Goal: Task Accomplishment & Management: Complete application form

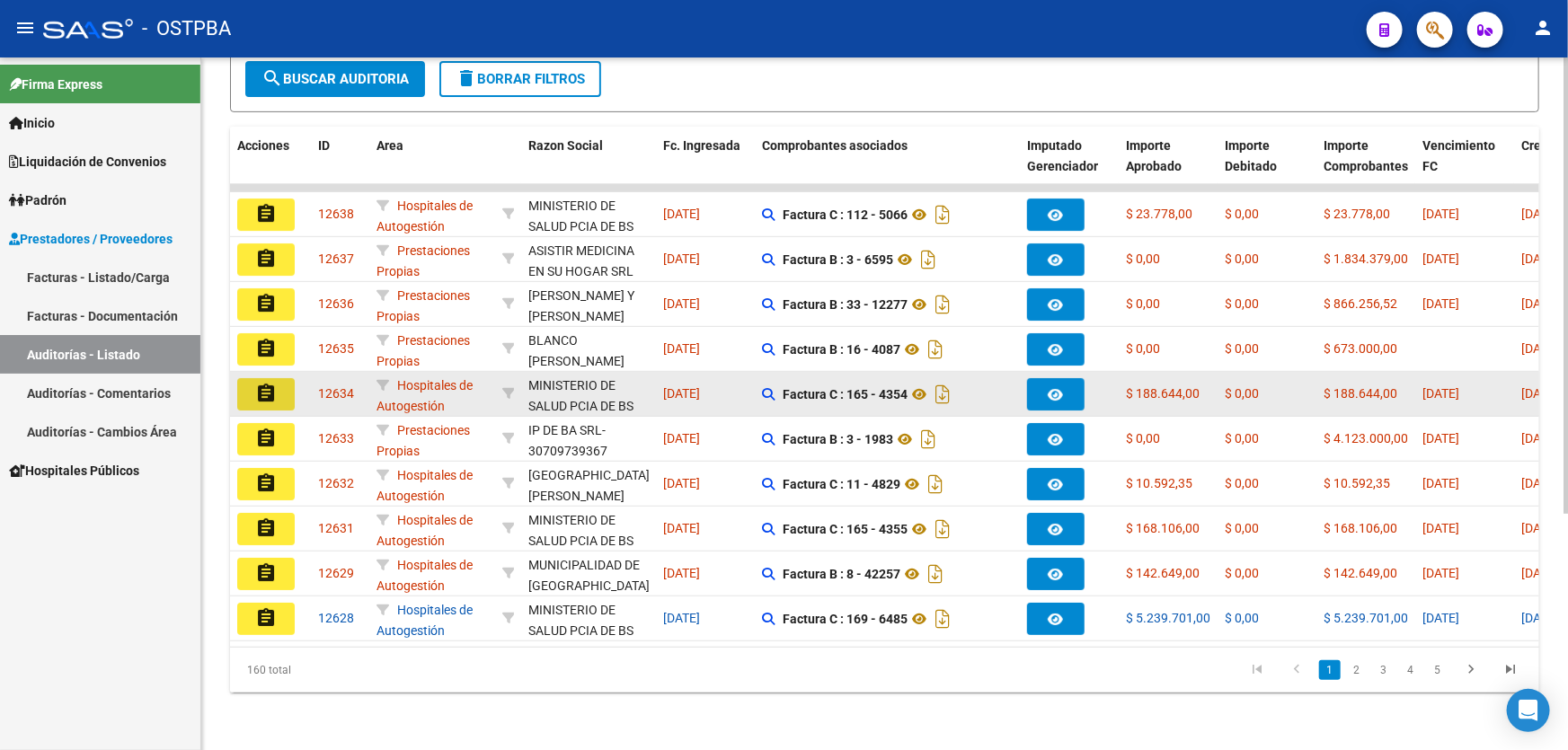
click at [261, 383] on mat-icon "assignment" at bounding box center [266, 393] width 22 height 22
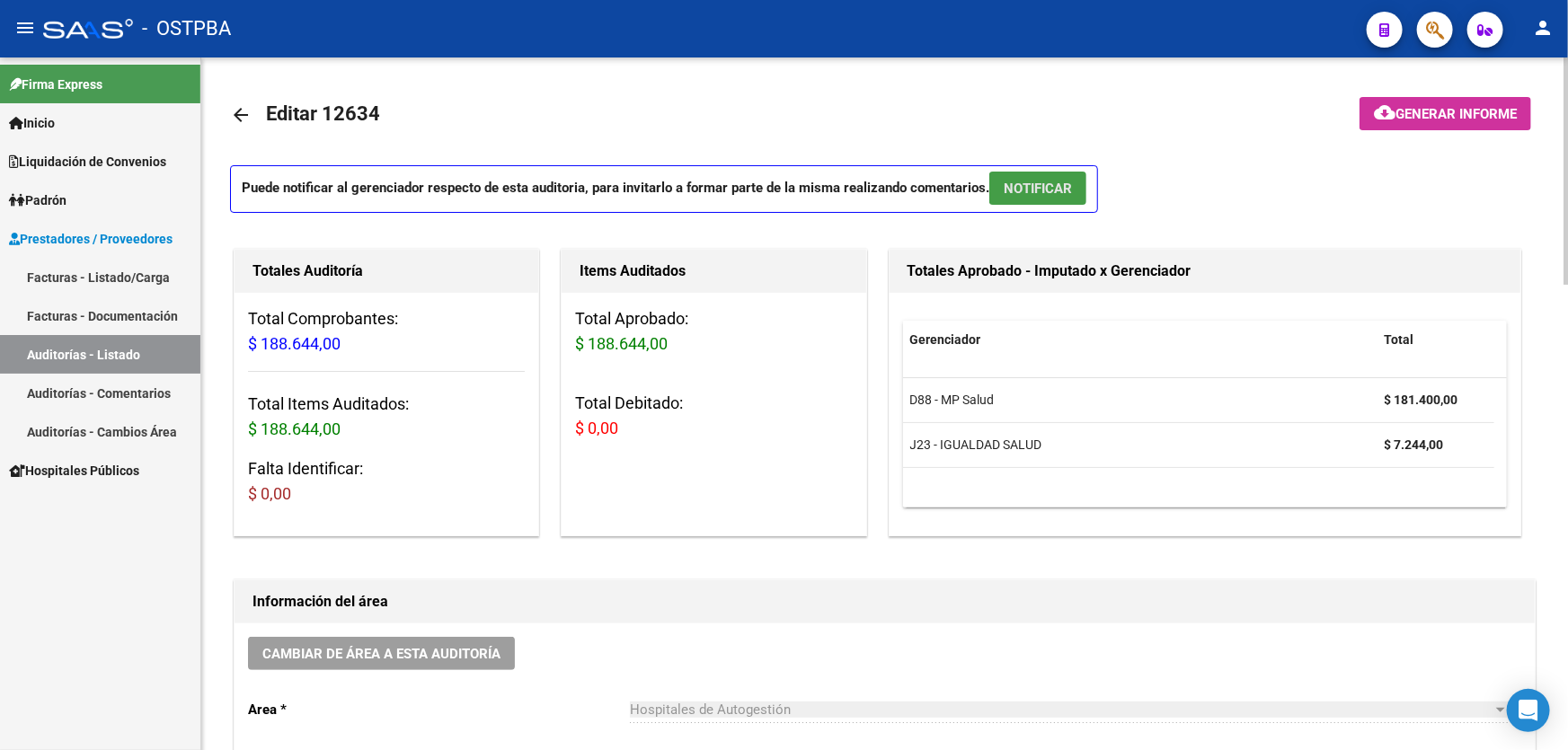
click at [1037, 182] on span "NOTIFICAR" at bounding box center [1038, 188] width 69 height 16
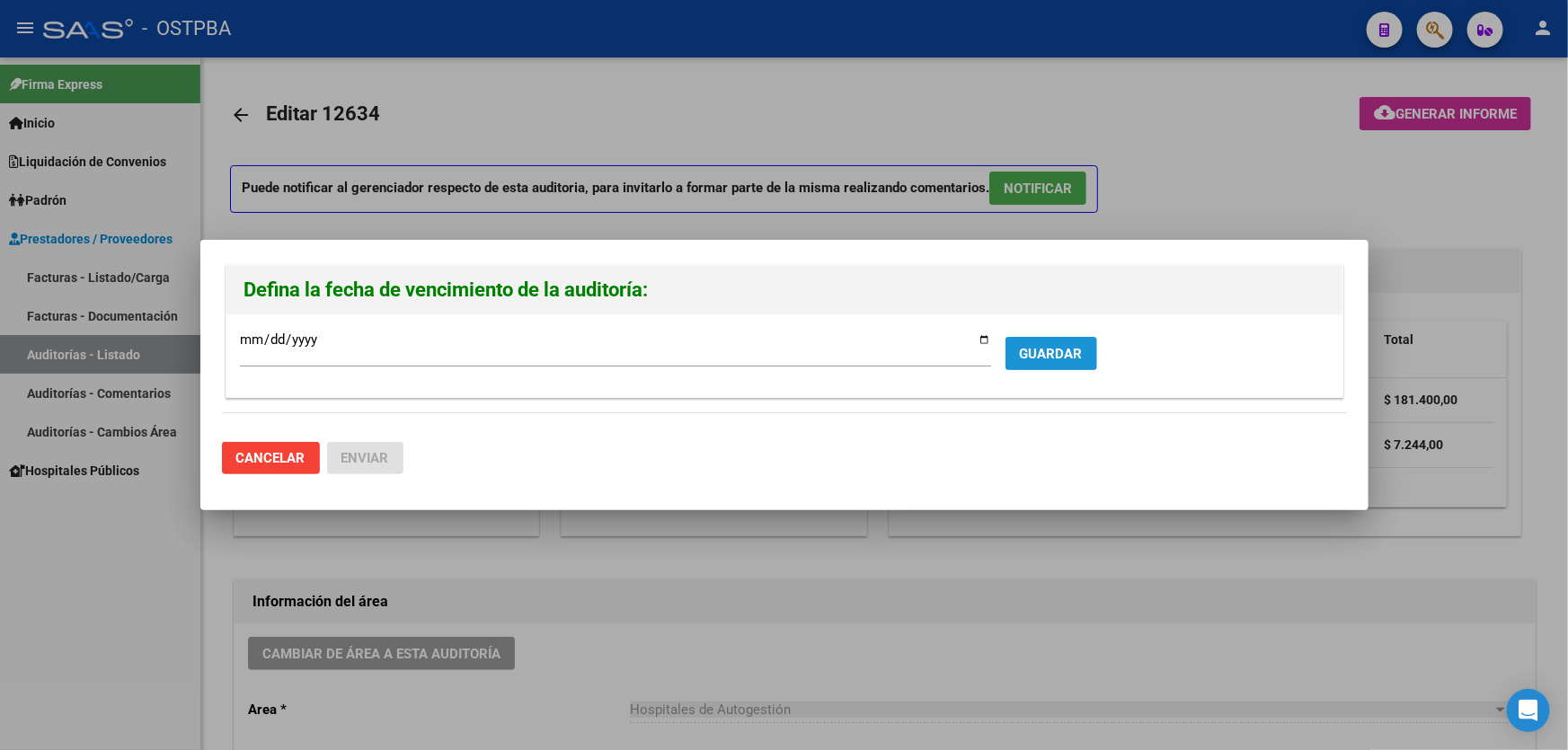
click at [1037, 351] on span "GUARDAR" at bounding box center [1051, 353] width 63 height 16
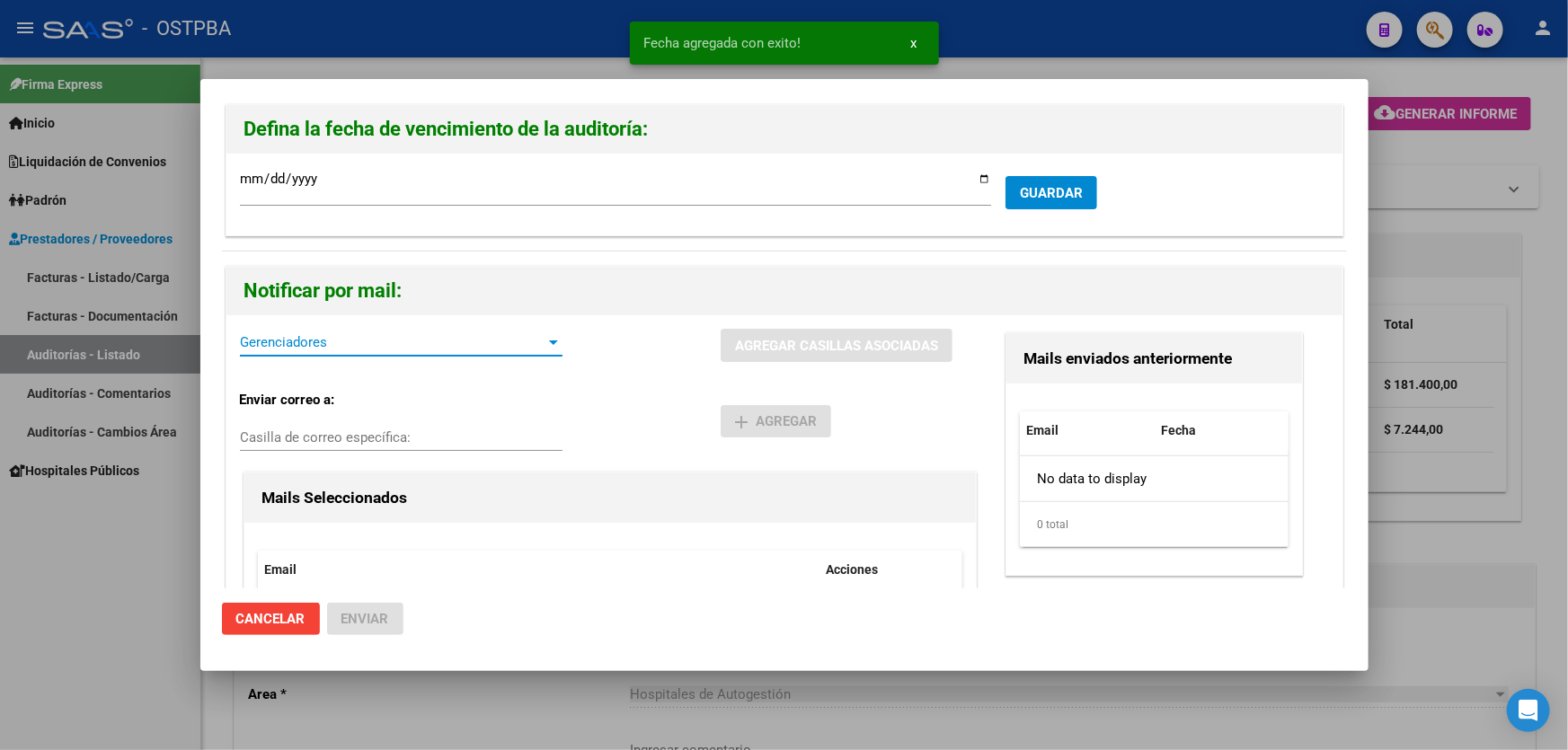
click at [297, 347] on span "Gerenciadores" at bounding box center [393, 342] width 306 height 16
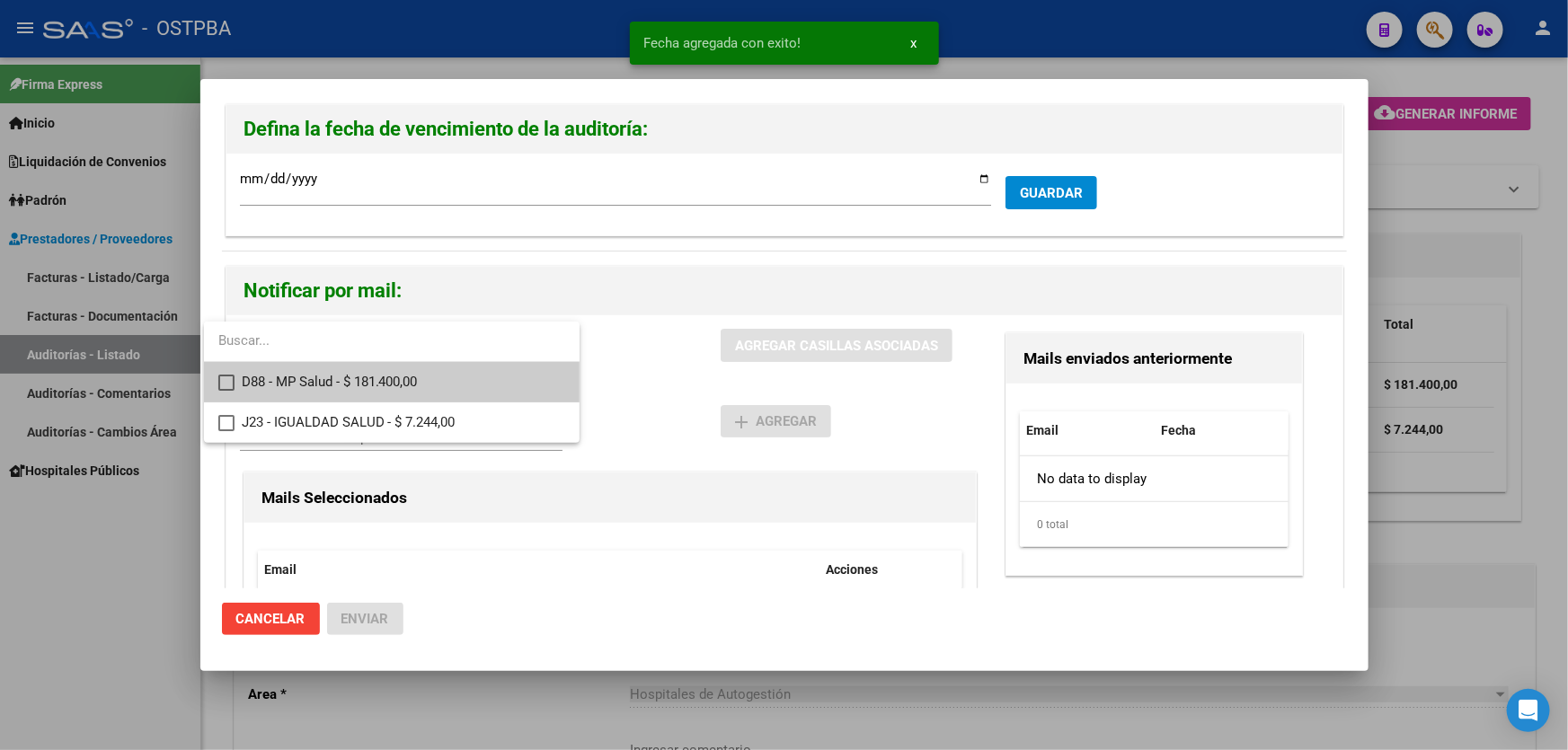
click at [218, 375] on mat-pseudo-checkbox at bounding box center [226, 383] width 16 height 16
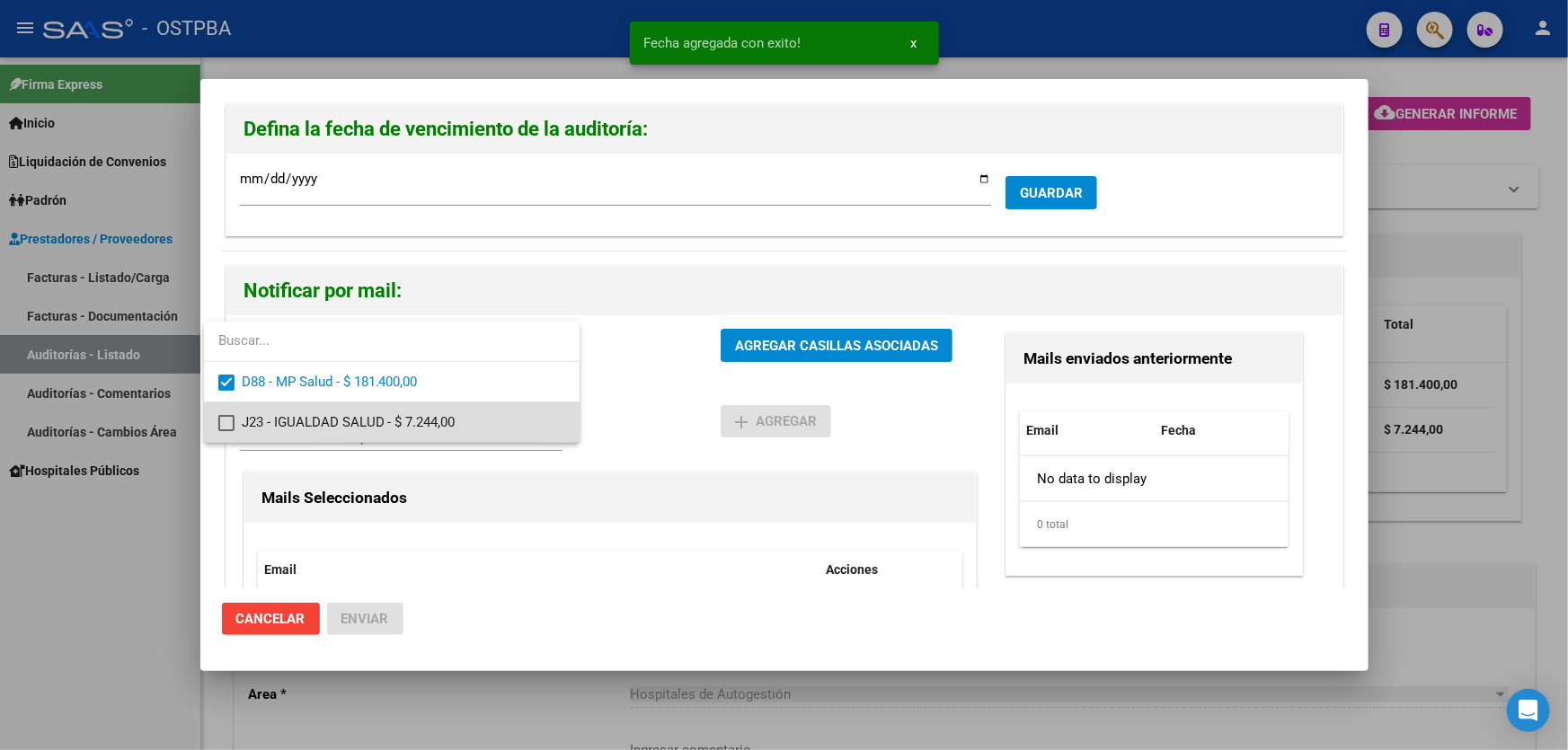
click at [219, 419] on mat-pseudo-checkbox at bounding box center [226, 423] width 16 height 16
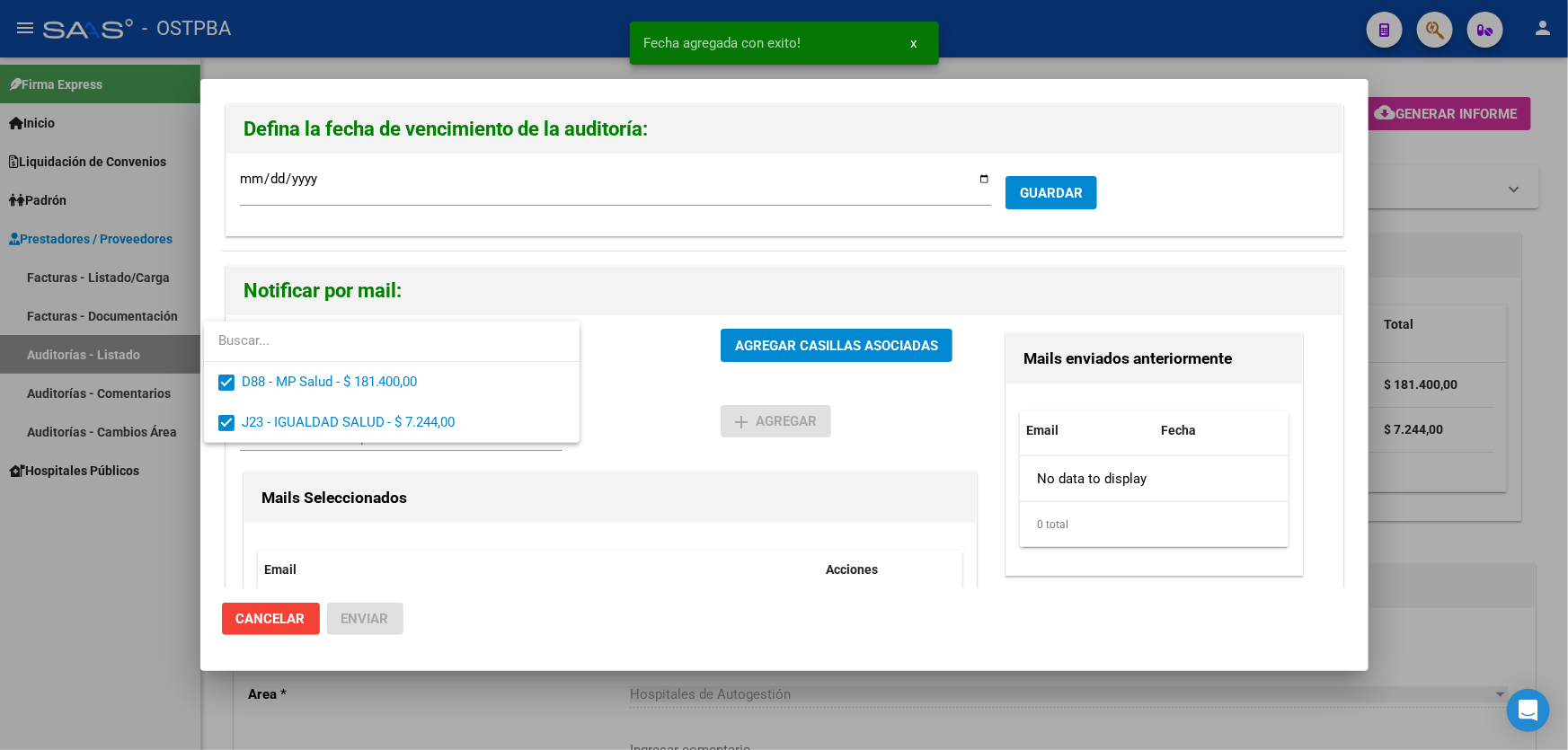
click at [646, 413] on div at bounding box center [784, 375] width 1568 height 750
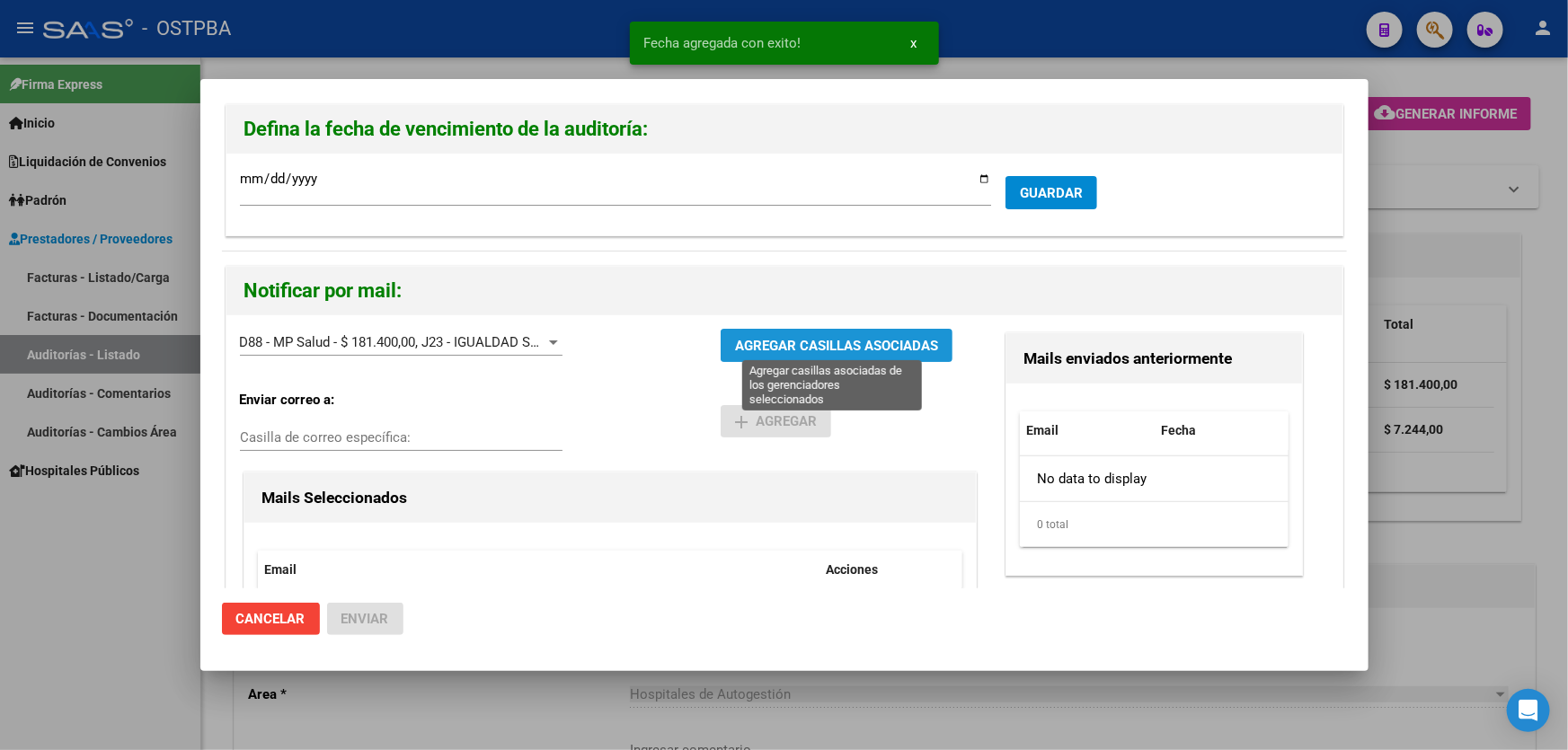
click at [802, 342] on span "AGREGAR CASILLAS ASOCIADAS" at bounding box center [837, 345] width 203 height 16
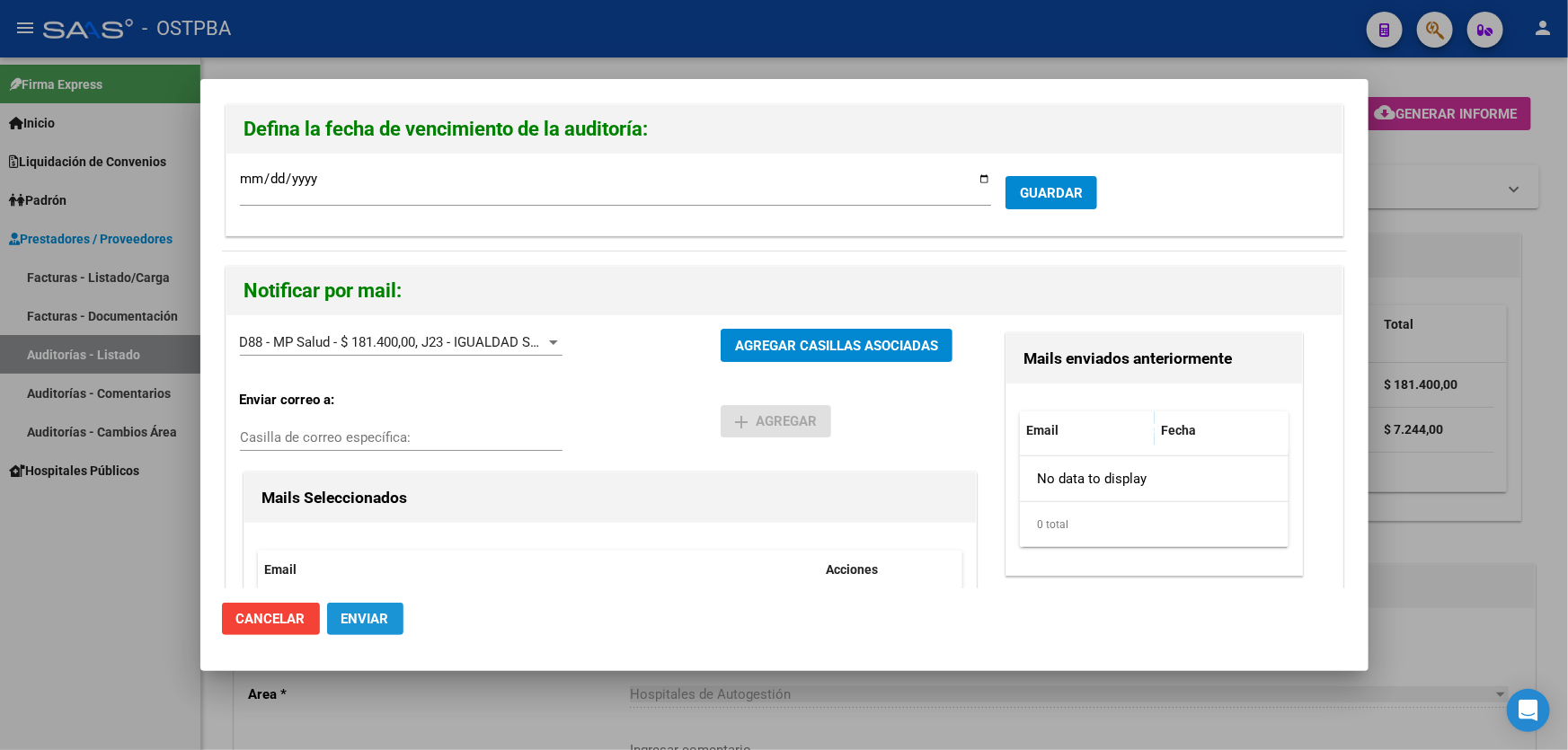
click at [368, 608] on button "Enviar" at bounding box center [365, 618] width 76 height 32
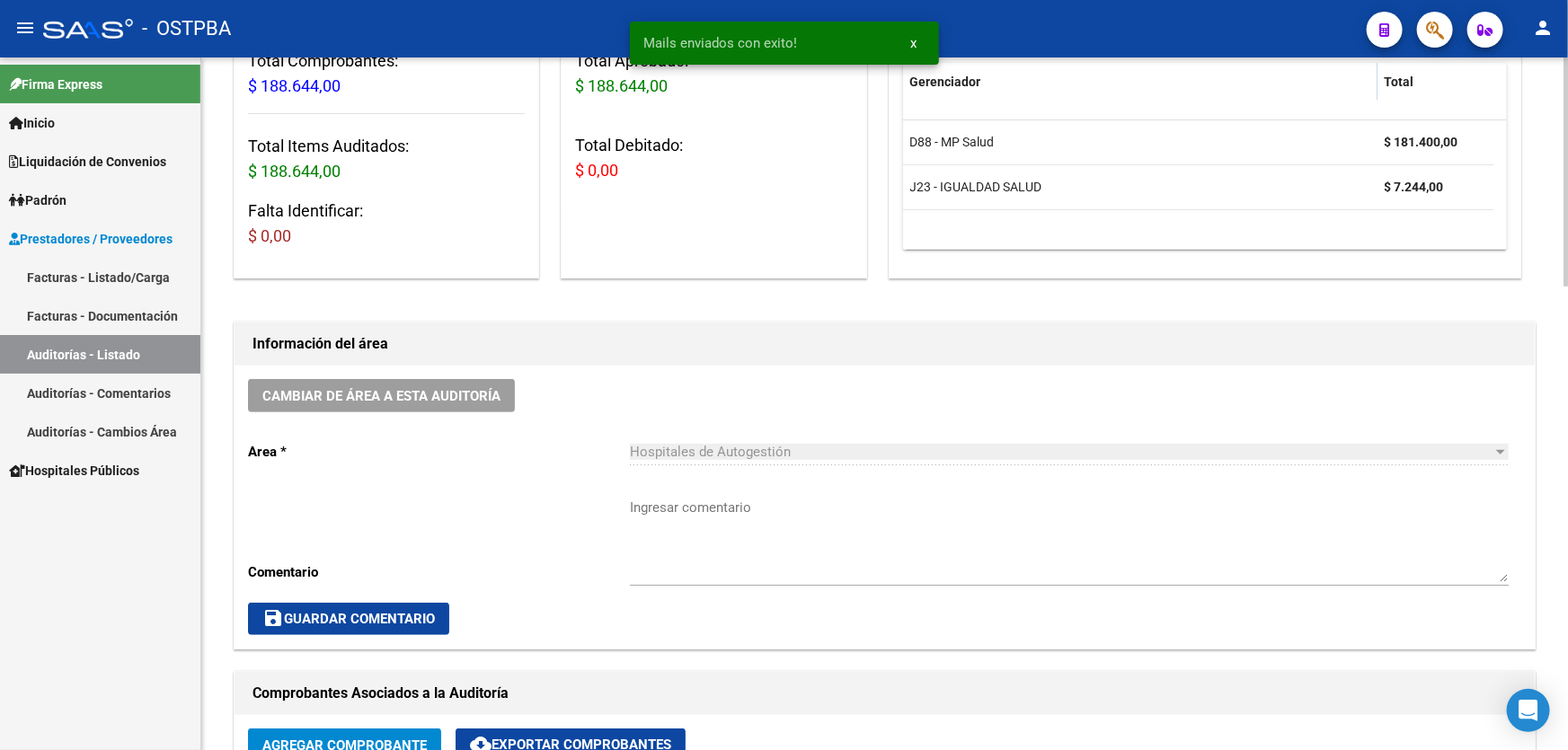
scroll to position [490, 0]
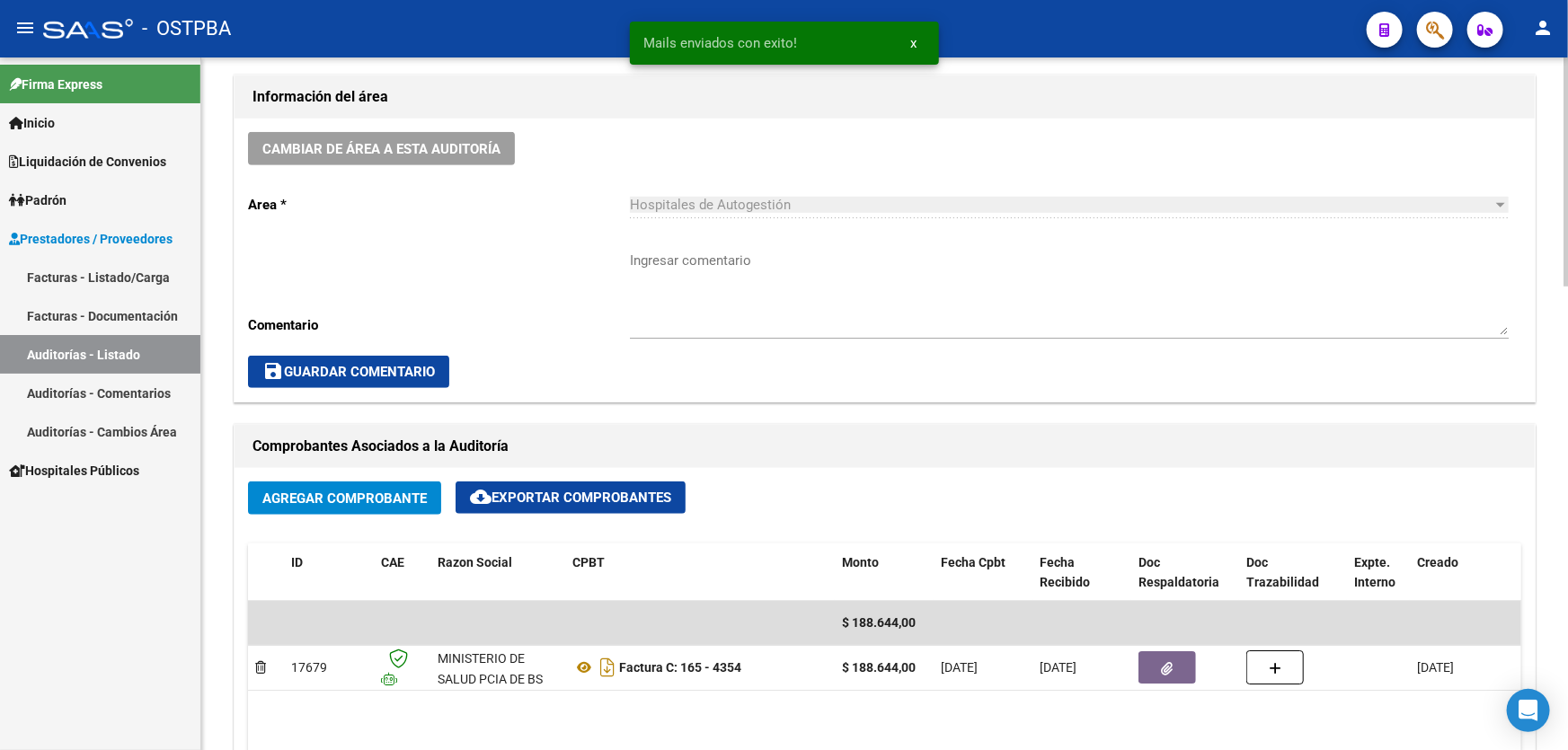
click at [777, 299] on textarea "Ingresar comentario" at bounding box center [1069, 293] width 879 height 85
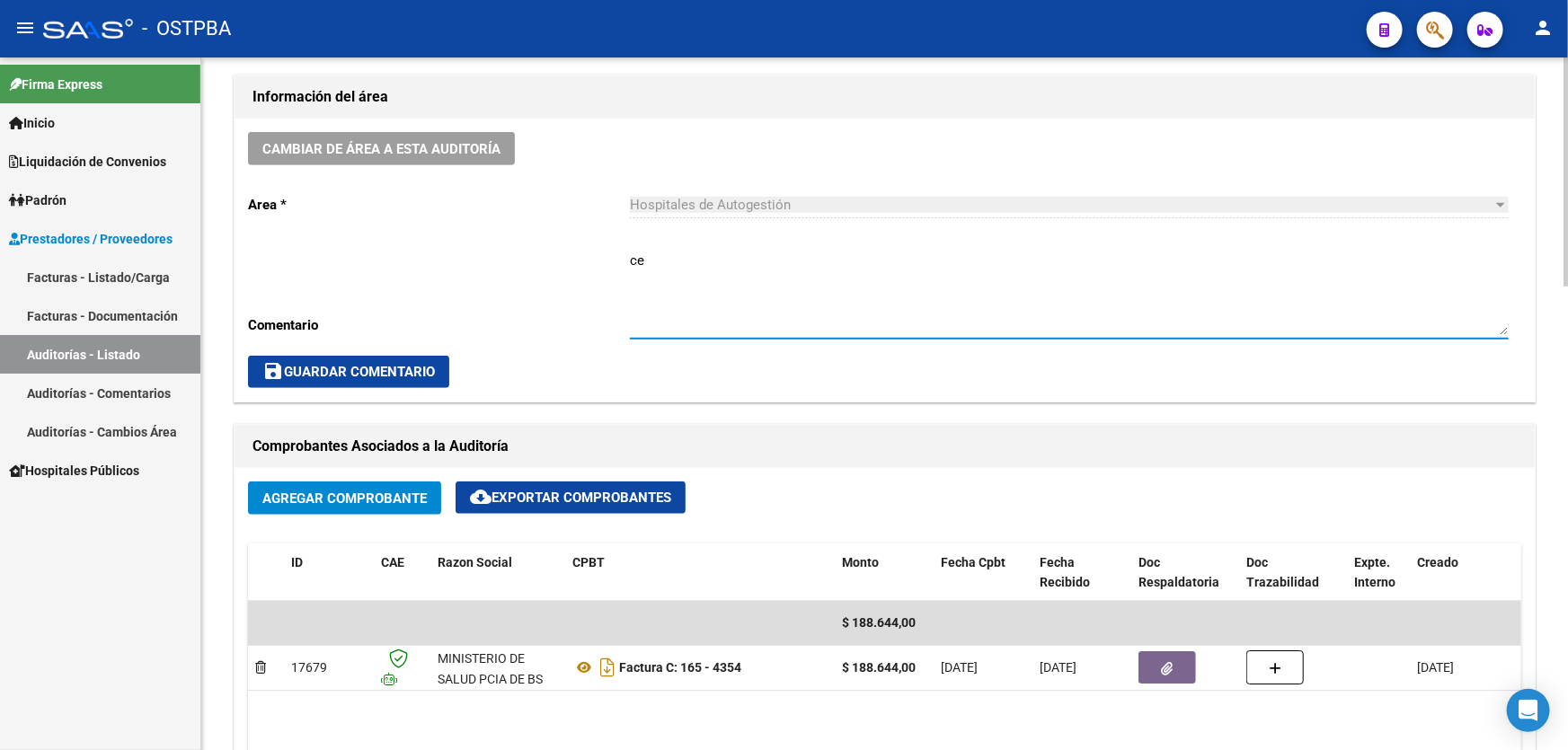
type textarea "c"
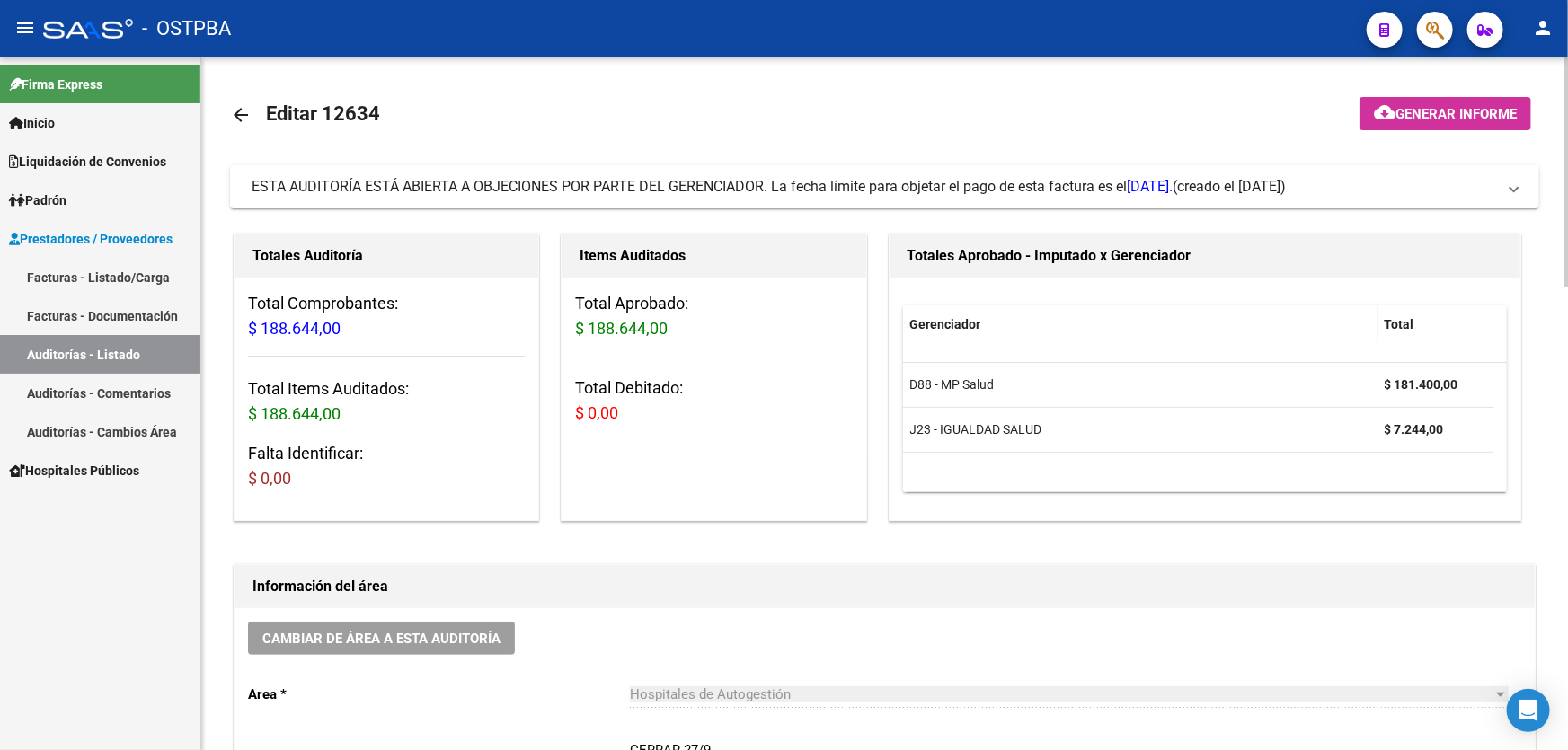
scroll to position [408, 0]
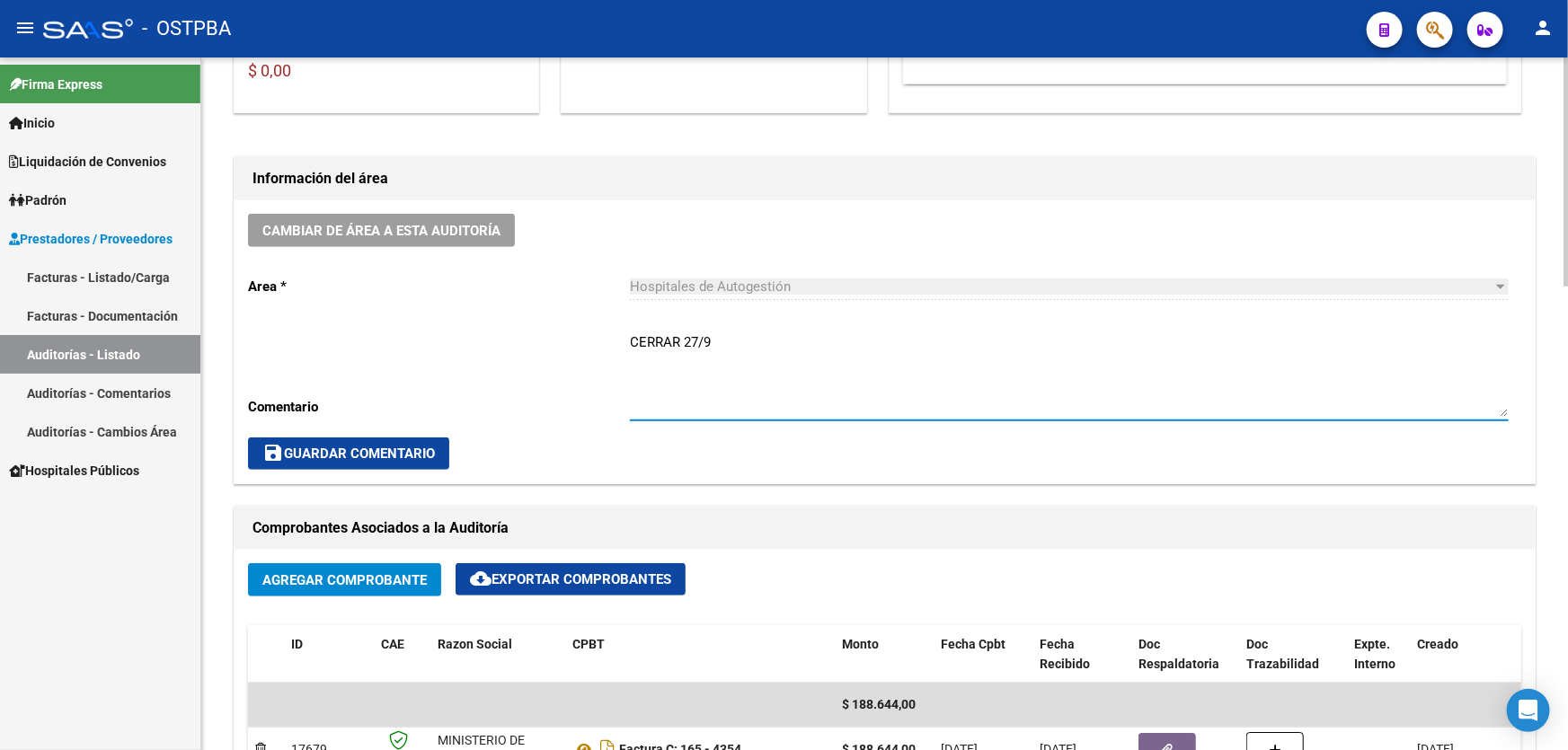
type textarea "CERRAR 27/9"
click at [350, 445] on span "save Guardar Comentario" at bounding box center [349, 453] width 173 height 16
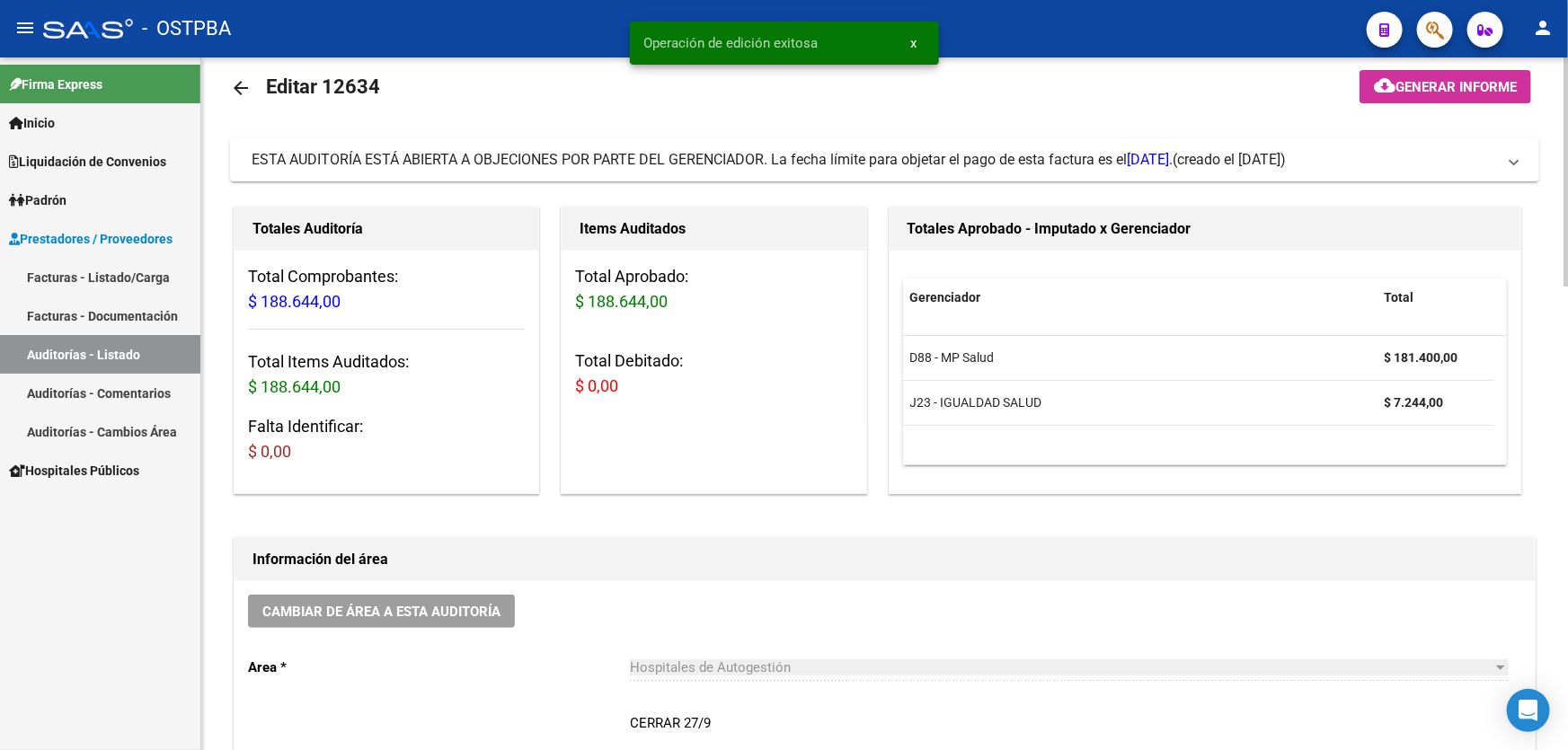
scroll to position [0, 0]
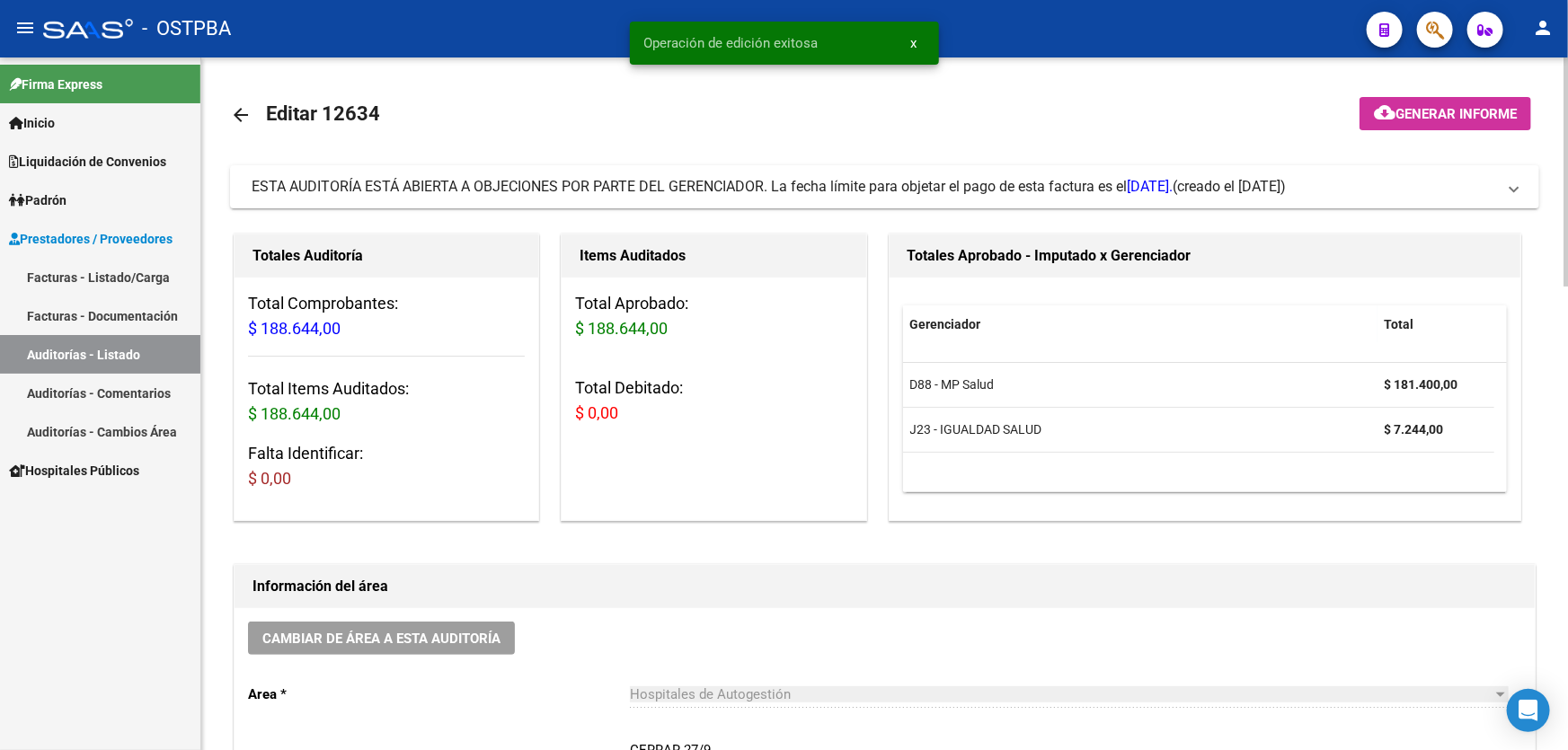
click at [237, 113] on mat-icon "arrow_back" at bounding box center [241, 115] width 22 height 22
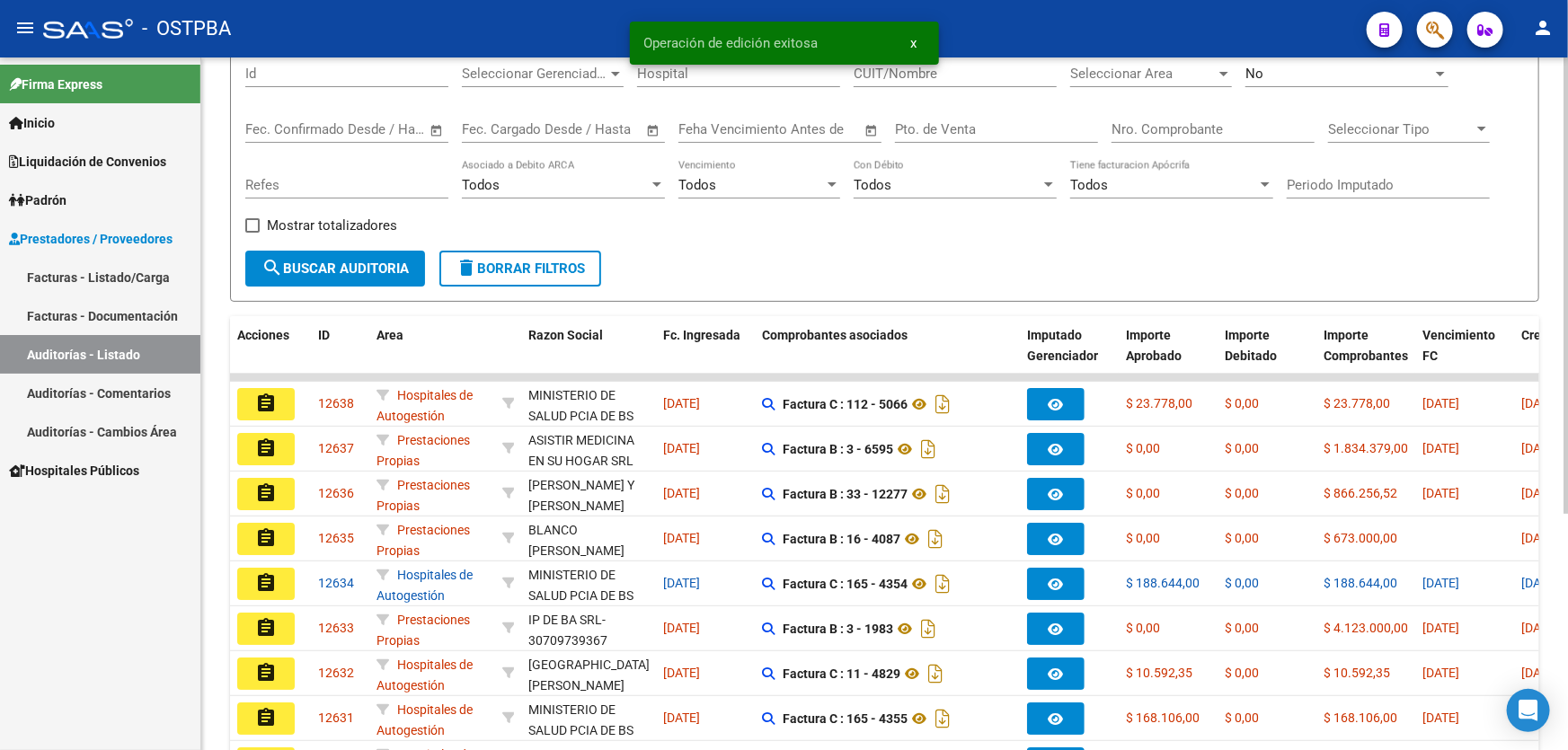
scroll to position [326, 0]
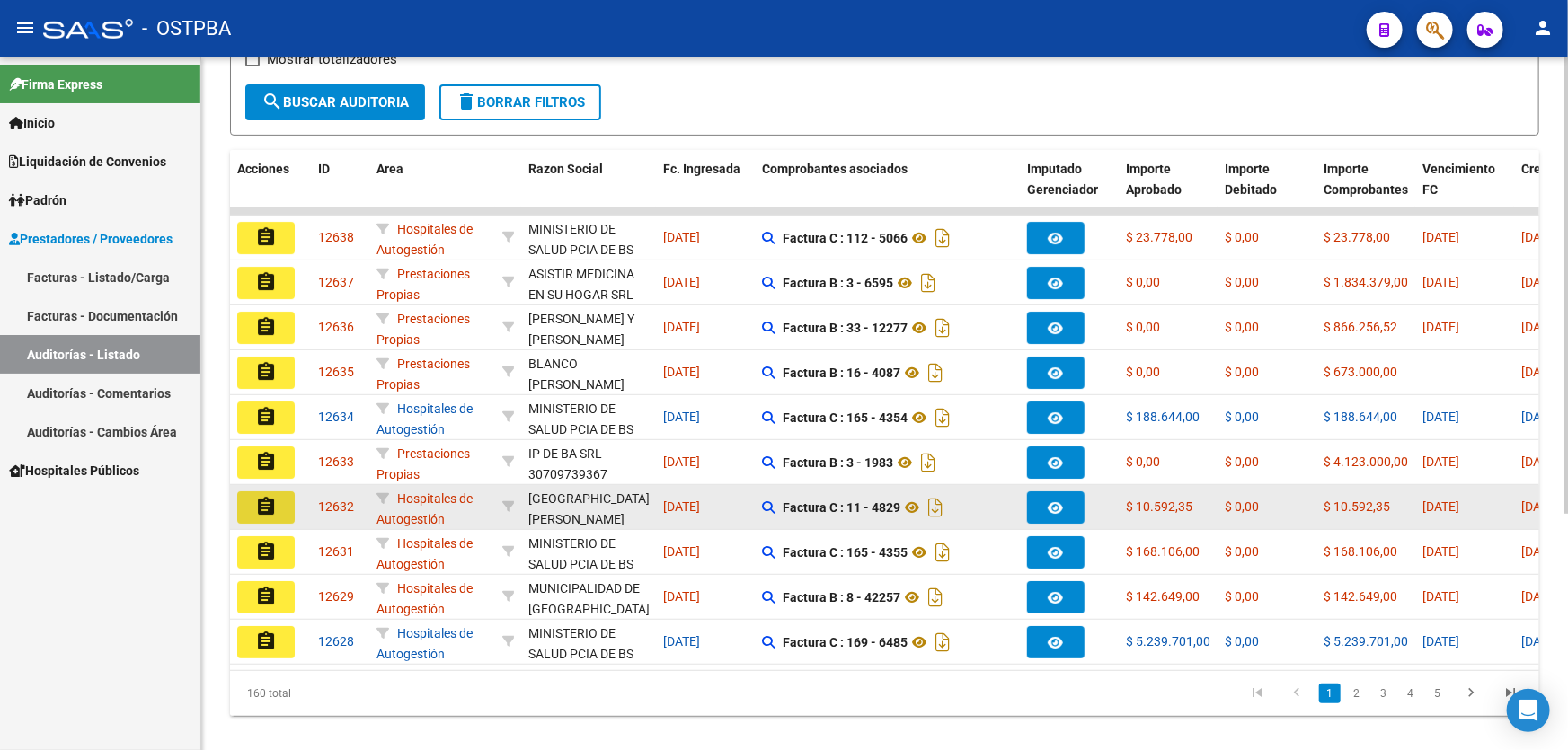
click at [265, 505] on mat-icon "assignment" at bounding box center [266, 507] width 22 height 22
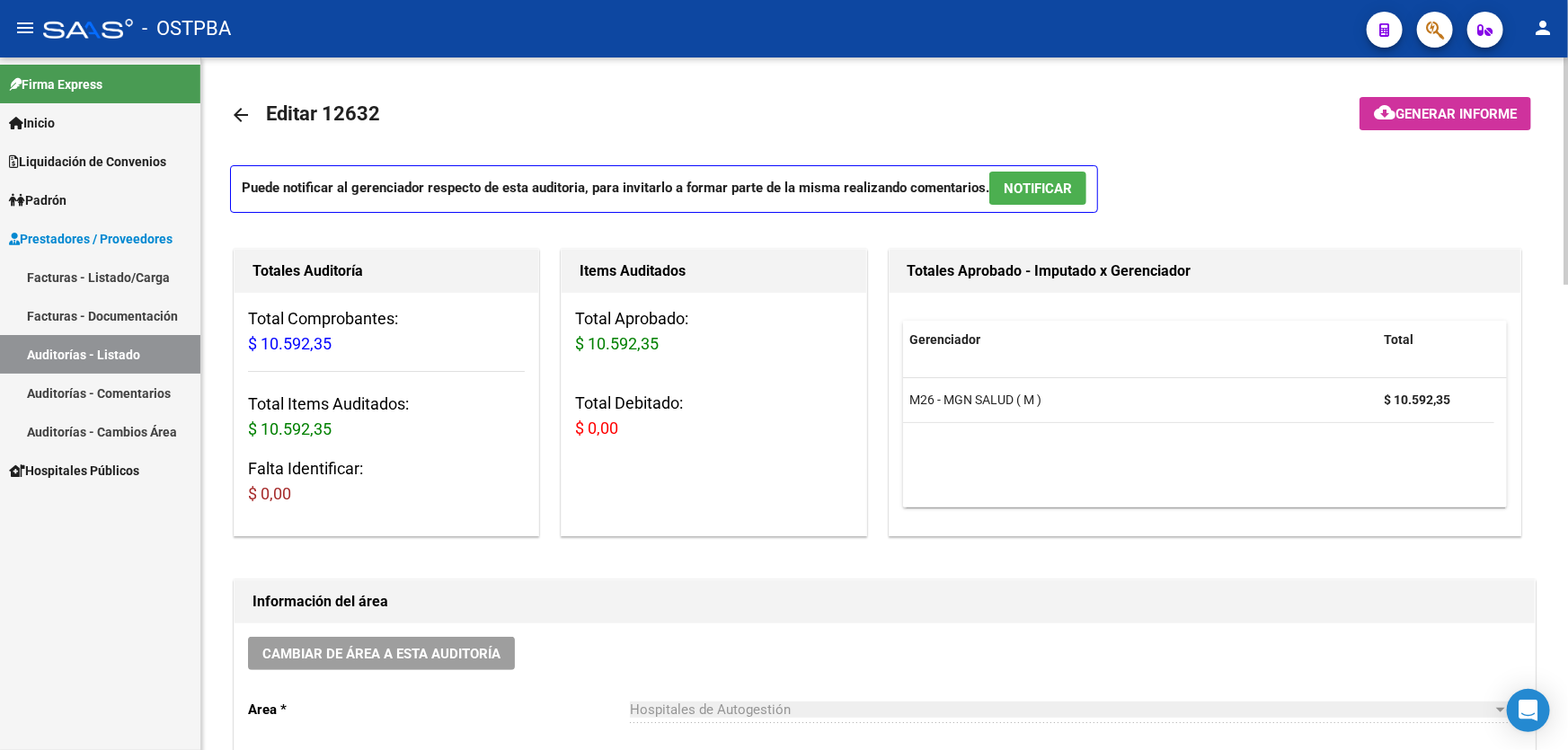
click at [1052, 180] on span "NOTIFICAR" at bounding box center [1038, 188] width 69 height 16
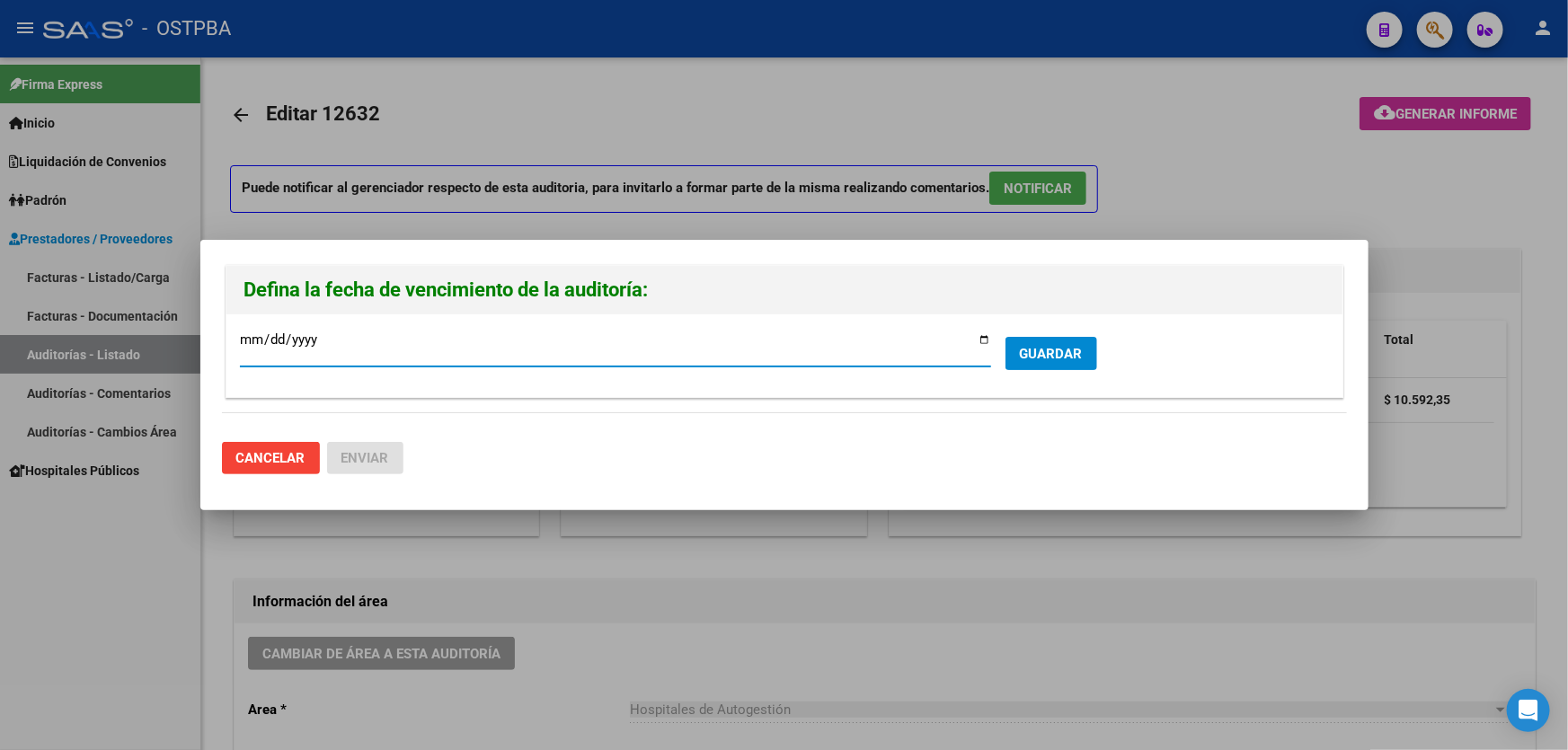
click at [1037, 350] on span "GUARDAR" at bounding box center [1051, 353] width 63 height 16
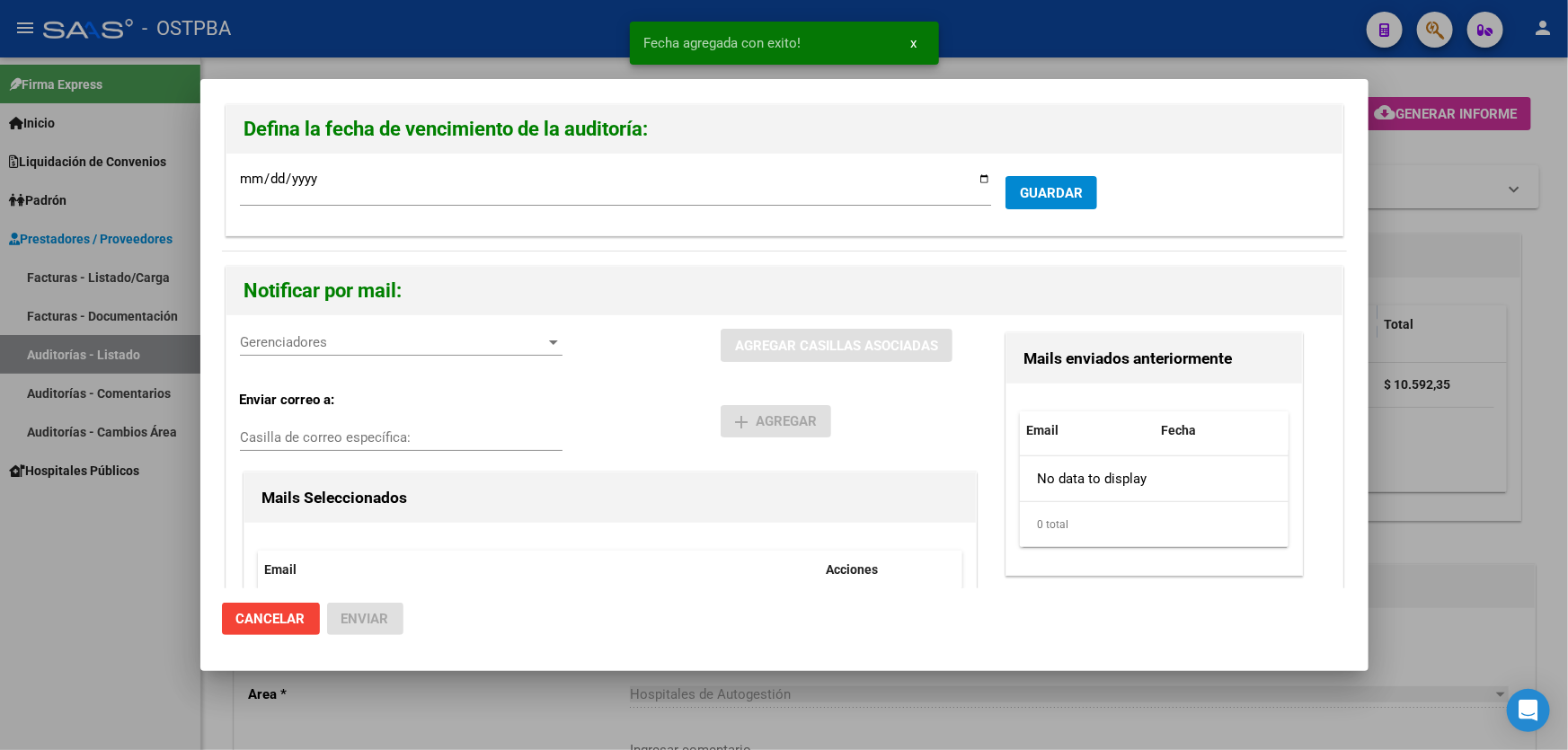
click at [260, 329] on div "Gerenciadores Gerenciadores" at bounding box center [400, 342] width 322 height 27
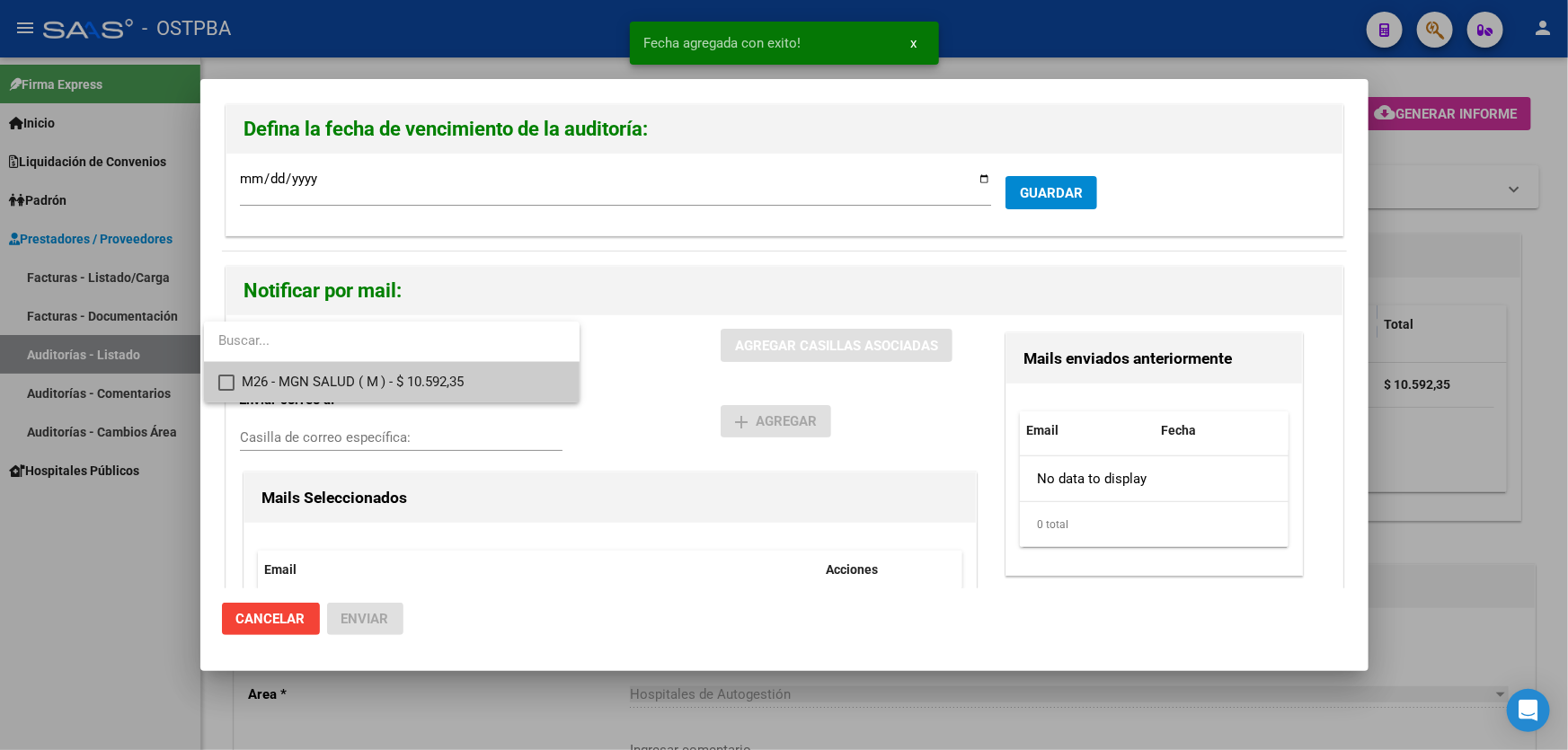
click at [231, 375] on mat-pseudo-checkbox at bounding box center [226, 383] width 16 height 16
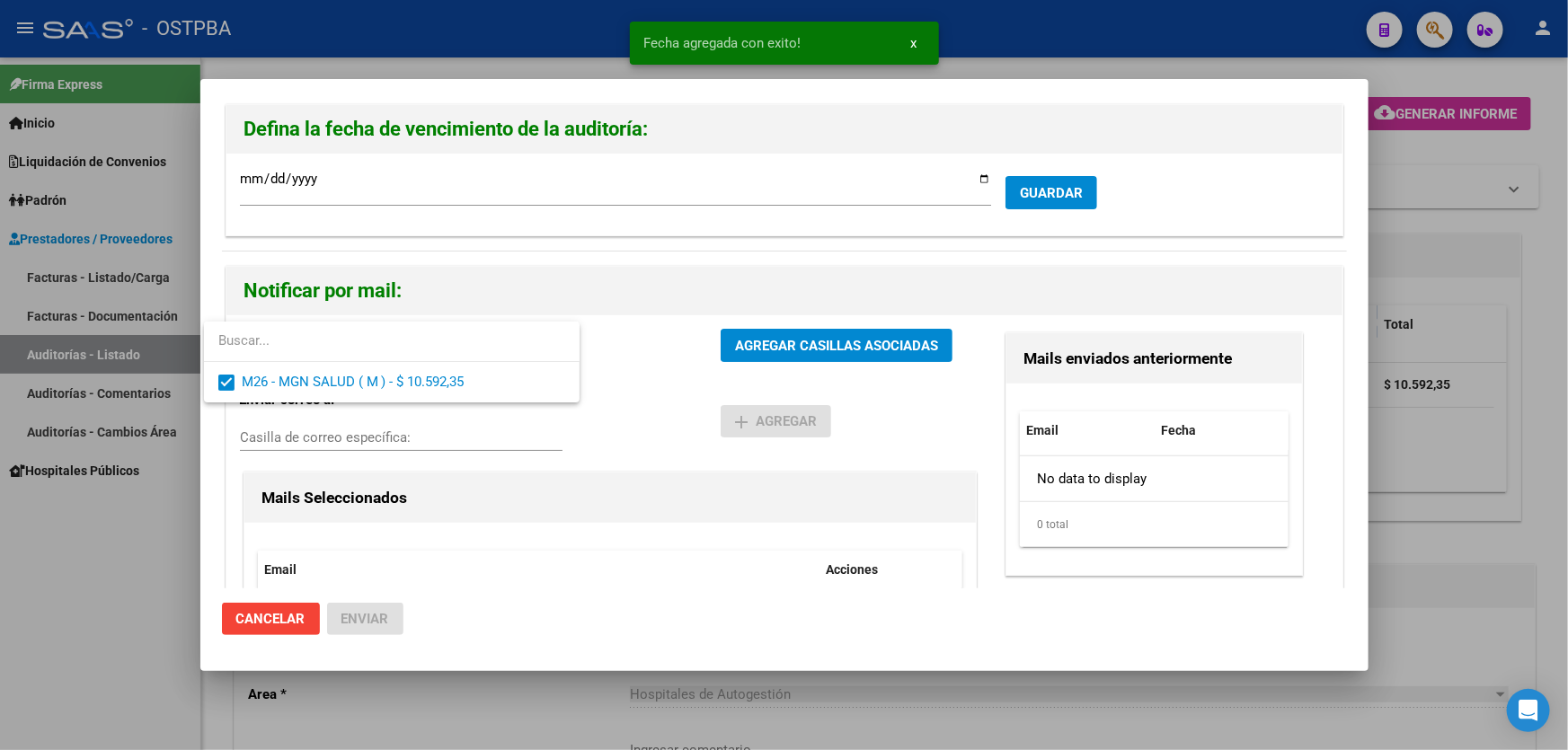
drag, startPoint x: 608, startPoint y: 398, endPoint x: 686, endPoint y: 361, distance: 86.3
click at [617, 394] on div at bounding box center [784, 375] width 1568 height 750
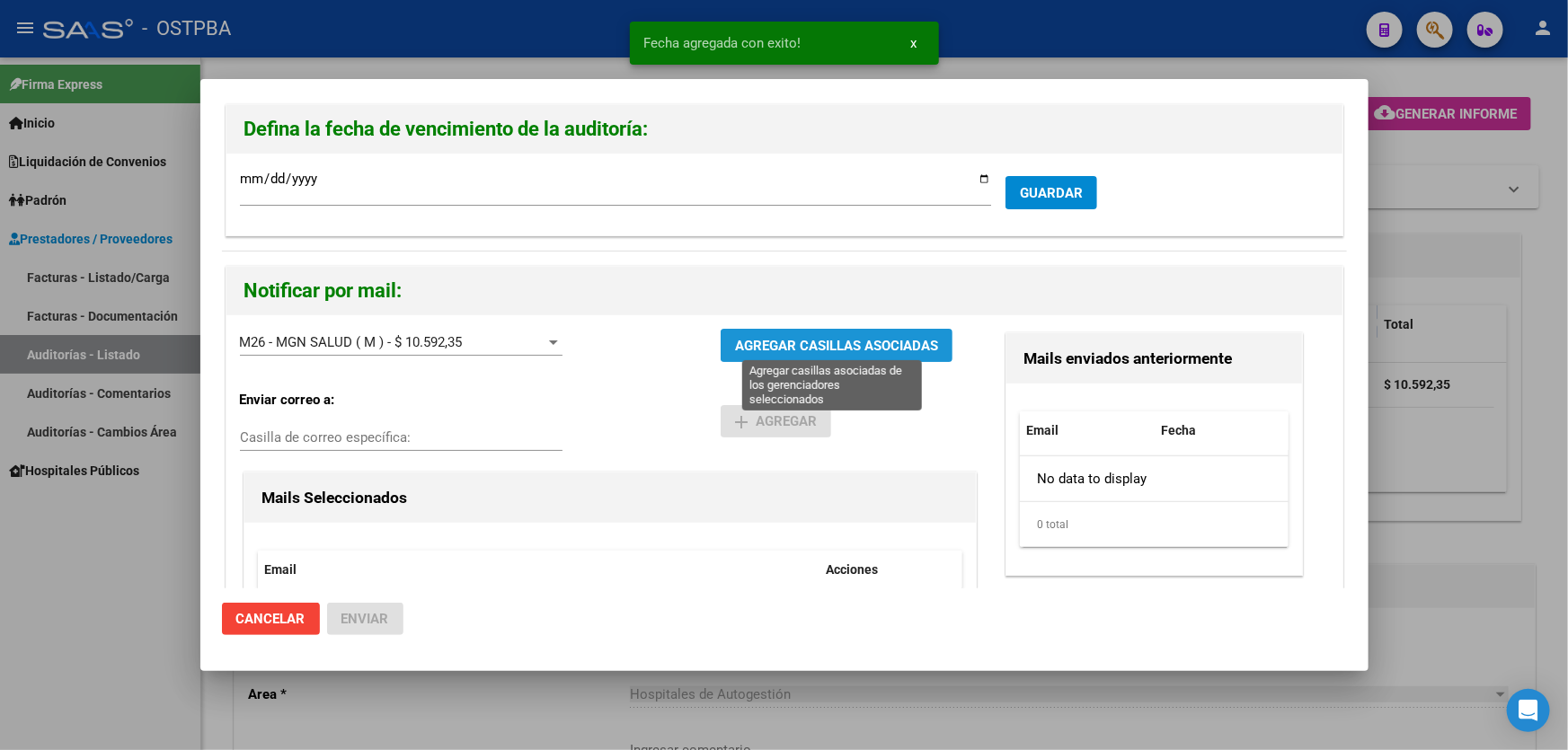
click at [848, 338] on span "AGREGAR CASILLAS ASOCIADAS" at bounding box center [837, 345] width 203 height 16
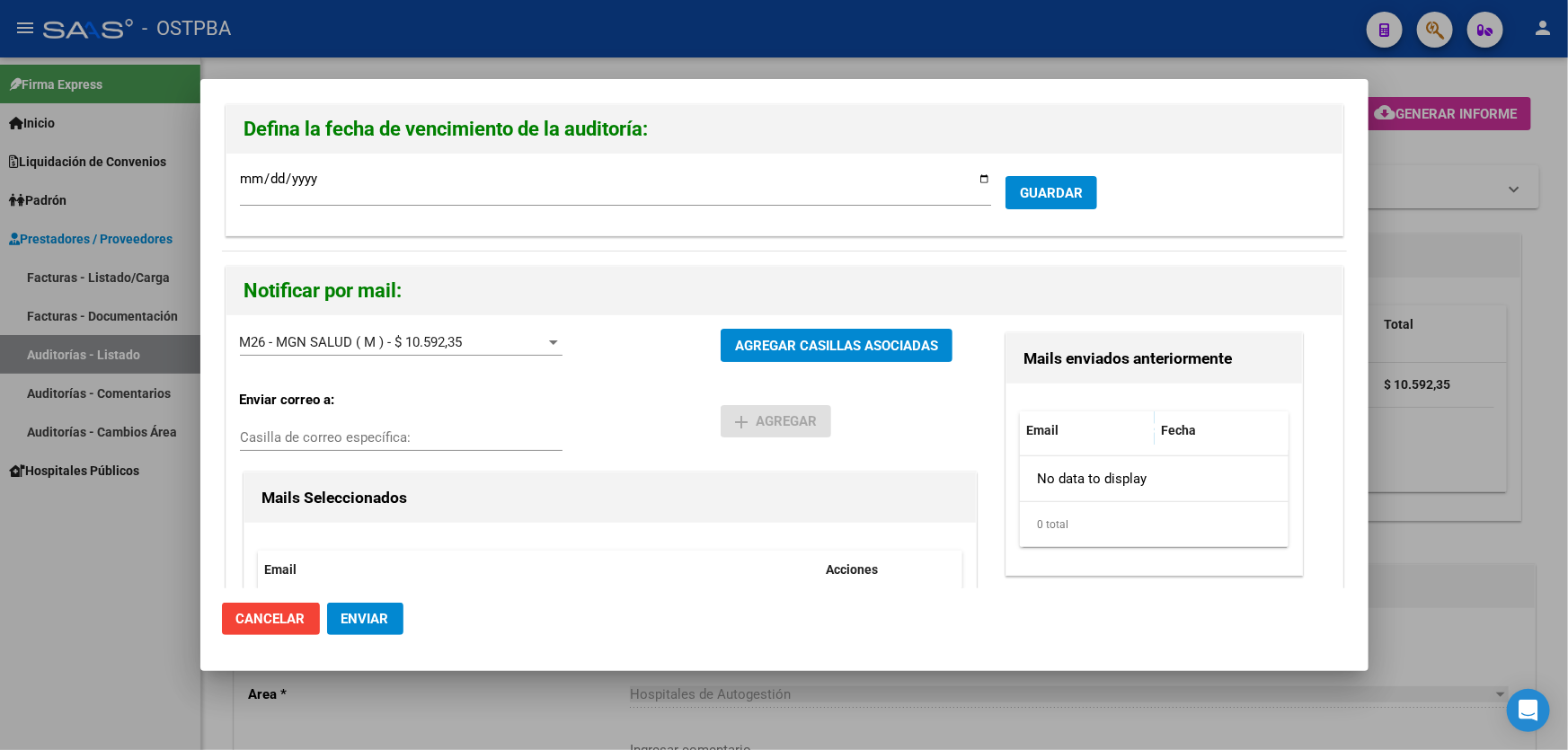
click at [353, 618] on span "Enviar" at bounding box center [365, 618] width 48 height 16
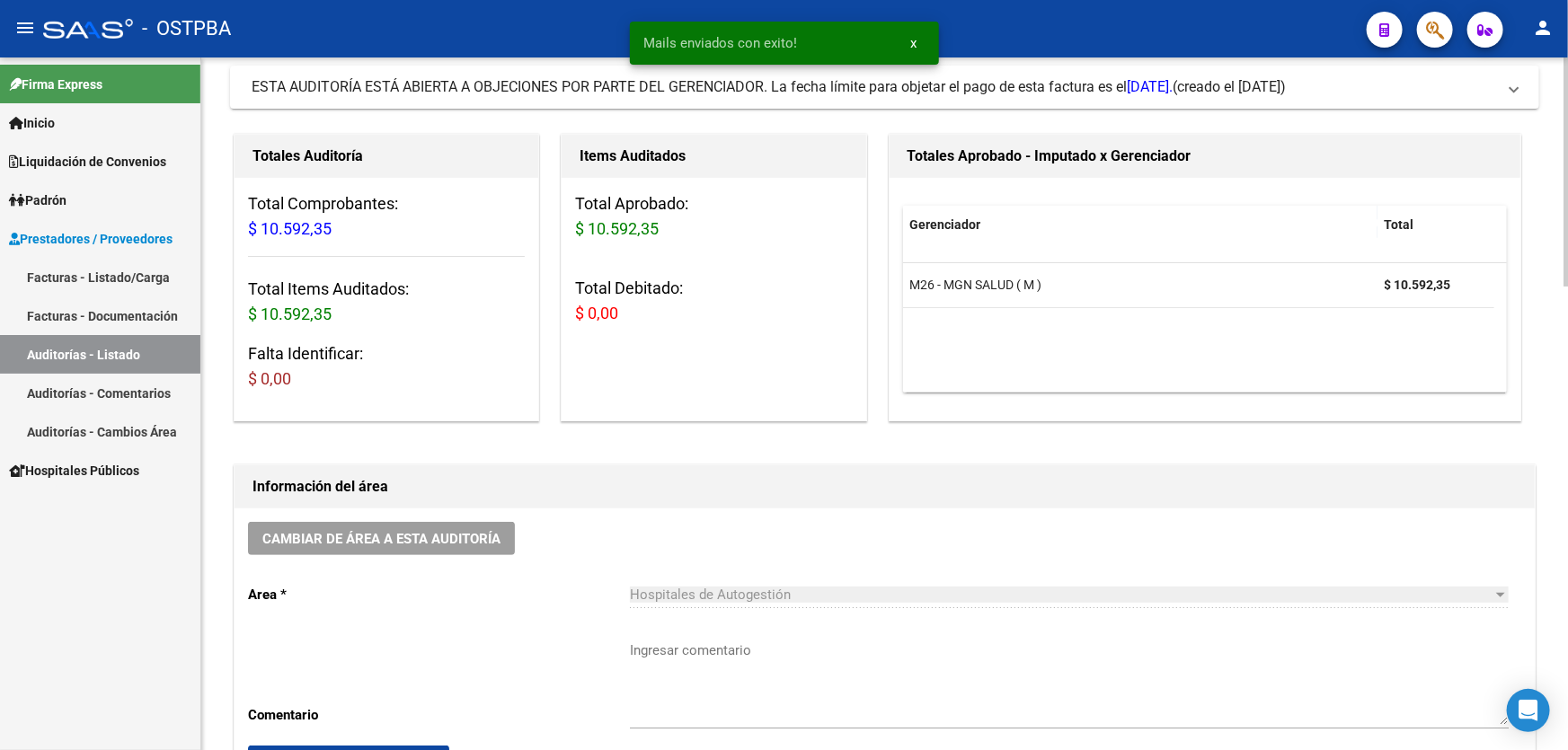
scroll to position [408, 0]
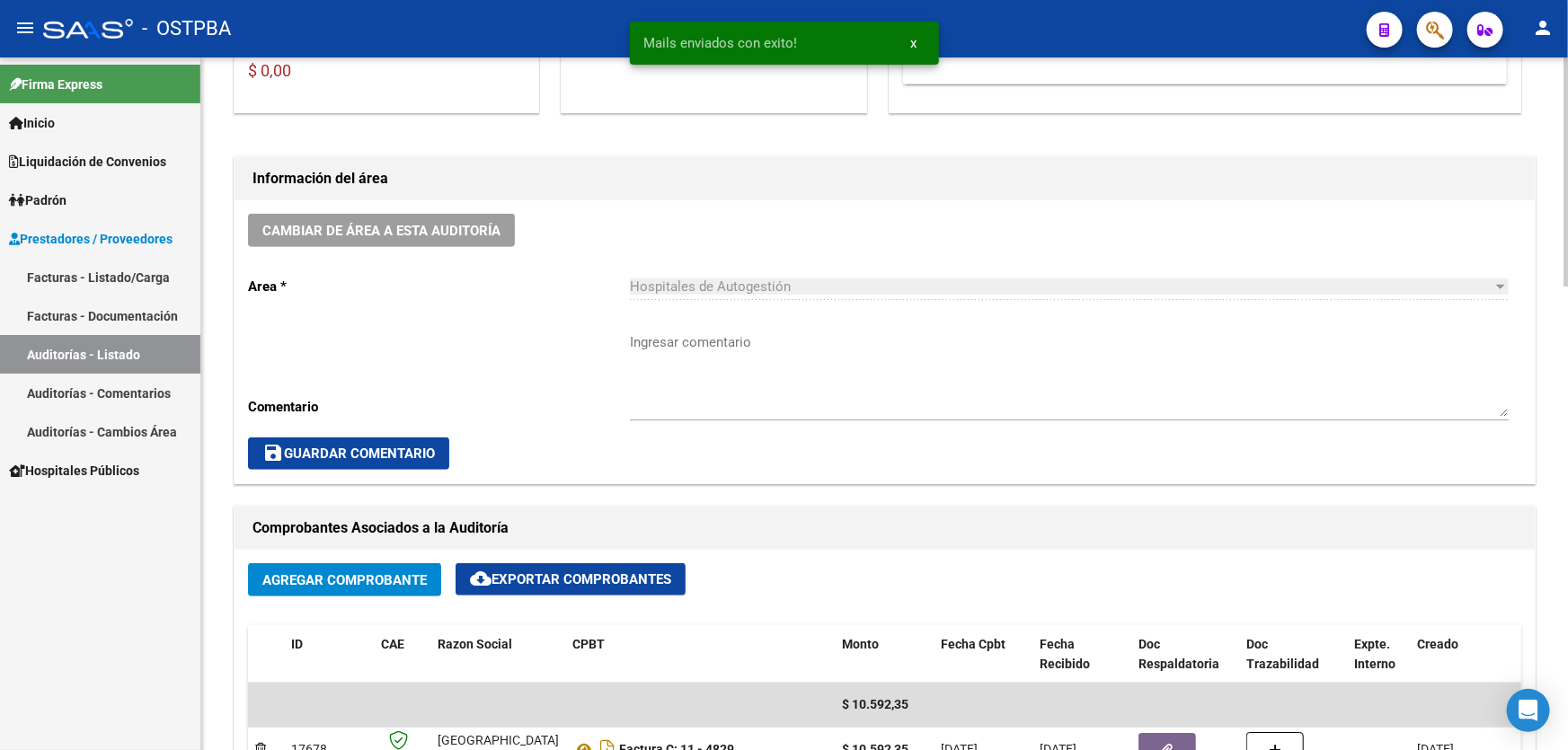
click at [711, 393] on textarea "Ingresar comentario" at bounding box center [1069, 375] width 879 height 85
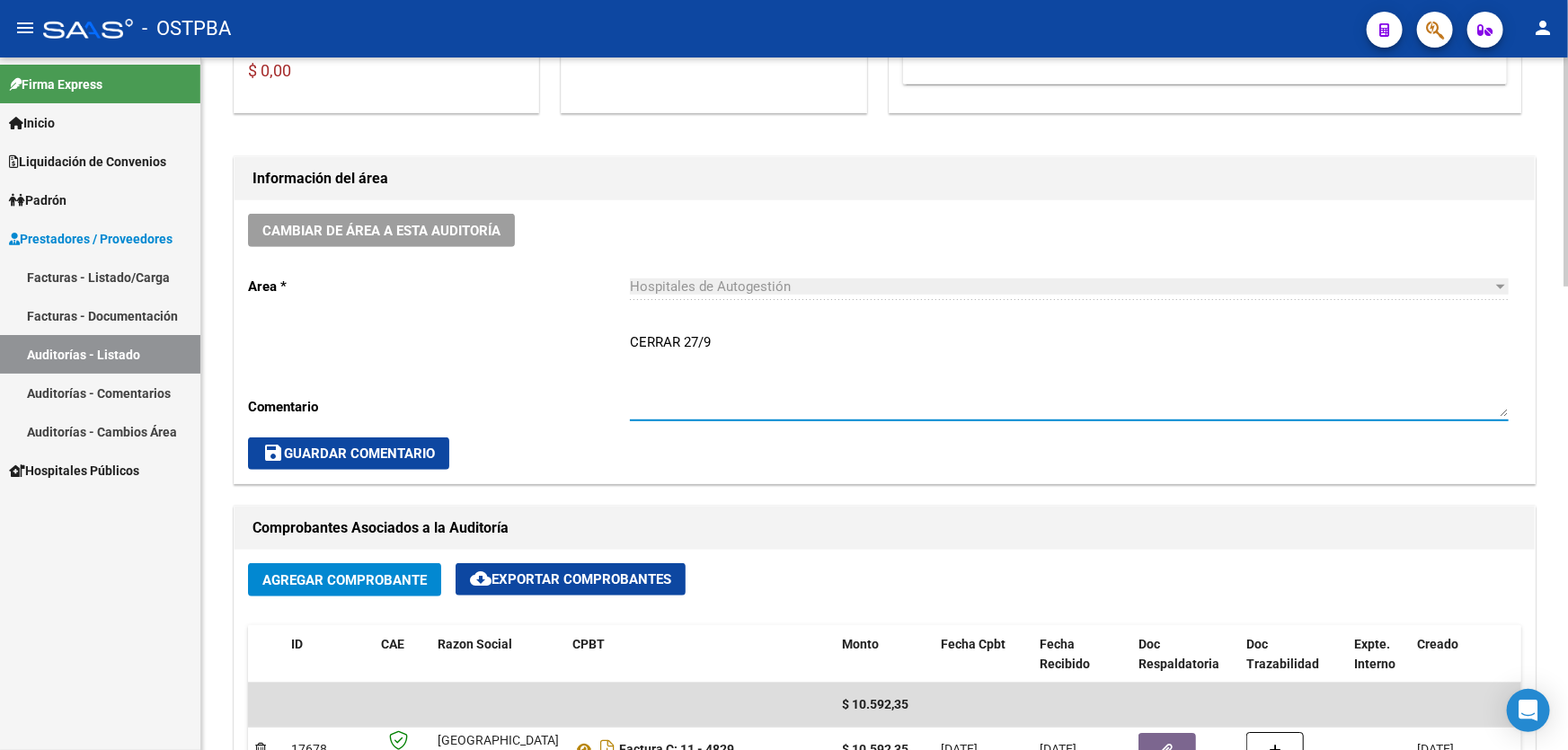
type textarea "CERRAR 27/9"
click at [329, 449] on span "save Guardar Comentario" at bounding box center [349, 453] width 173 height 16
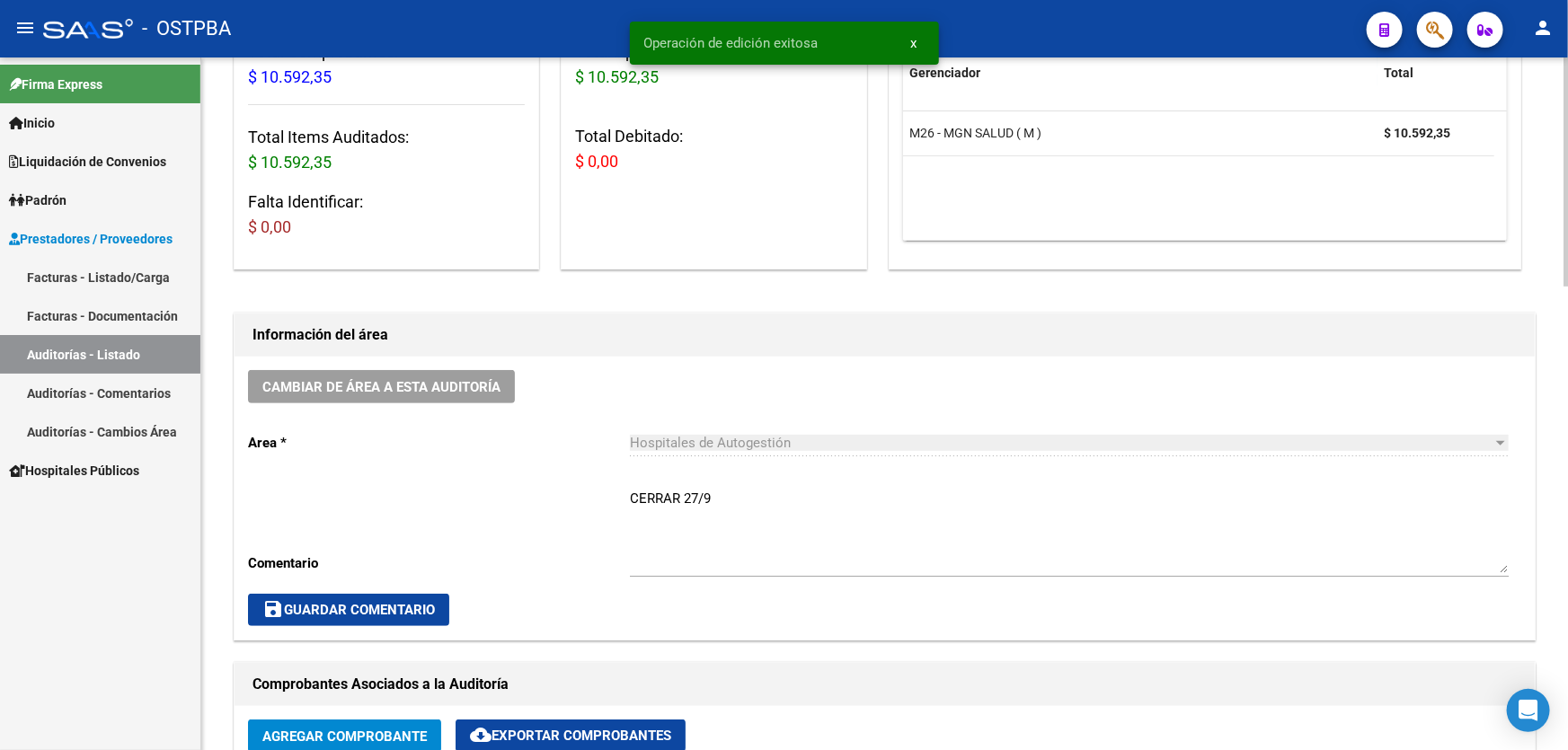
scroll to position [0, 0]
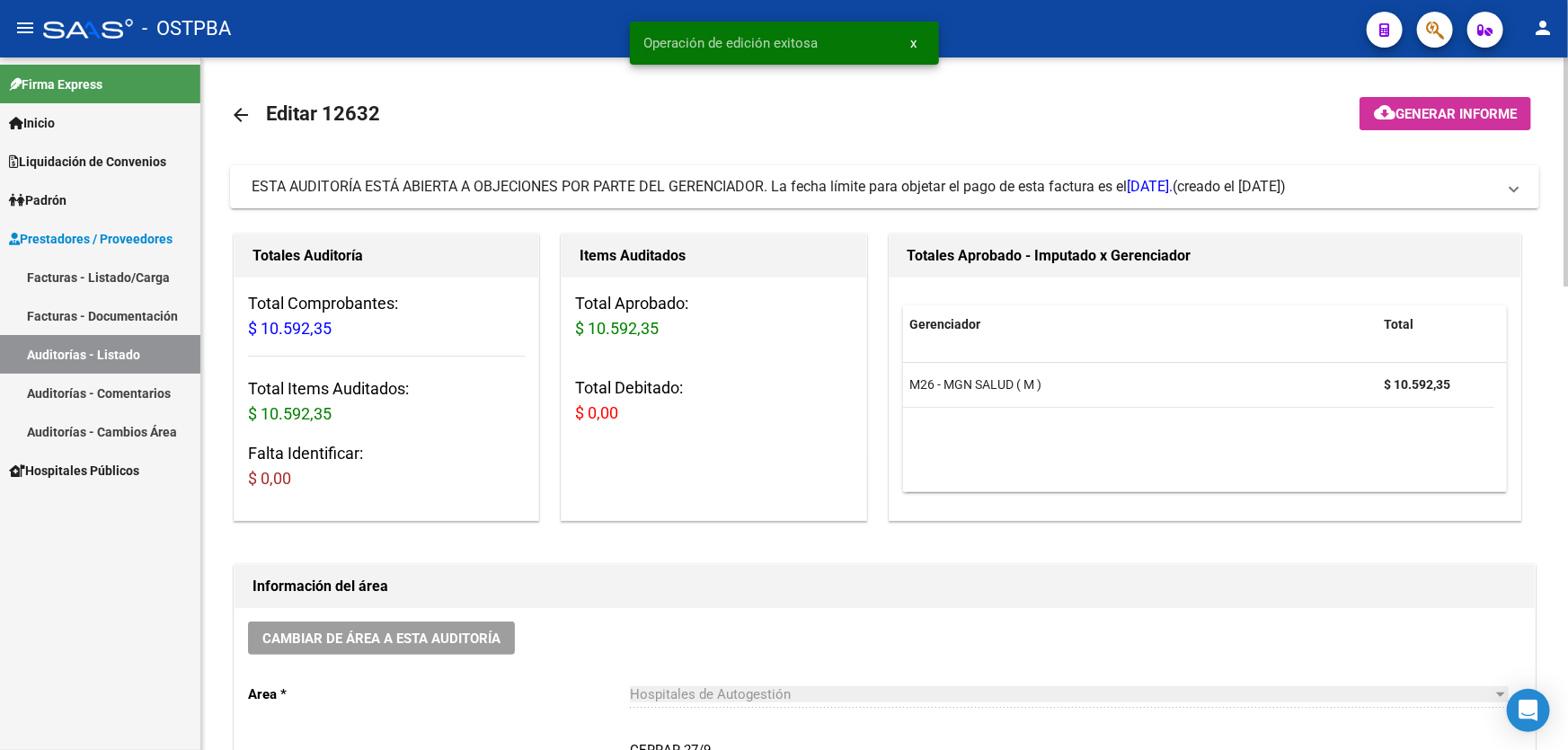
click at [243, 113] on mat-icon "arrow_back" at bounding box center [241, 115] width 22 height 22
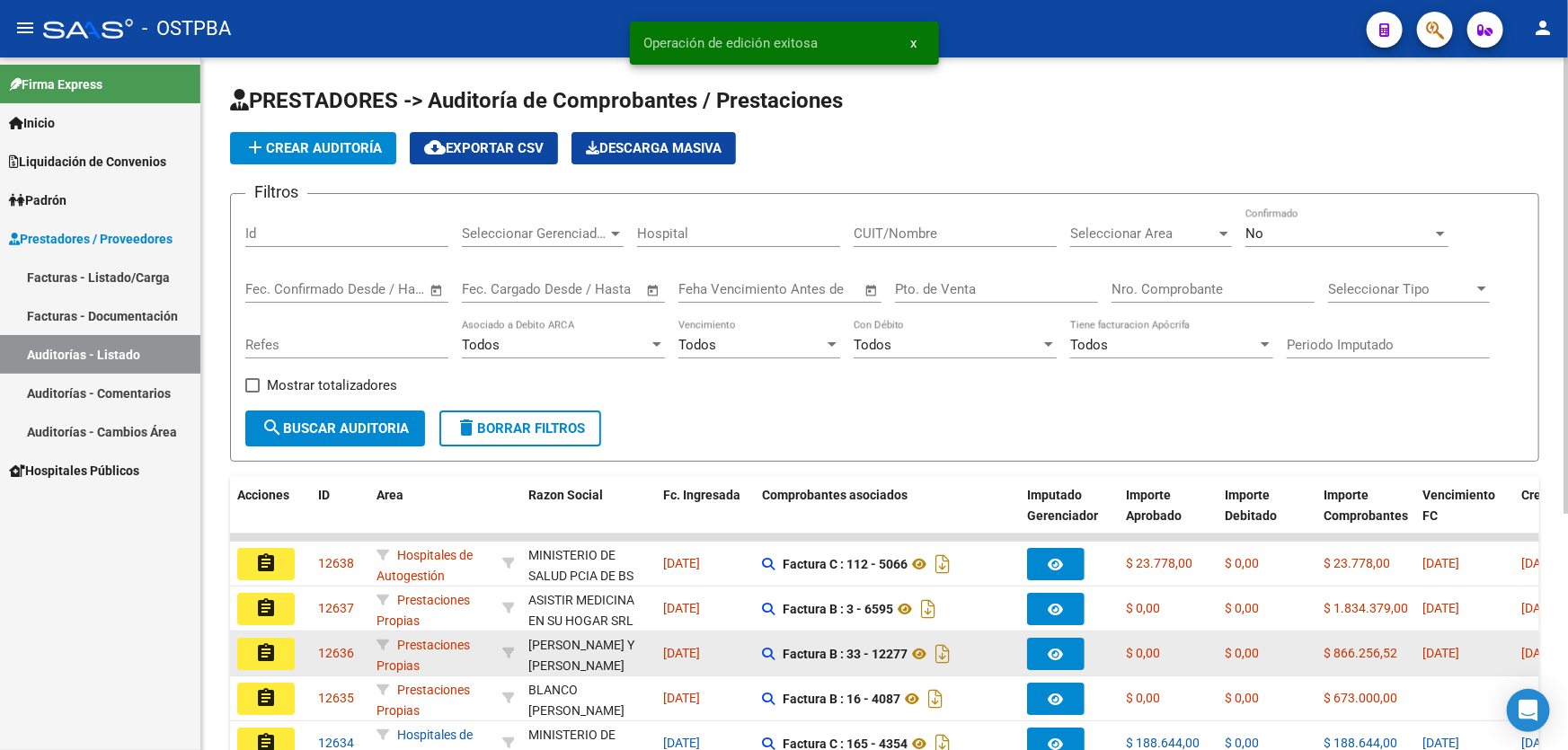
scroll to position [358, 0]
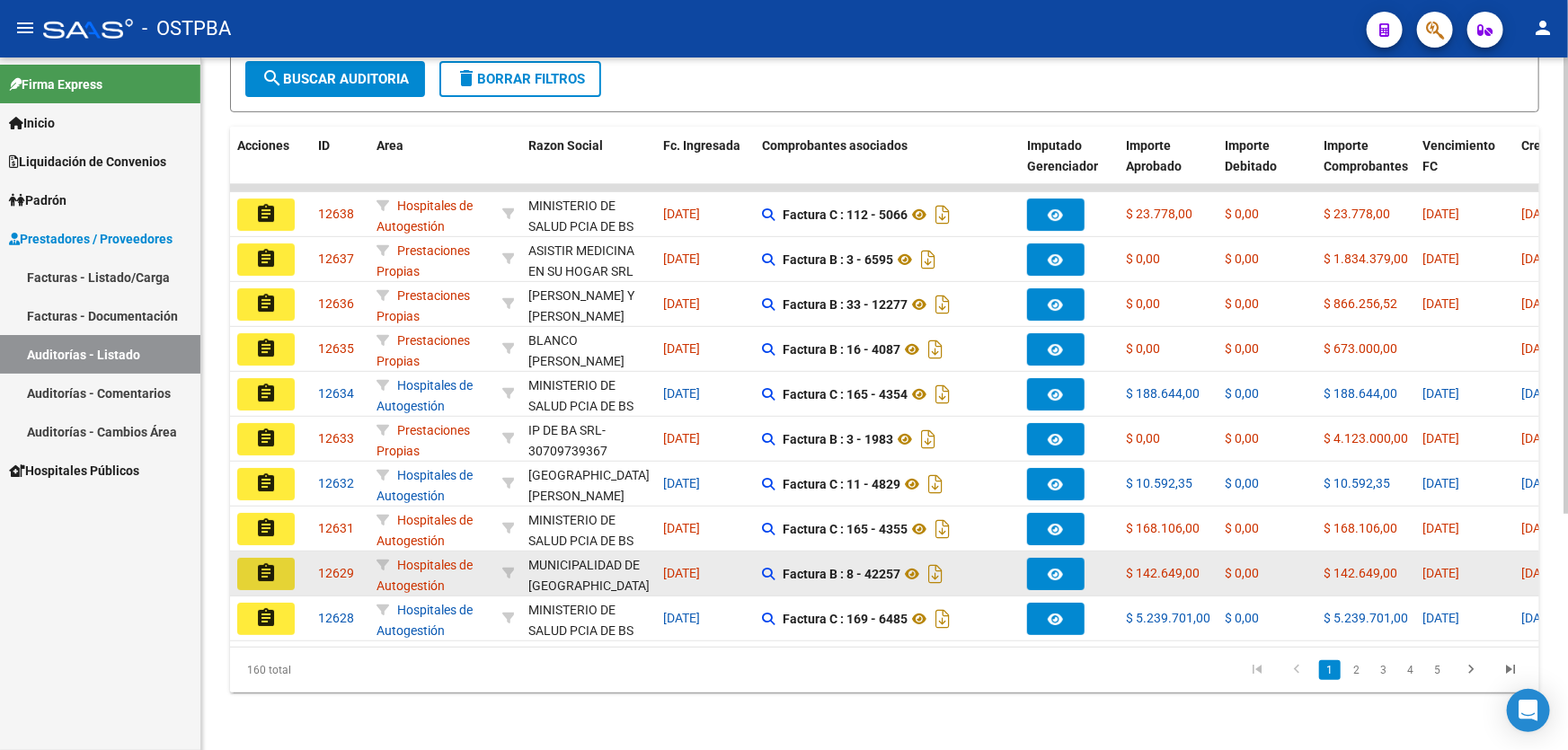
click at [260, 562] on mat-icon "assignment" at bounding box center [266, 572] width 22 height 22
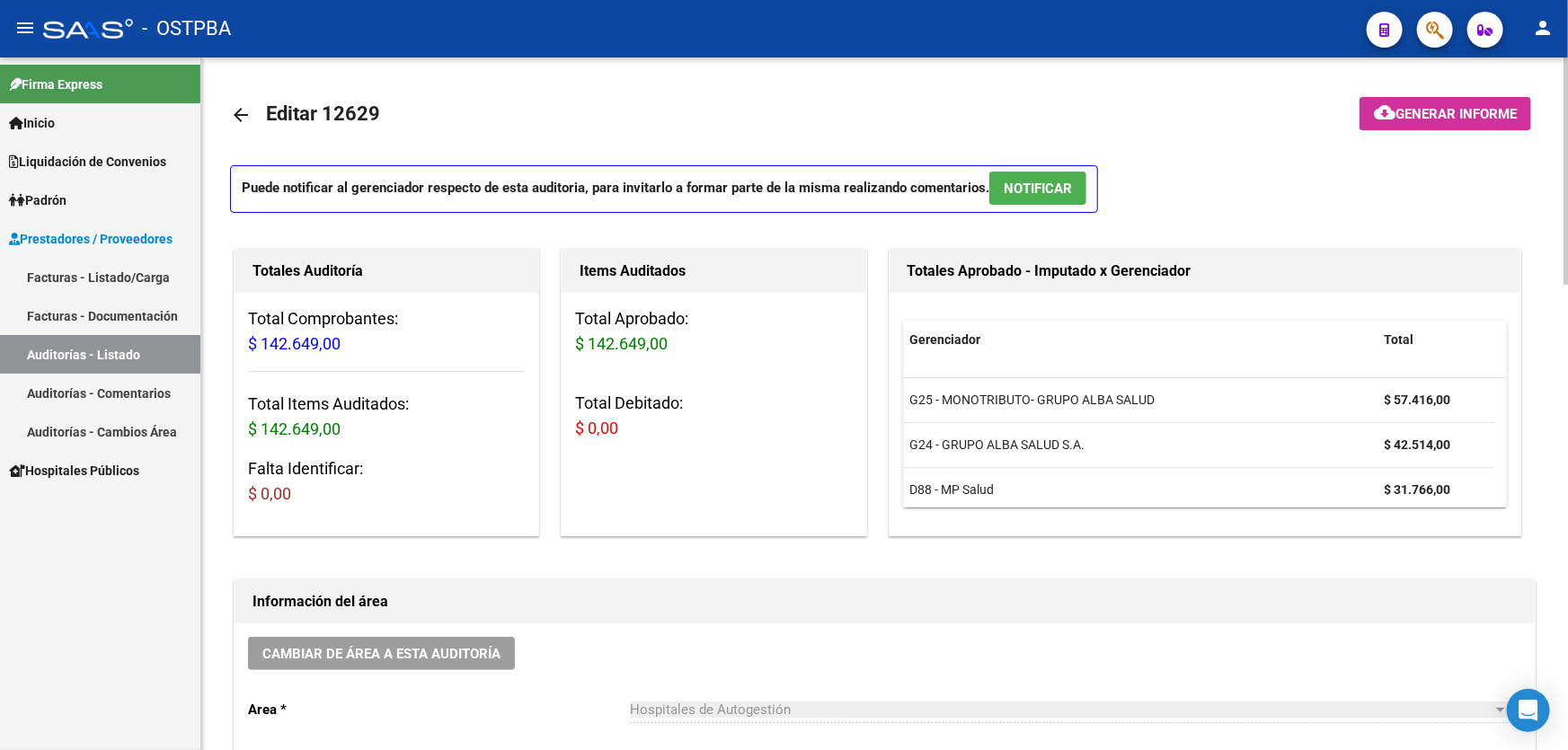
click at [1029, 180] on span "NOTIFICAR" at bounding box center [1038, 188] width 69 height 16
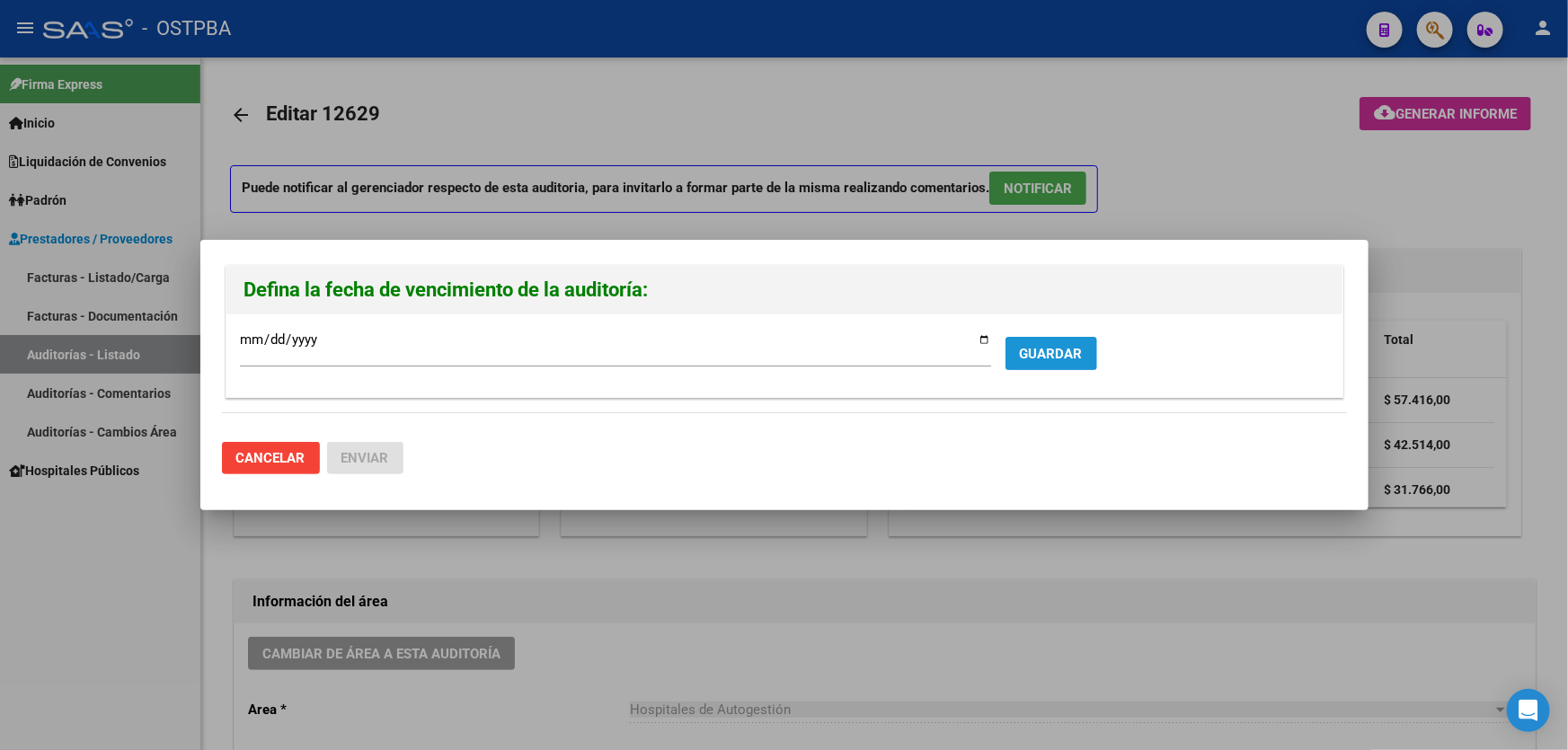
click at [1044, 346] on span "GUARDAR" at bounding box center [1051, 353] width 63 height 16
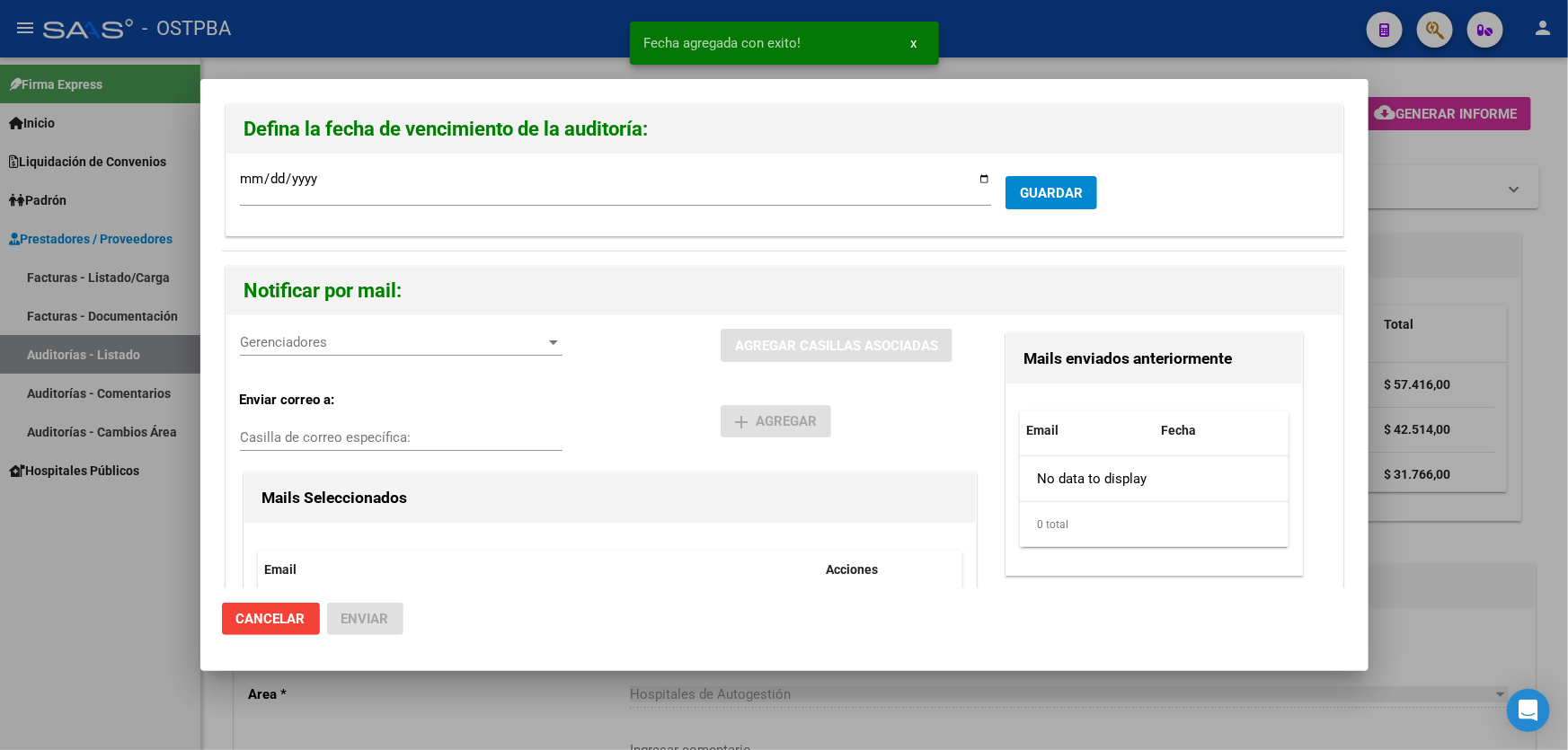
click at [279, 351] on div "Gerenciadores Gerenciadores" at bounding box center [400, 342] width 322 height 27
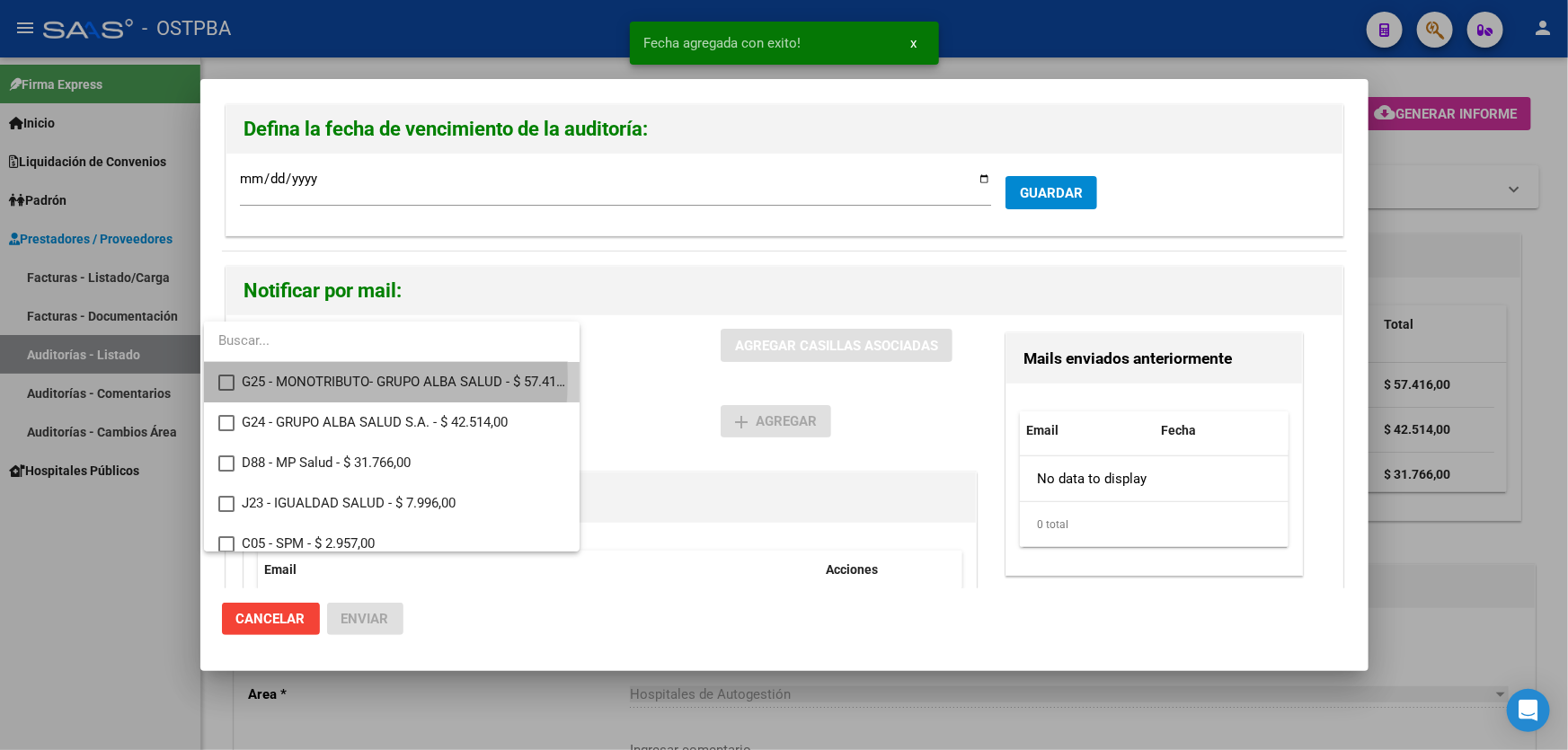
click at [226, 378] on mat-pseudo-checkbox at bounding box center [226, 383] width 16 height 16
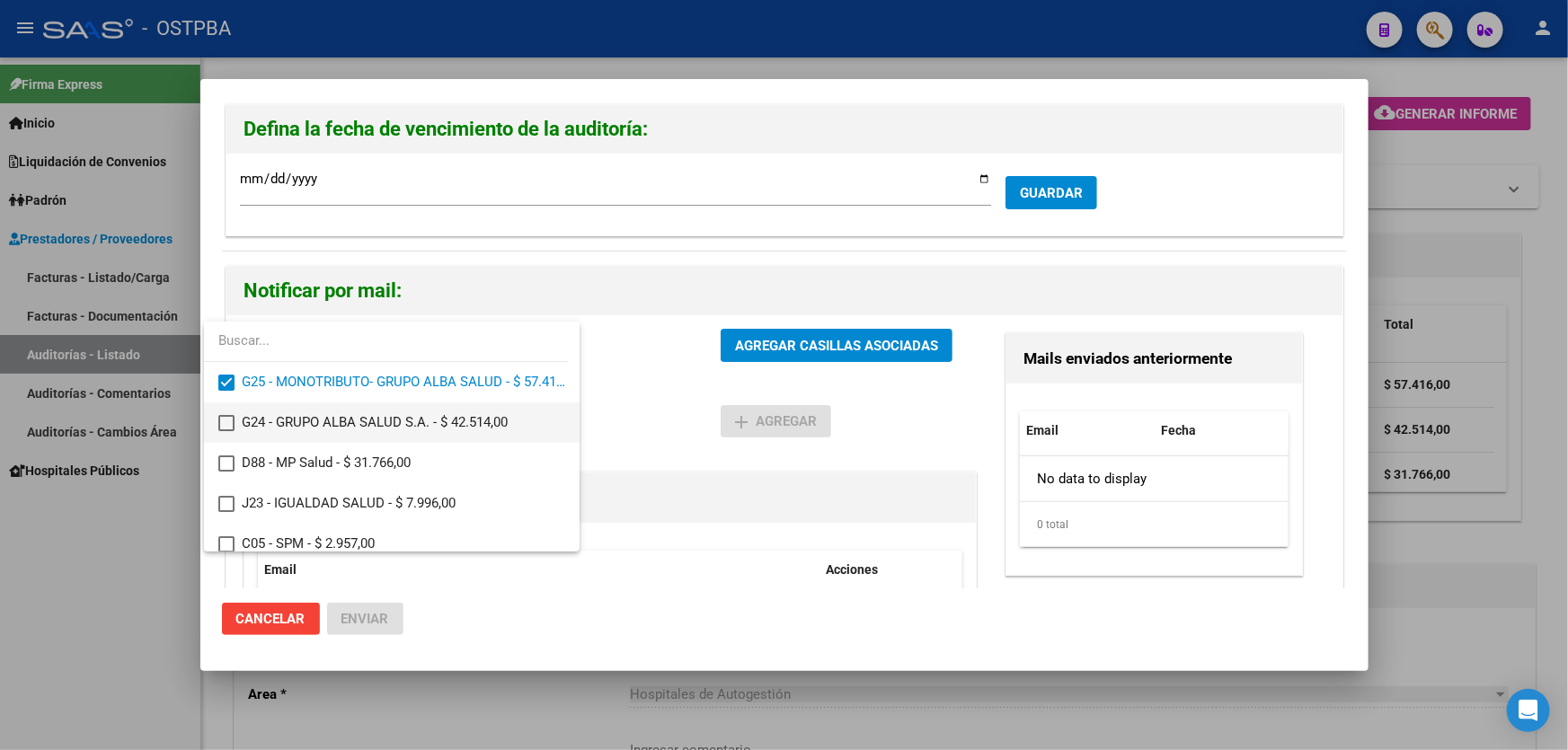
click at [226, 413] on mat-option "G24 - GRUPO ALBA SALUD S.A. - $ 42.514,00" at bounding box center [392, 422] width 376 height 40
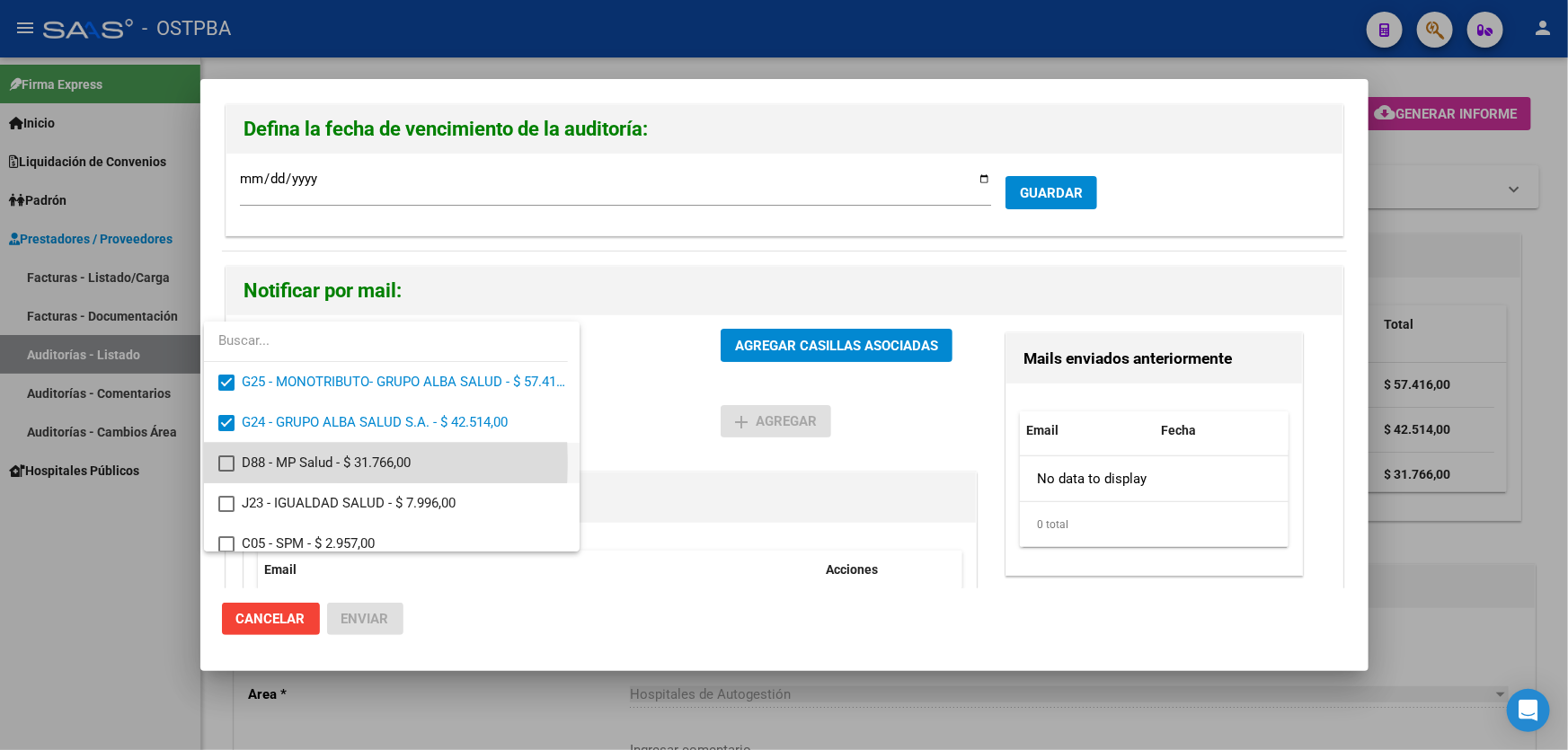
click at [224, 462] on mat-pseudo-checkbox at bounding box center [226, 463] width 16 height 16
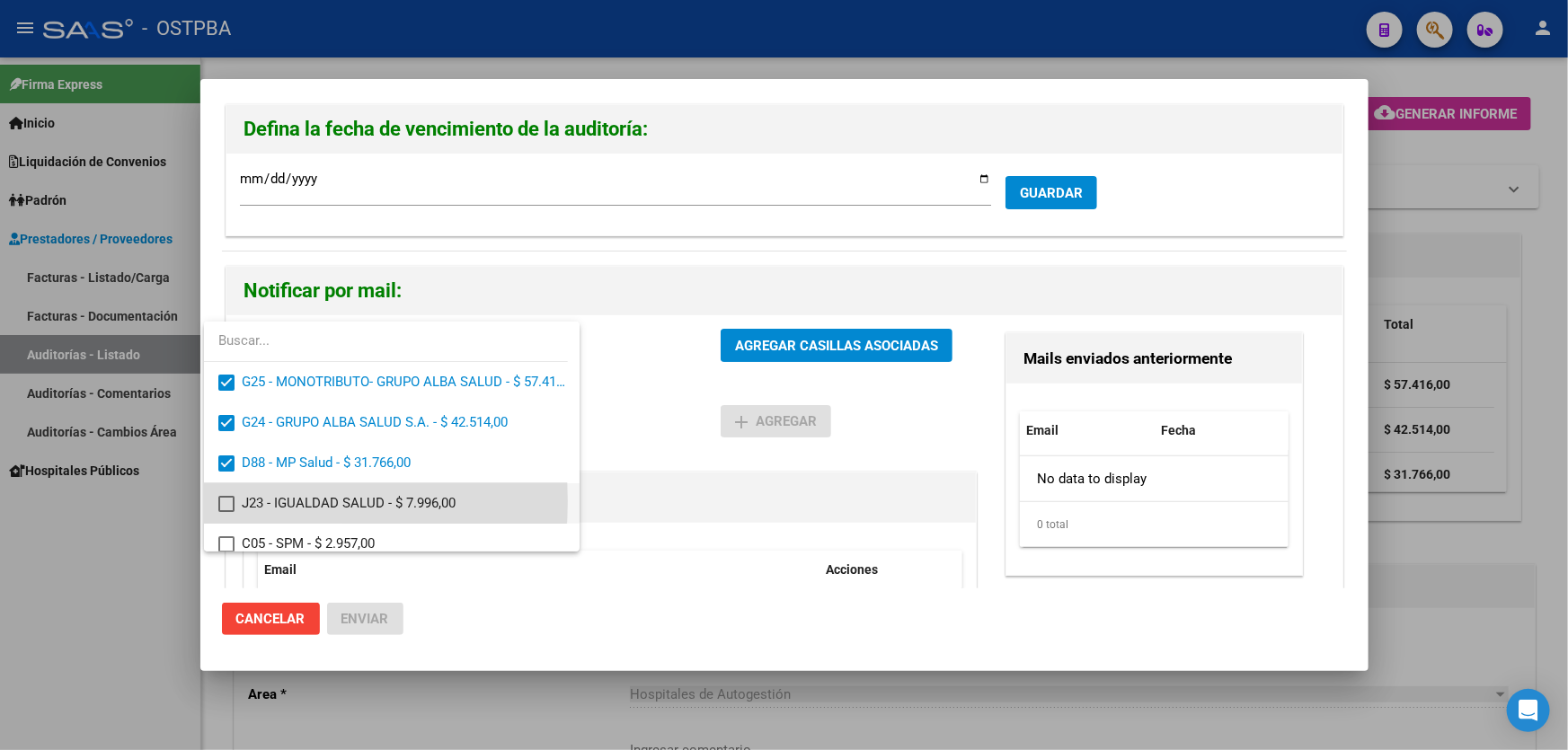
click at [227, 501] on mat-pseudo-checkbox at bounding box center [226, 504] width 16 height 16
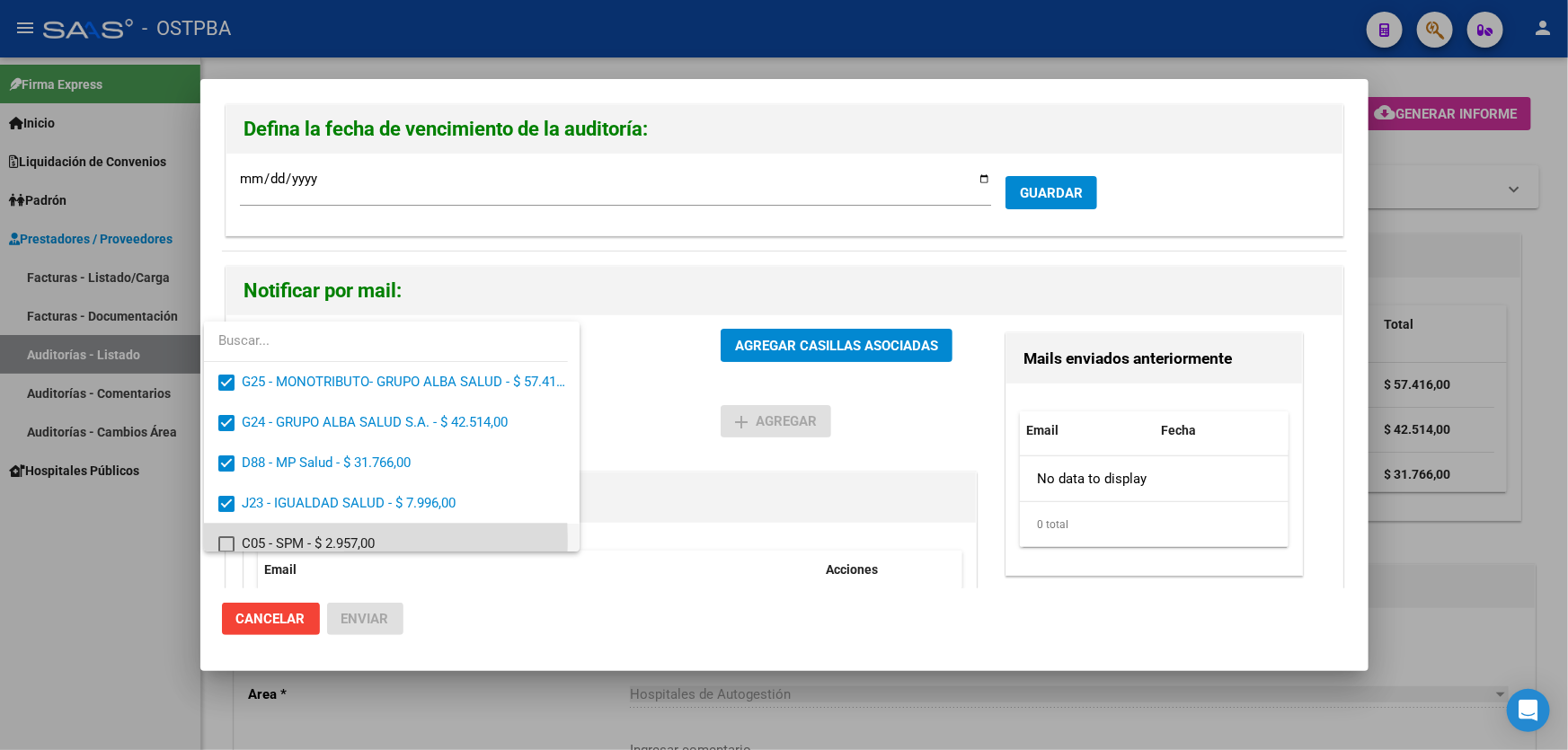
click at [227, 541] on mat-pseudo-checkbox at bounding box center [226, 544] width 16 height 16
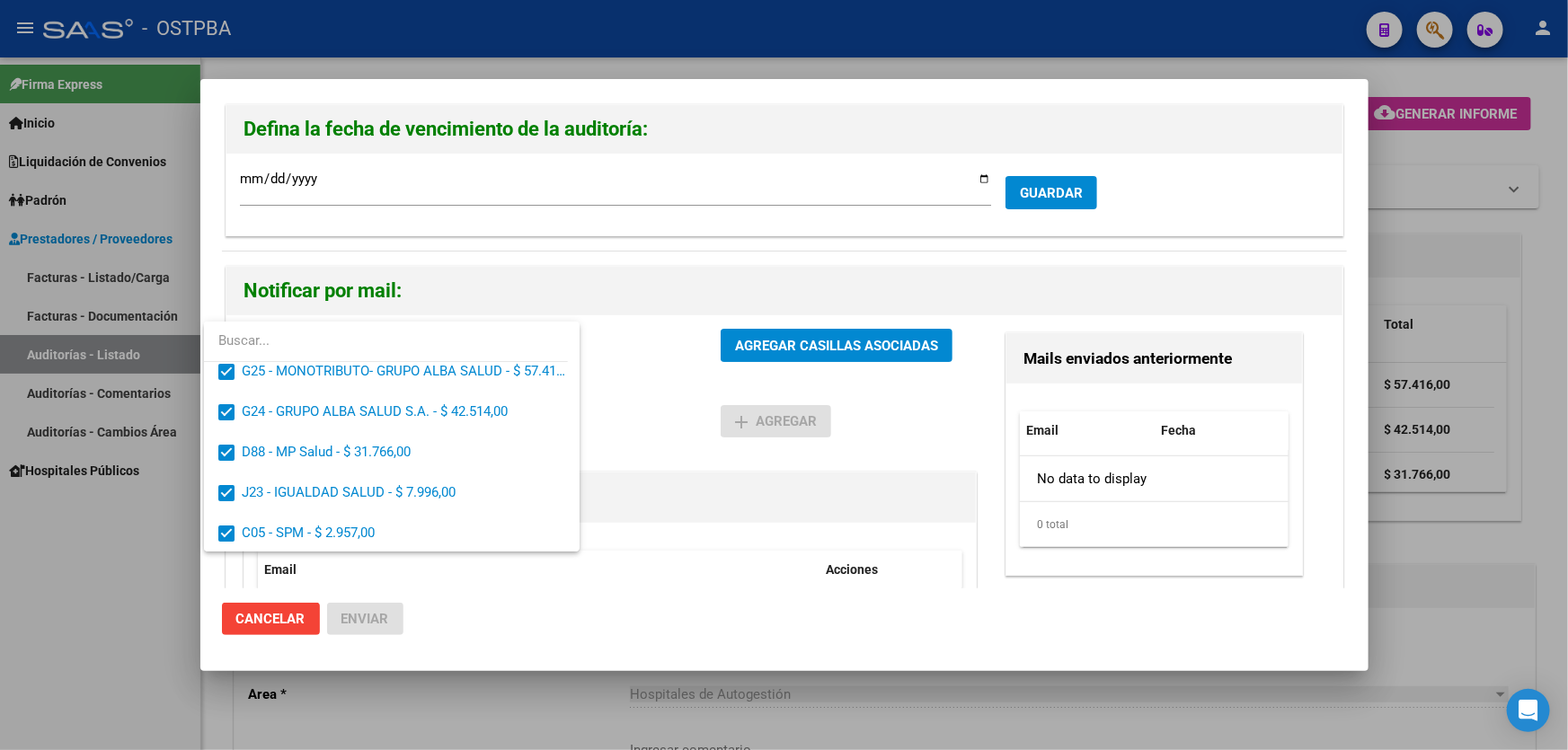
click at [678, 395] on div at bounding box center [784, 375] width 1568 height 750
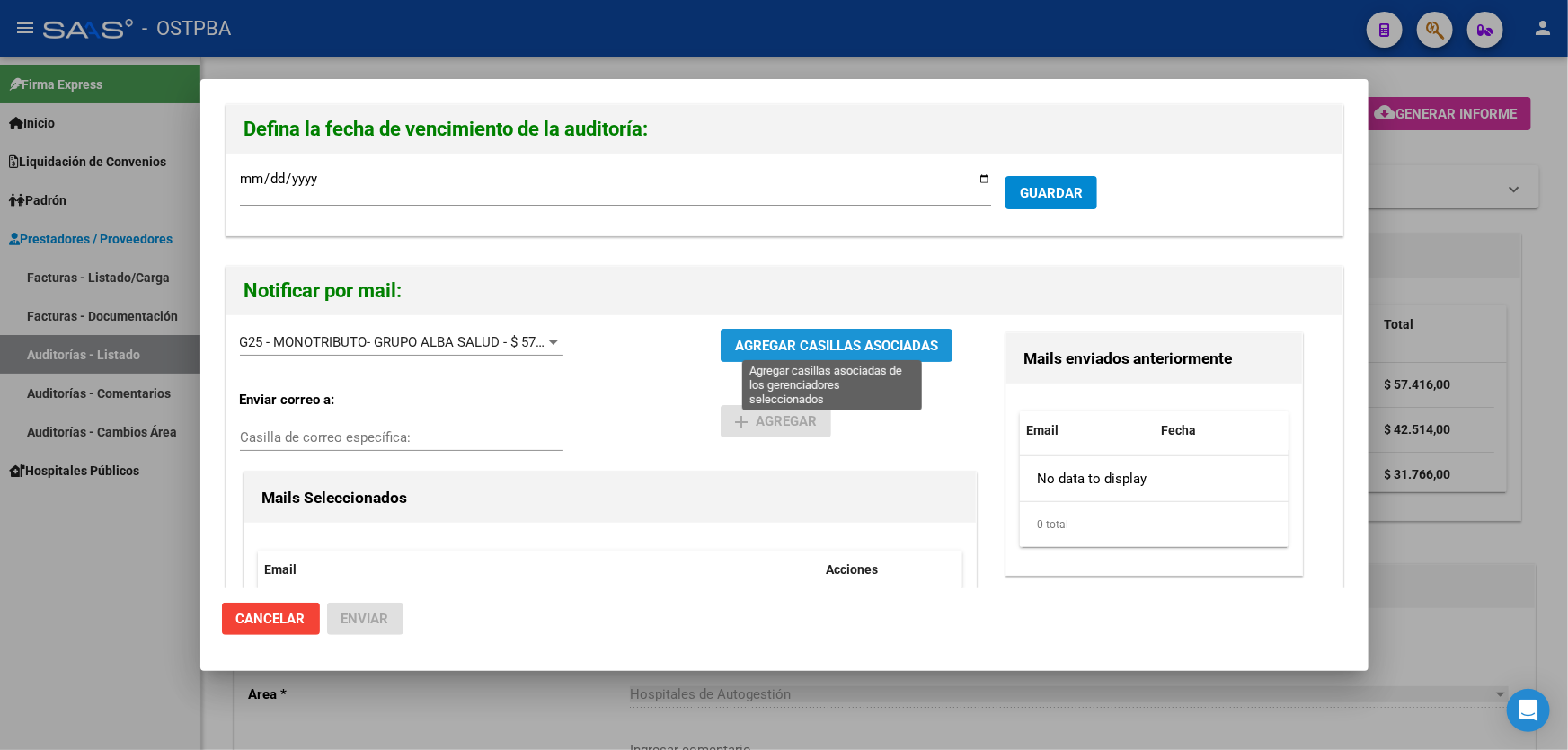
click at [801, 340] on span "AGREGAR CASILLAS ASOCIADAS" at bounding box center [837, 345] width 203 height 16
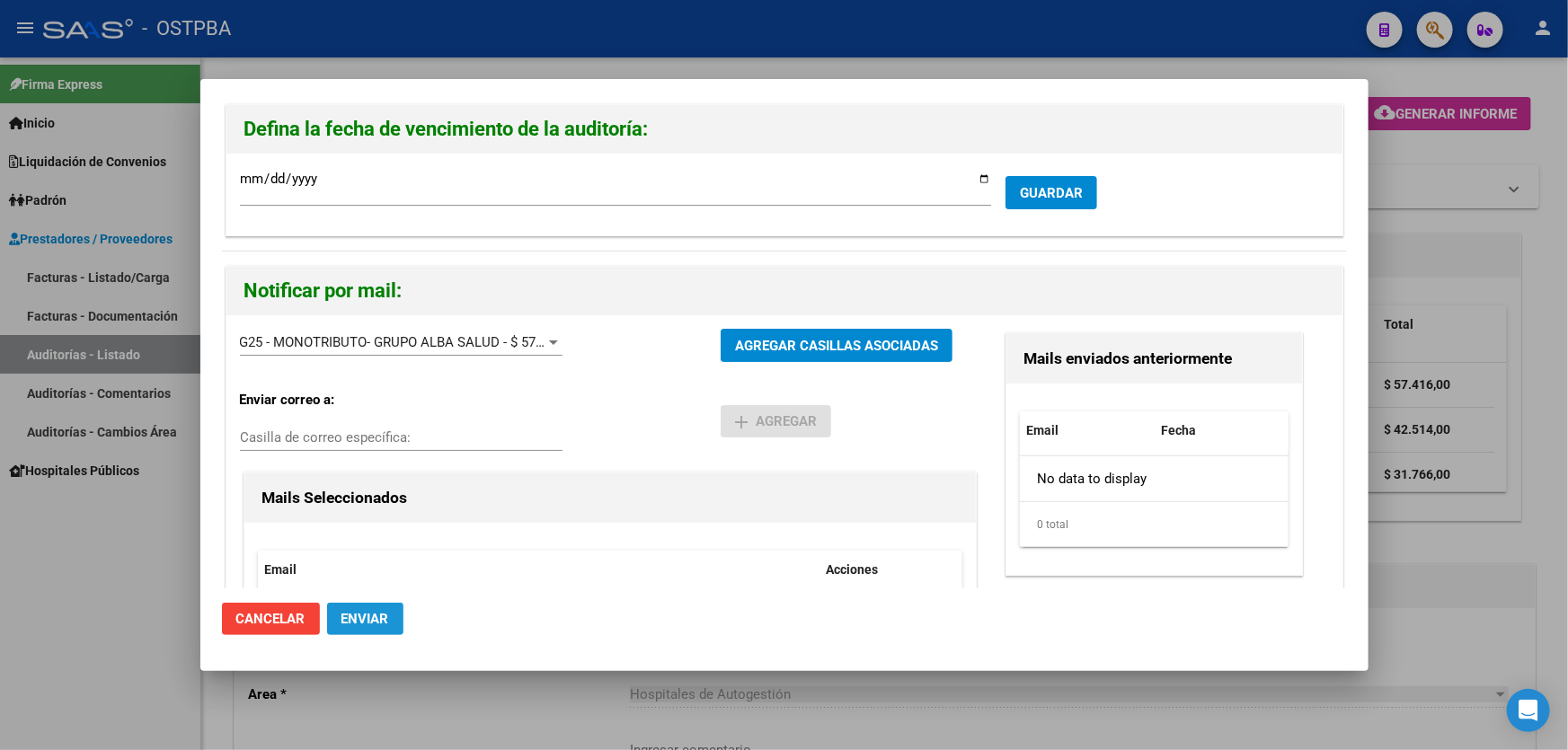
click at [344, 615] on span "Enviar" at bounding box center [365, 618] width 48 height 16
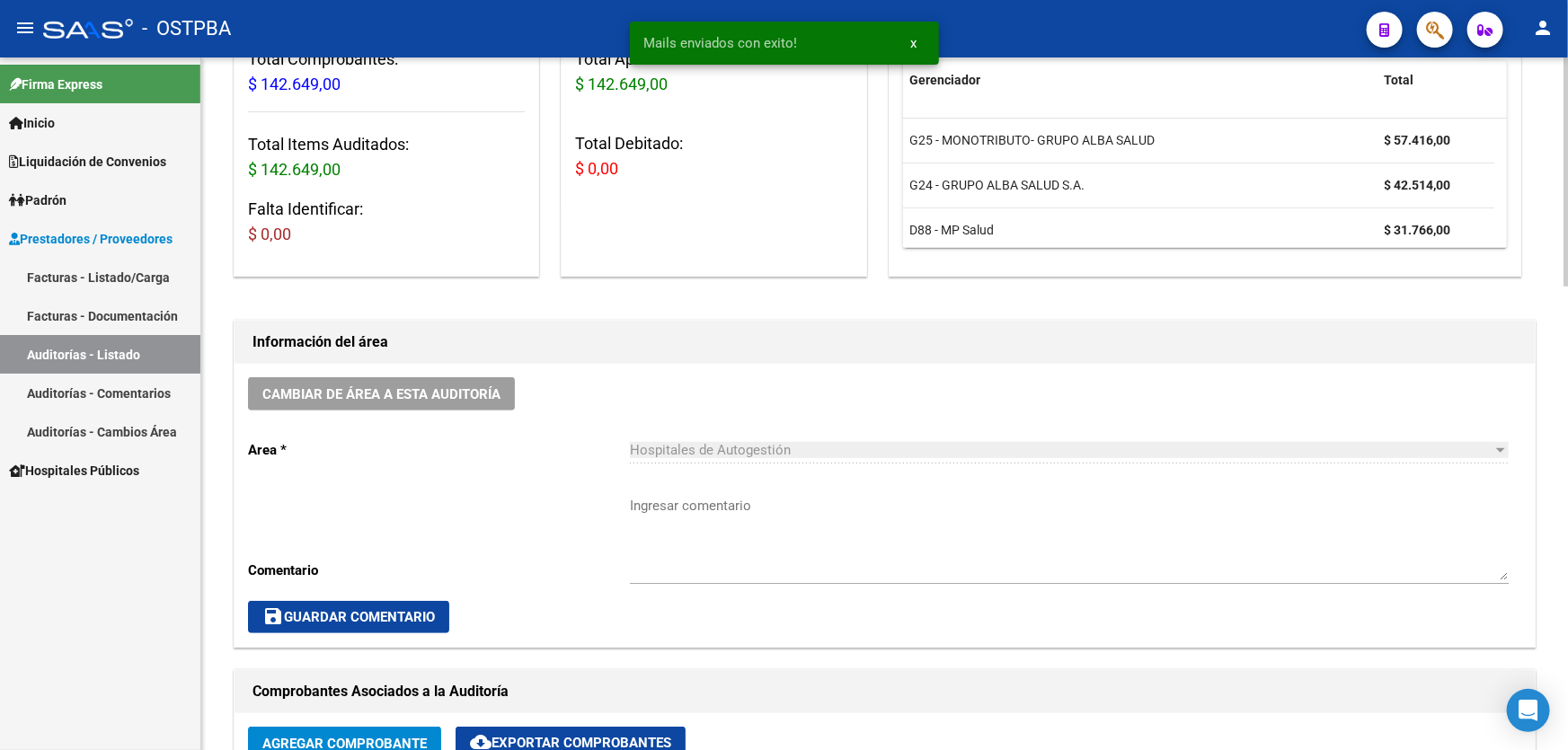
scroll to position [408, 0]
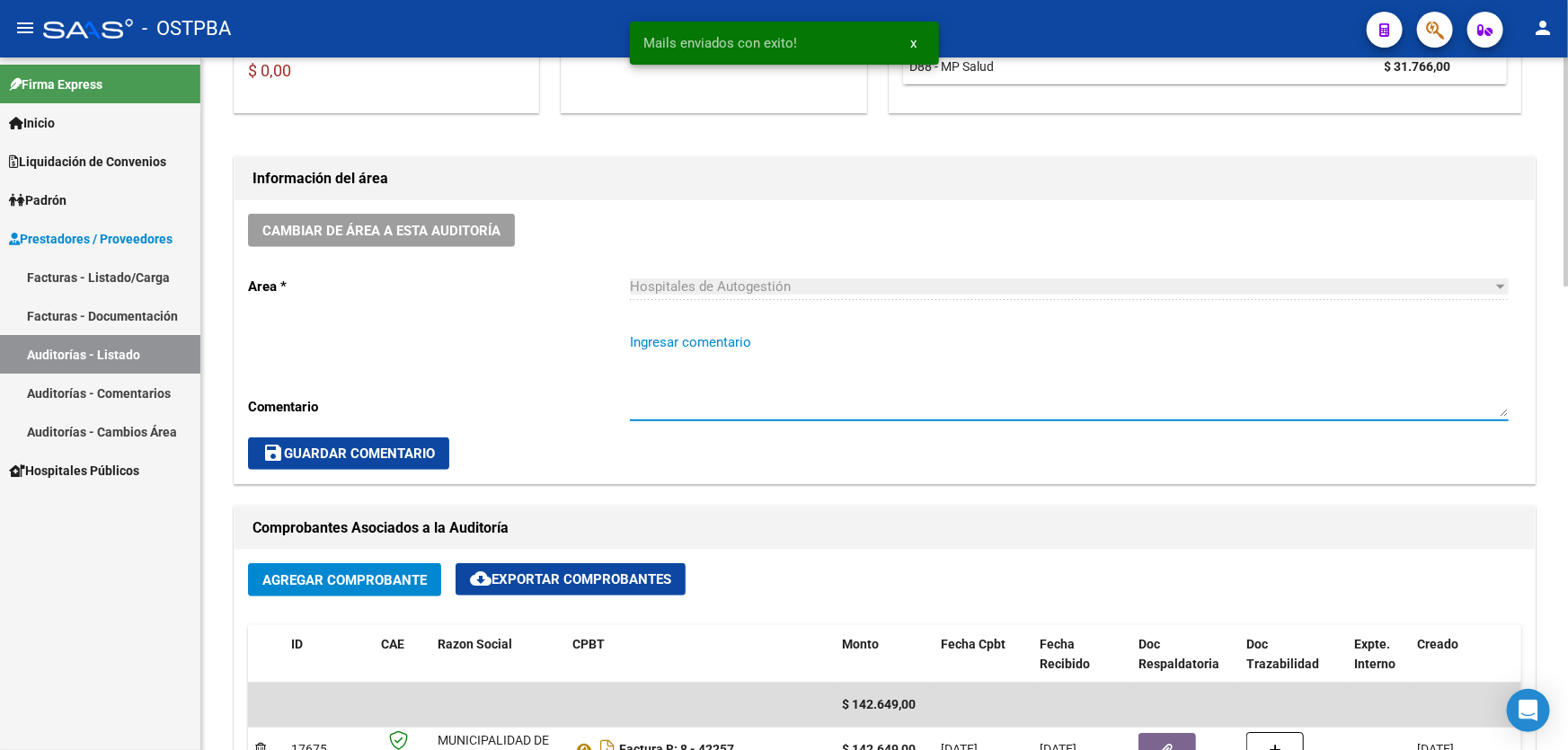
click at [755, 384] on textarea "Ingresar comentario" at bounding box center [1069, 375] width 879 height 85
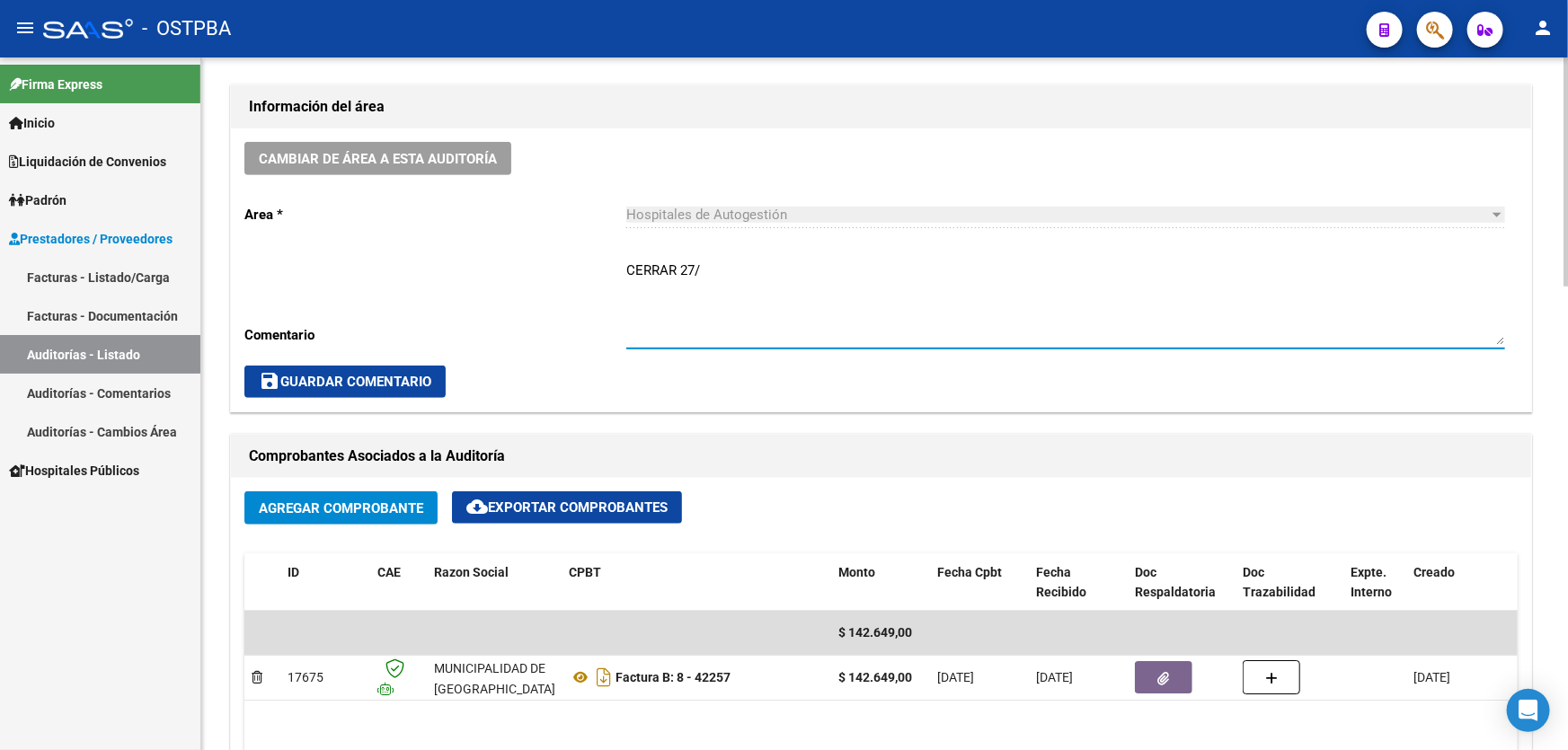
scroll to position [438, 4]
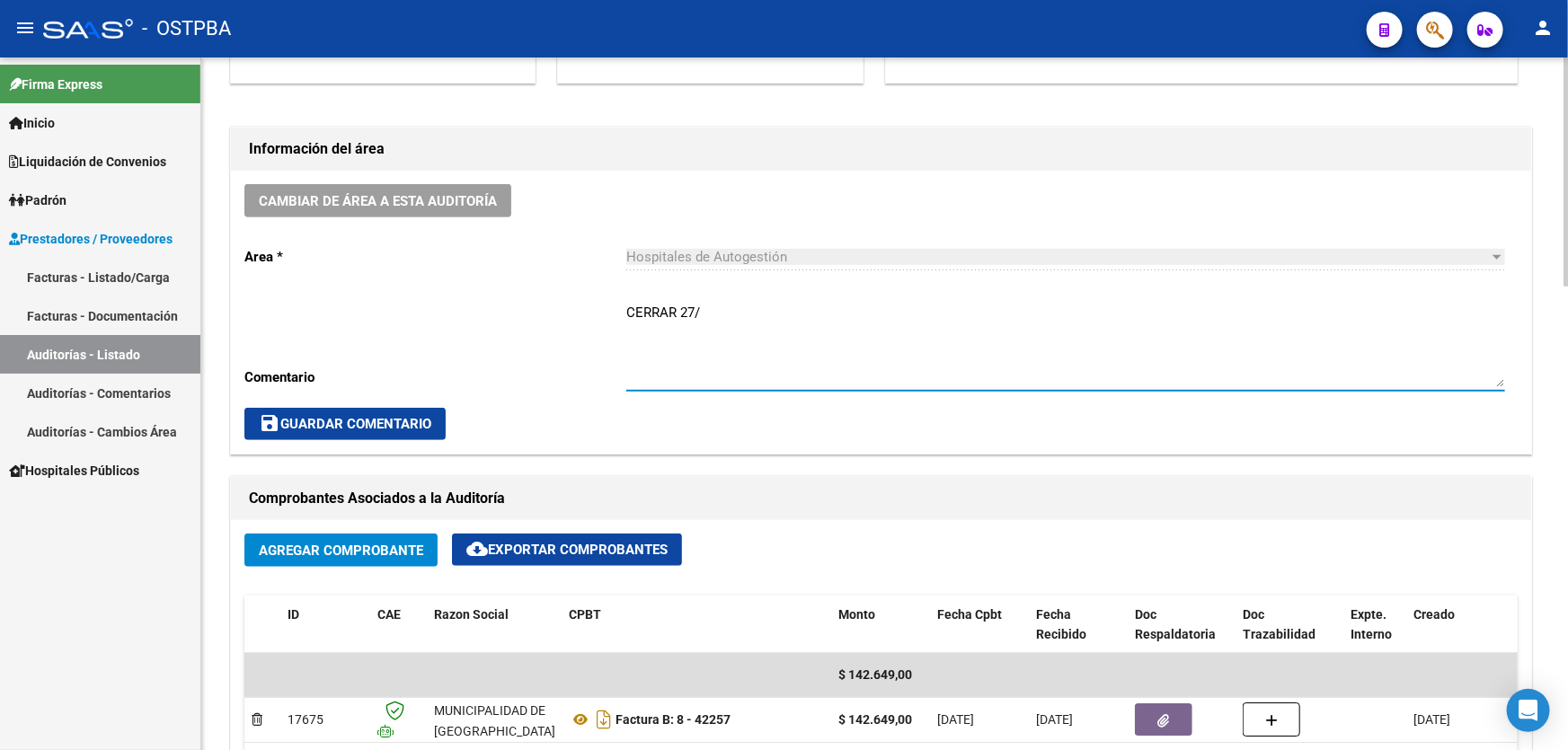
click at [730, 314] on textarea "CERRAR 27/" at bounding box center [1065, 345] width 879 height 85
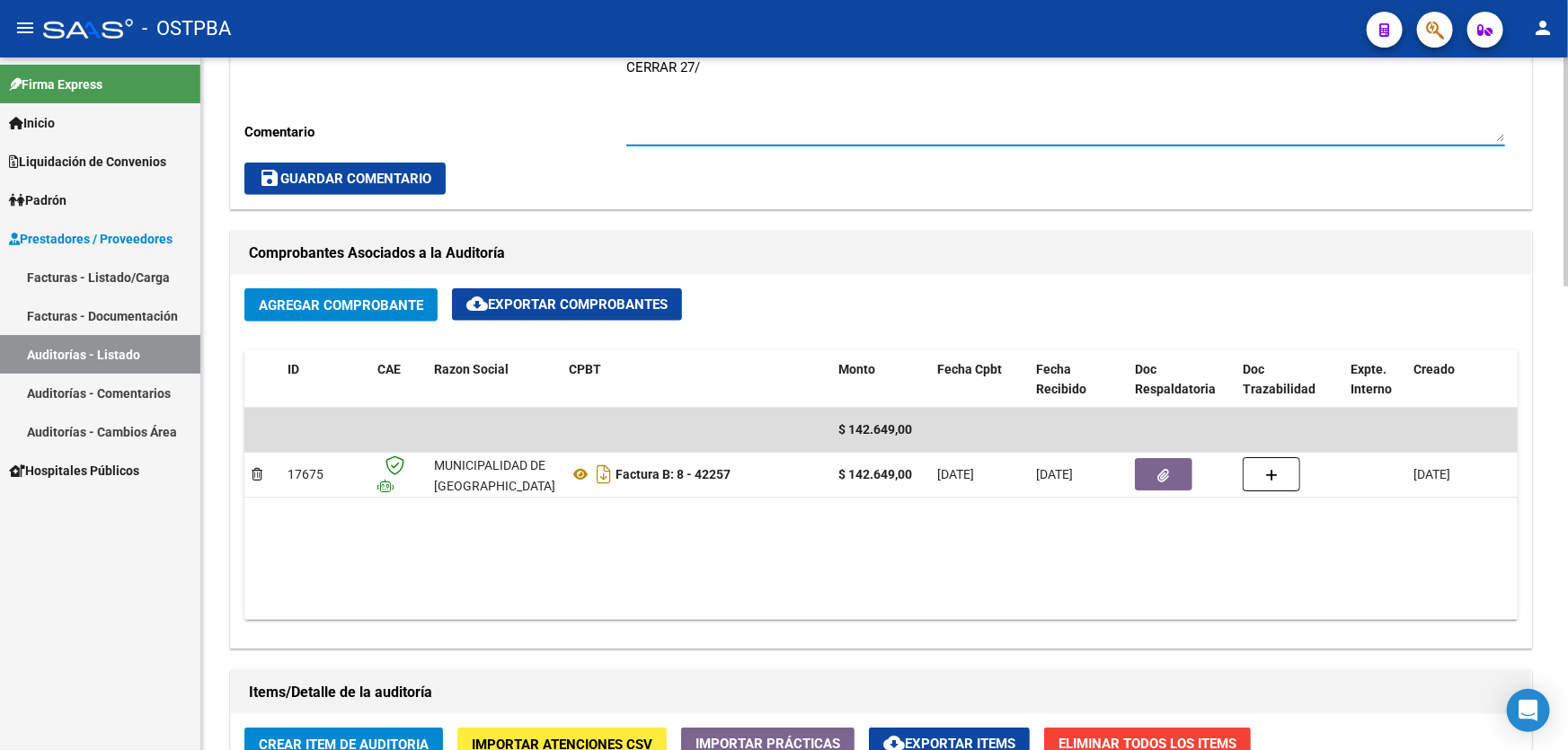
click at [764, 77] on textarea "CERRAR 27/" at bounding box center [1065, 100] width 879 height 85
type textarea "CERRAR 27/9"
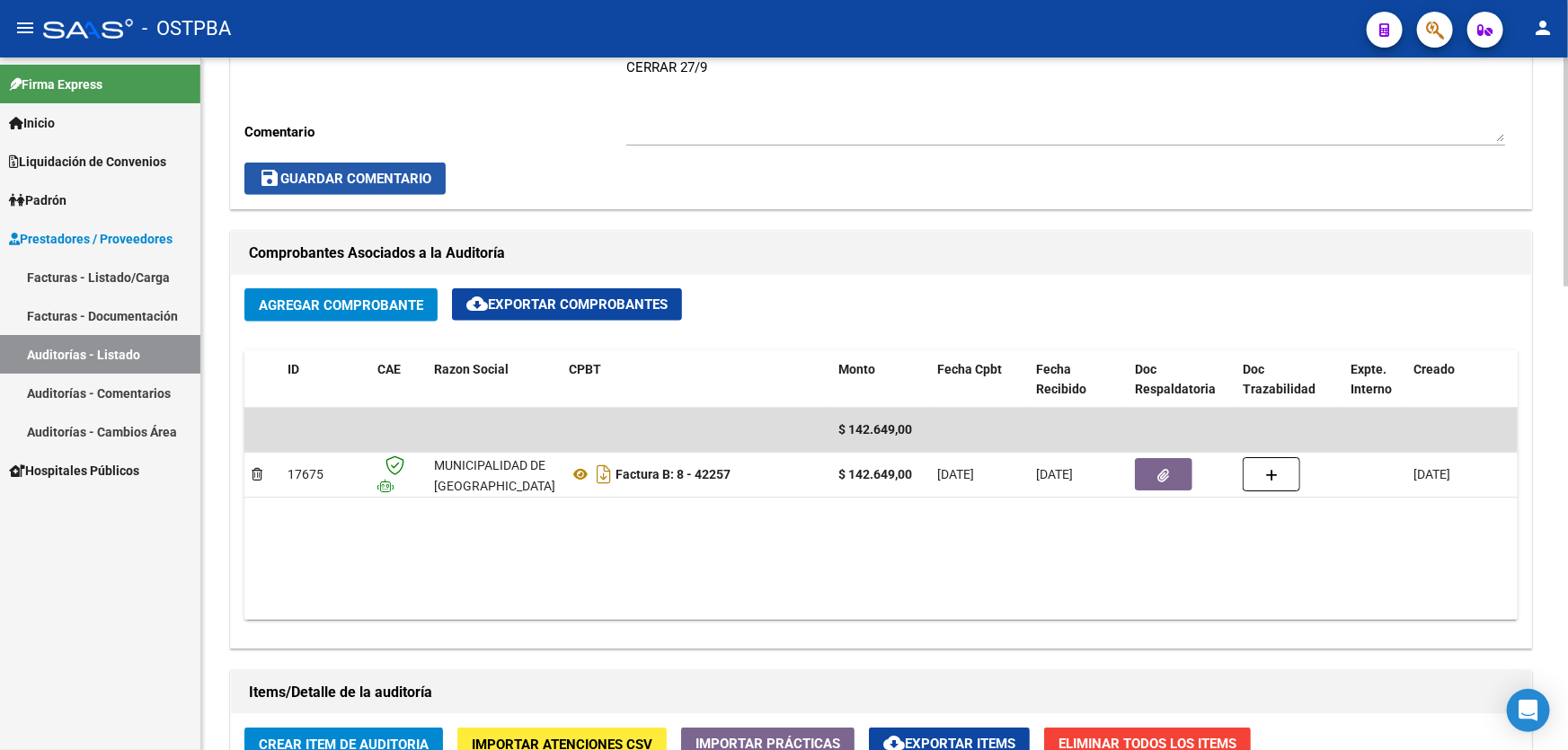
click at [353, 164] on button "save Guardar Comentario" at bounding box center [345, 179] width 201 height 32
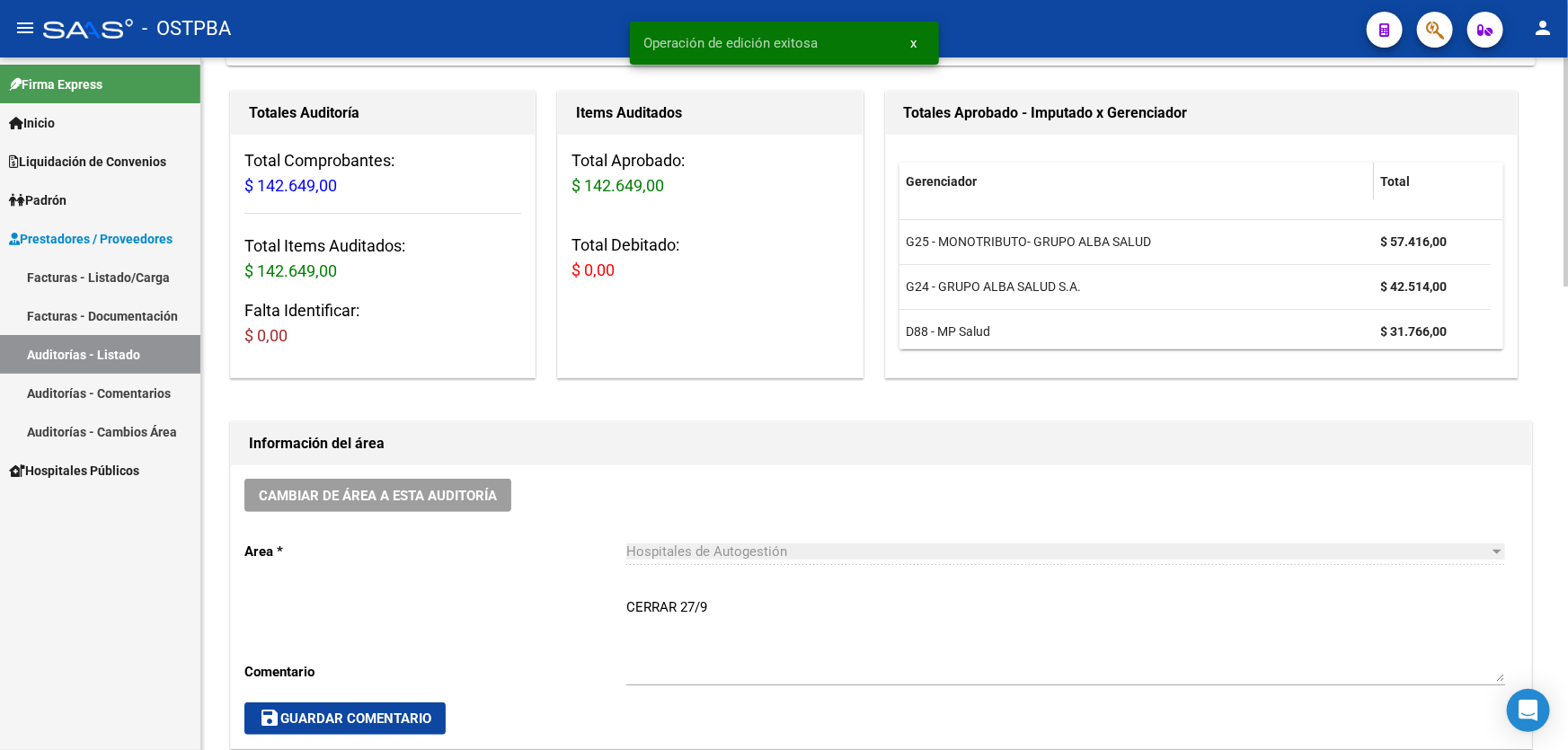
scroll to position [0, 4]
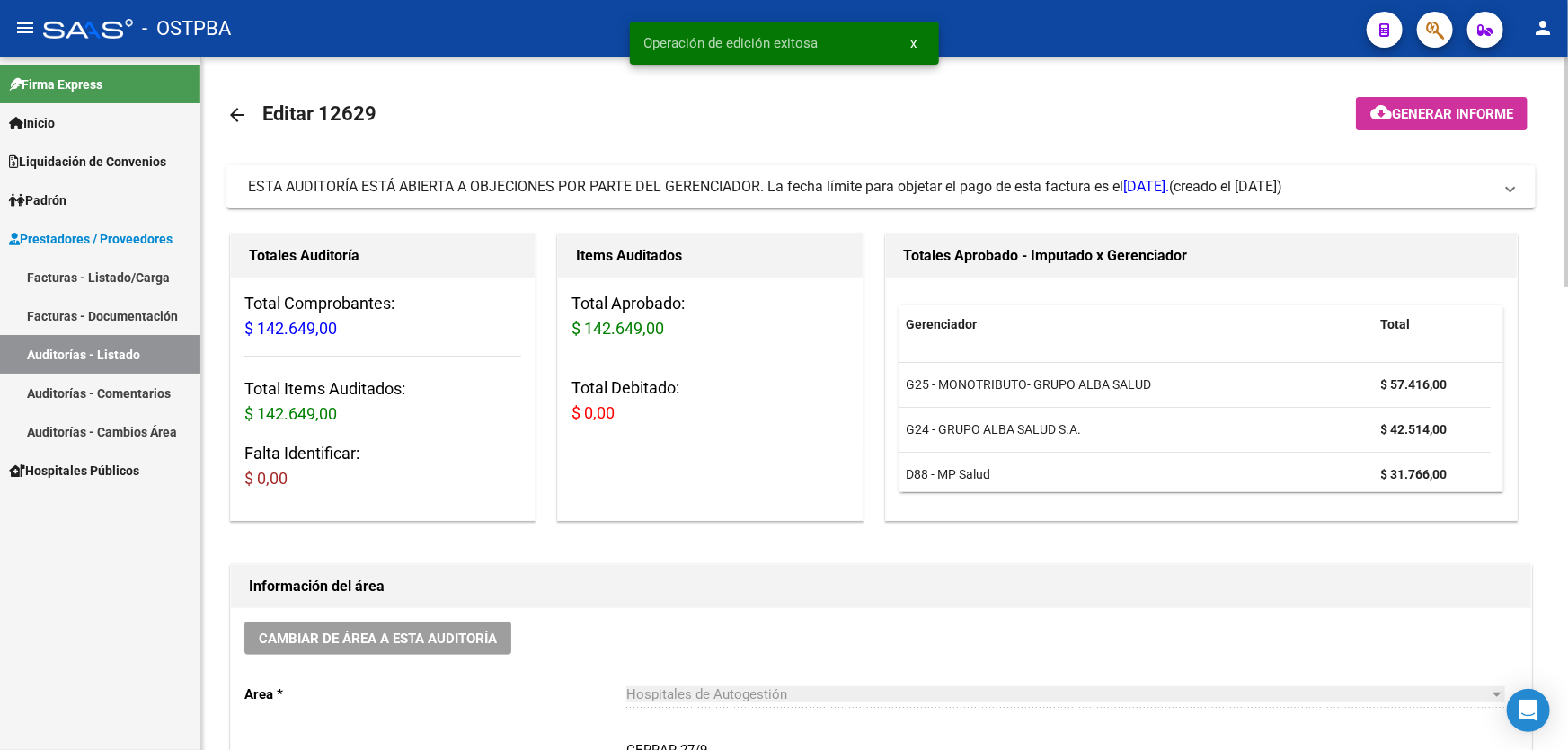
click at [235, 107] on mat-icon "arrow_back" at bounding box center [237, 115] width 22 height 22
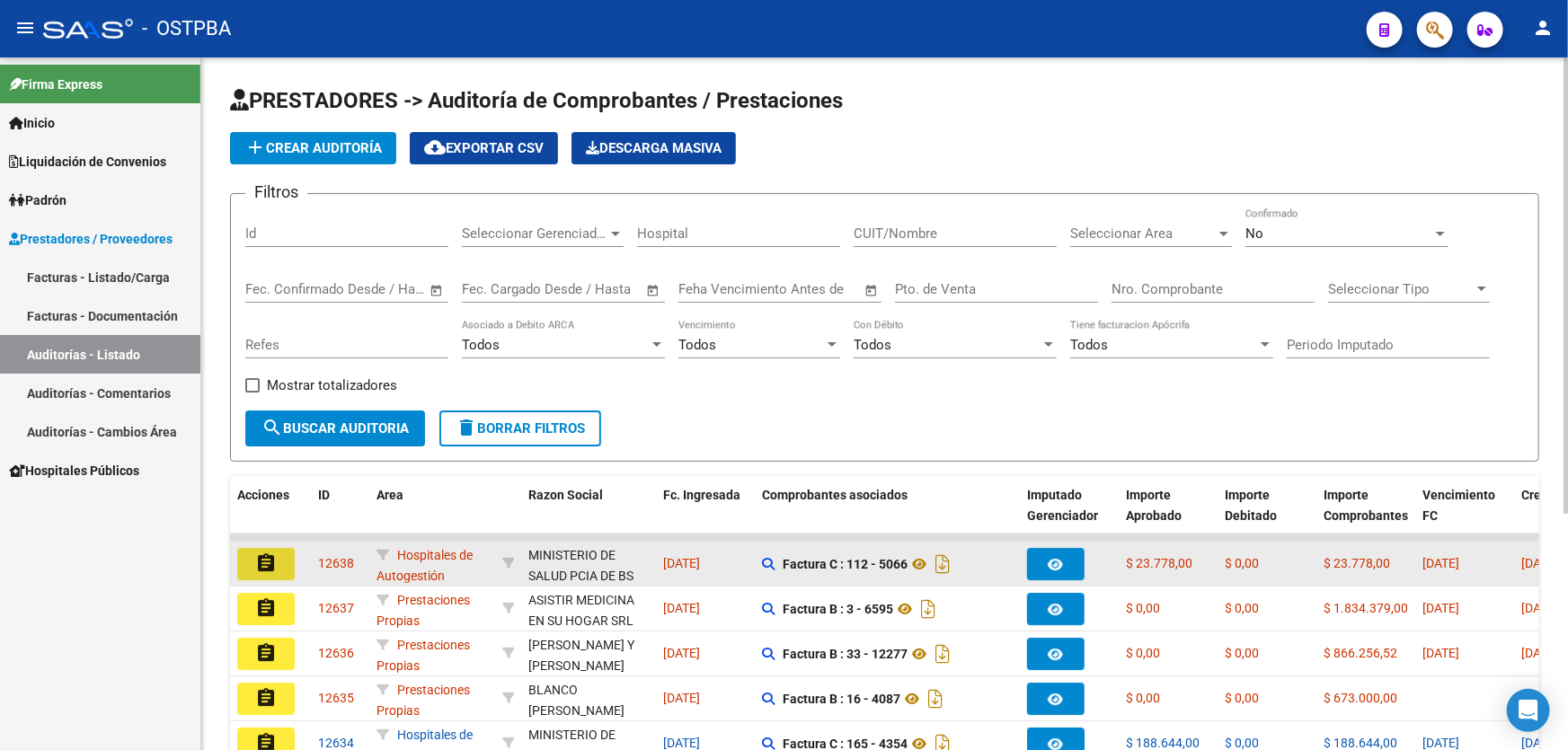
click at [272, 555] on mat-icon "assignment" at bounding box center [266, 563] width 22 height 22
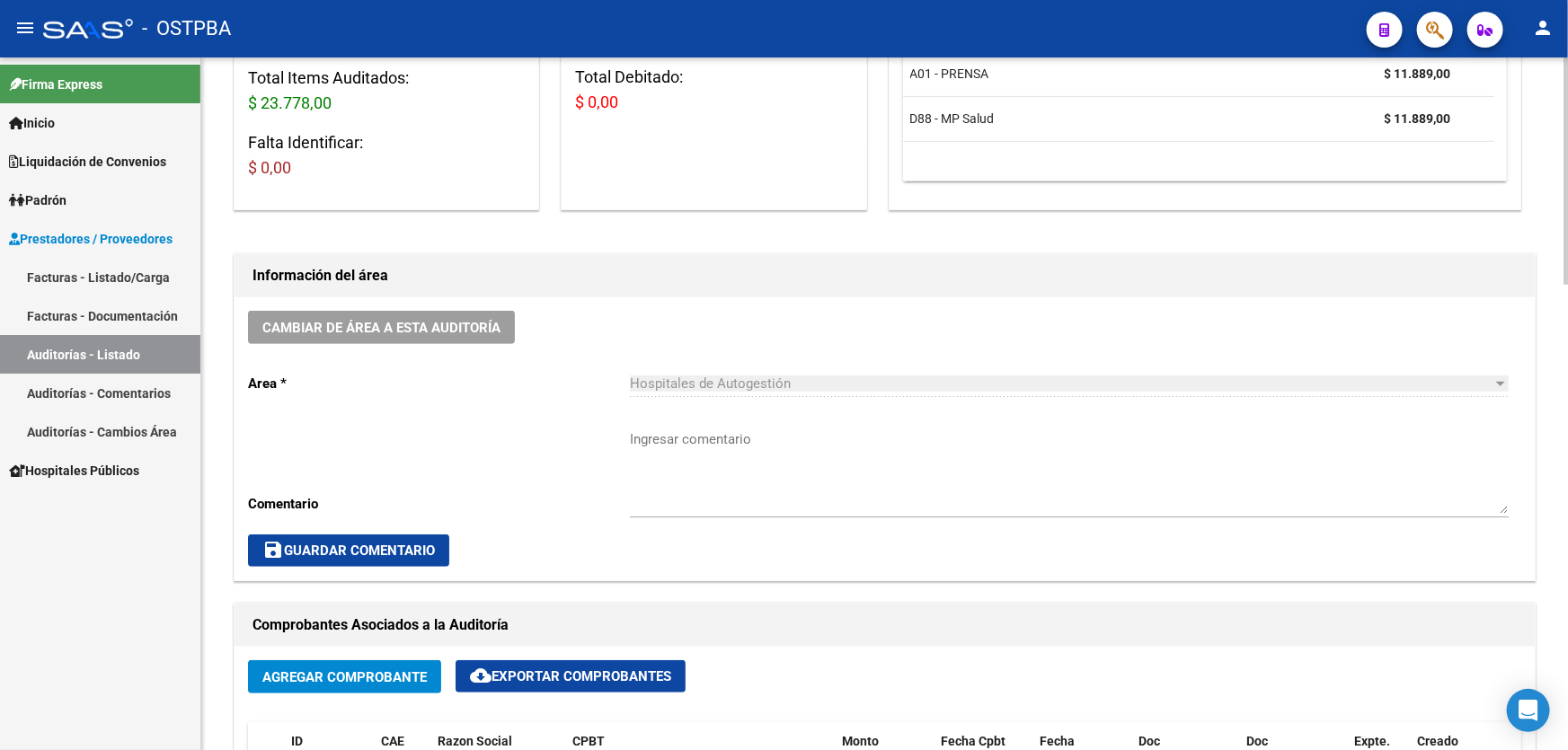
scroll to position [408, 0]
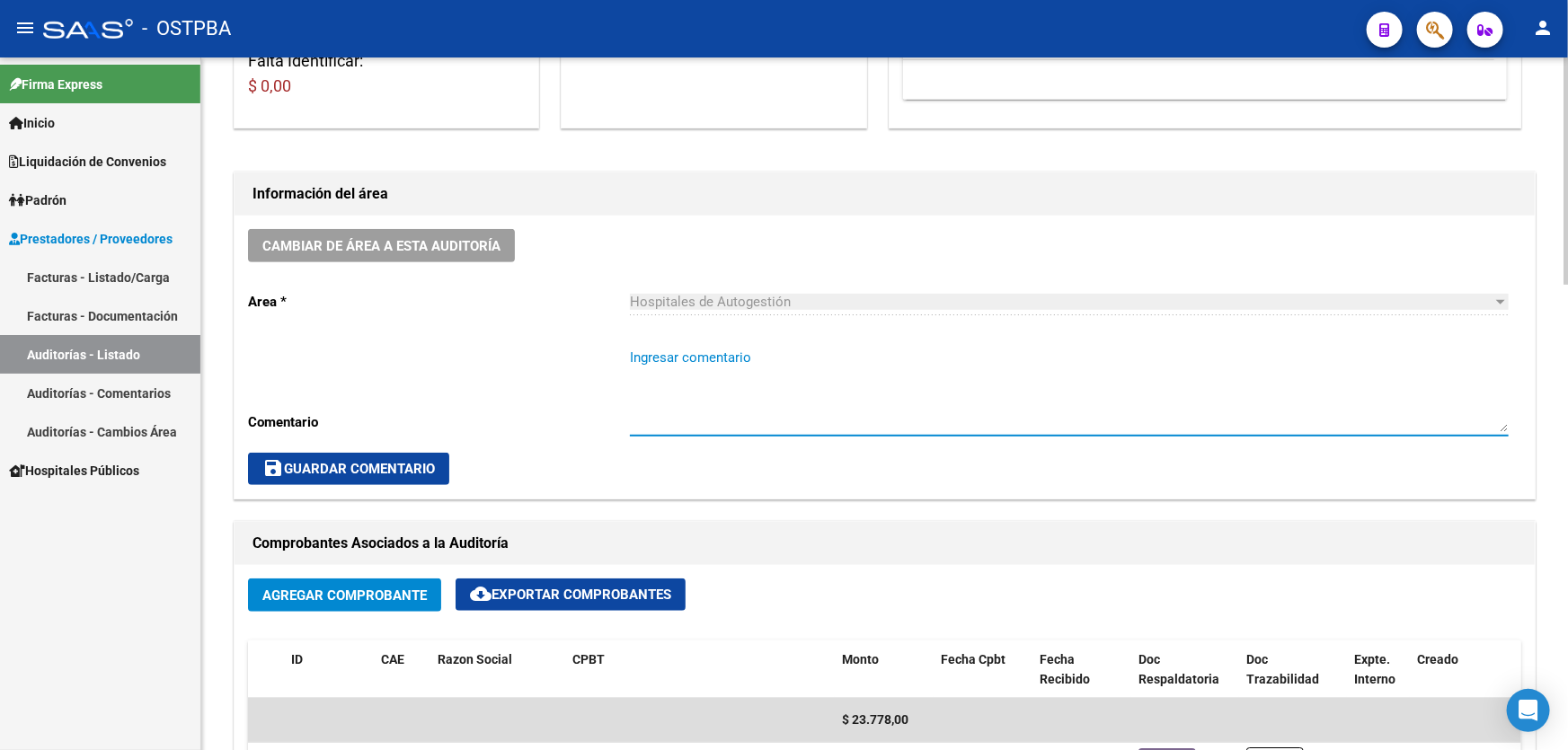
click at [725, 387] on textarea "Ingresar comentario" at bounding box center [1069, 390] width 879 height 85
type textarea "CERRAR 27/9"
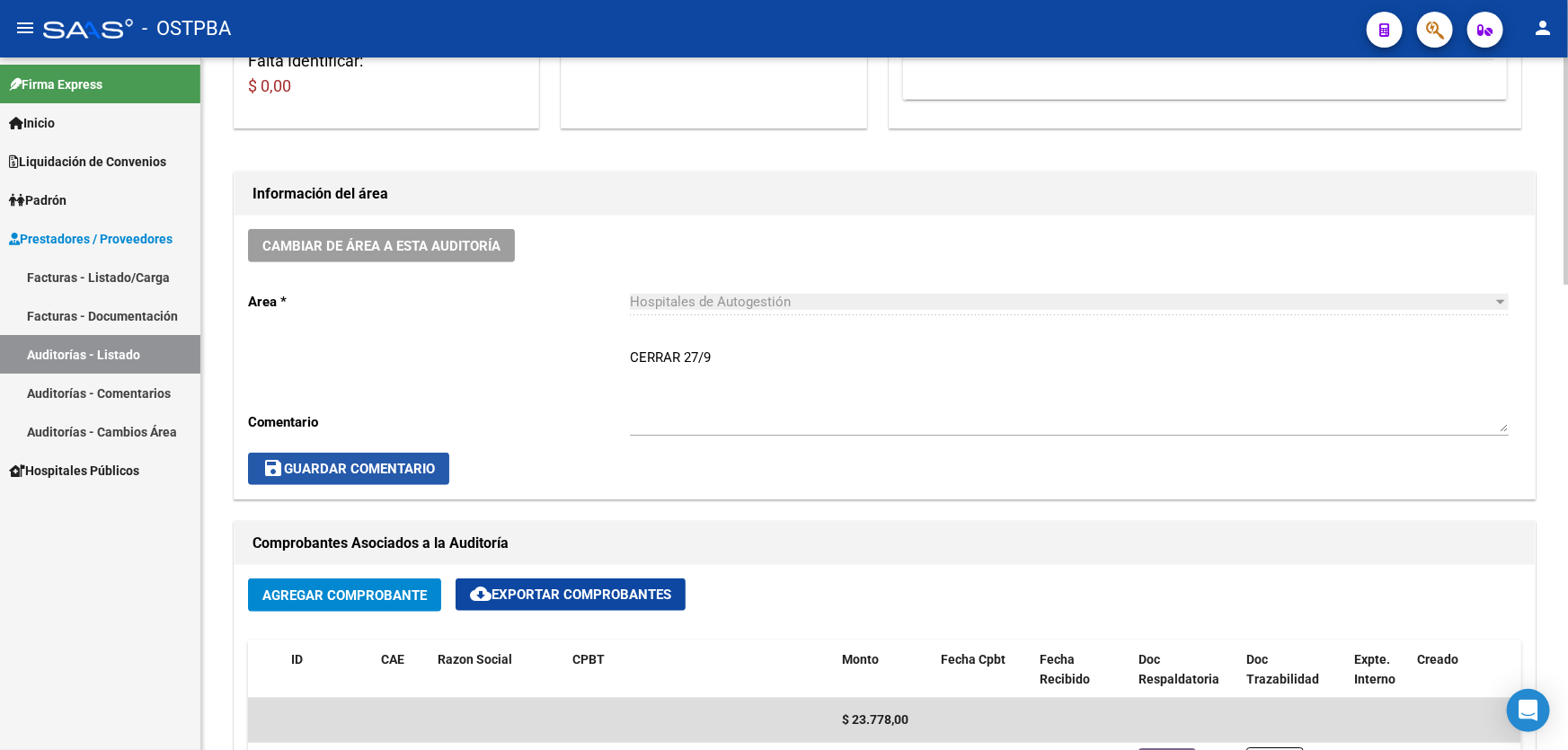
click at [317, 461] on span "save Guardar Comentario" at bounding box center [349, 468] width 173 height 16
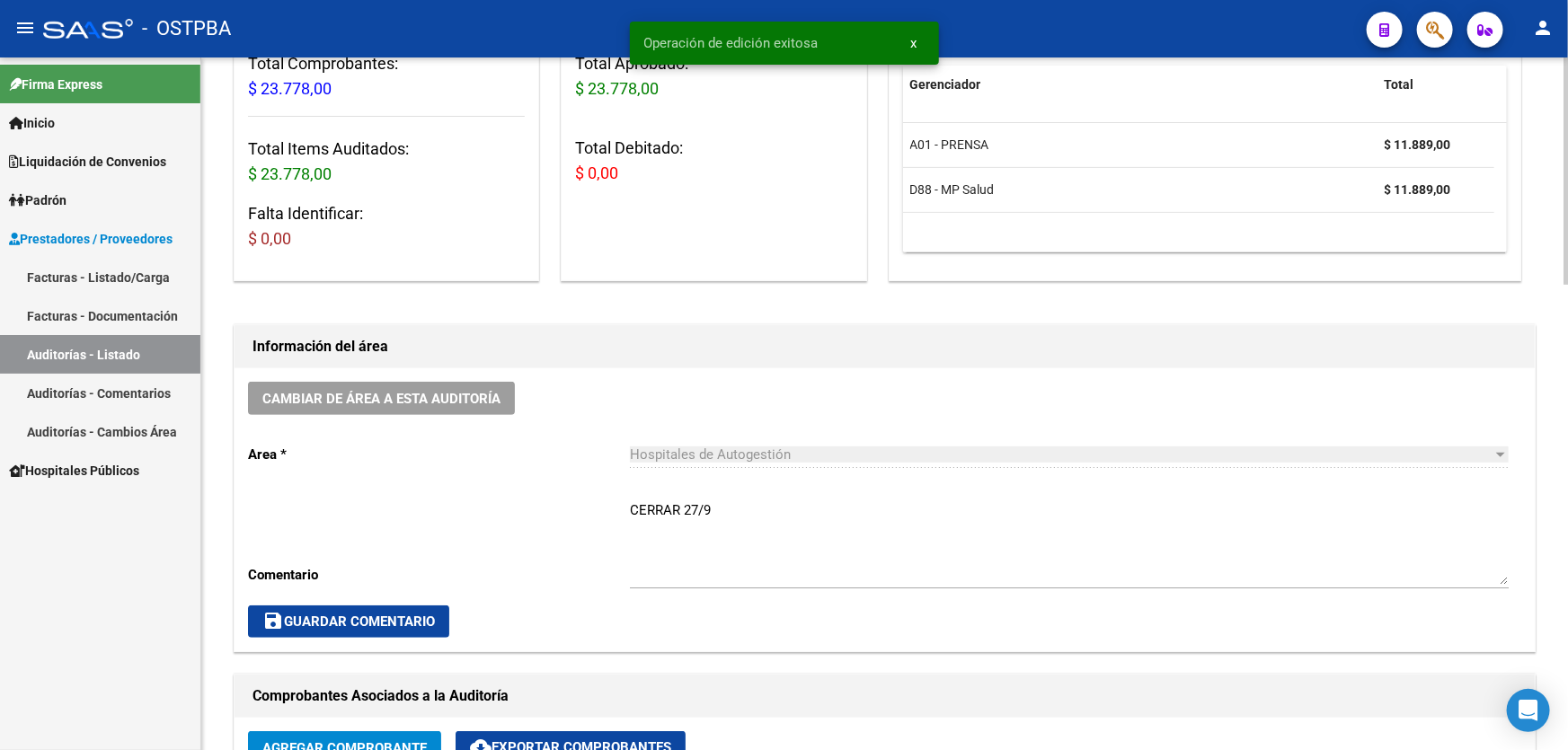
scroll to position [0, 0]
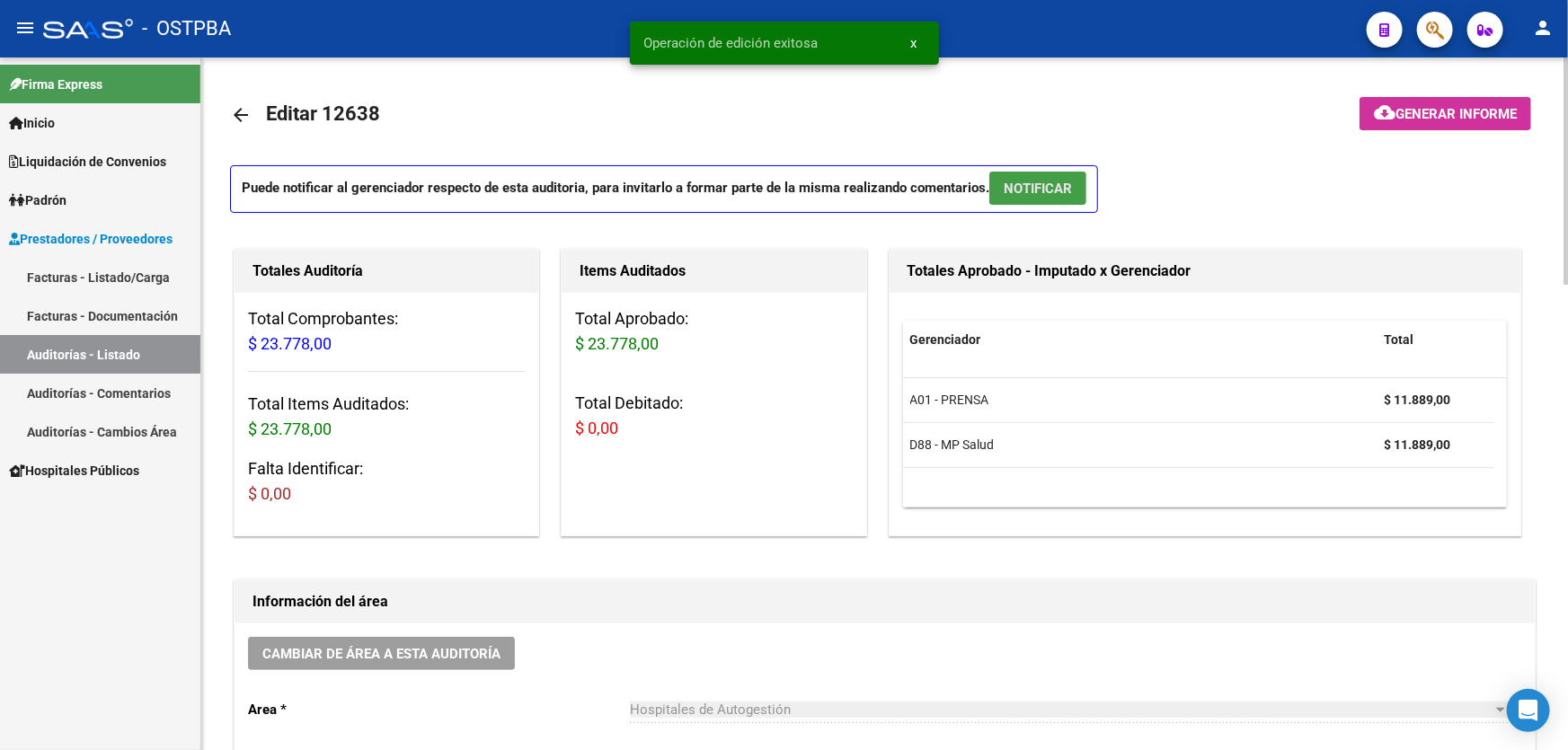
click at [1057, 183] on span "NOTIFICAR" at bounding box center [1038, 188] width 69 height 16
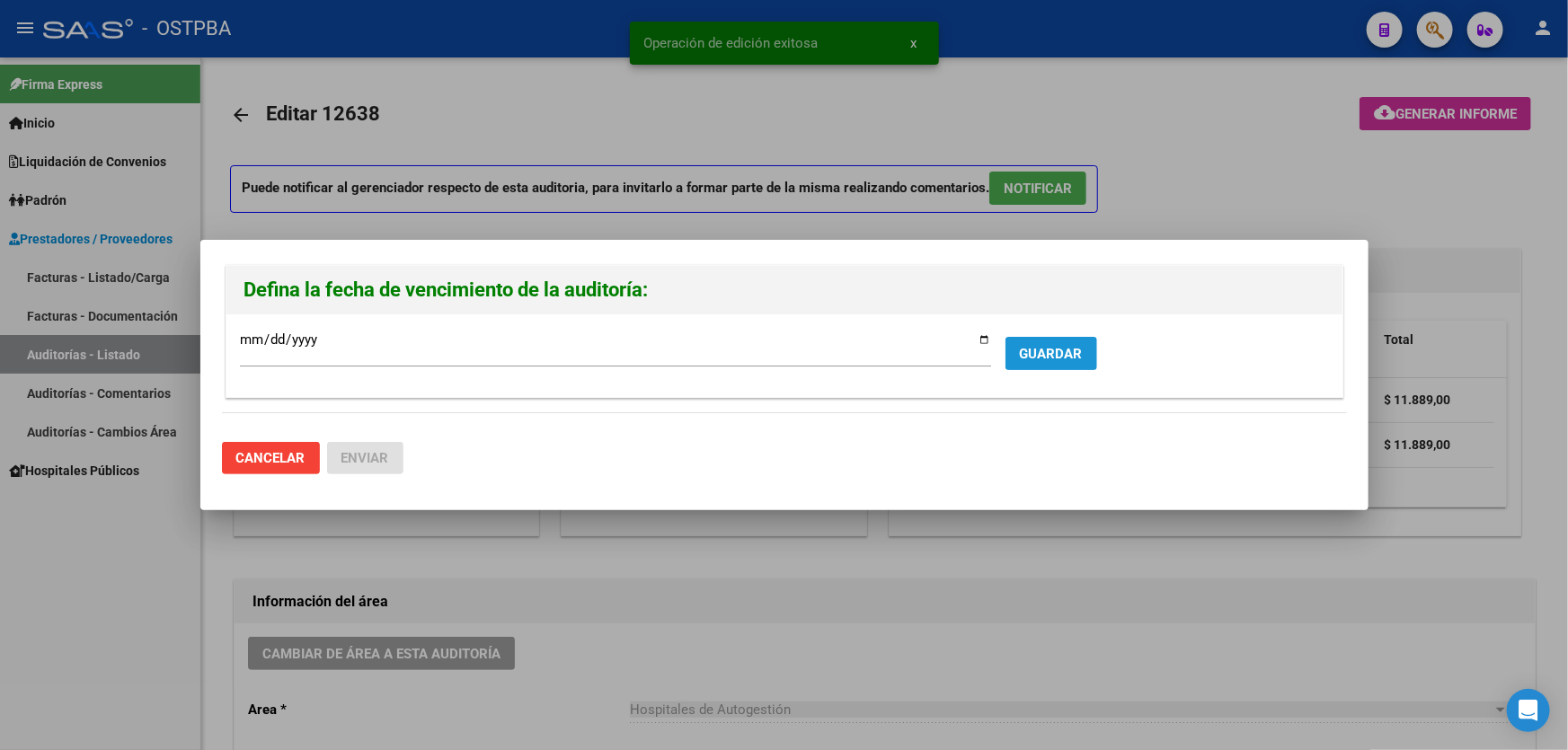
click at [1045, 356] on span "GUARDAR" at bounding box center [1051, 353] width 63 height 16
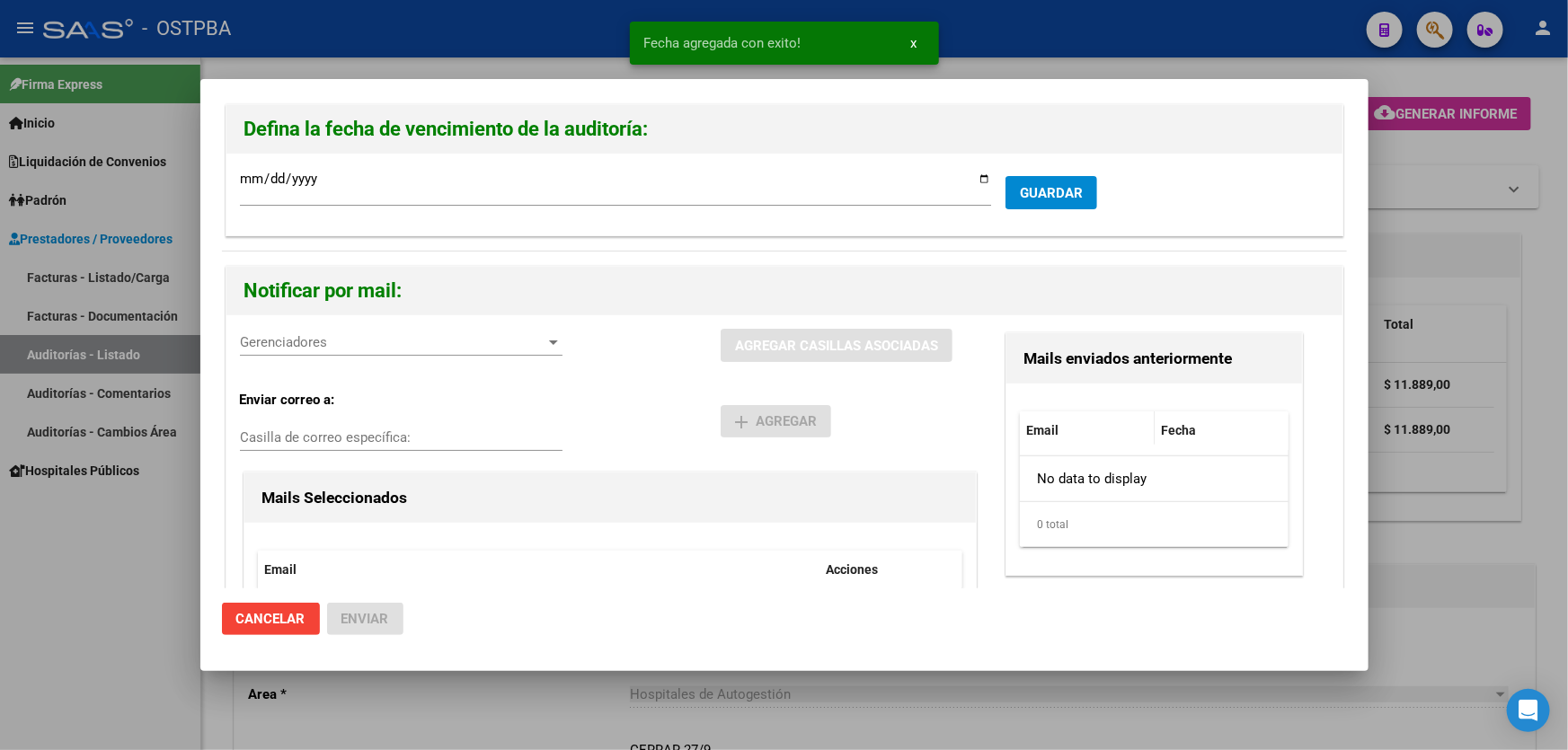
click at [260, 343] on span "Gerenciadores" at bounding box center [393, 342] width 306 height 16
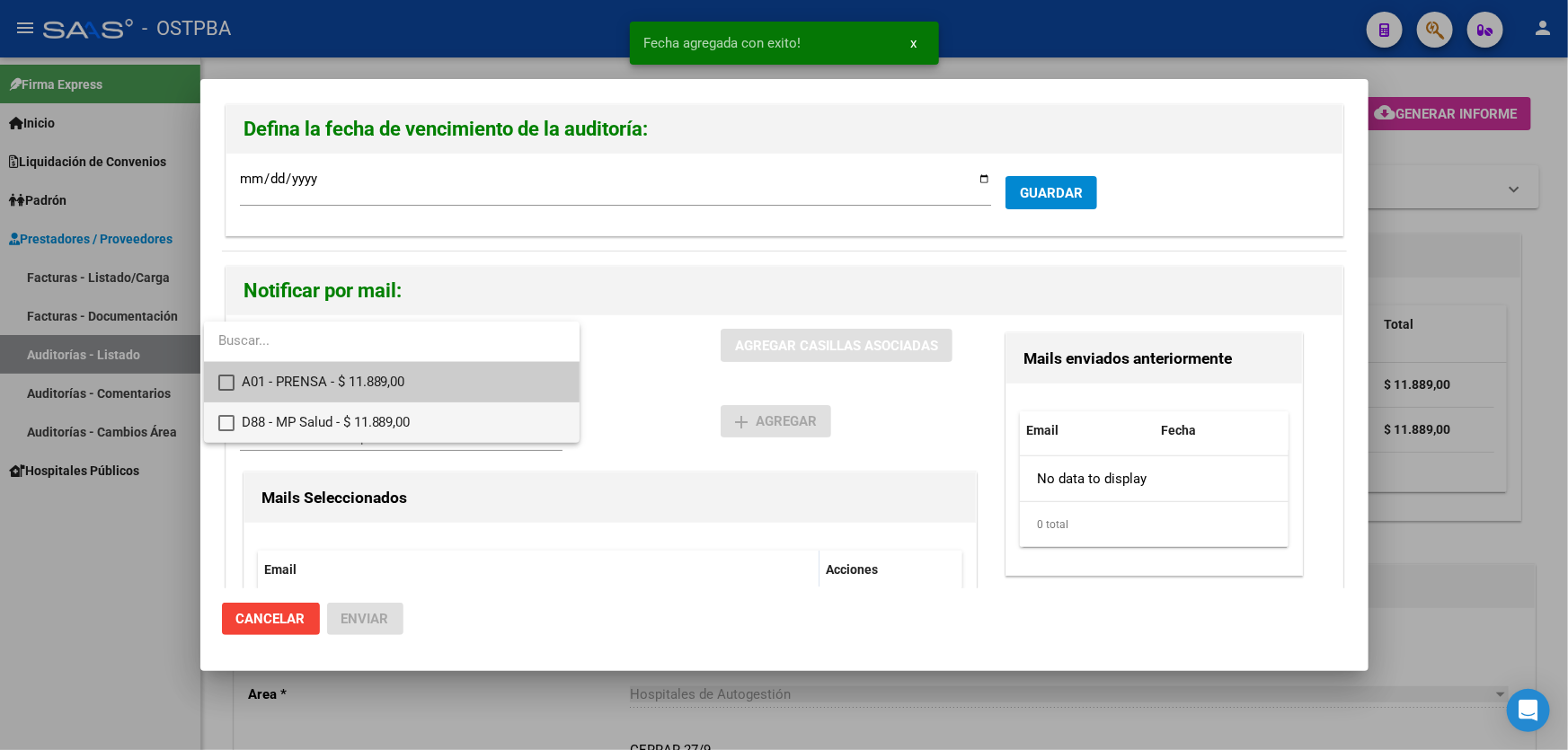
click at [224, 420] on mat-pseudo-checkbox at bounding box center [226, 423] width 16 height 16
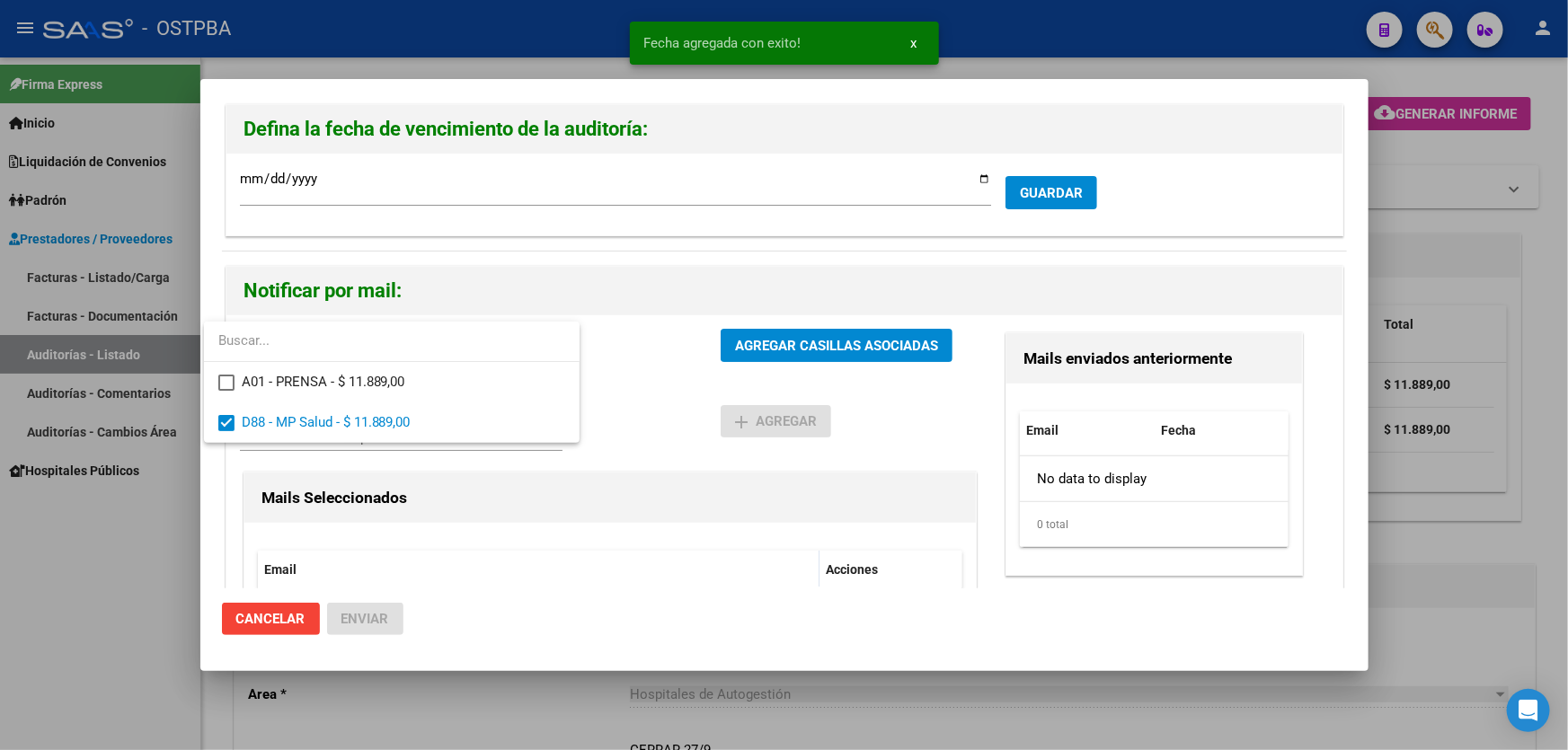
click at [611, 400] on div at bounding box center [784, 375] width 1568 height 750
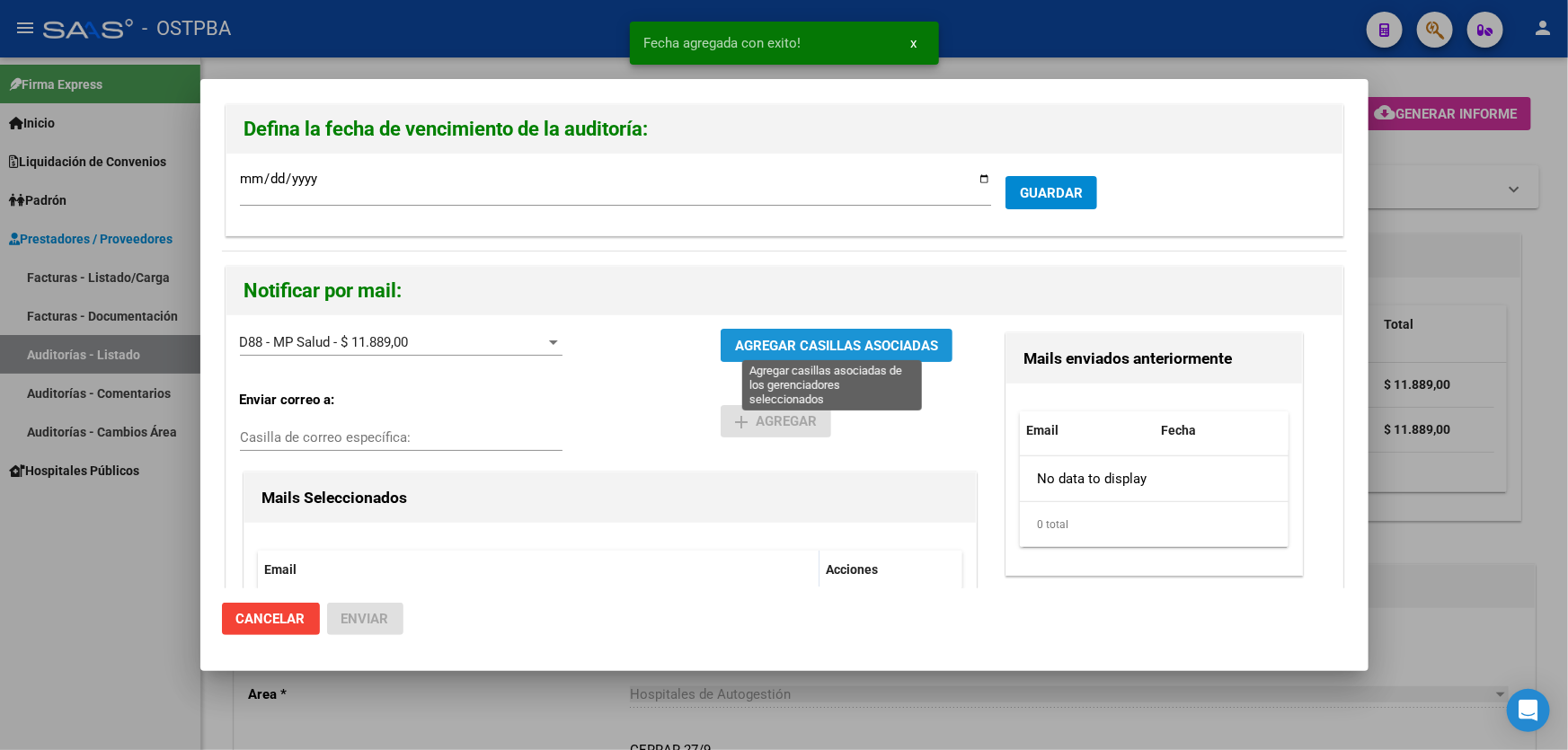
click at [826, 340] on span "AGREGAR CASILLAS ASOCIADAS" at bounding box center [837, 345] width 203 height 16
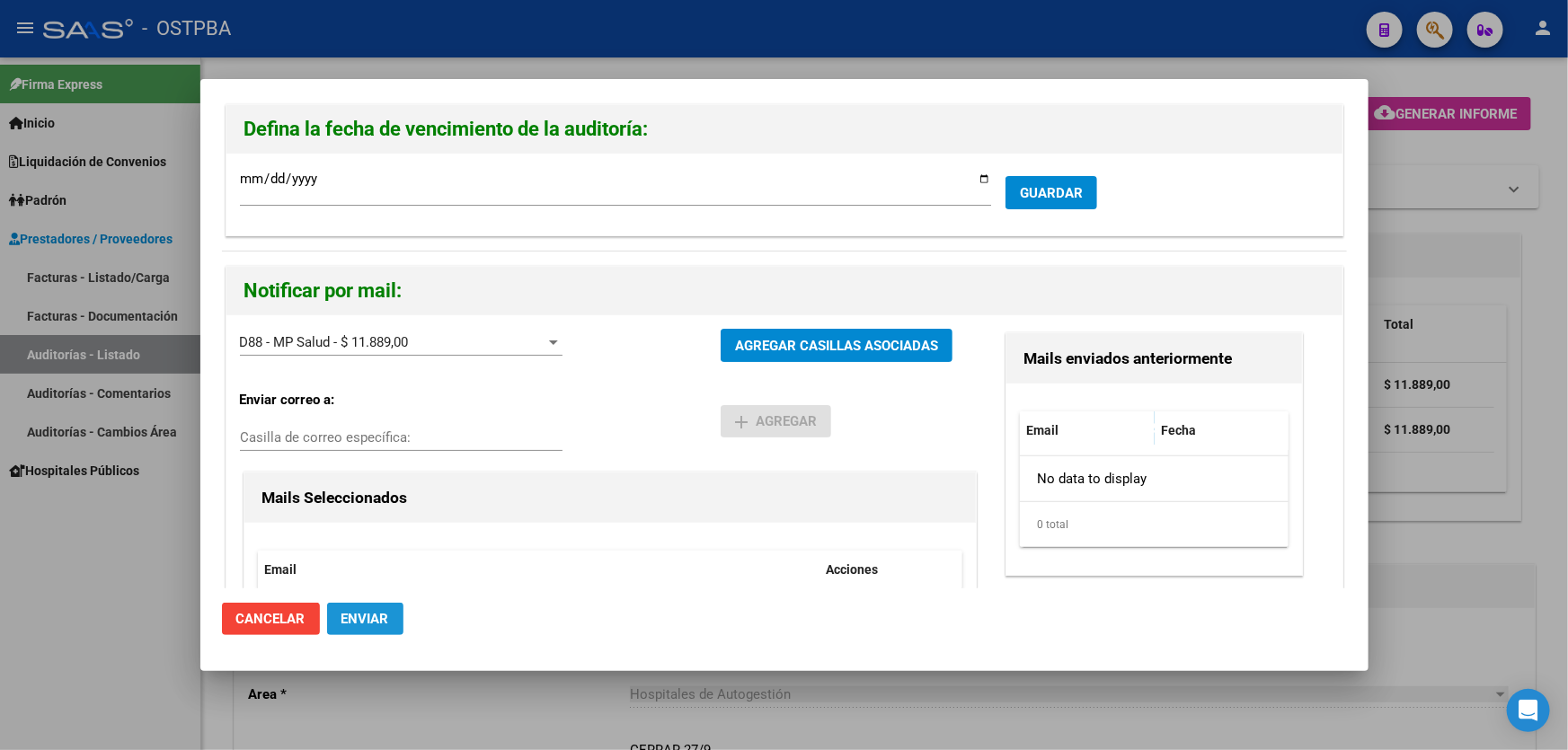
click at [384, 620] on span "Enviar" at bounding box center [365, 618] width 48 height 16
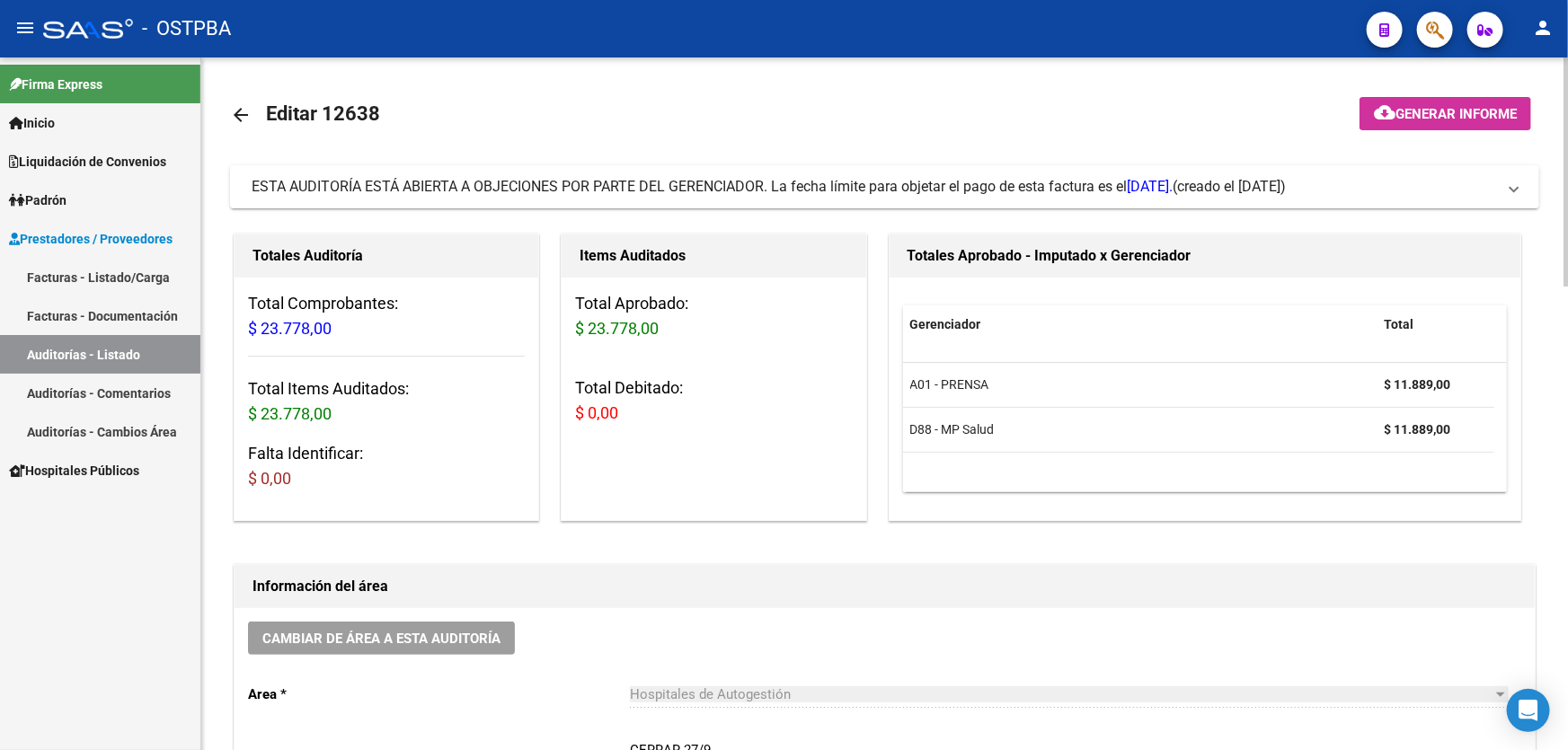
click at [234, 113] on mat-icon "arrow_back" at bounding box center [241, 115] width 22 height 22
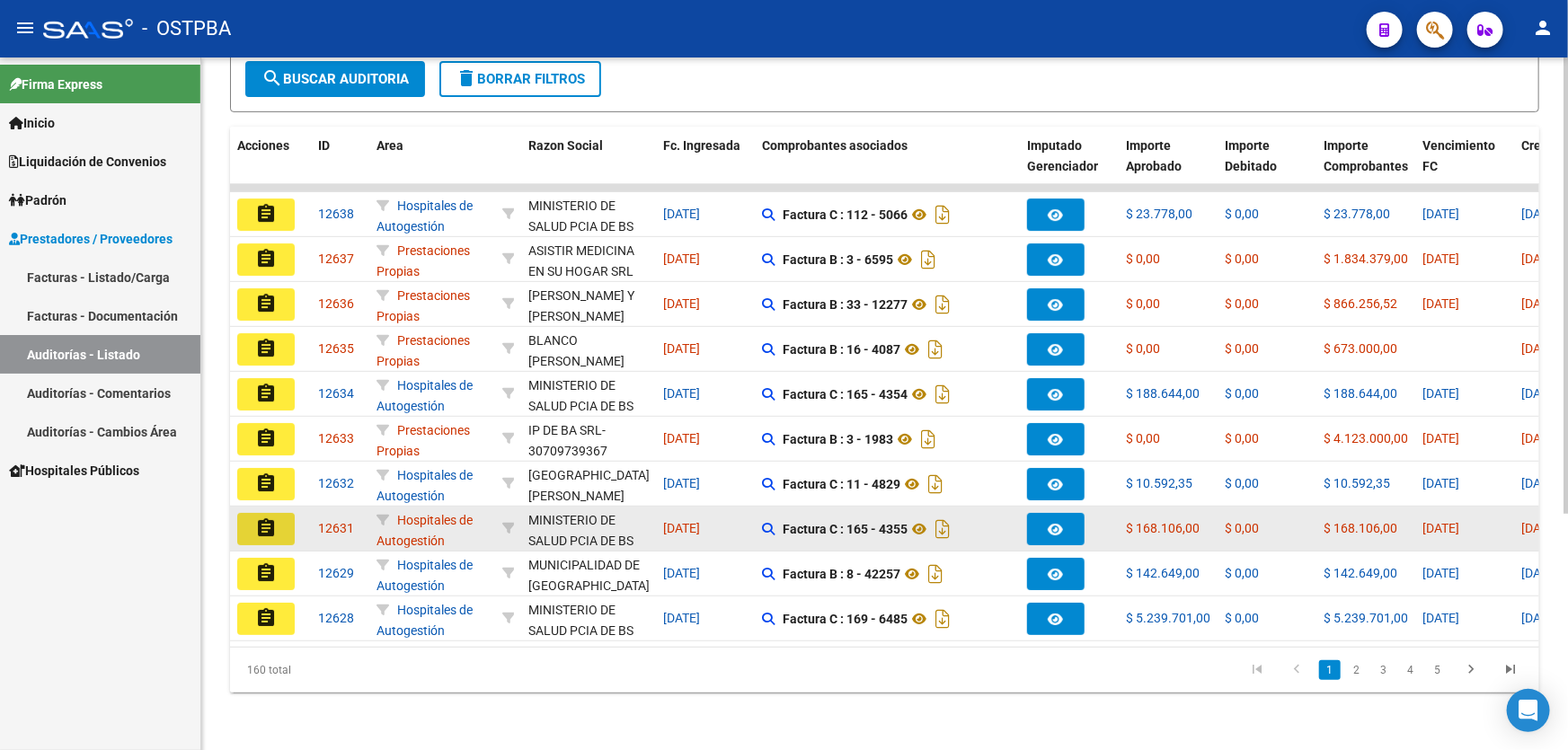
click at [270, 520] on mat-icon "assignment" at bounding box center [266, 528] width 22 height 22
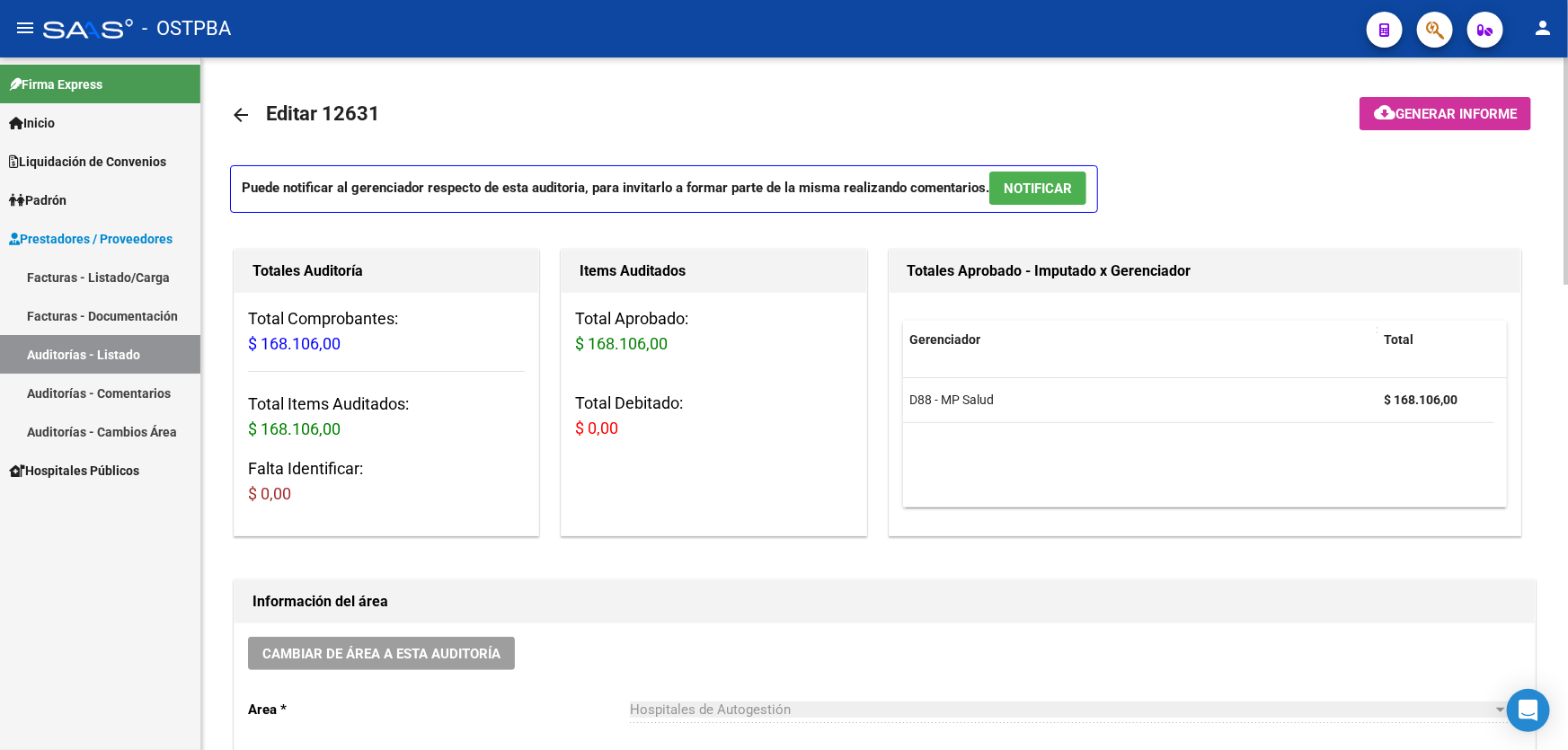
click at [1030, 190] on span "NOTIFICAR" at bounding box center [1038, 188] width 69 height 16
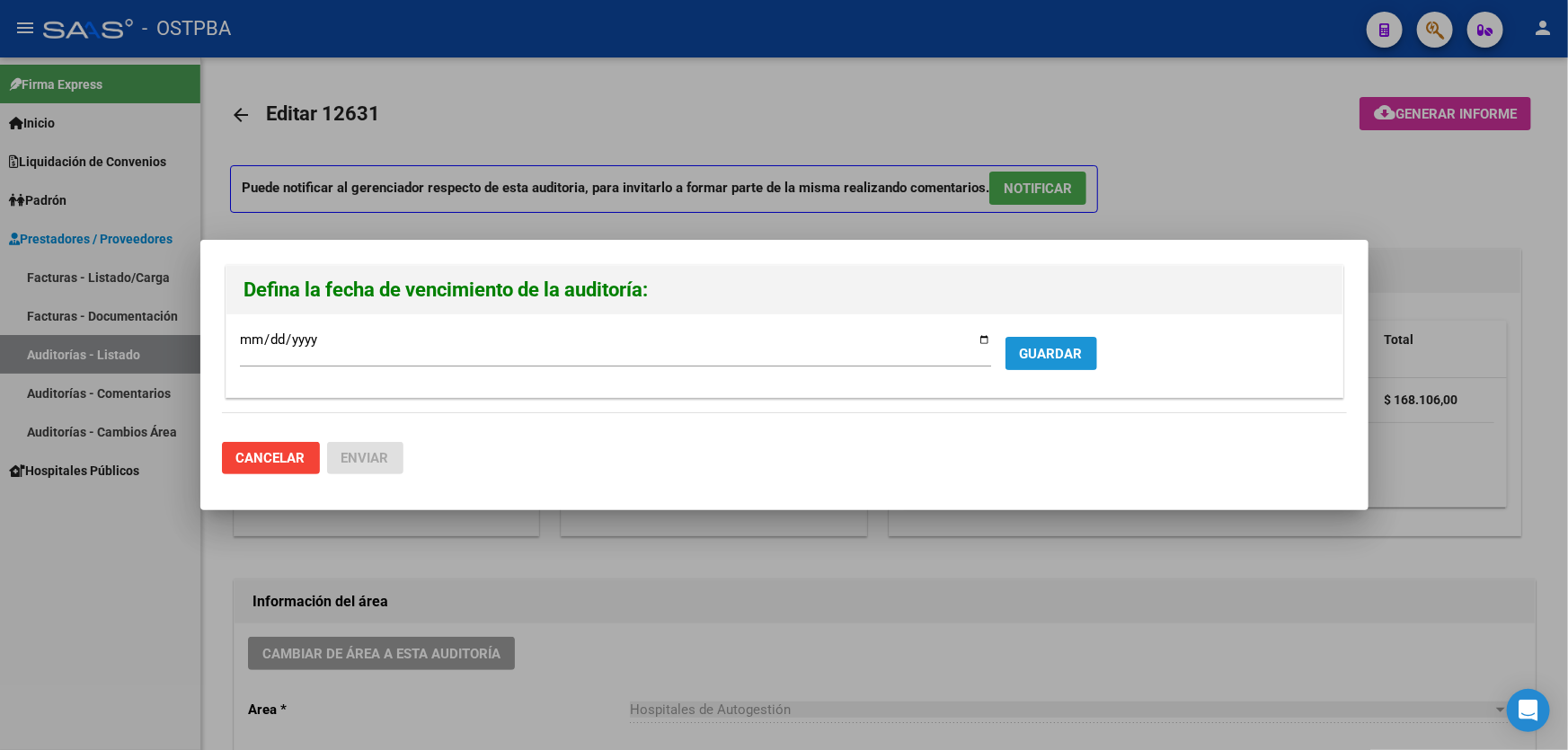
click at [1048, 346] on span "GUARDAR" at bounding box center [1051, 353] width 63 height 16
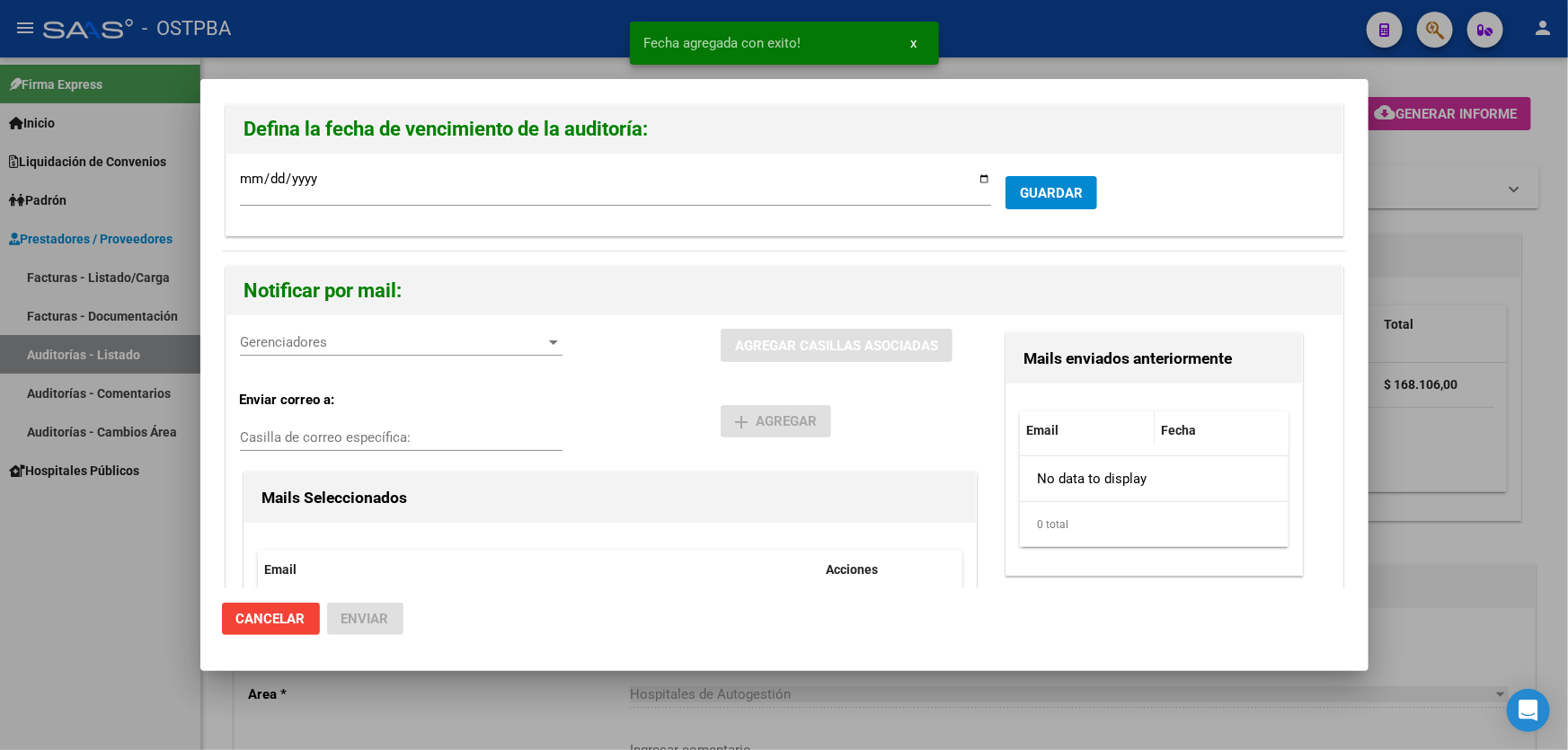
click at [253, 349] on span "Gerenciadores" at bounding box center [393, 342] width 306 height 16
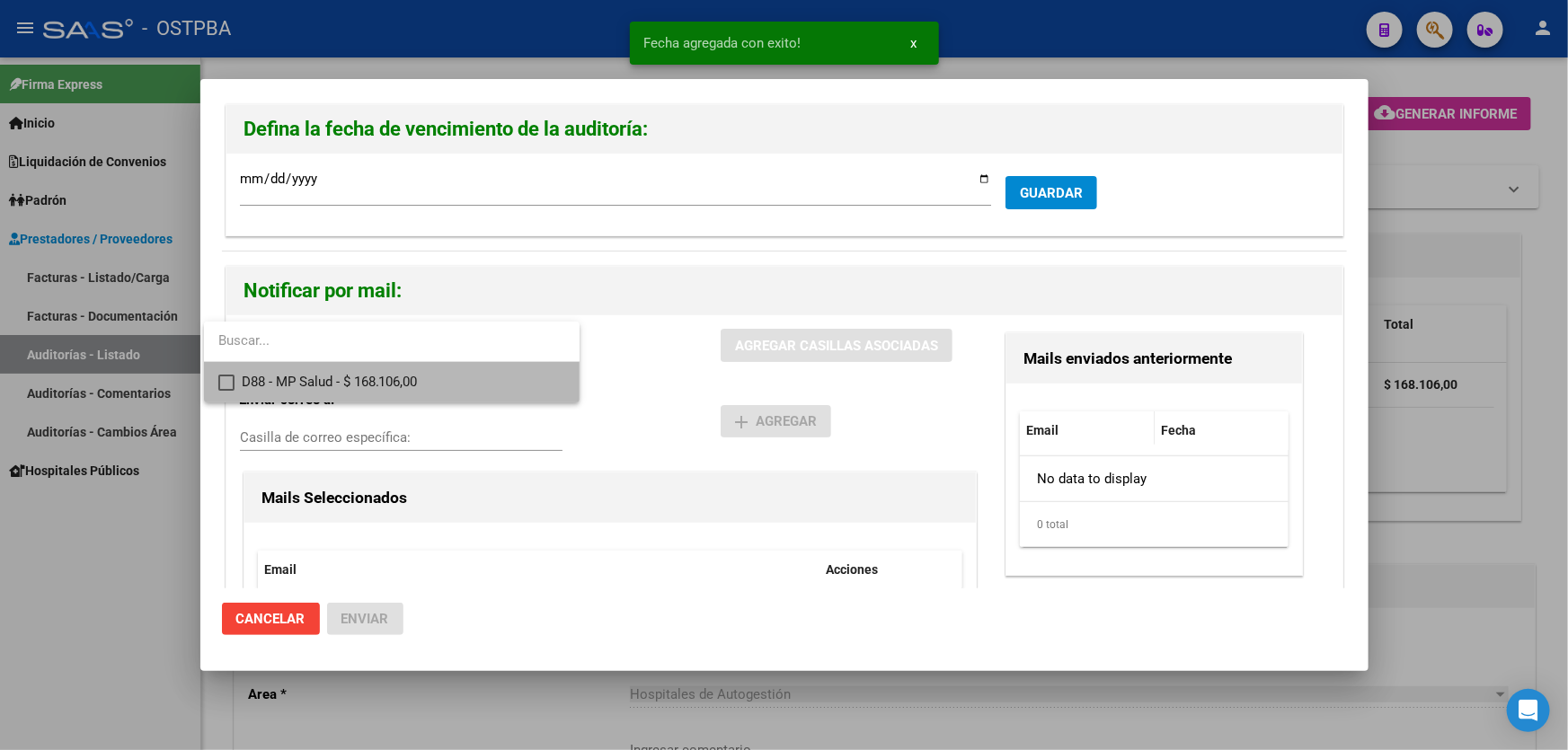
click at [222, 380] on mat-pseudo-checkbox at bounding box center [226, 383] width 16 height 16
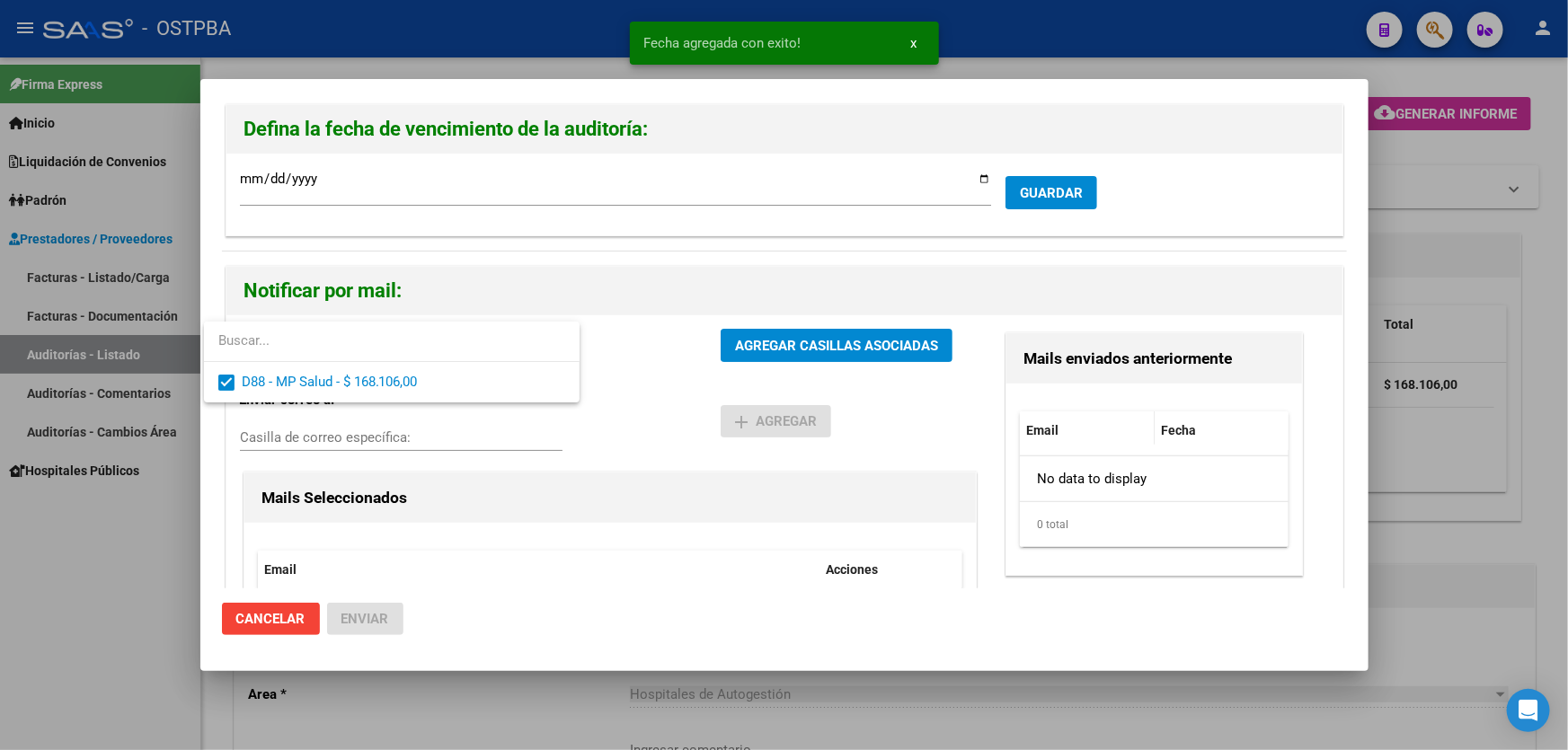
click at [621, 385] on div at bounding box center [784, 375] width 1568 height 750
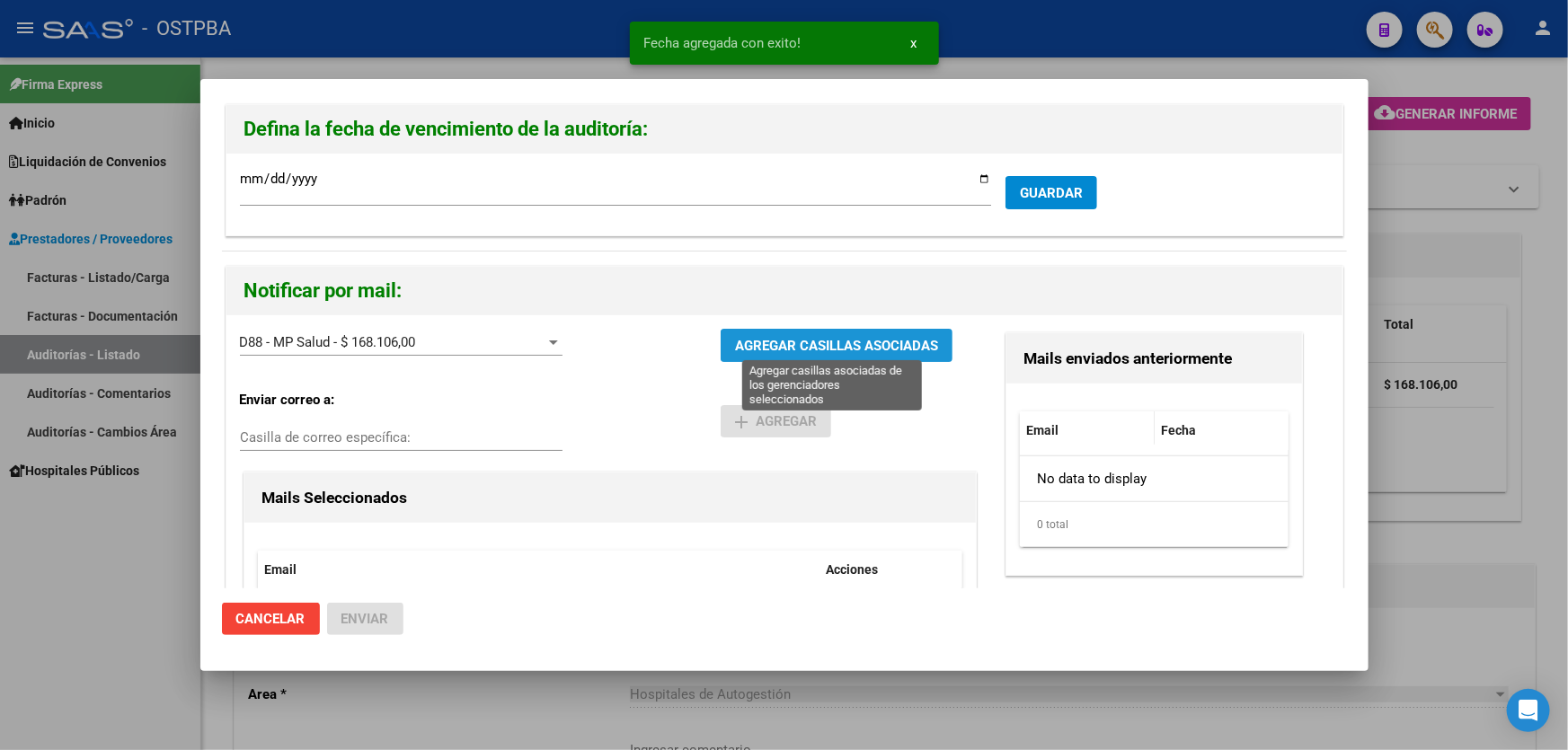
click at [798, 343] on span "AGREGAR CASILLAS ASOCIADAS" at bounding box center [837, 345] width 203 height 16
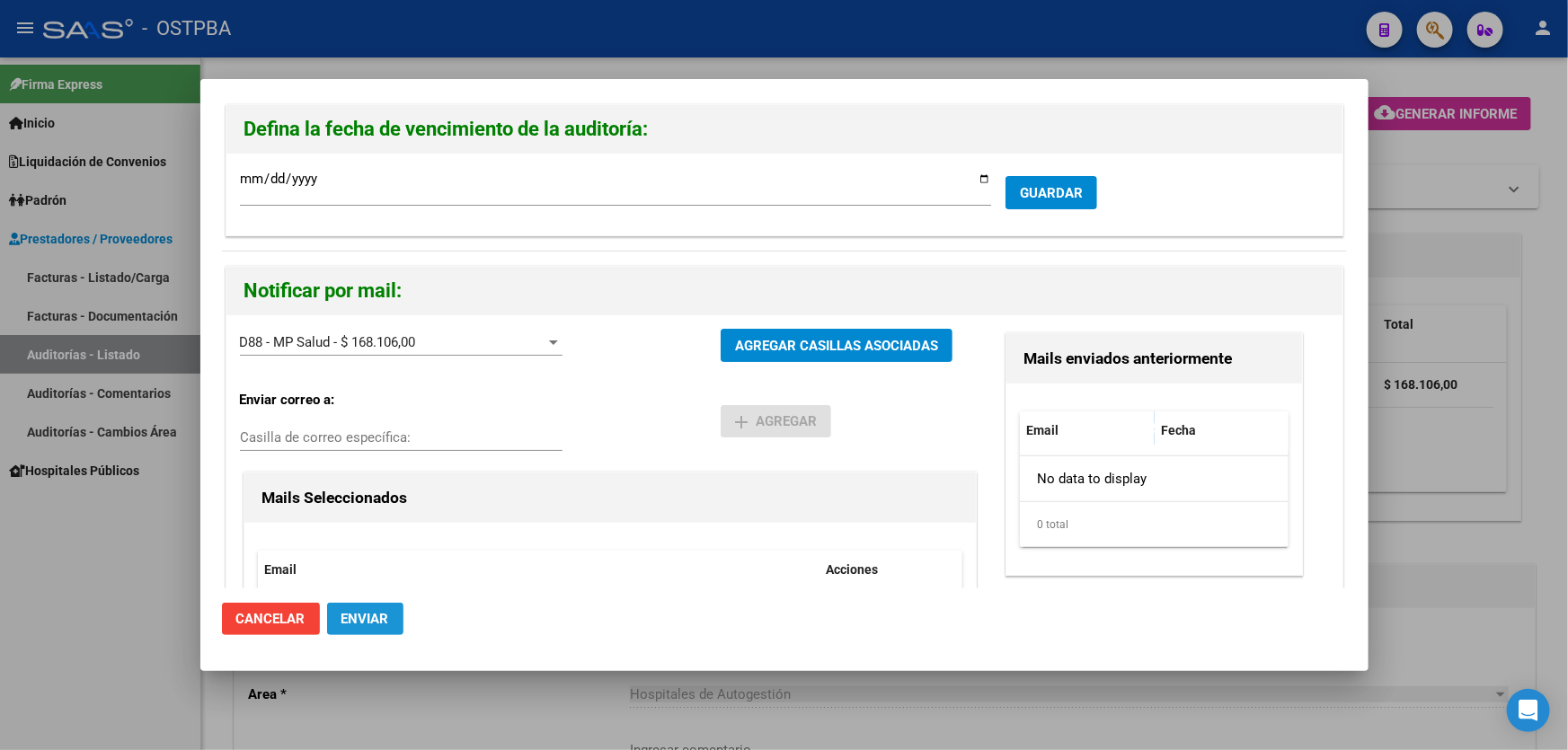
click at [366, 616] on span "Enviar" at bounding box center [365, 618] width 48 height 16
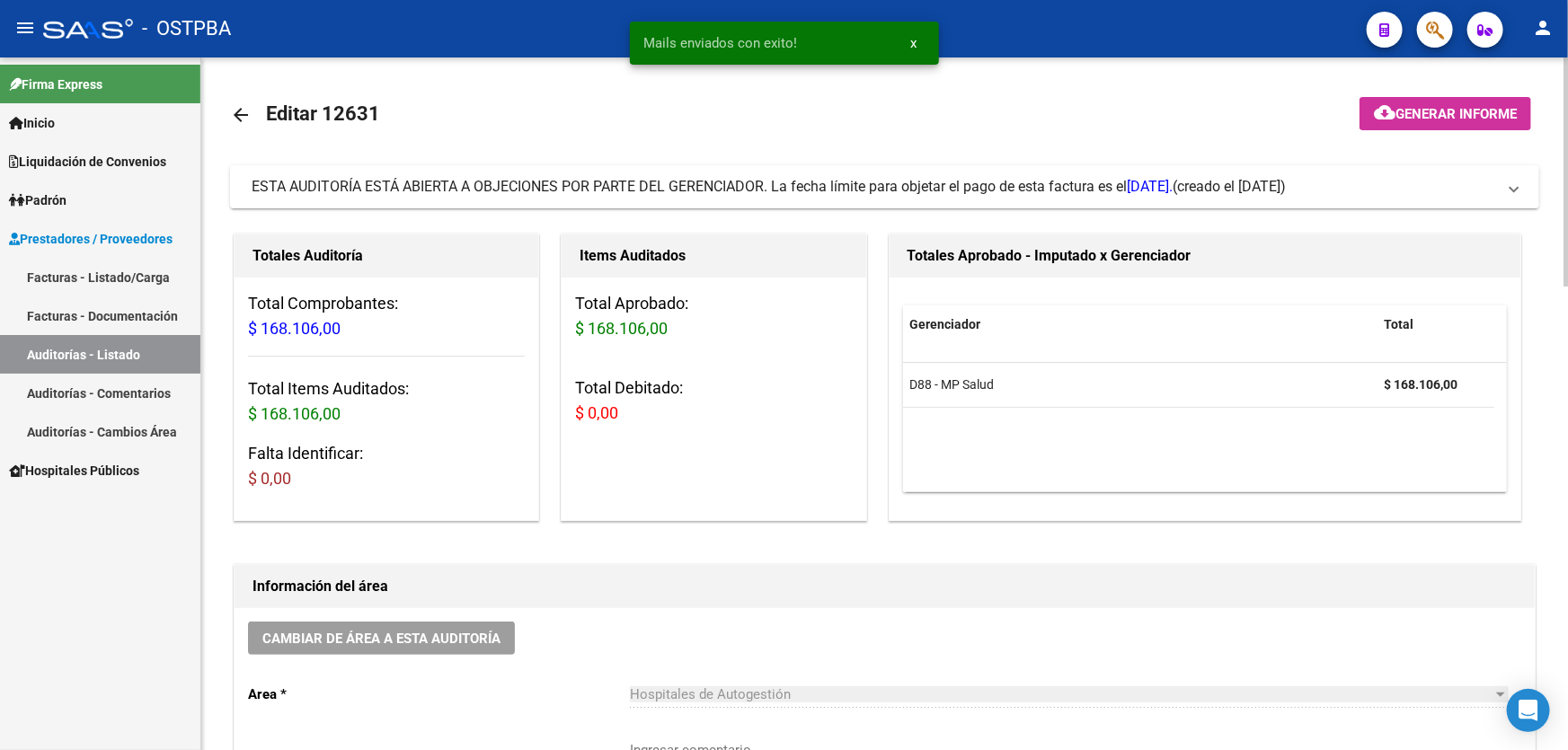
scroll to position [326, 0]
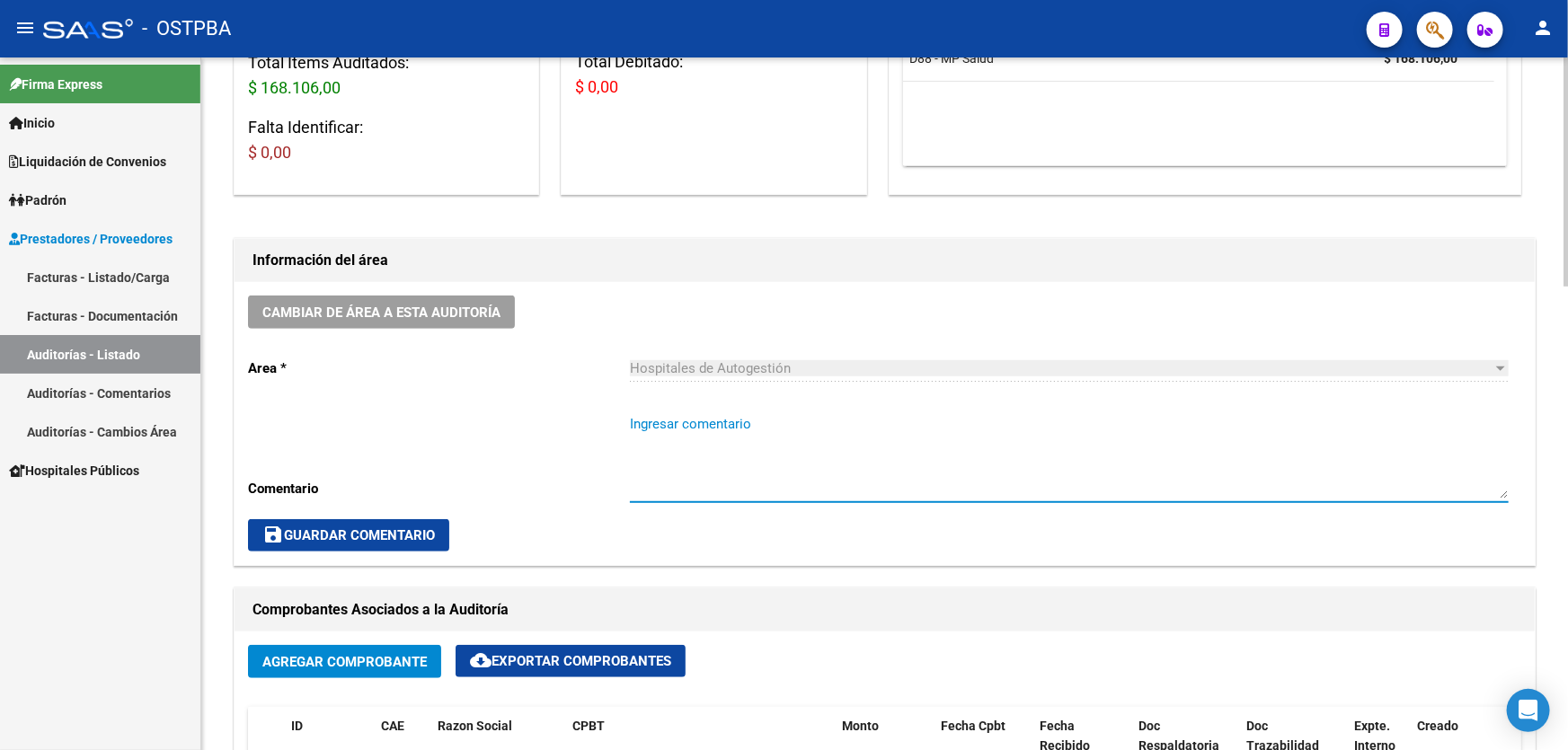
click at [717, 473] on textarea "Ingresar comentario" at bounding box center [1069, 457] width 879 height 85
type textarea "CERRAR 27/9"
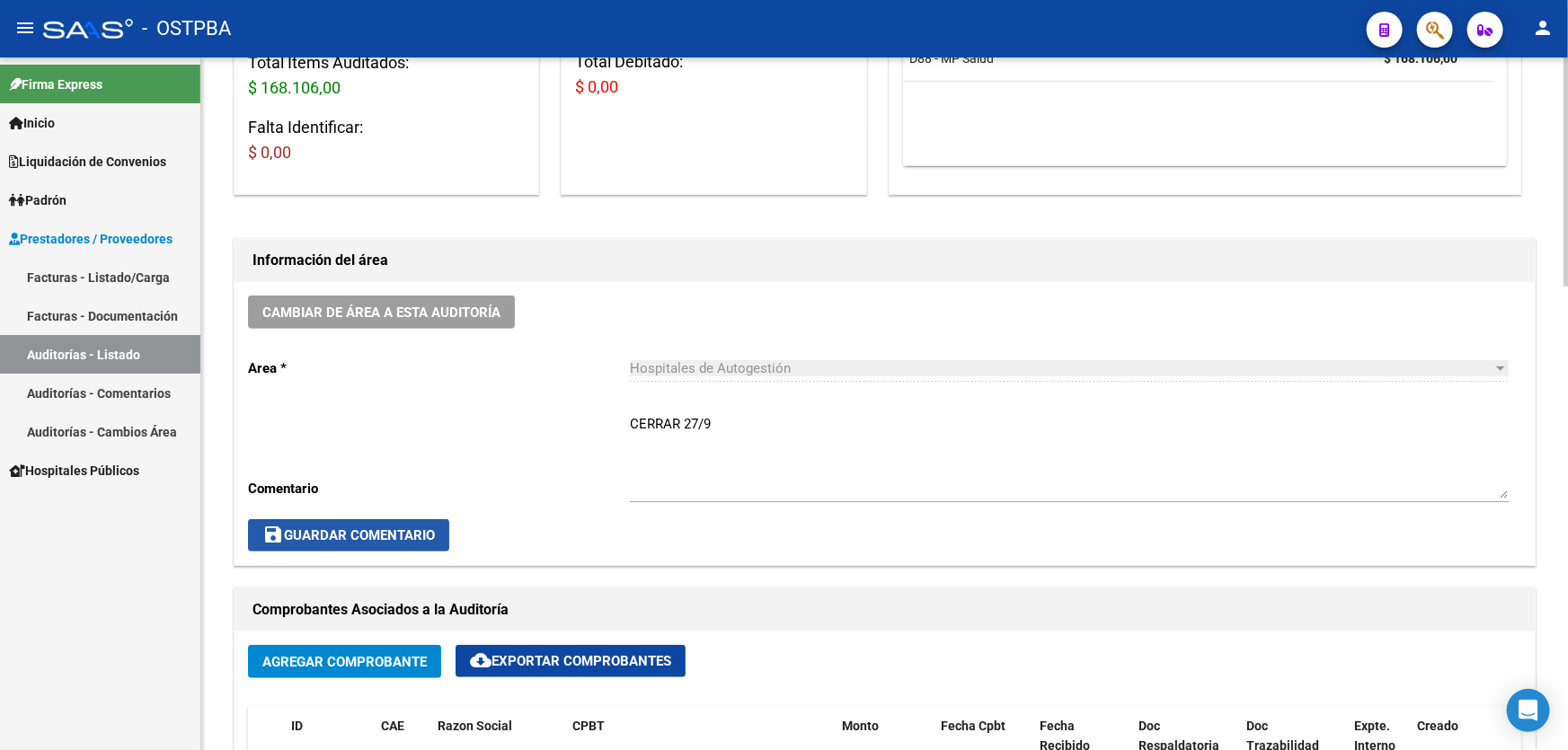
click at [363, 530] on span "save Guardar Comentario" at bounding box center [349, 535] width 173 height 16
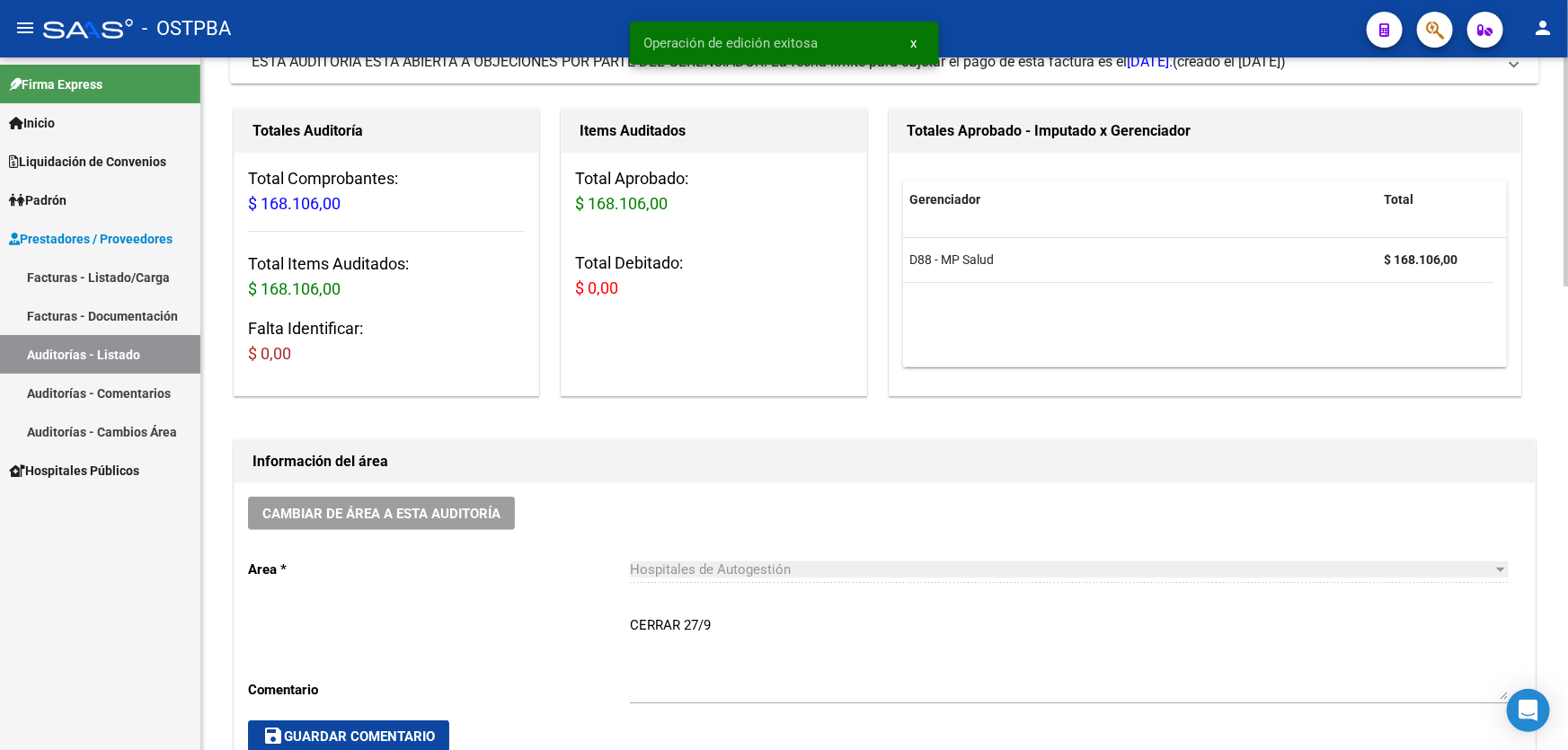
scroll to position [0, 0]
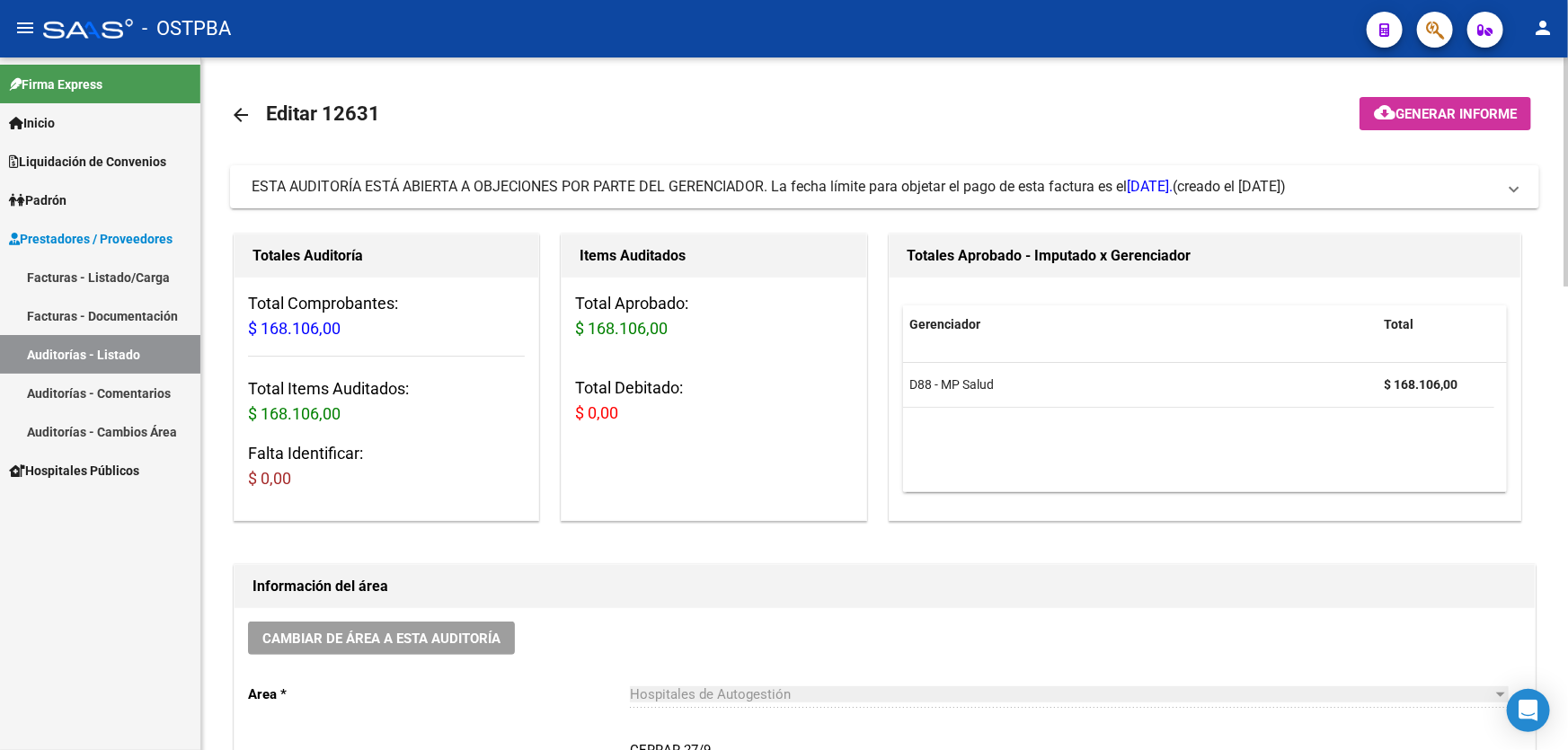
click at [239, 119] on mat-icon "arrow_back" at bounding box center [241, 115] width 22 height 22
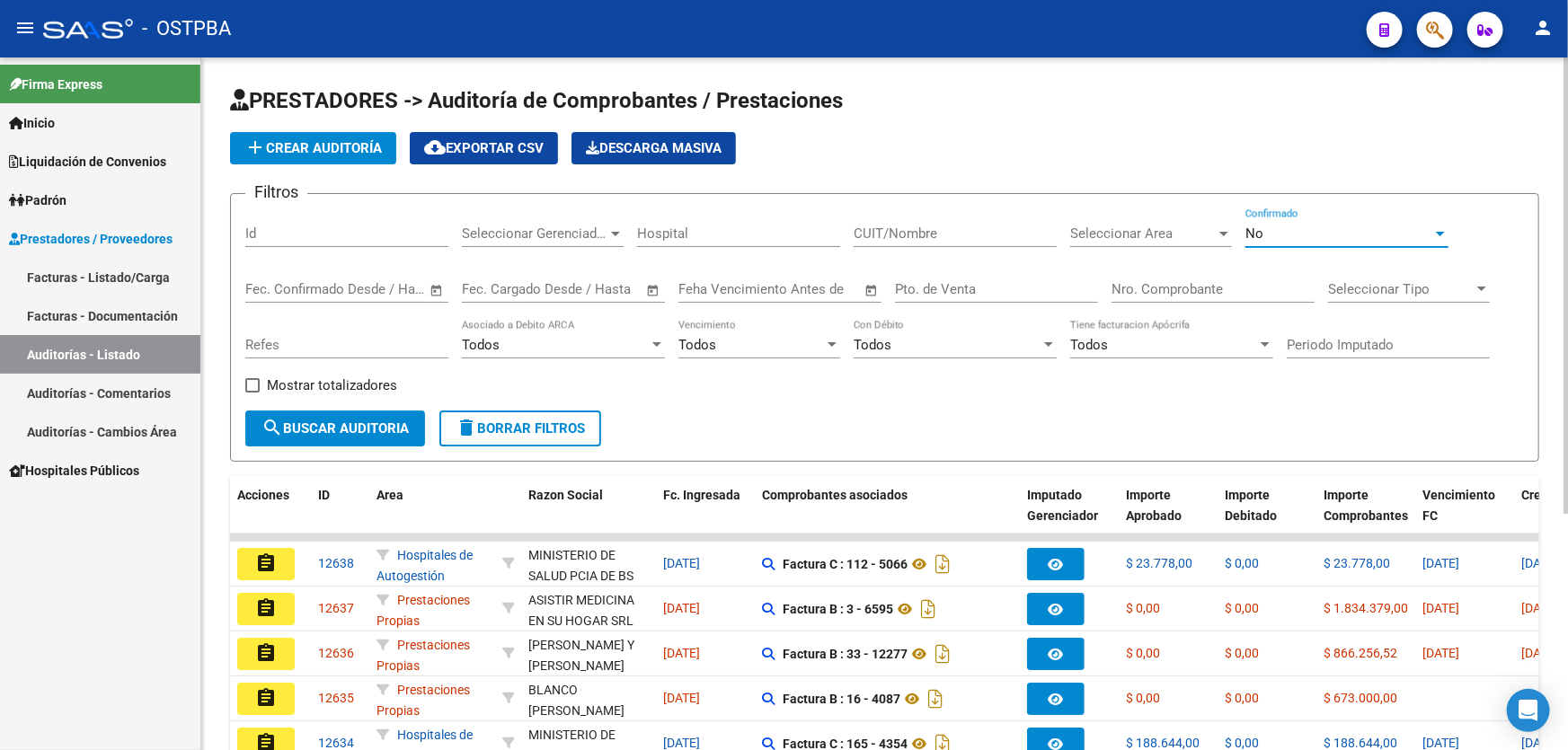
click at [1294, 239] on div "No" at bounding box center [1339, 233] width 187 height 16
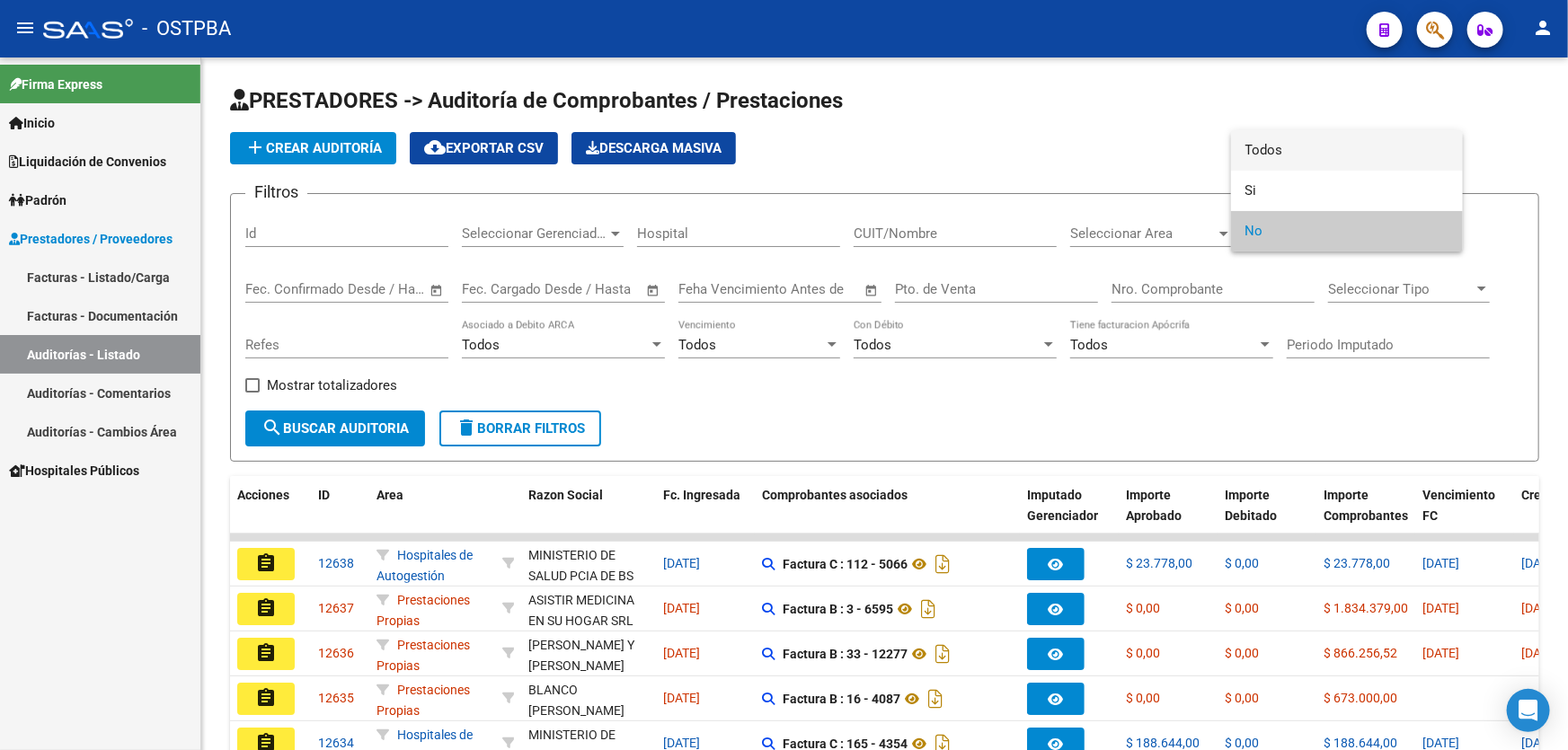
click at [1297, 146] on span "Todos" at bounding box center [1347, 150] width 203 height 40
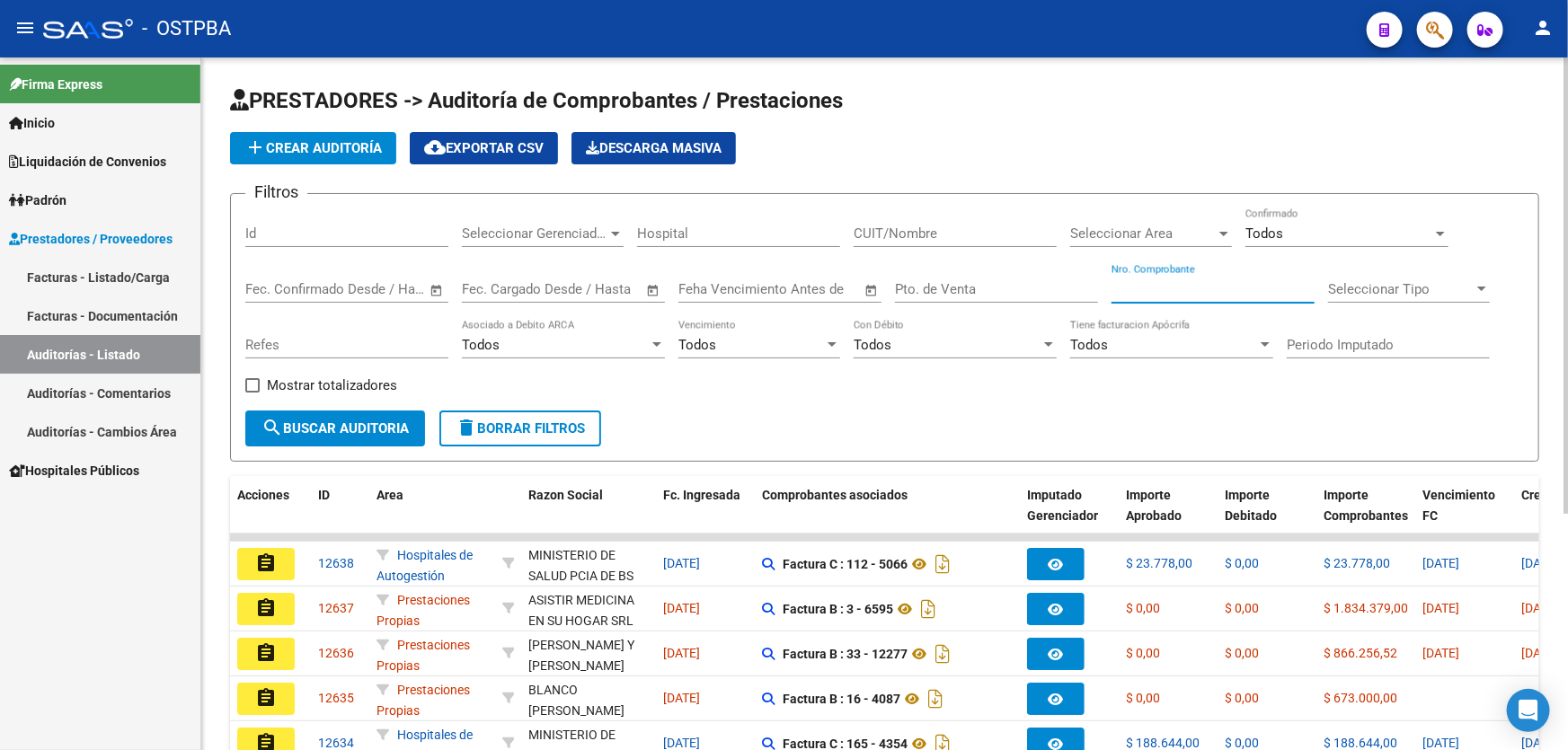
click at [1178, 284] on input "Nro. Comprobante" at bounding box center [1214, 289] width 203 height 16
type input "8557"
click at [350, 426] on span "search Buscar Auditoria" at bounding box center [335, 428] width 148 height 16
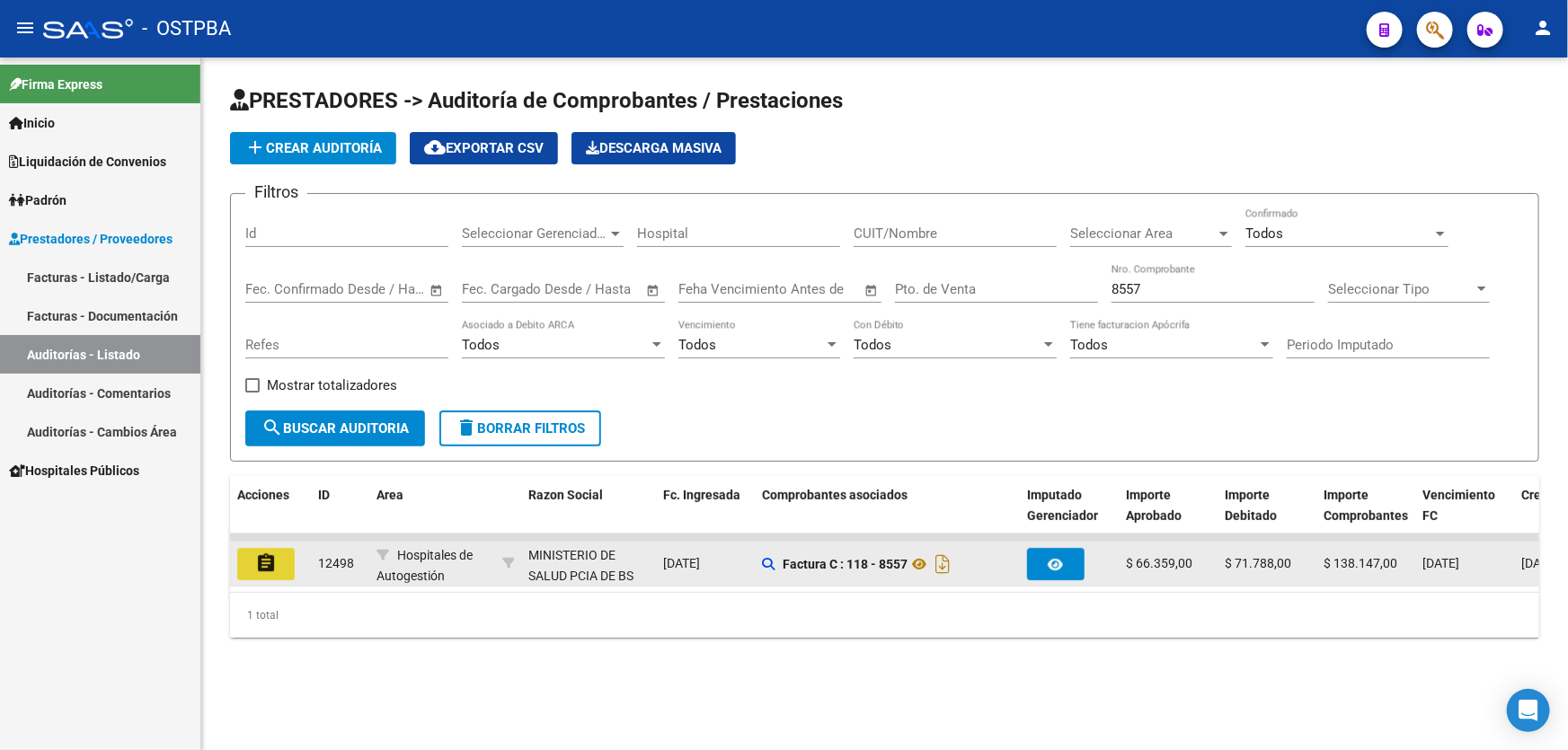
click at [268, 564] on mat-icon "assignment" at bounding box center [266, 563] width 22 height 22
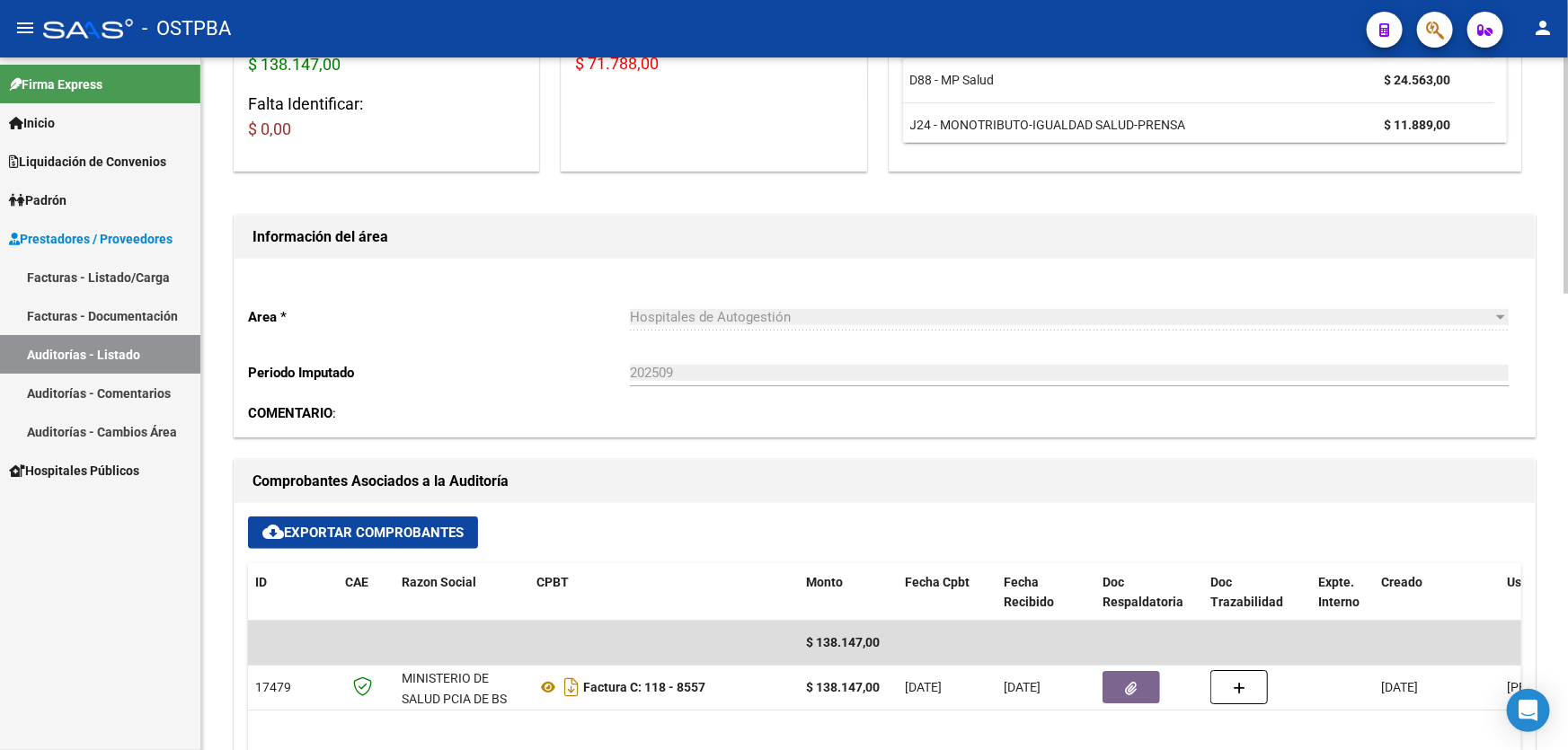
scroll to position [653, 0]
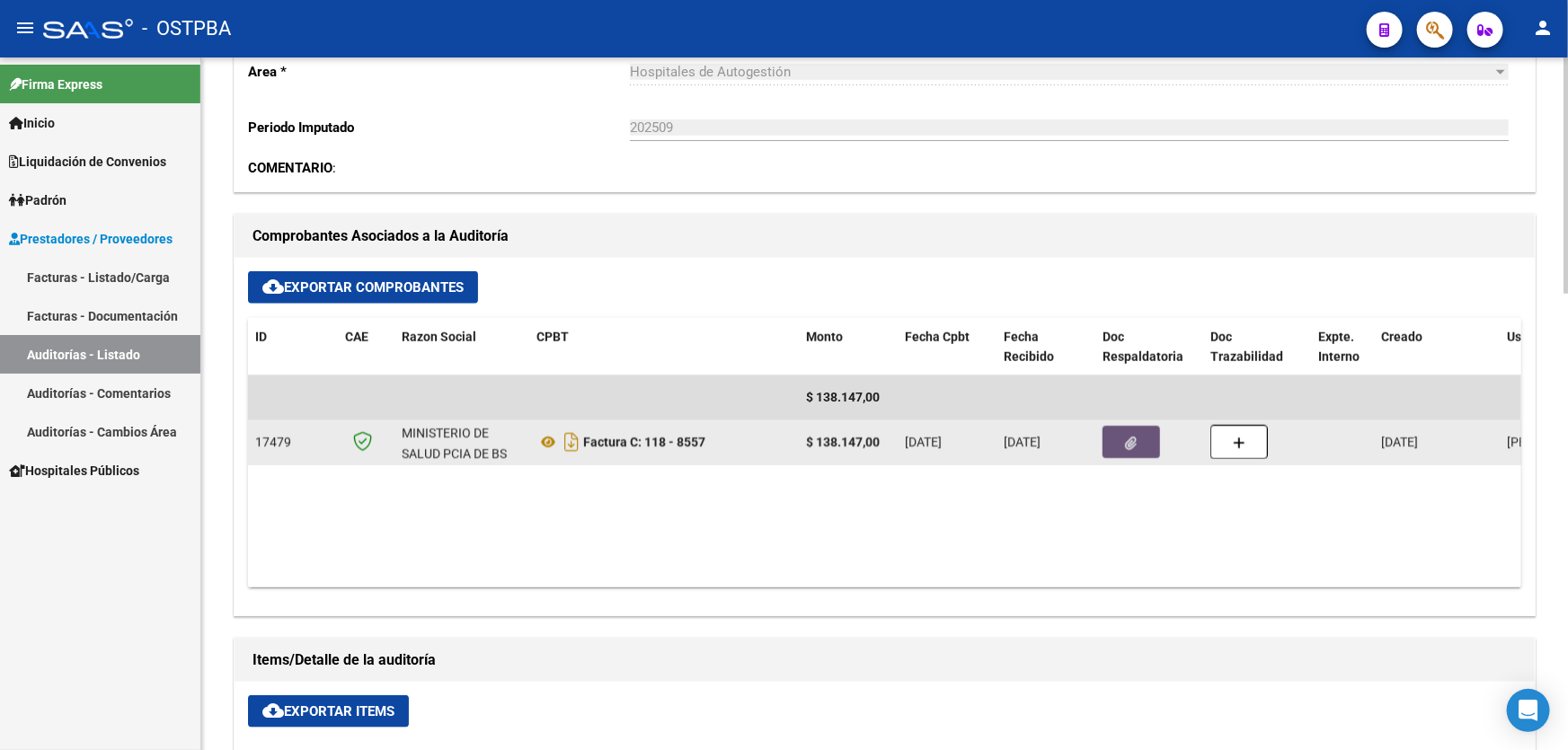
click at [1137, 439] on button "button" at bounding box center [1131, 442] width 57 height 32
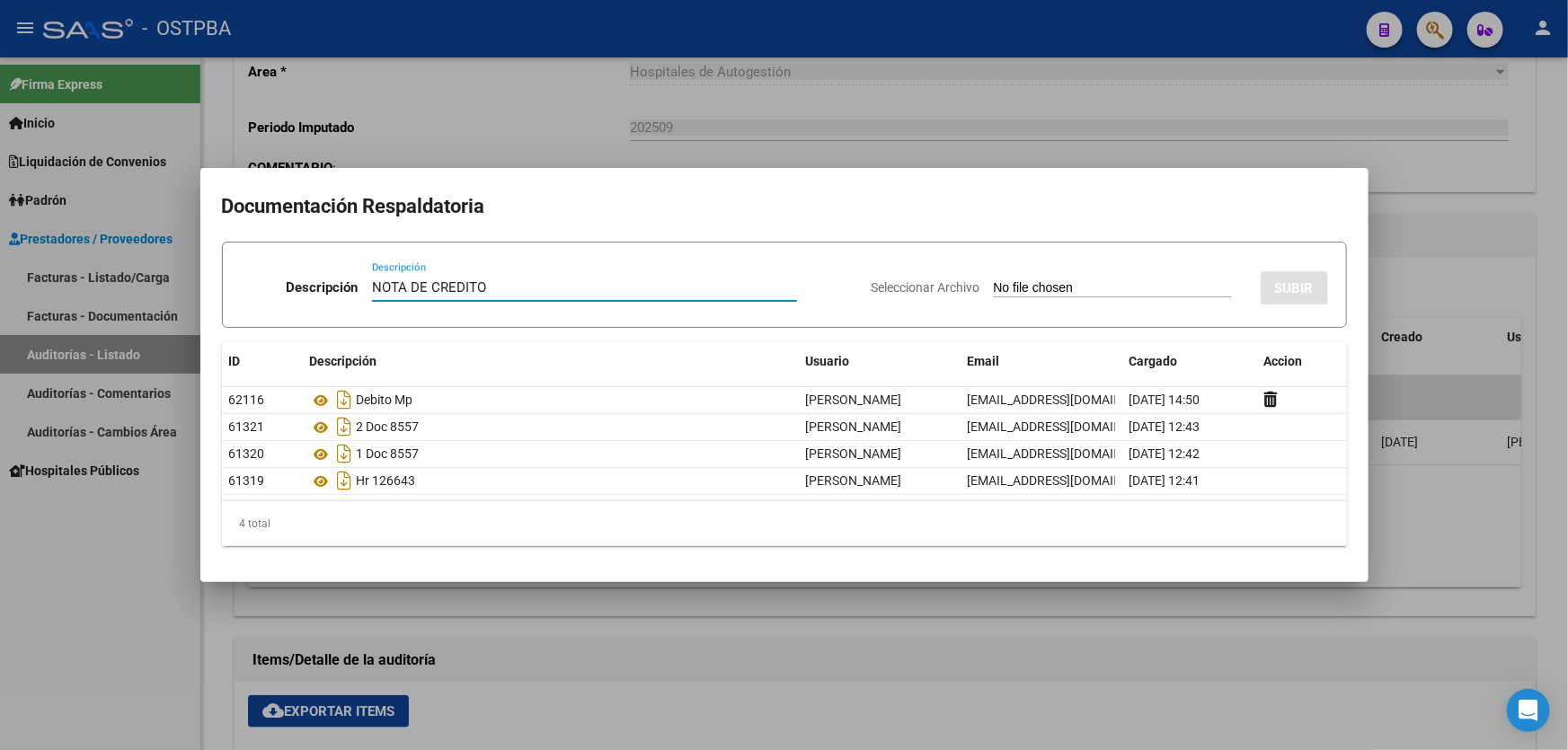
type input "NOTA DE CREDITO"
click at [994, 281] on input "Seleccionar Archivo" at bounding box center [1112, 289] width 238 height 17
type input "C:\fakepath\NOTA DE CREDITO 12498.pdf"
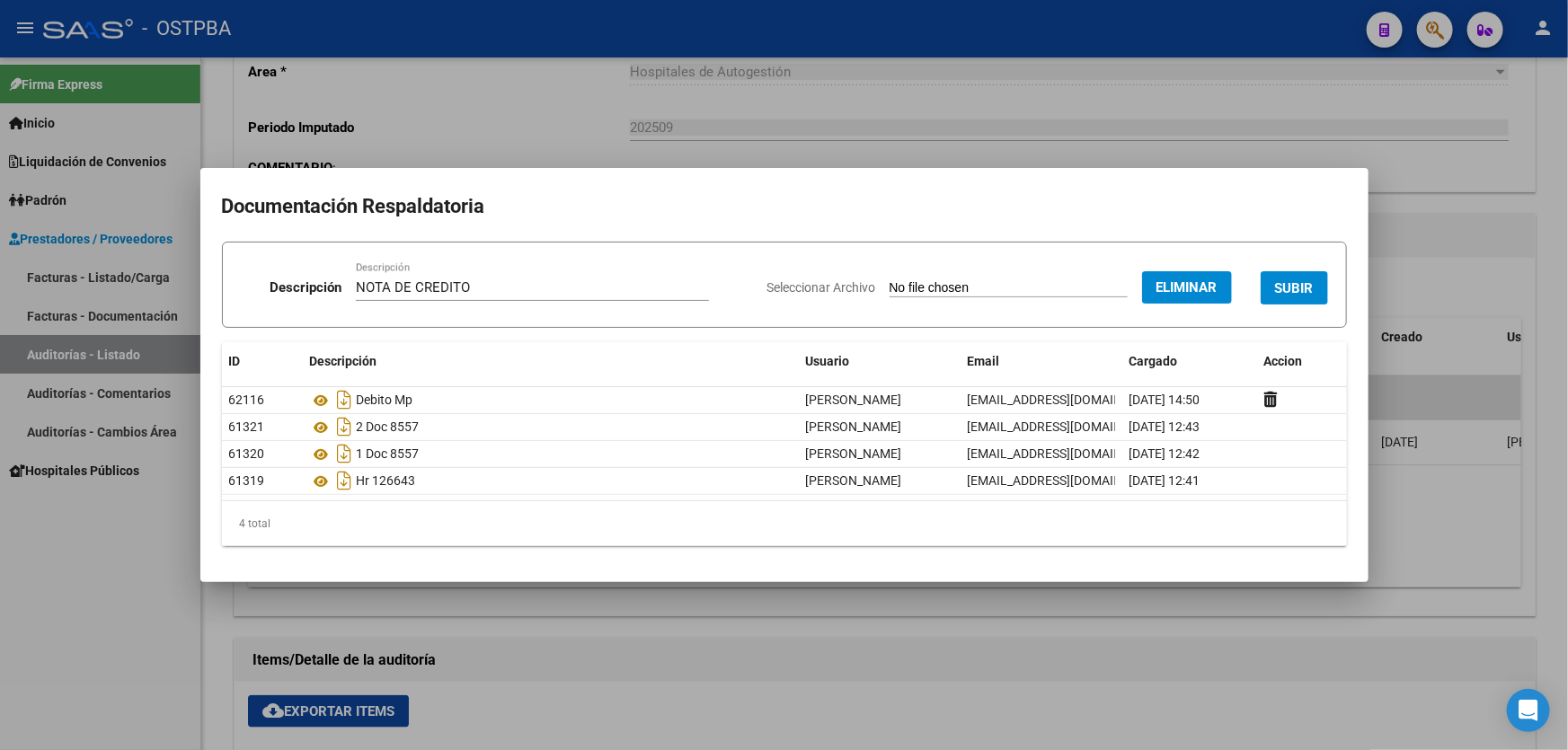
click at [1289, 294] on span "SUBIR" at bounding box center [1294, 288] width 39 height 16
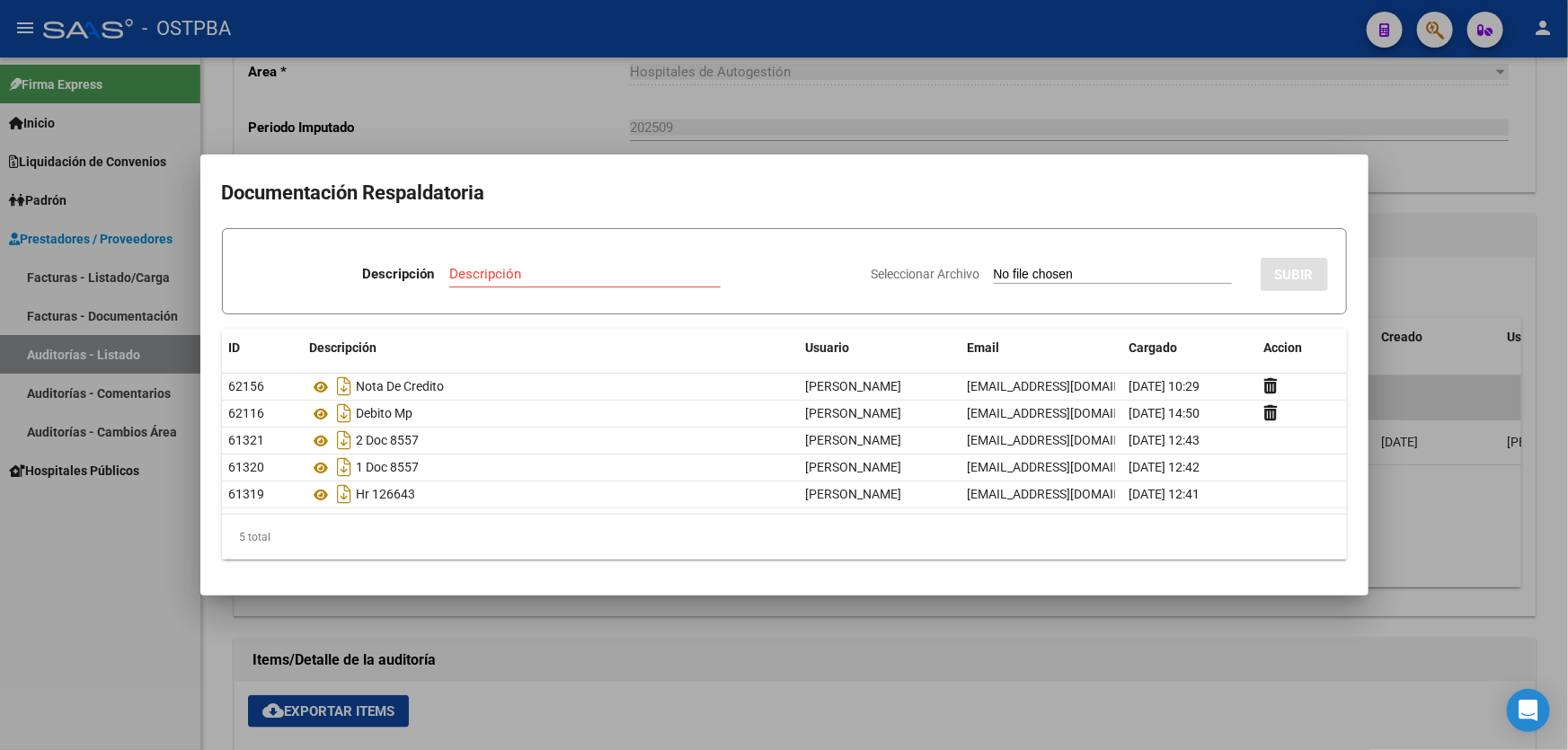
click at [1480, 273] on div at bounding box center [784, 375] width 1568 height 750
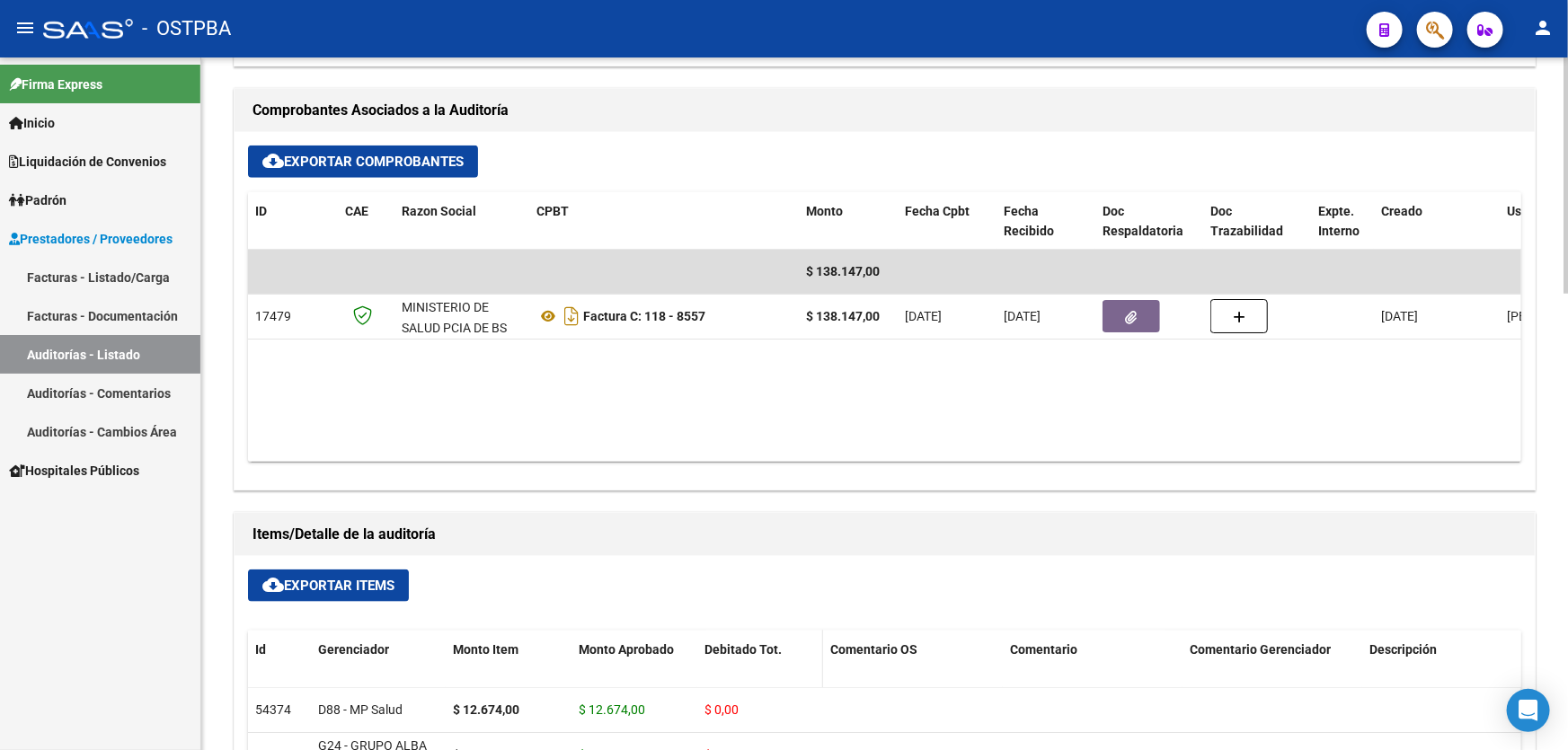
scroll to position [898, 0]
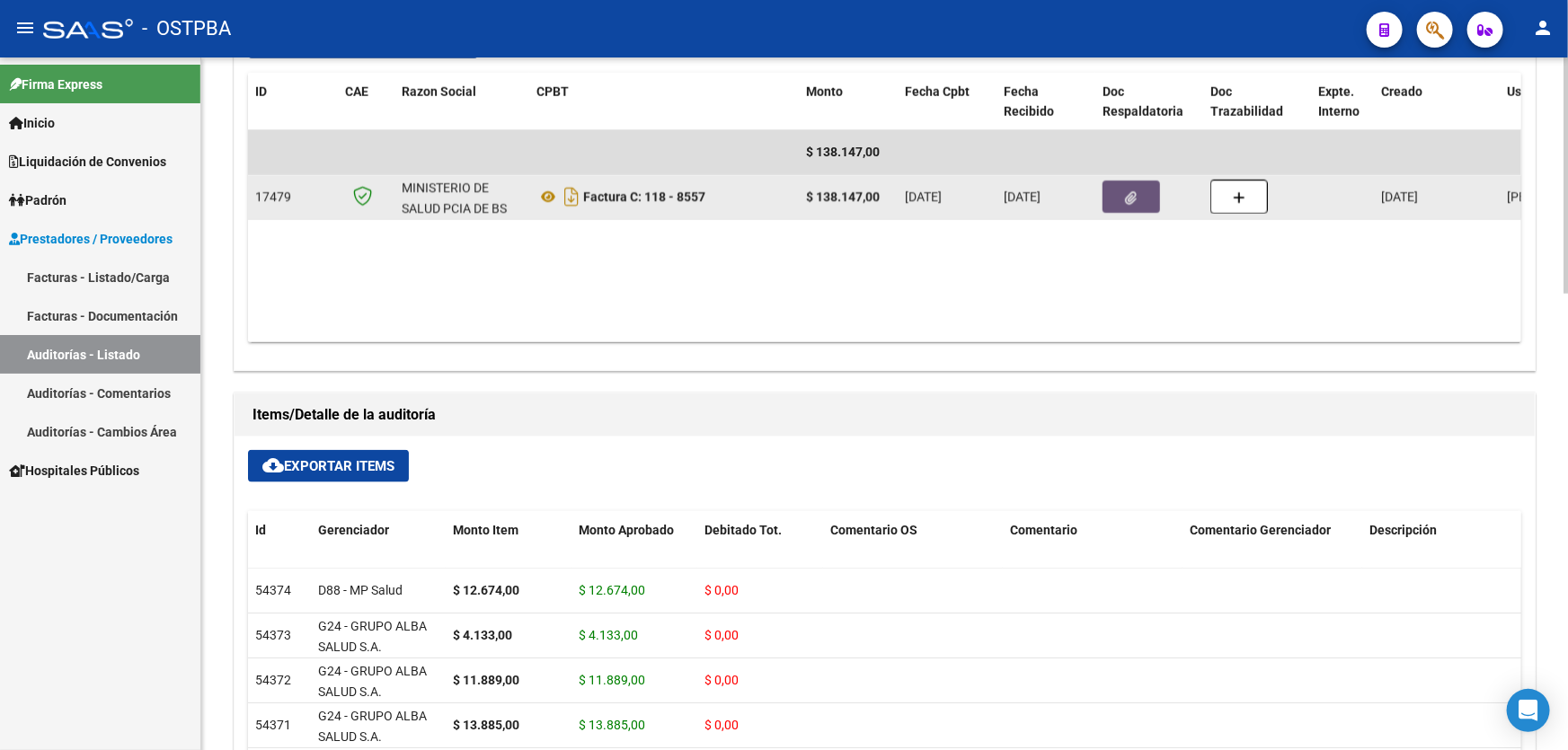
click at [1144, 201] on button "button" at bounding box center [1131, 196] width 57 height 32
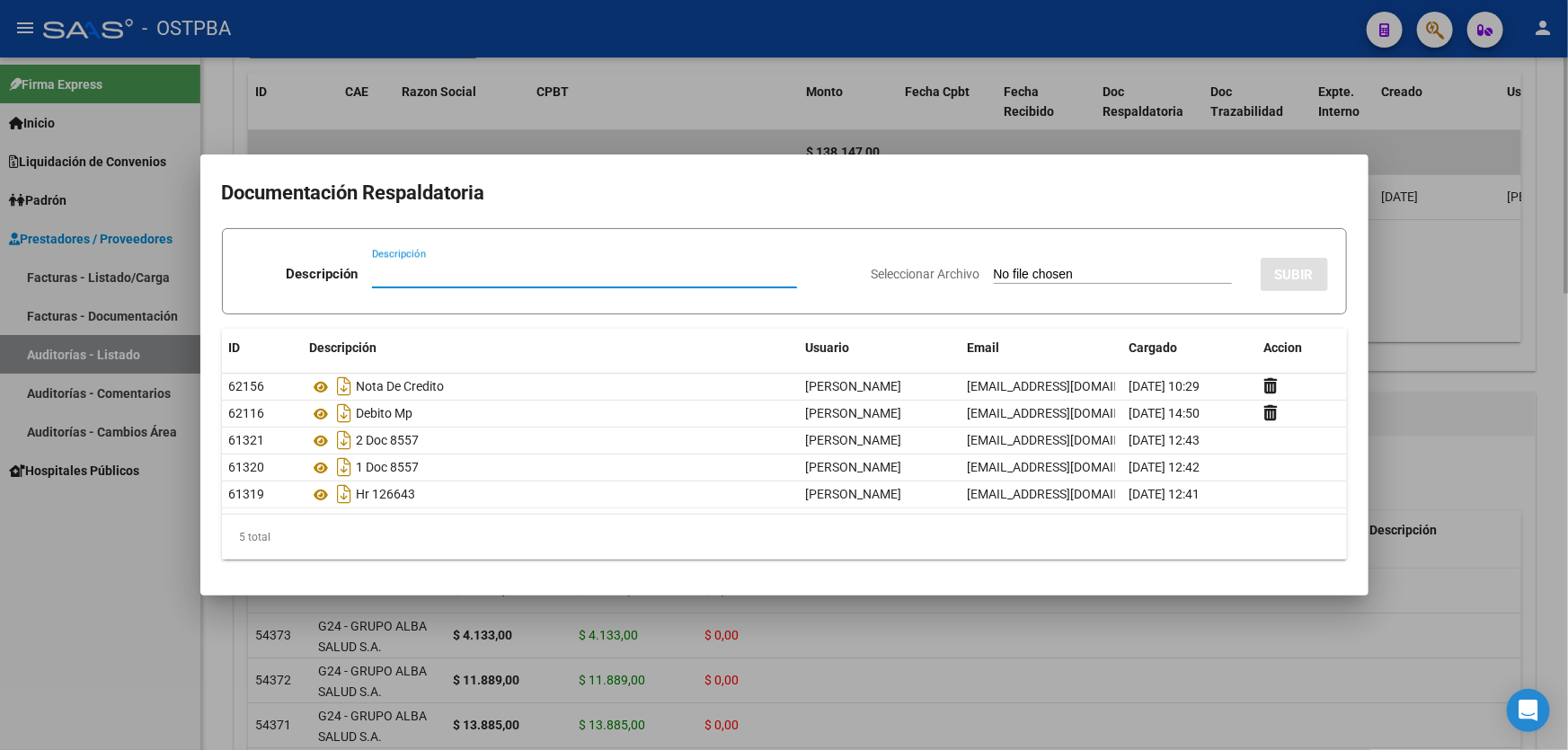
click at [1501, 258] on div at bounding box center [784, 375] width 1568 height 750
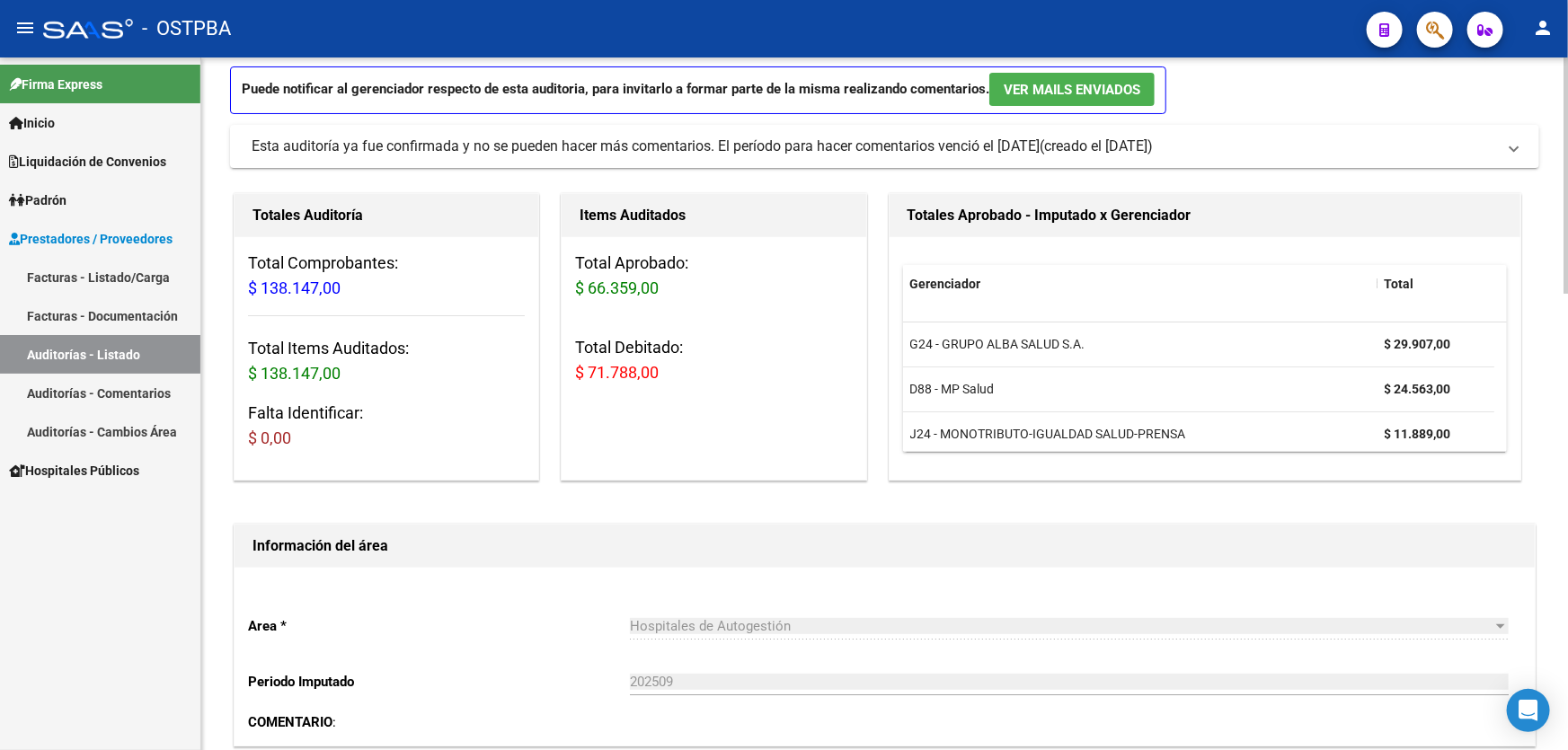
scroll to position [0, 0]
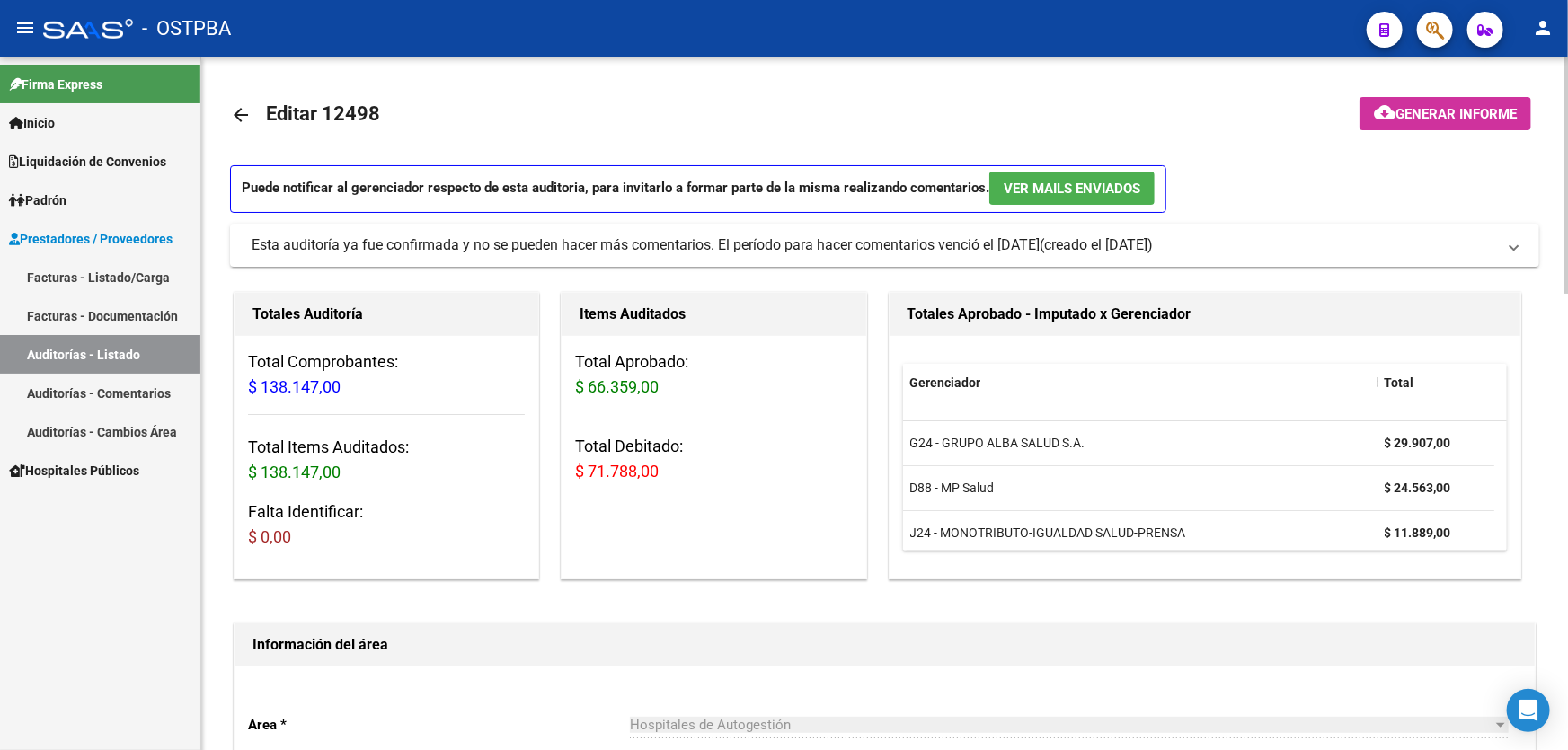
click at [240, 119] on mat-icon "arrow_back" at bounding box center [241, 115] width 22 height 22
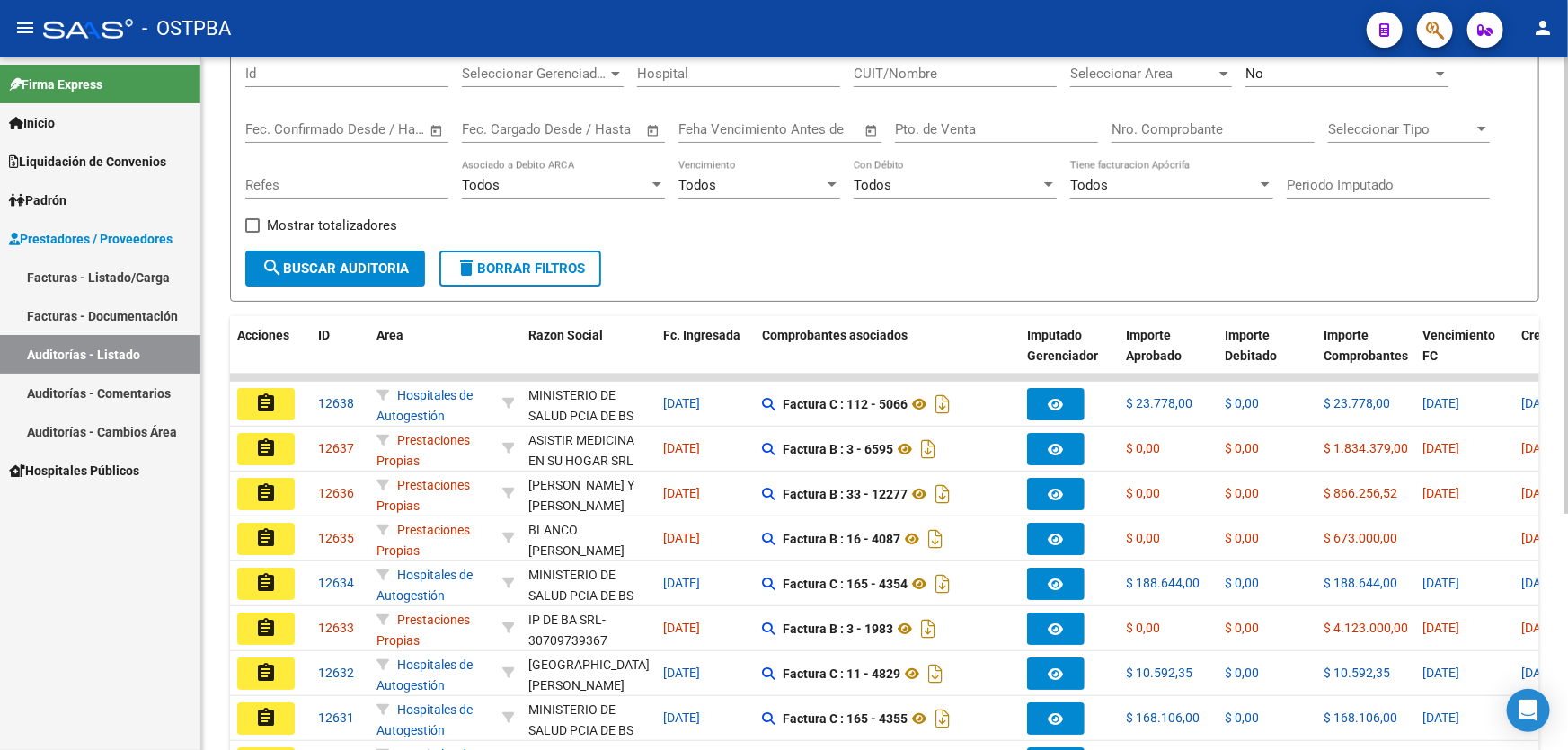
scroll to position [358, 0]
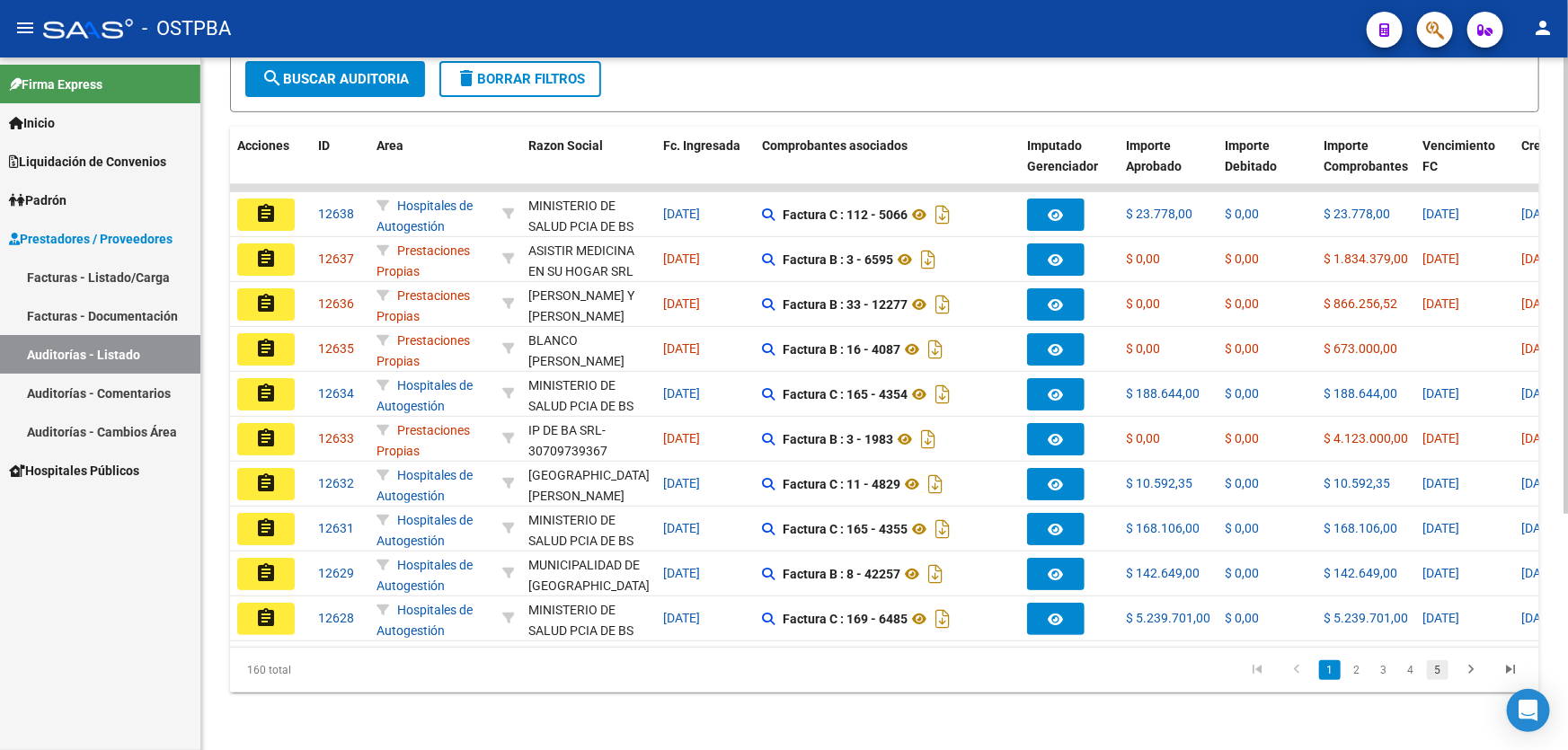
click at [1441, 666] on link "5" at bounding box center [1437, 670] width 22 height 20
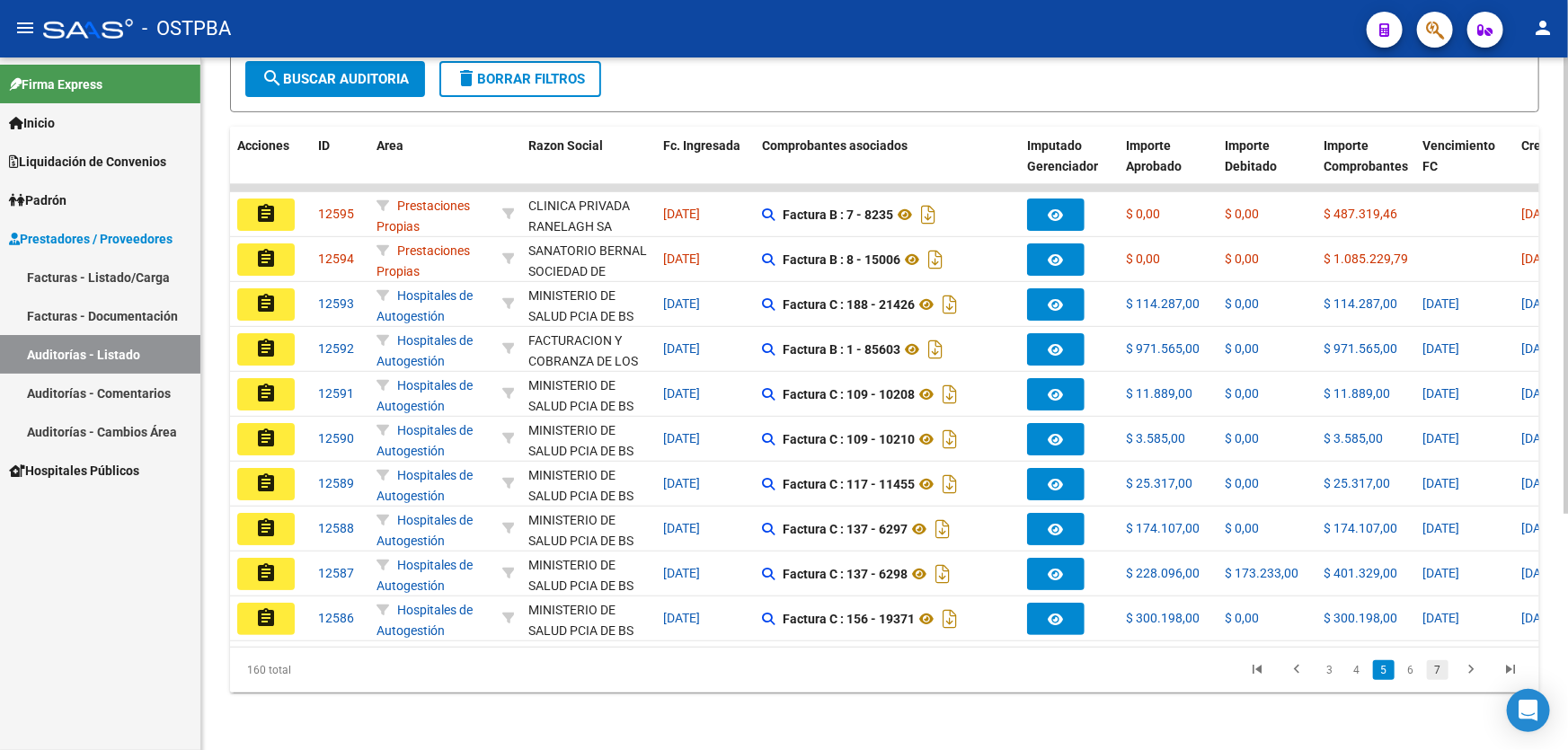
click at [1439, 668] on link "7" at bounding box center [1437, 670] width 22 height 20
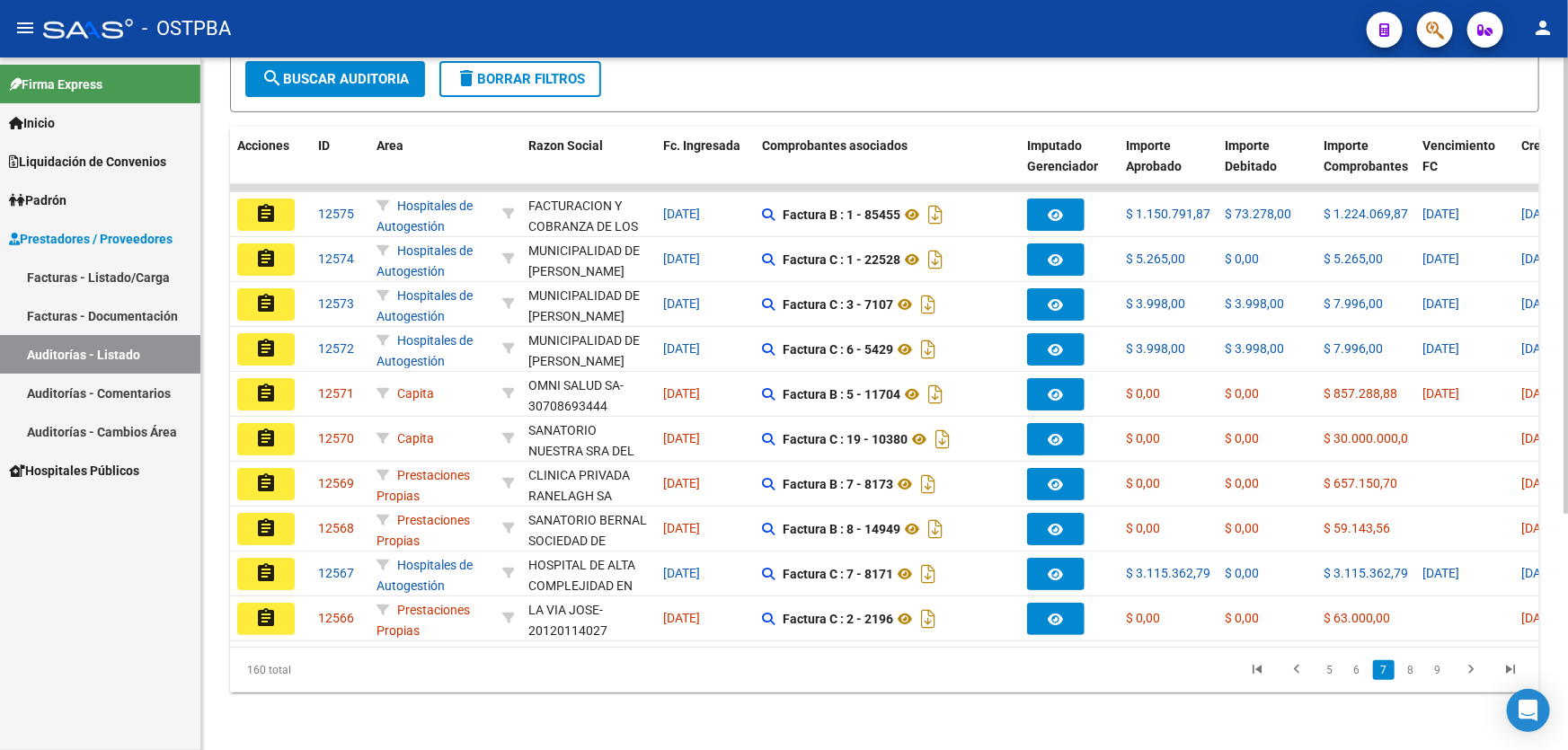
click at [1439, 668] on link "9" at bounding box center [1437, 670] width 22 height 20
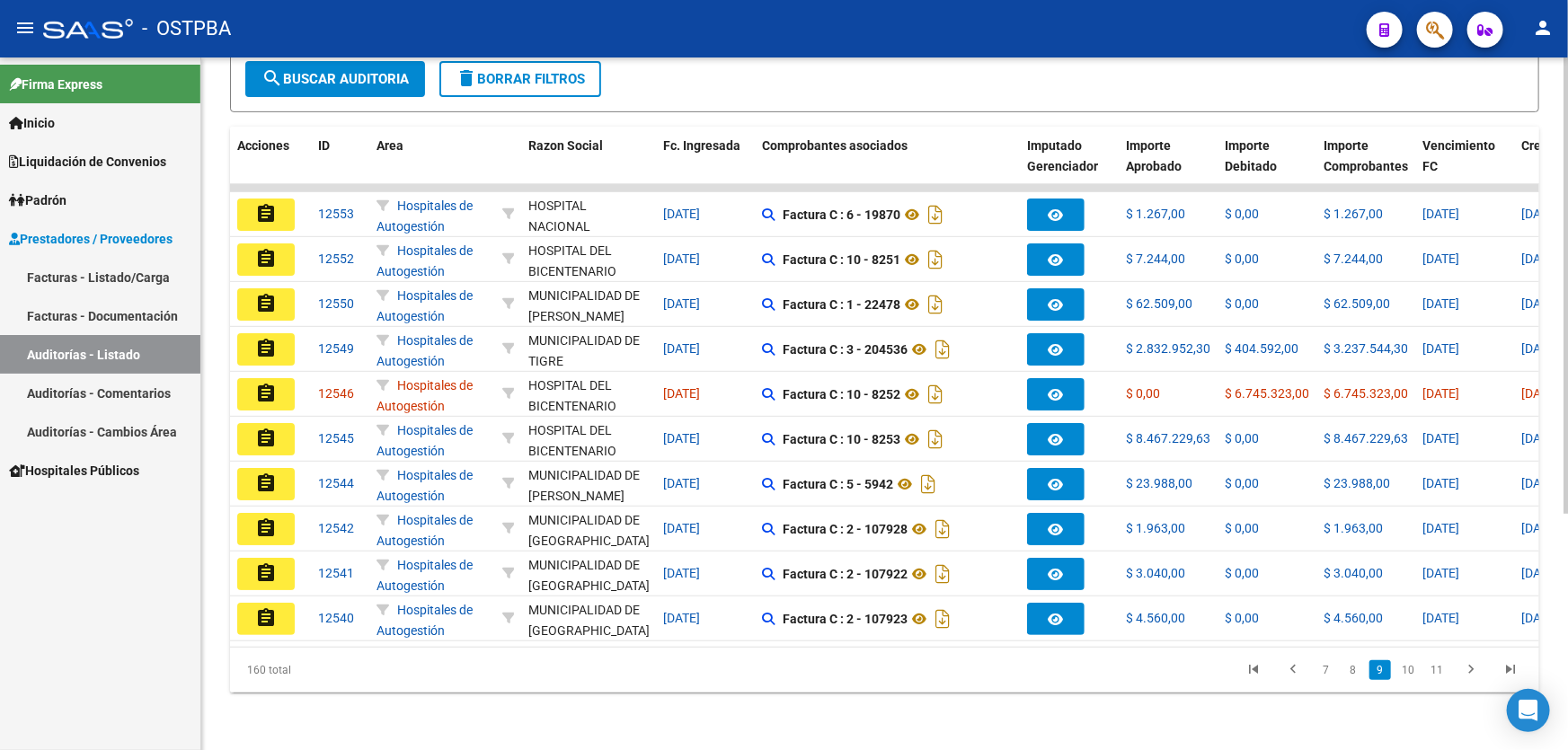
click at [1439, 668] on link "11" at bounding box center [1436, 670] width 24 height 20
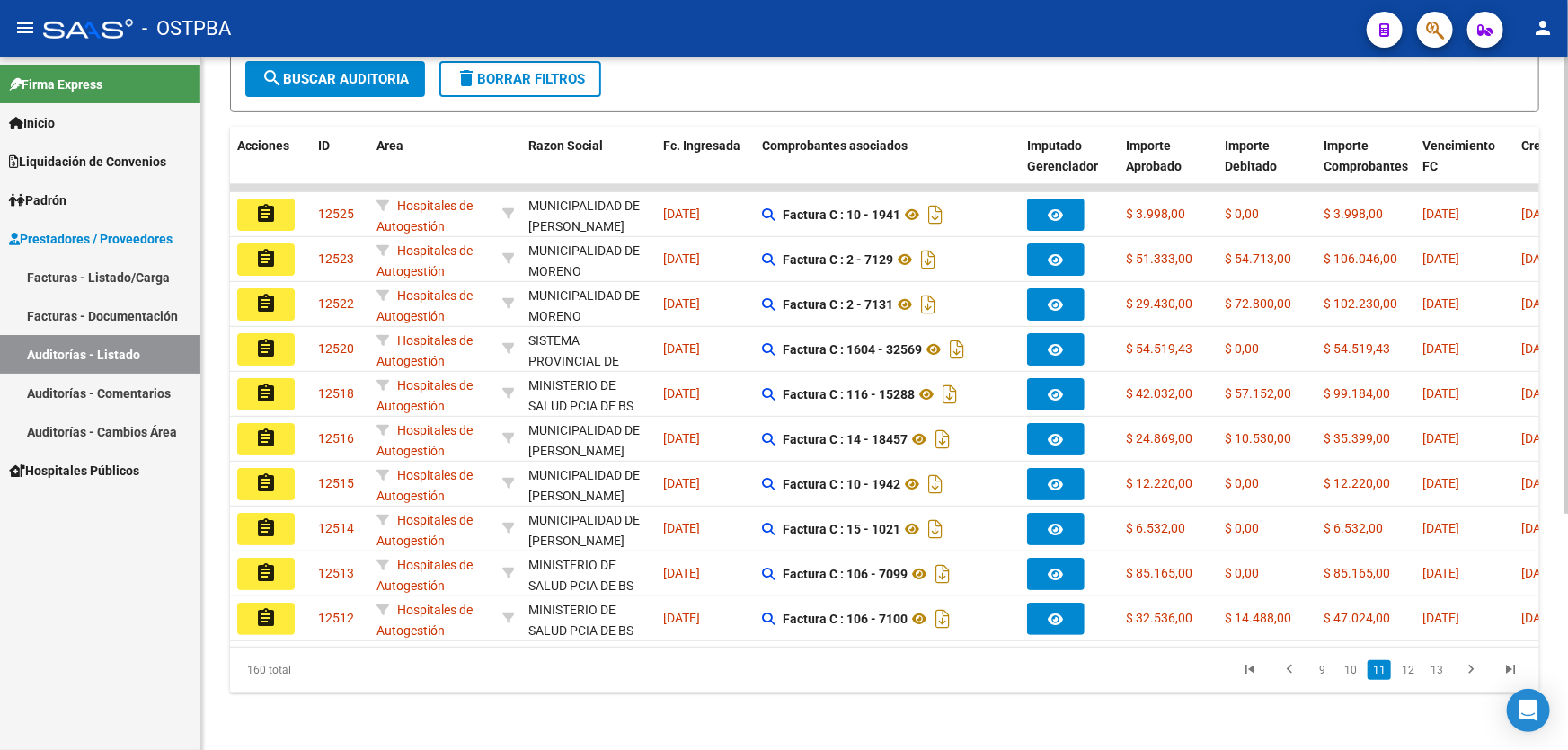
click at [1439, 668] on link "13" at bounding box center [1436, 670] width 24 height 20
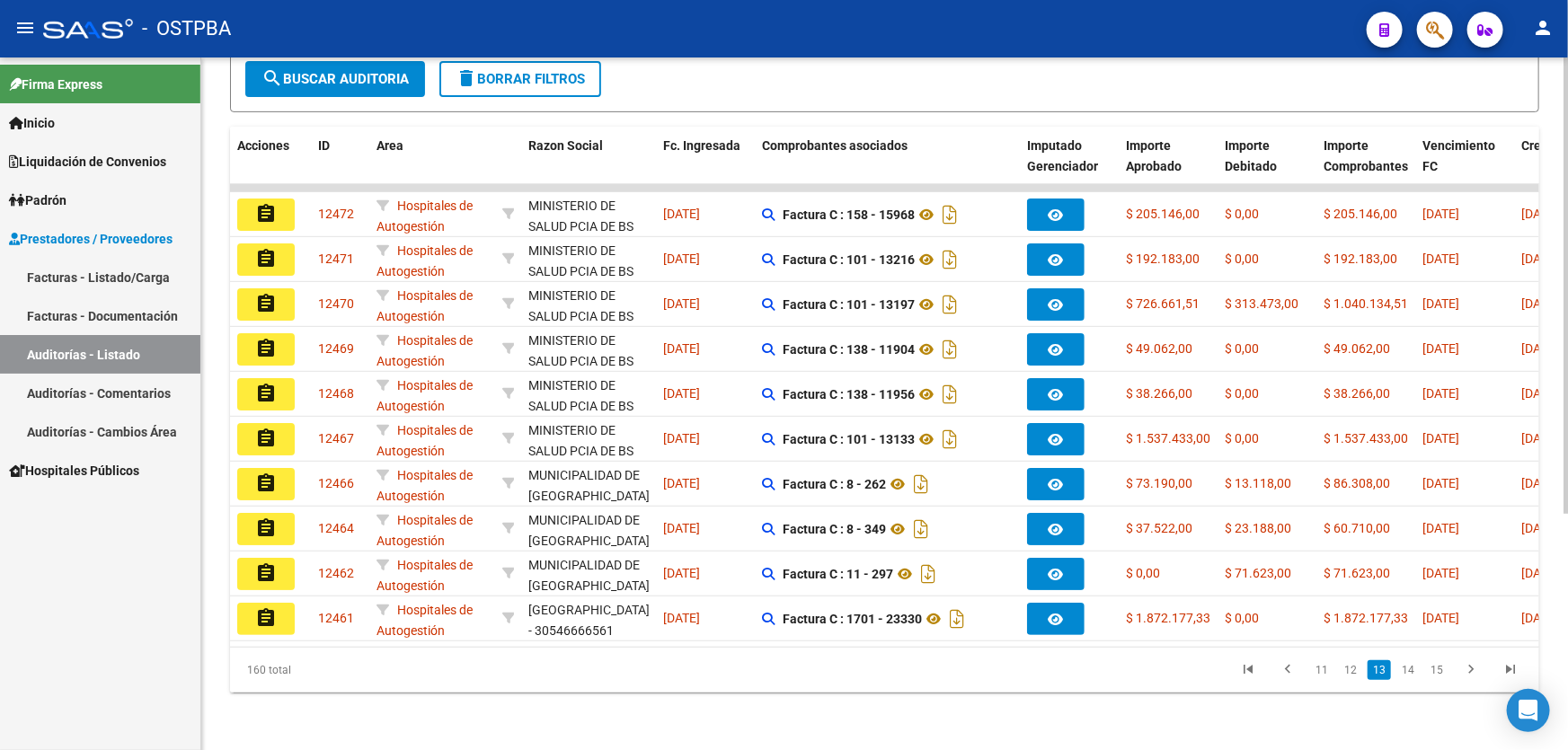
click at [1439, 668] on link "15" at bounding box center [1436, 670] width 24 height 20
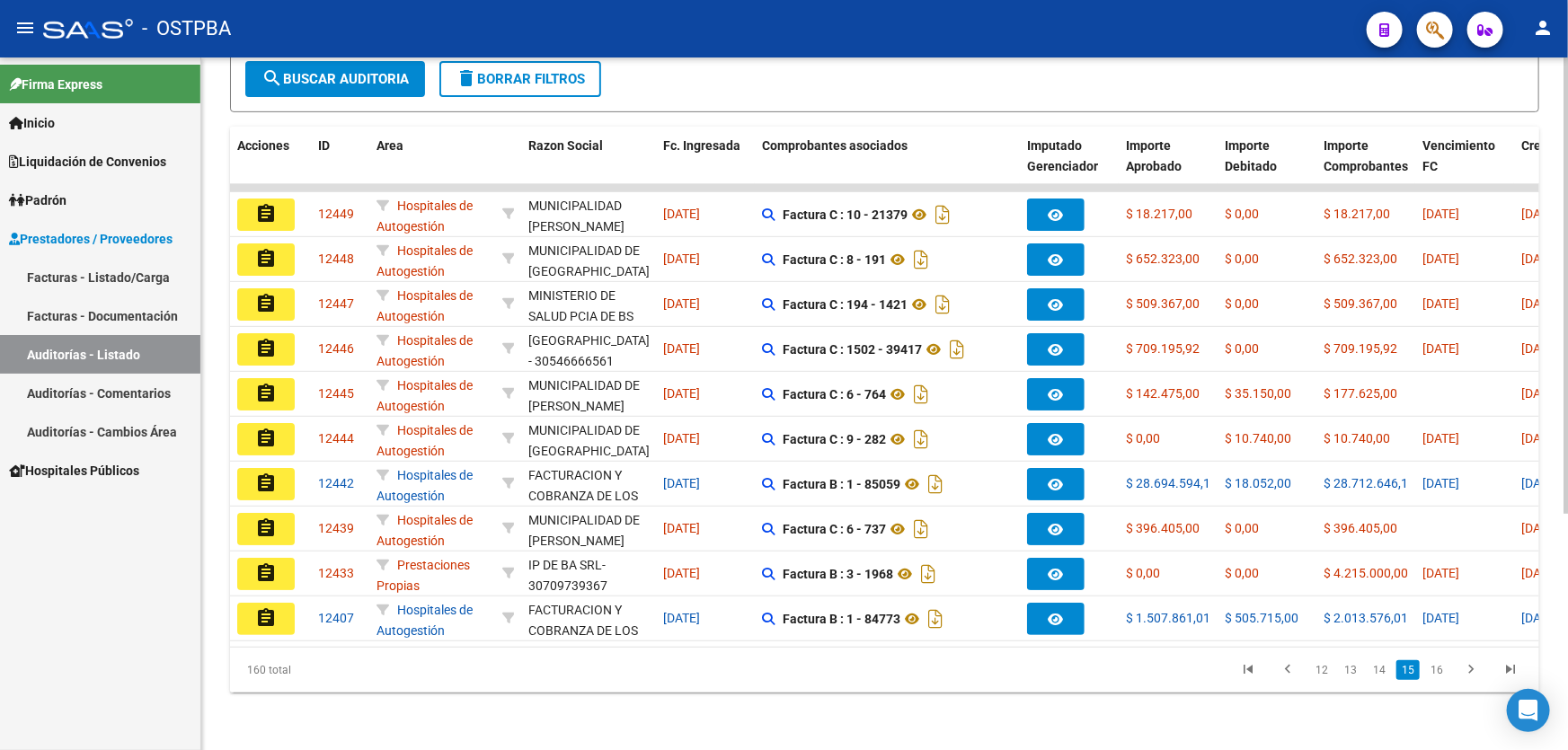
click at [1439, 668] on link "16" at bounding box center [1436, 670] width 24 height 20
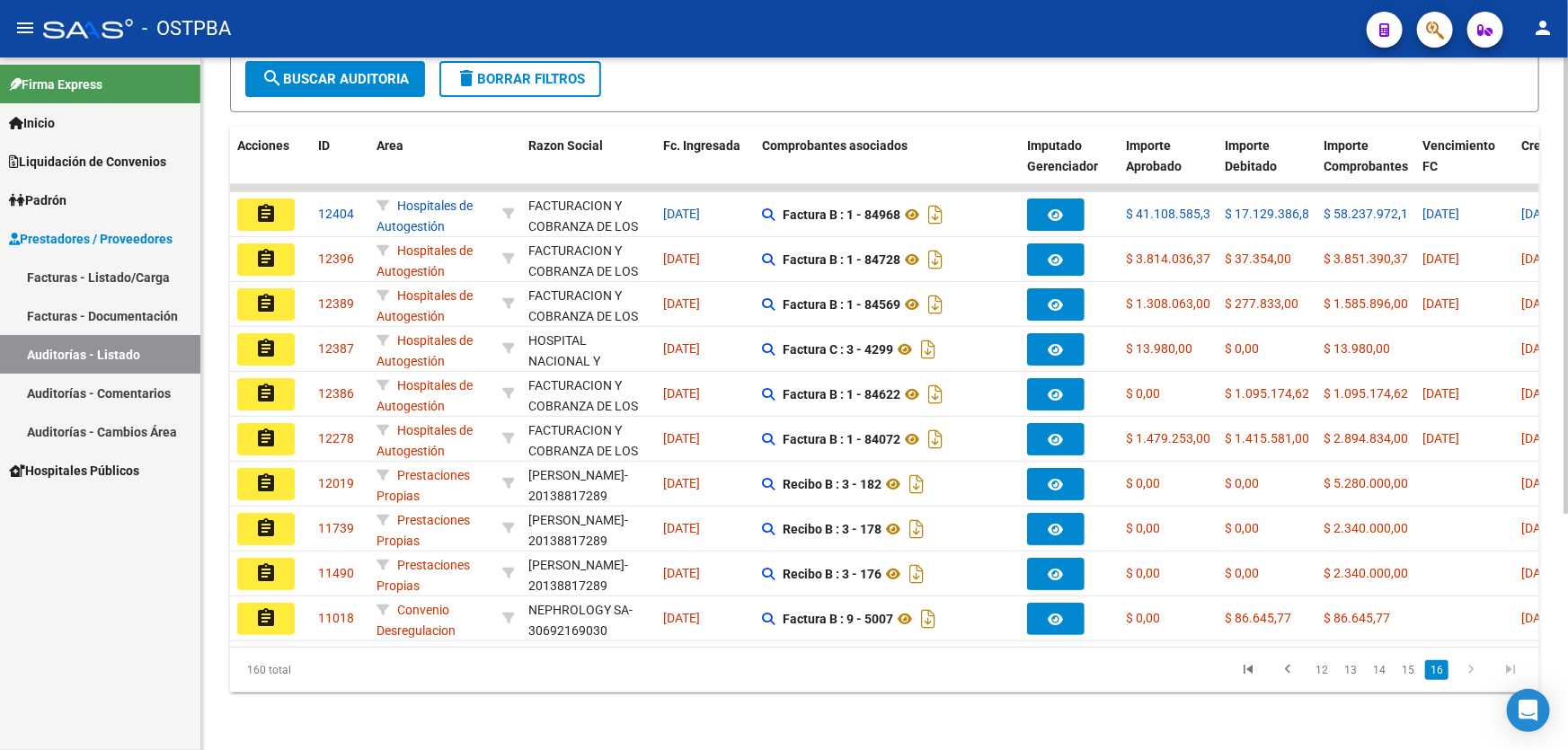
click at [1439, 673] on link "16" at bounding box center [1436, 670] width 24 height 20
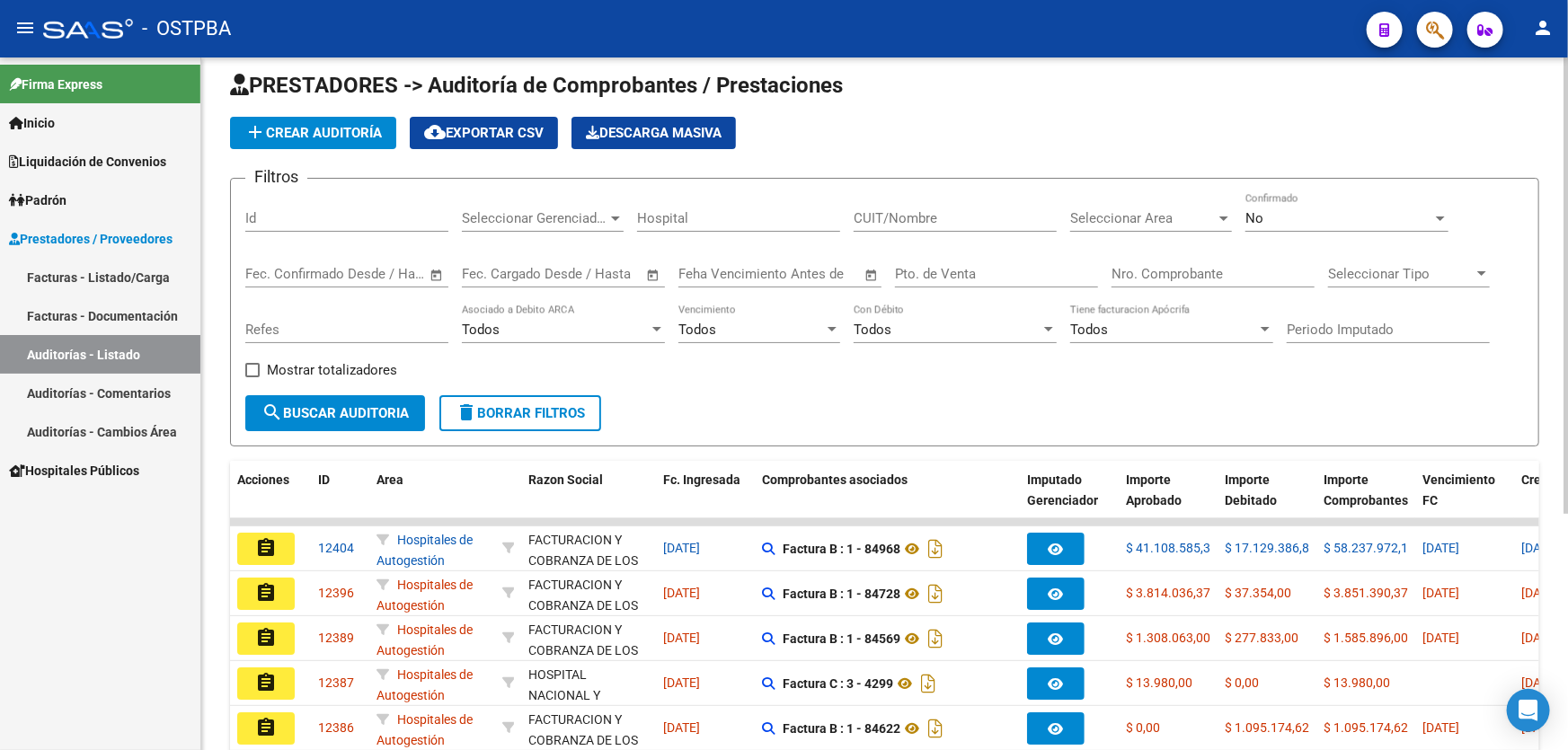
scroll to position [0, 0]
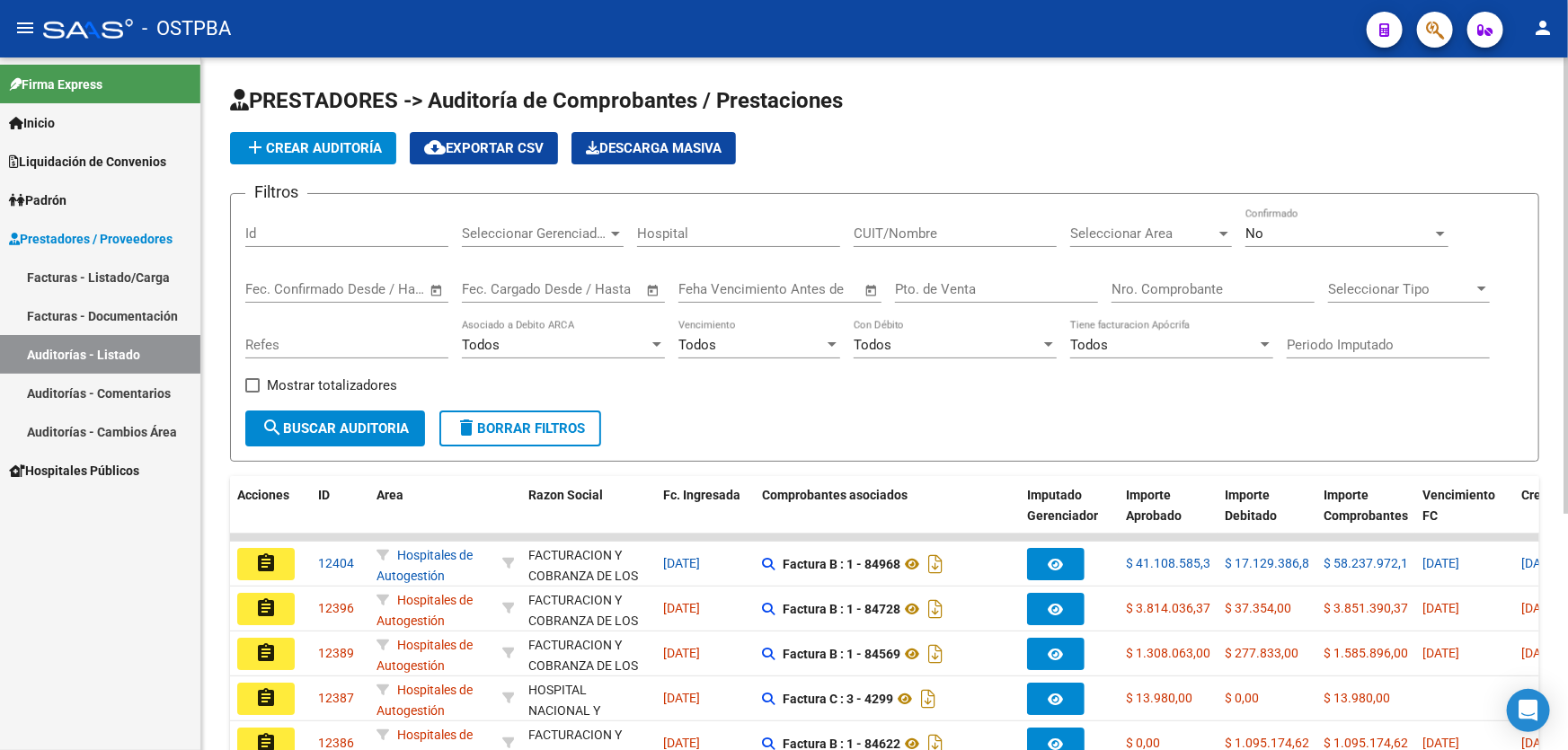
click at [1294, 232] on div "No" at bounding box center [1339, 233] width 187 height 16
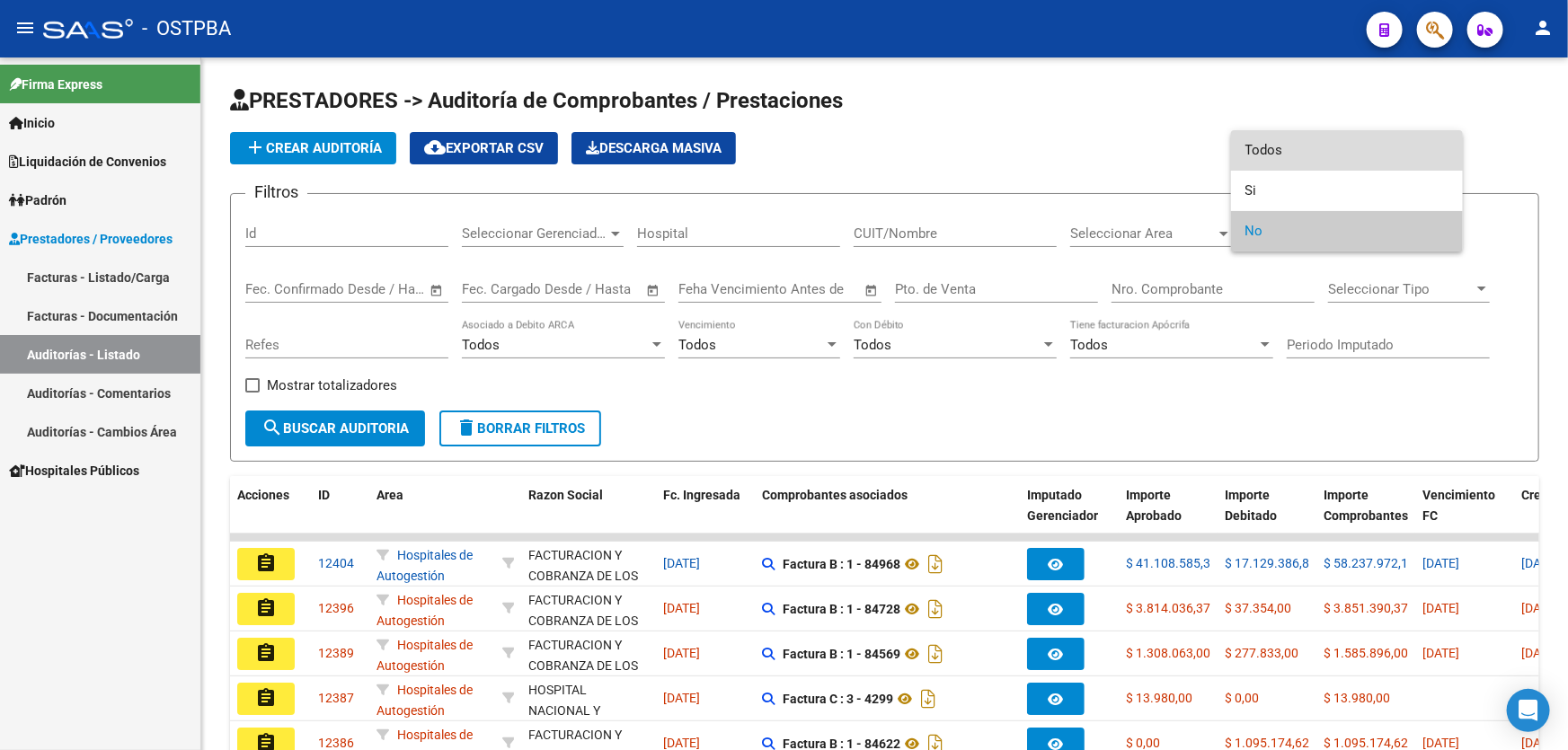
click at [1322, 153] on span "Todos" at bounding box center [1347, 150] width 203 height 40
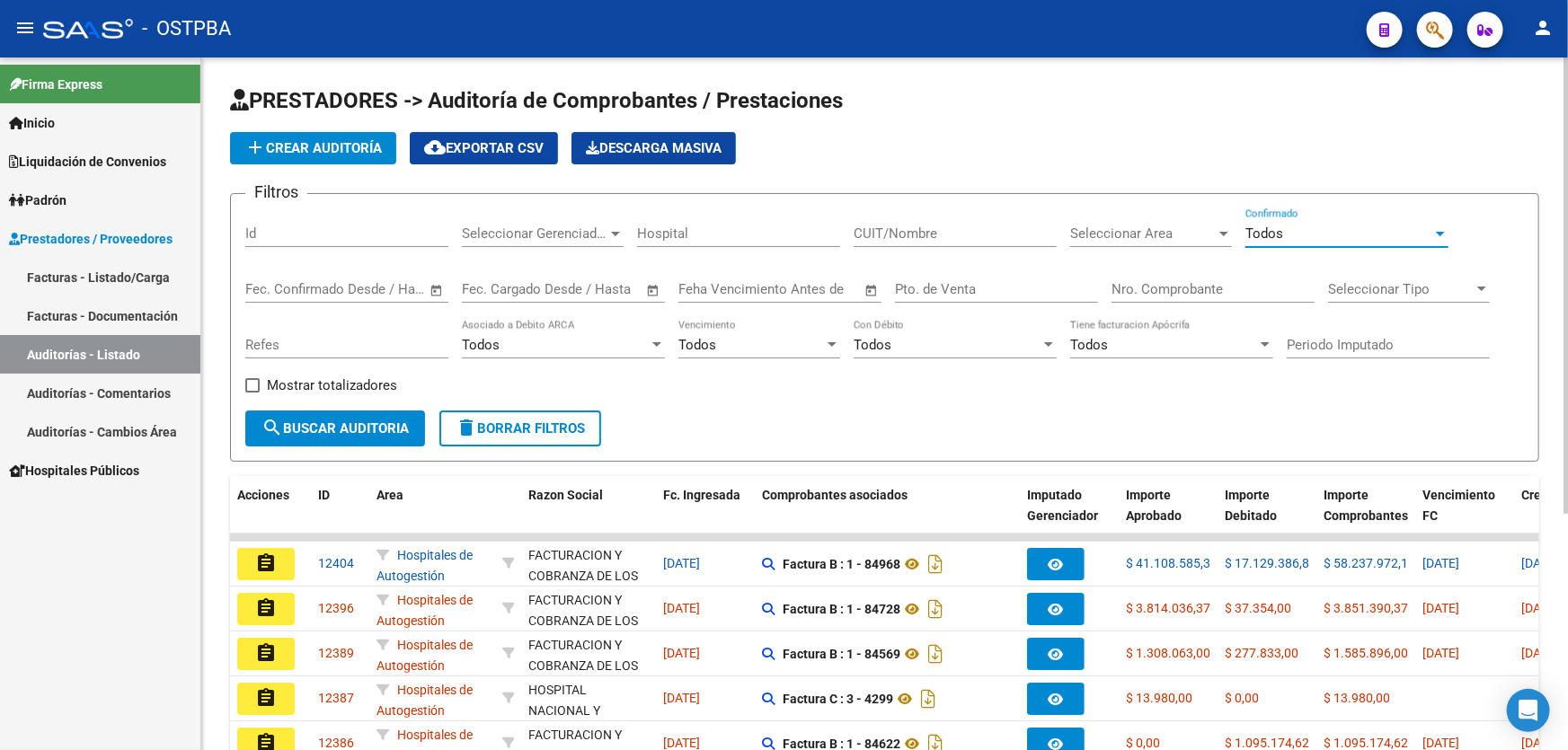
click at [1143, 285] on input "Nro. Comprobante" at bounding box center [1214, 289] width 203 height 16
type input "6213"
click at [319, 428] on span "search Buscar Auditoria" at bounding box center [335, 428] width 148 height 16
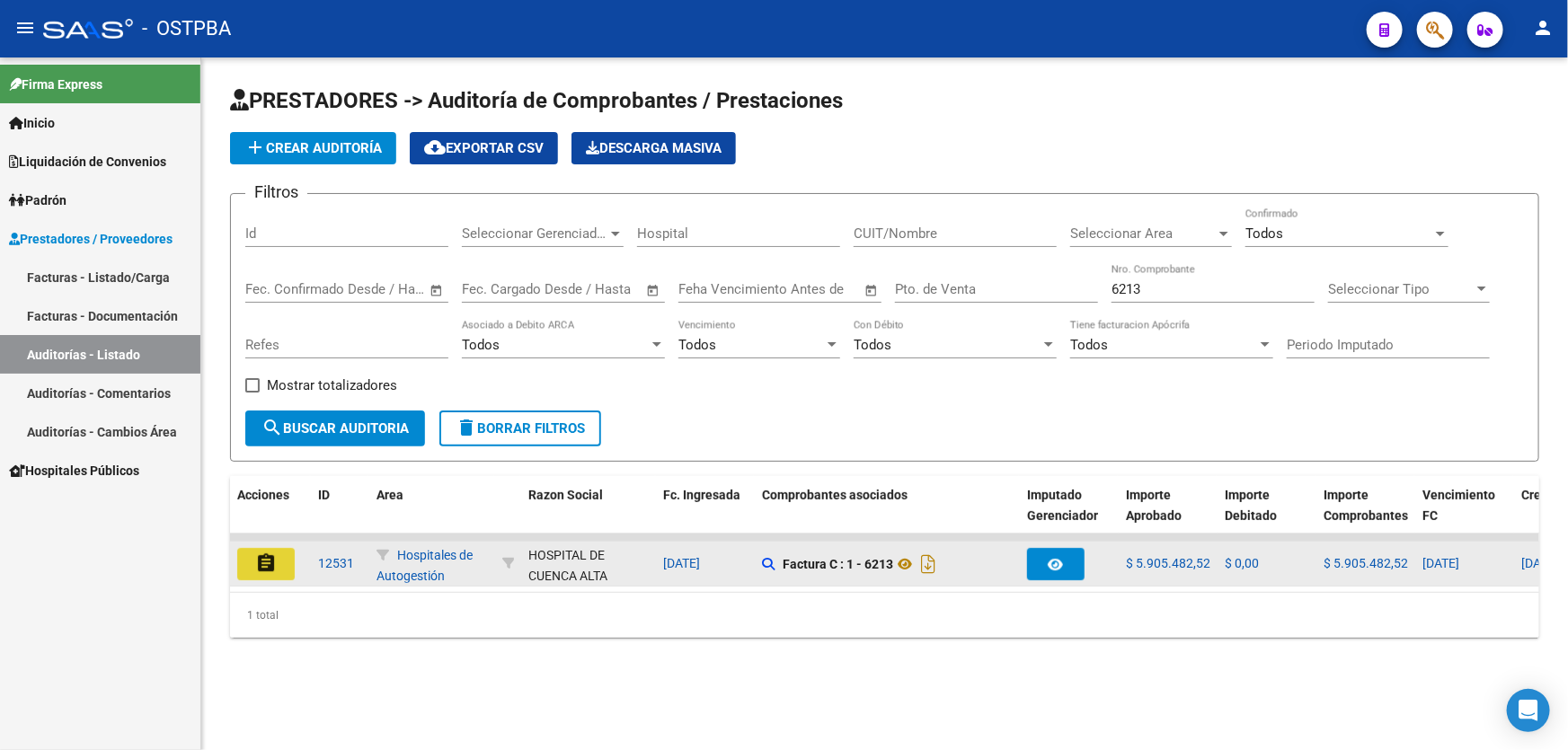
click at [272, 561] on mat-icon "assignment" at bounding box center [266, 563] width 22 height 22
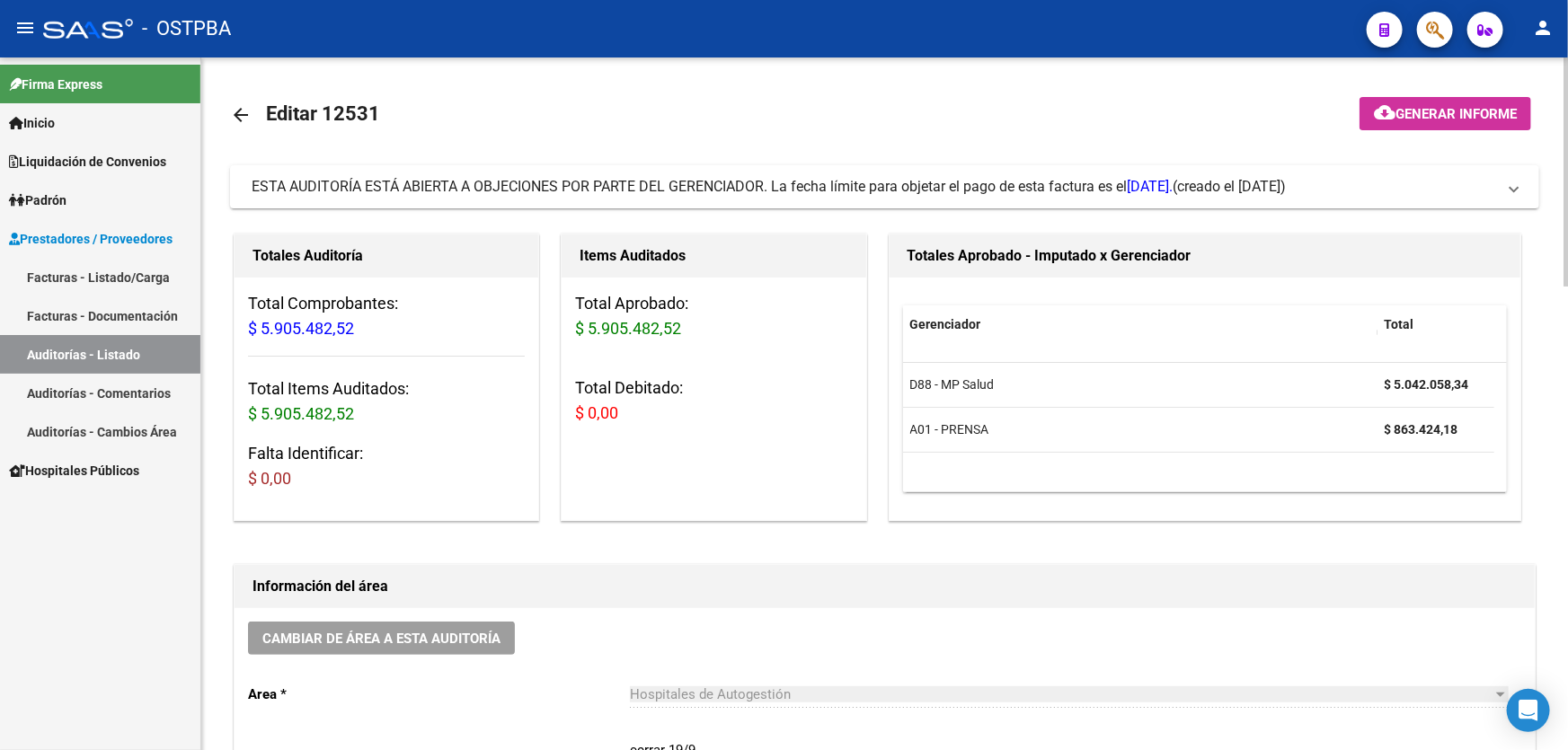
click at [242, 113] on mat-icon "arrow_back" at bounding box center [241, 115] width 22 height 22
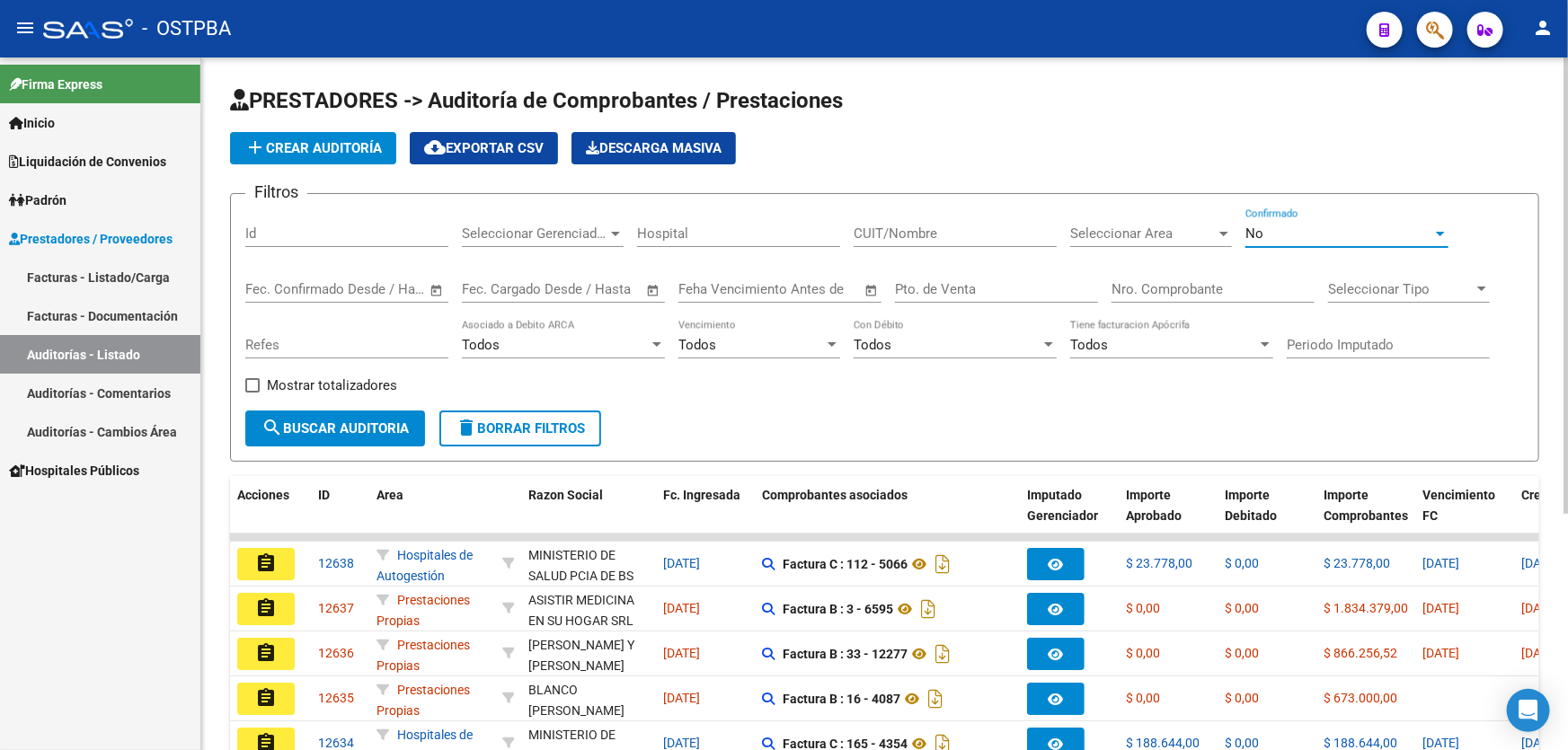
click at [1298, 237] on div "No" at bounding box center [1339, 233] width 187 height 16
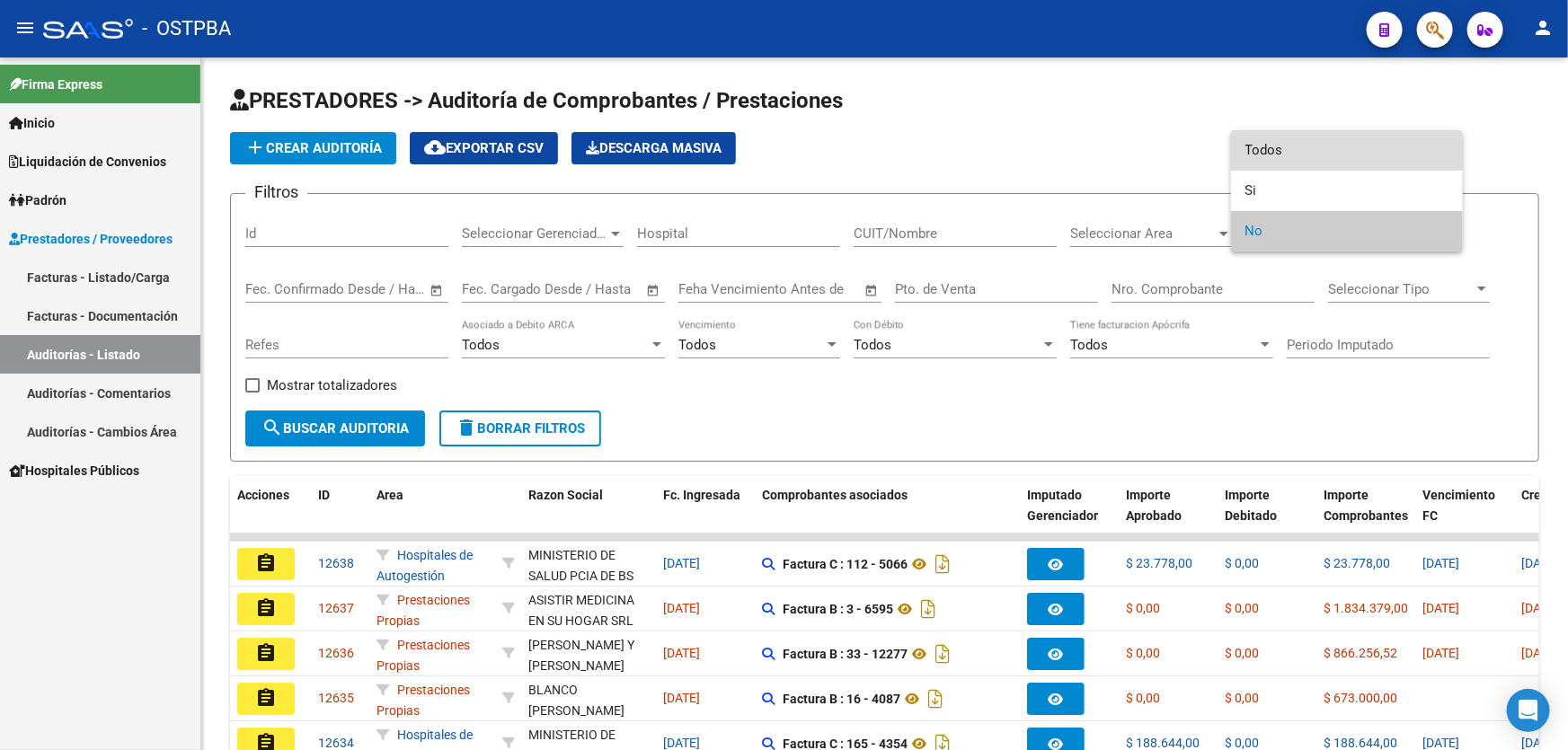
click at [1302, 154] on span "Todos" at bounding box center [1347, 150] width 203 height 40
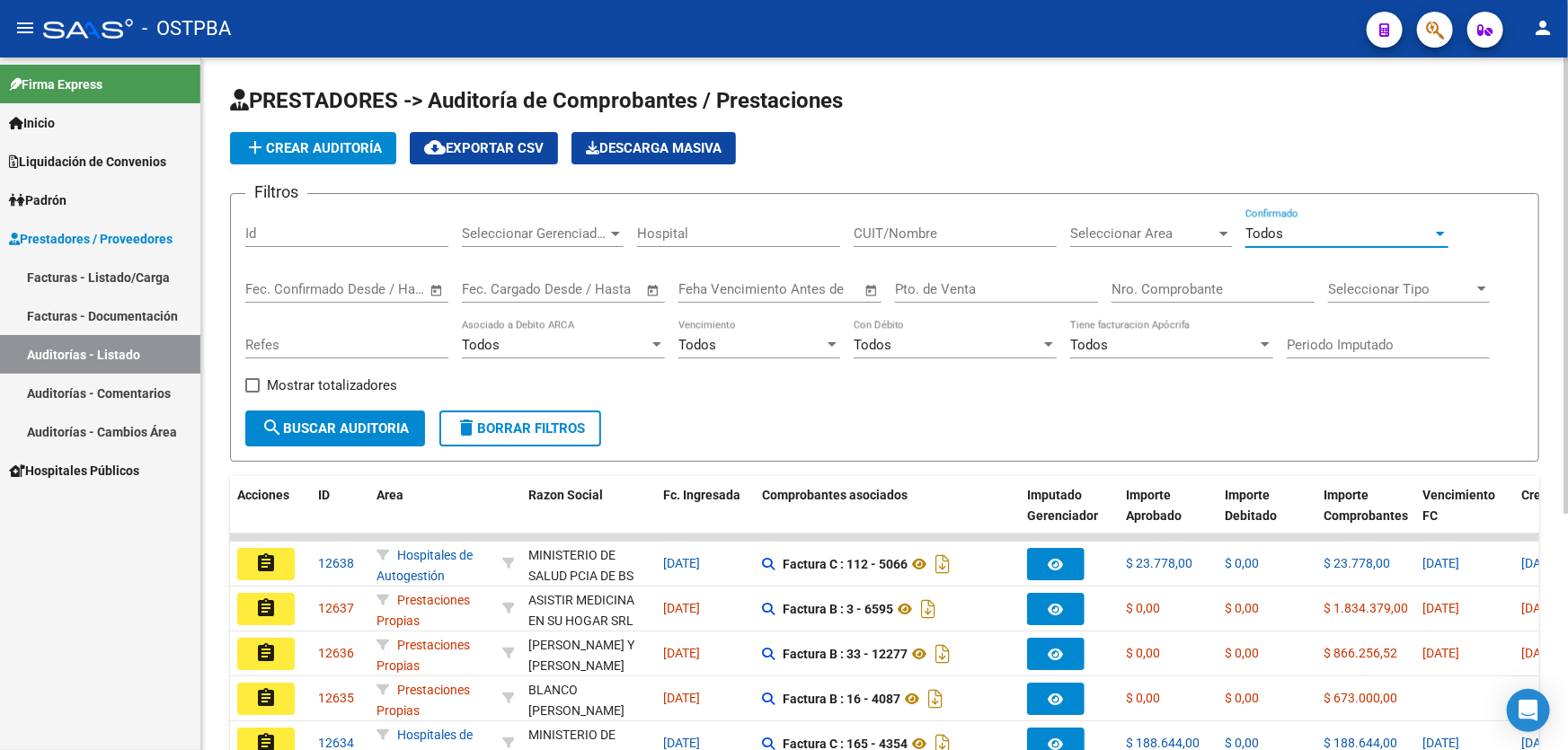
click at [1186, 294] on input "Nro. Comprobante" at bounding box center [1214, 289] width 203 height 16
type input "85555"
click at [315, 423] on span "search Buscar Auditoria" at bounding box center [335, 428] width 148 height 16
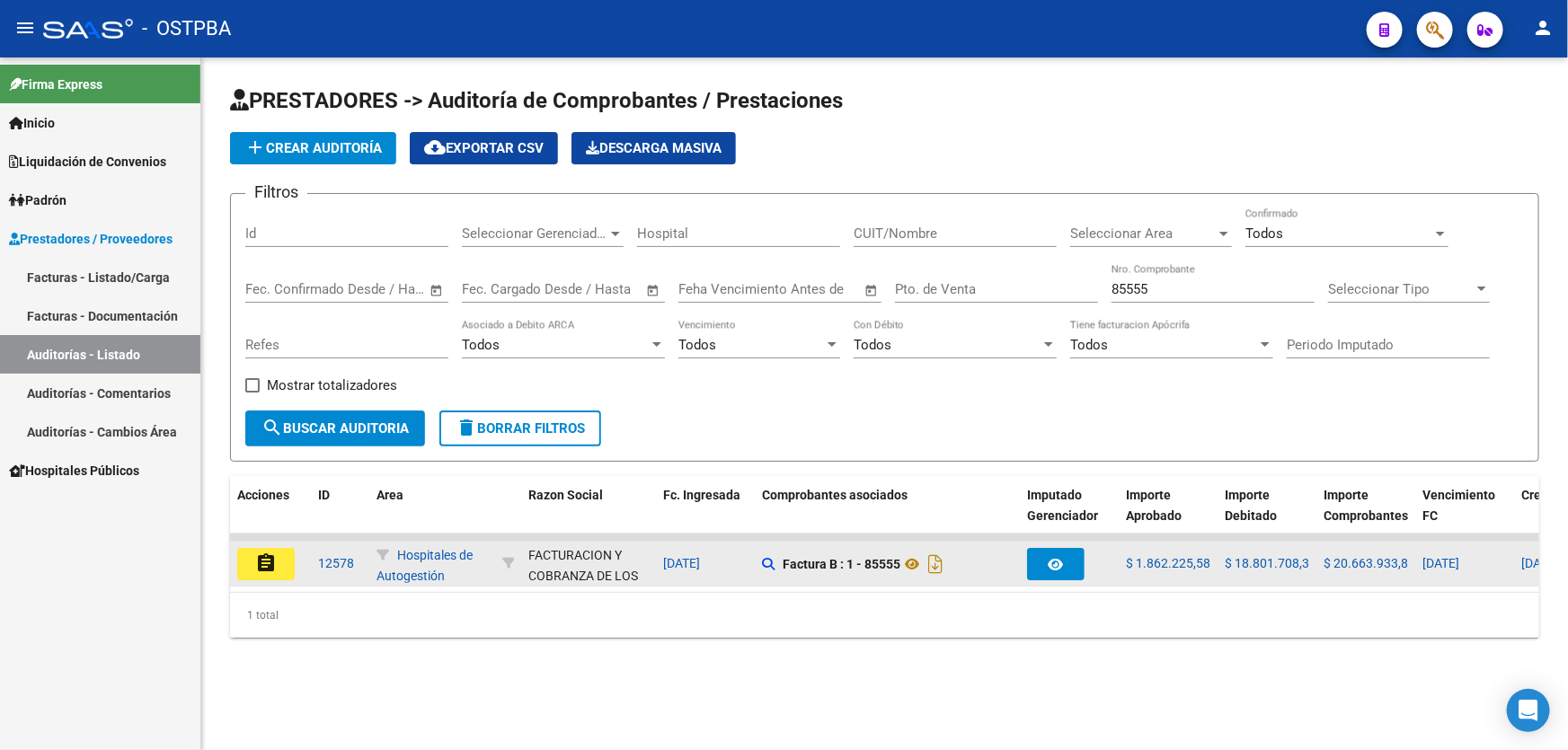
click at [268, 559] on mat-icon "assignment" at bounding box center [266, 563] width 22 height 22
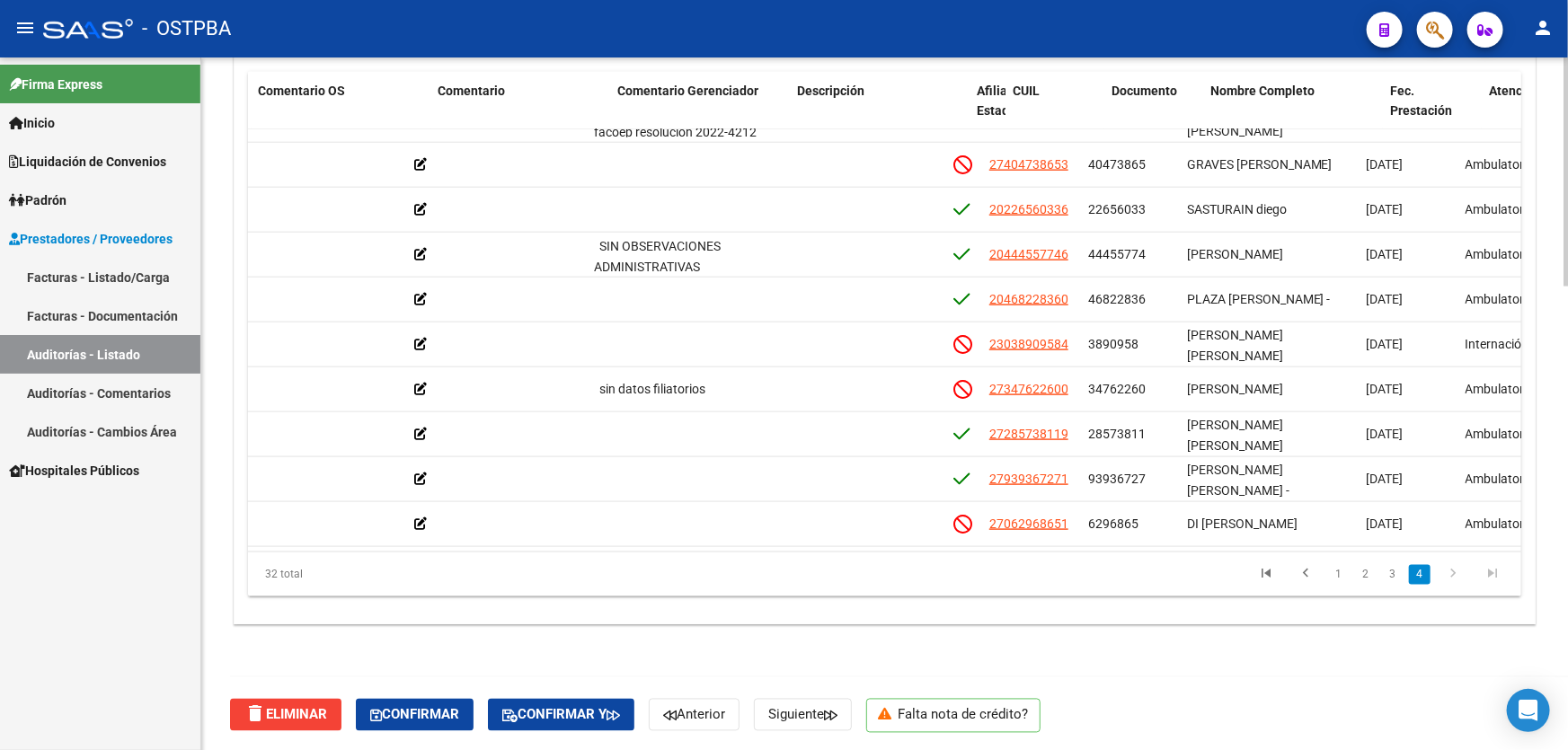
scroll to position [1031, 737]
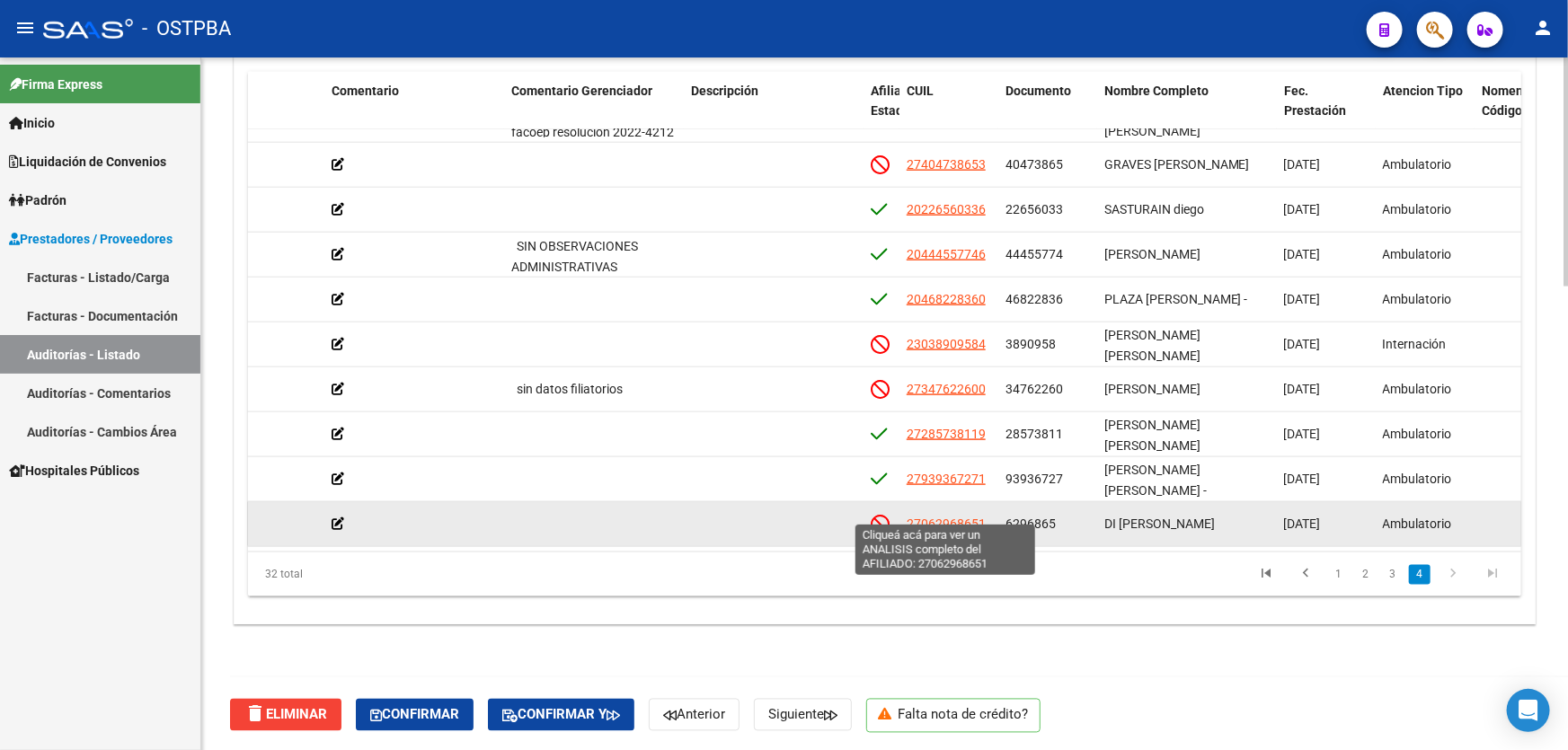
click at [934, 517] on span "27062968651" at bounding box center [947, 523] width 79 height 14
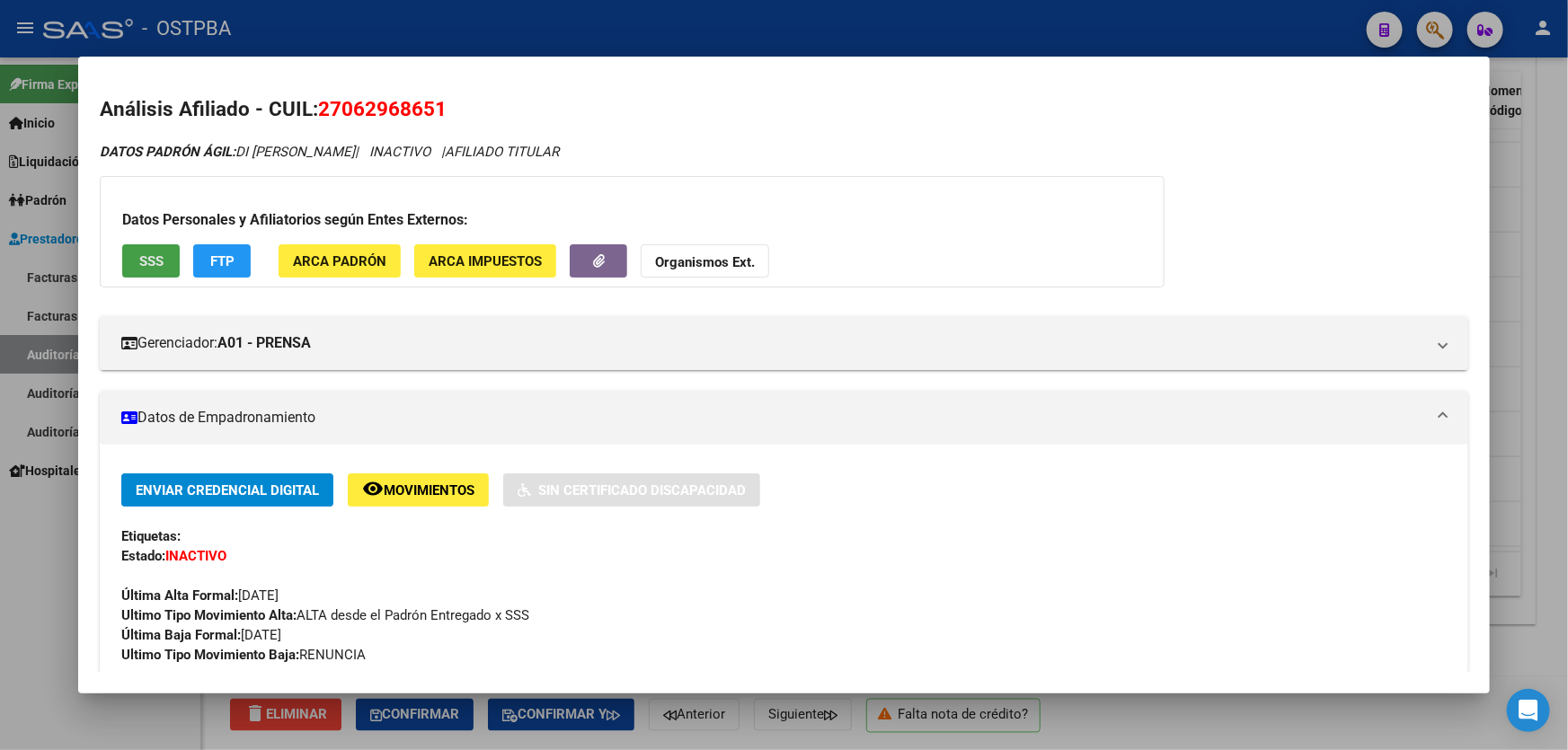
click at [143, 260] on span "SSS" at bounding box center [151, 261] width 24 height 16
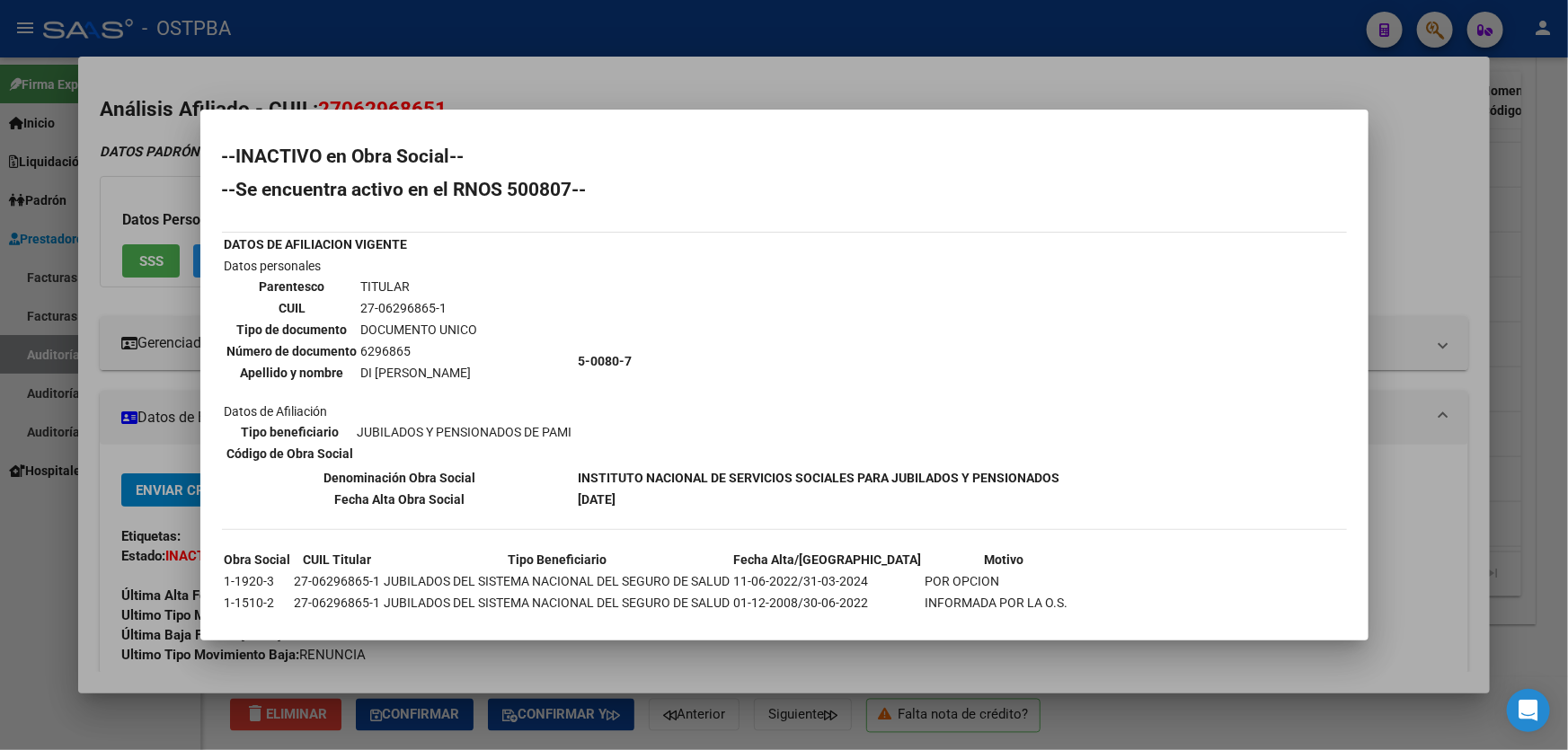
scroll to position [81, 0]
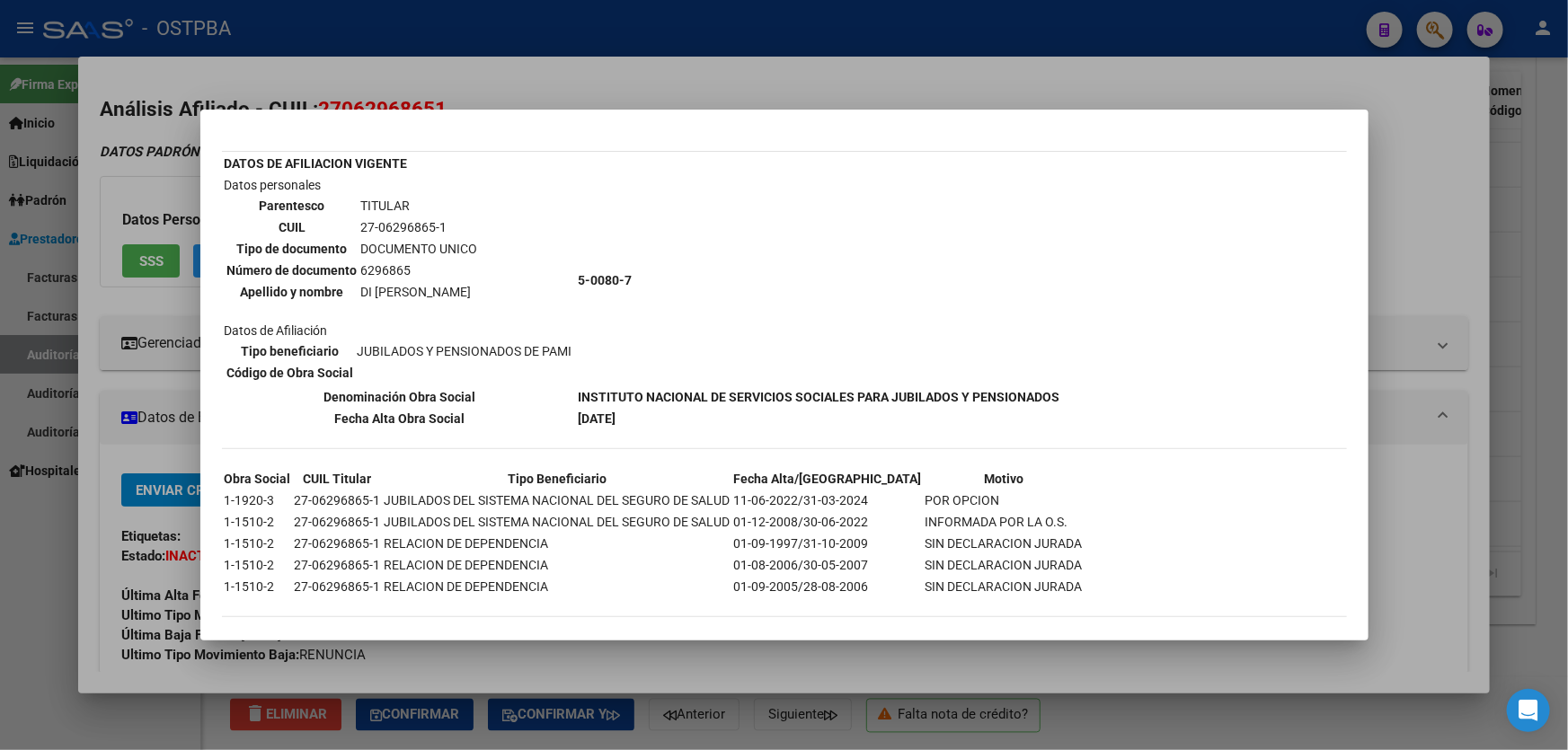
click at [19, 509] on div at bounding box center [784, 375] width 1568 height 750
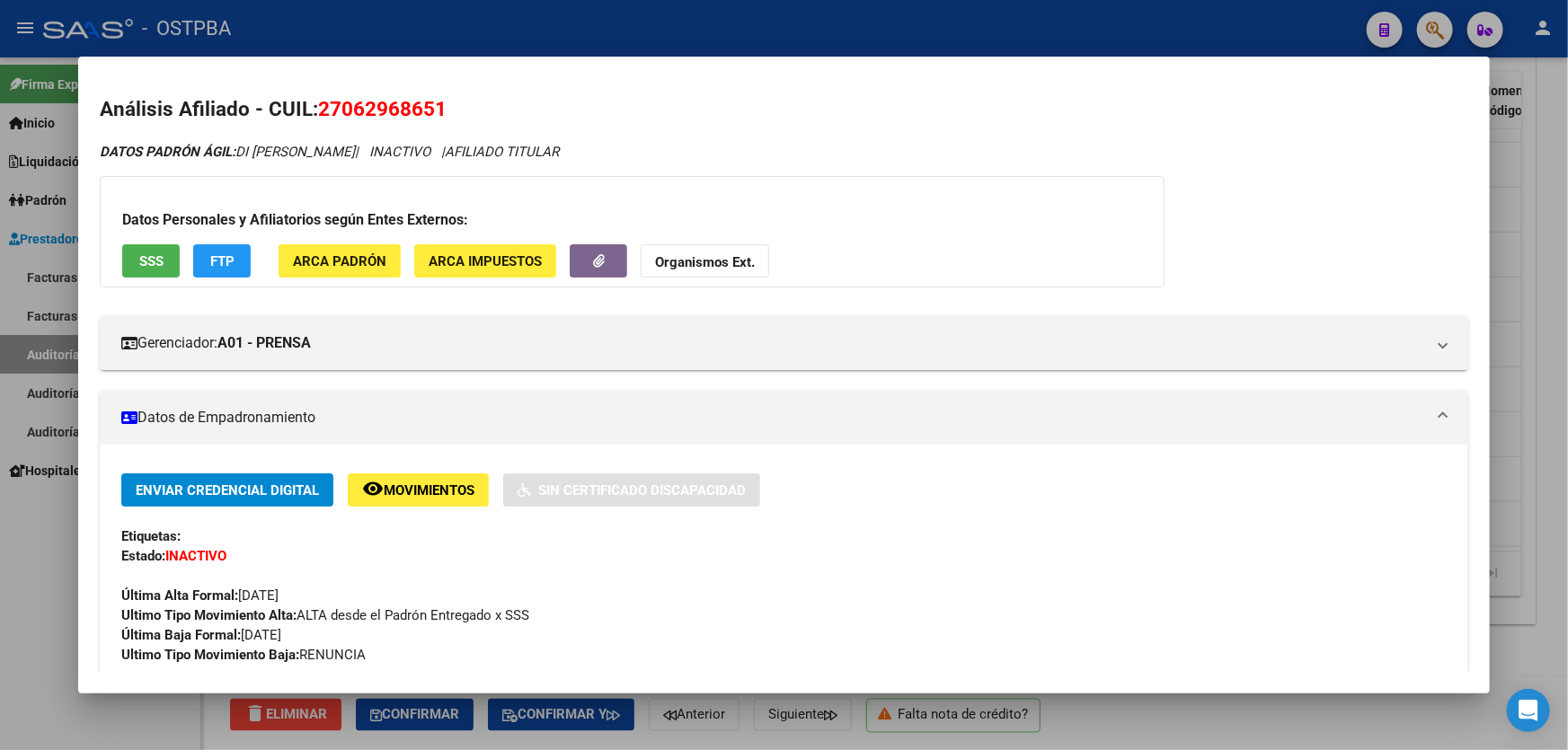
click at [33, 529] on div at bounding box center [784, 375] width 1568 height 750
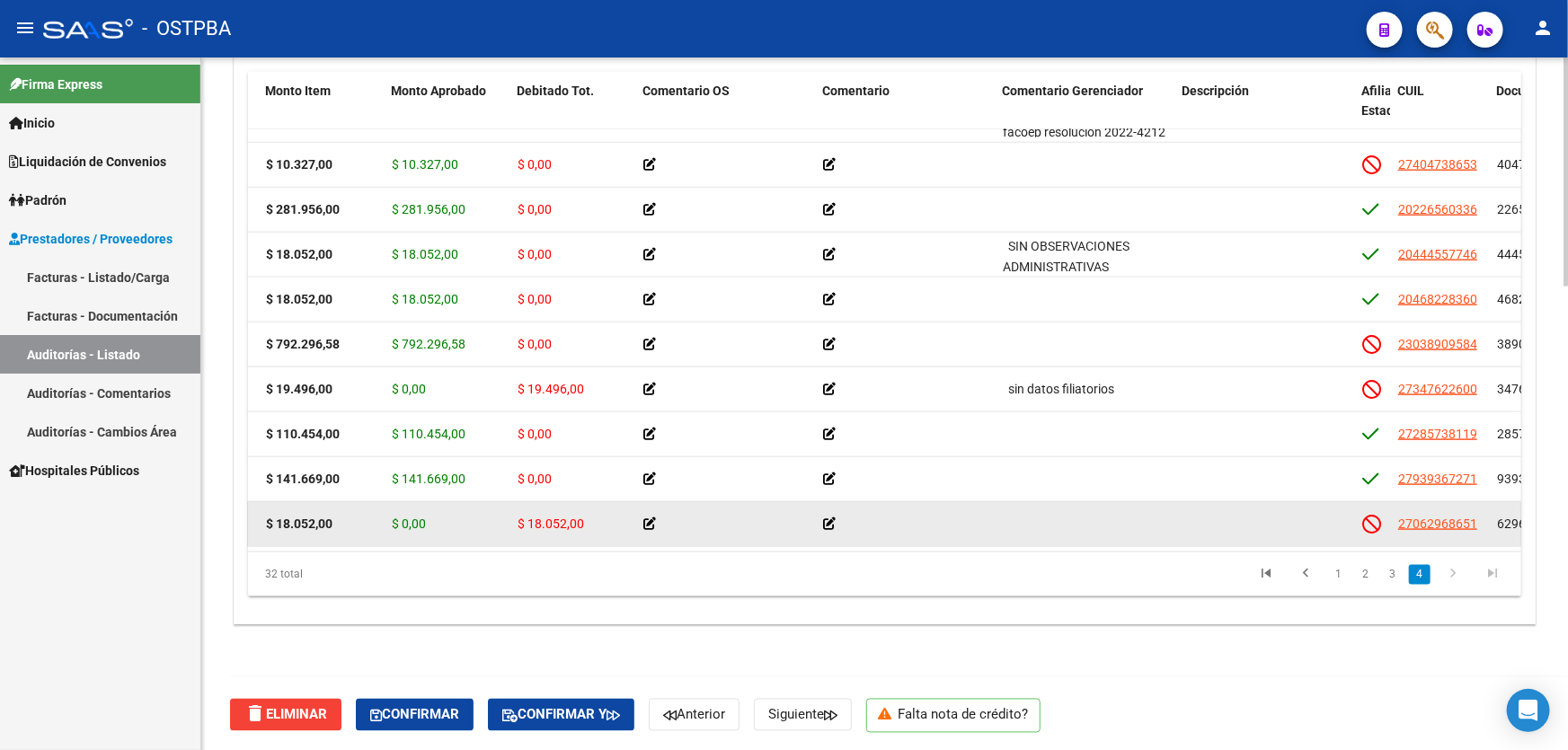
scroll to position [1031, 247]
click at [825, 518] on icon at bounding box center [827, 523] width 12 height 12
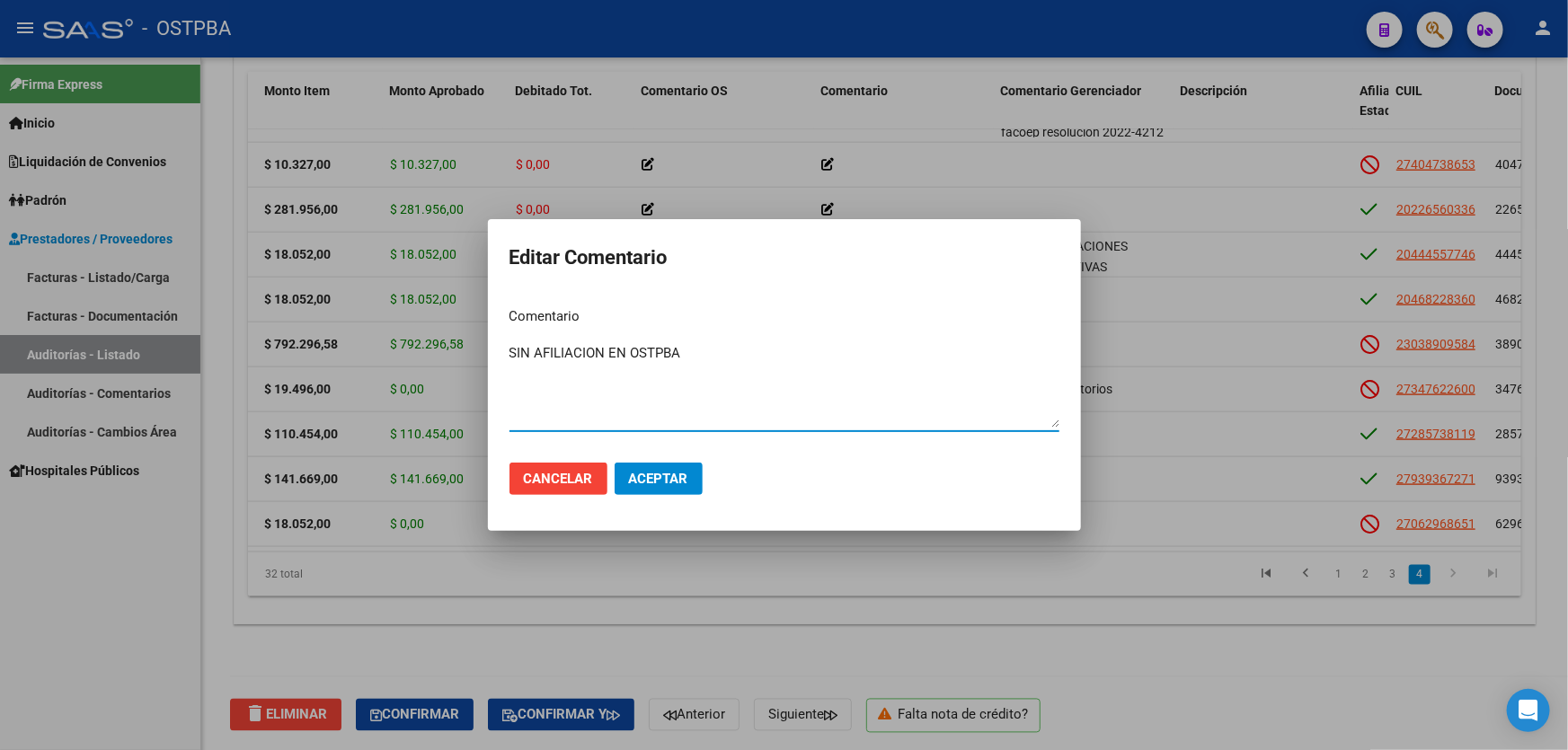
type textarea "SIN AFILIACION EN OSTPBA"
click at [634, 471] on span "Aceptar" at bounding box center [658, 478] width 59 height 16
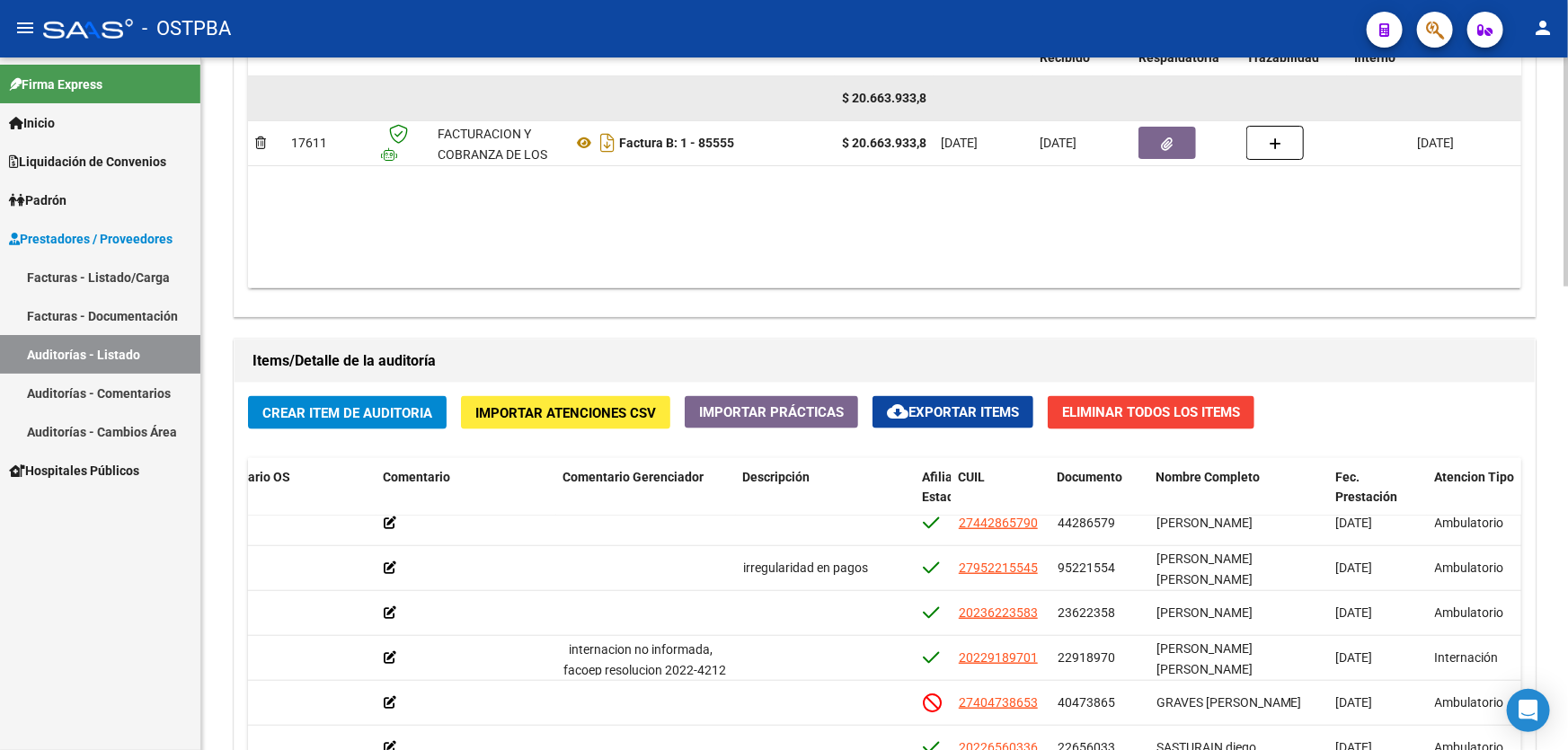
scroll to position [992, 0]
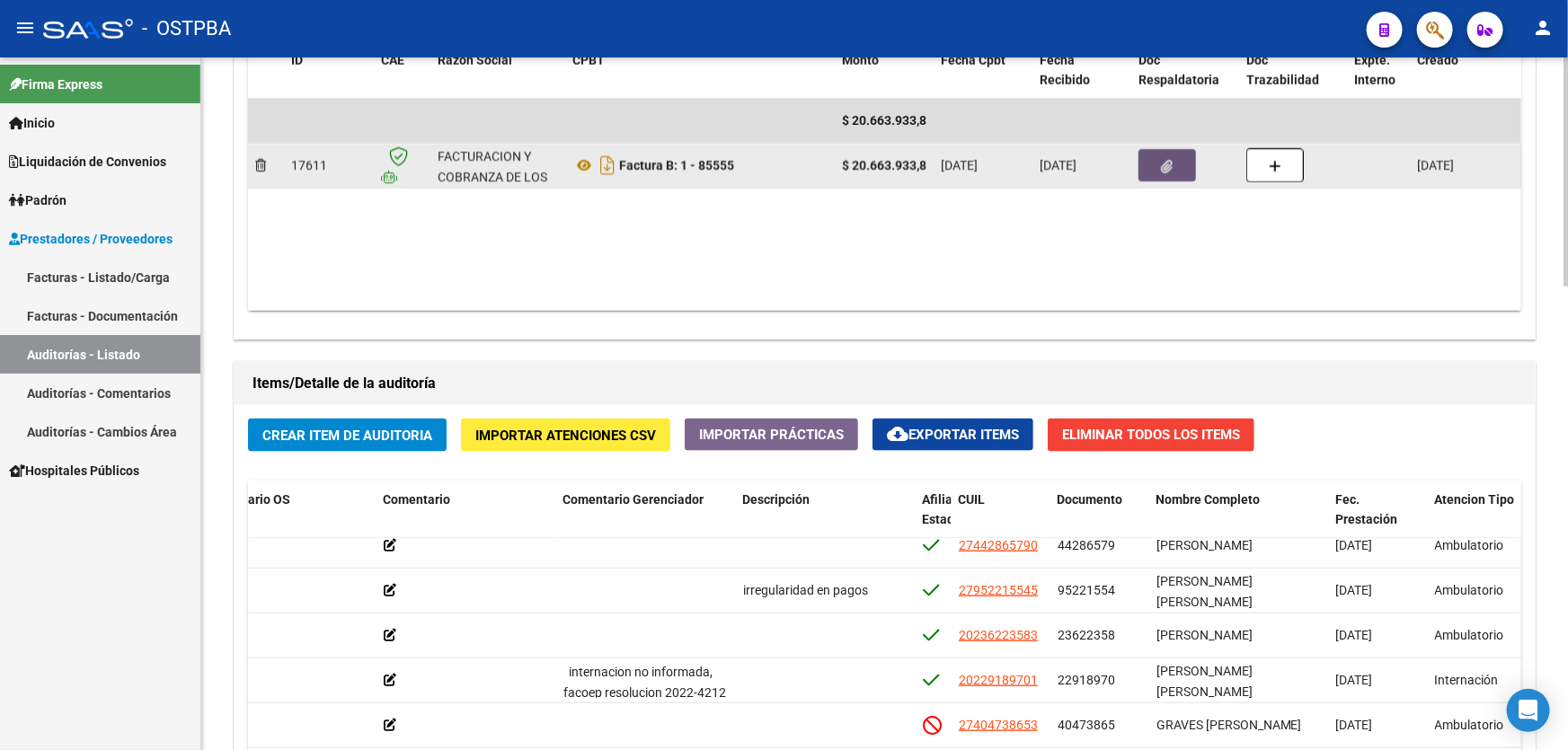
click at [1162, 160] on icon "button" at bounding box center [1168, 166] width 11 height 13
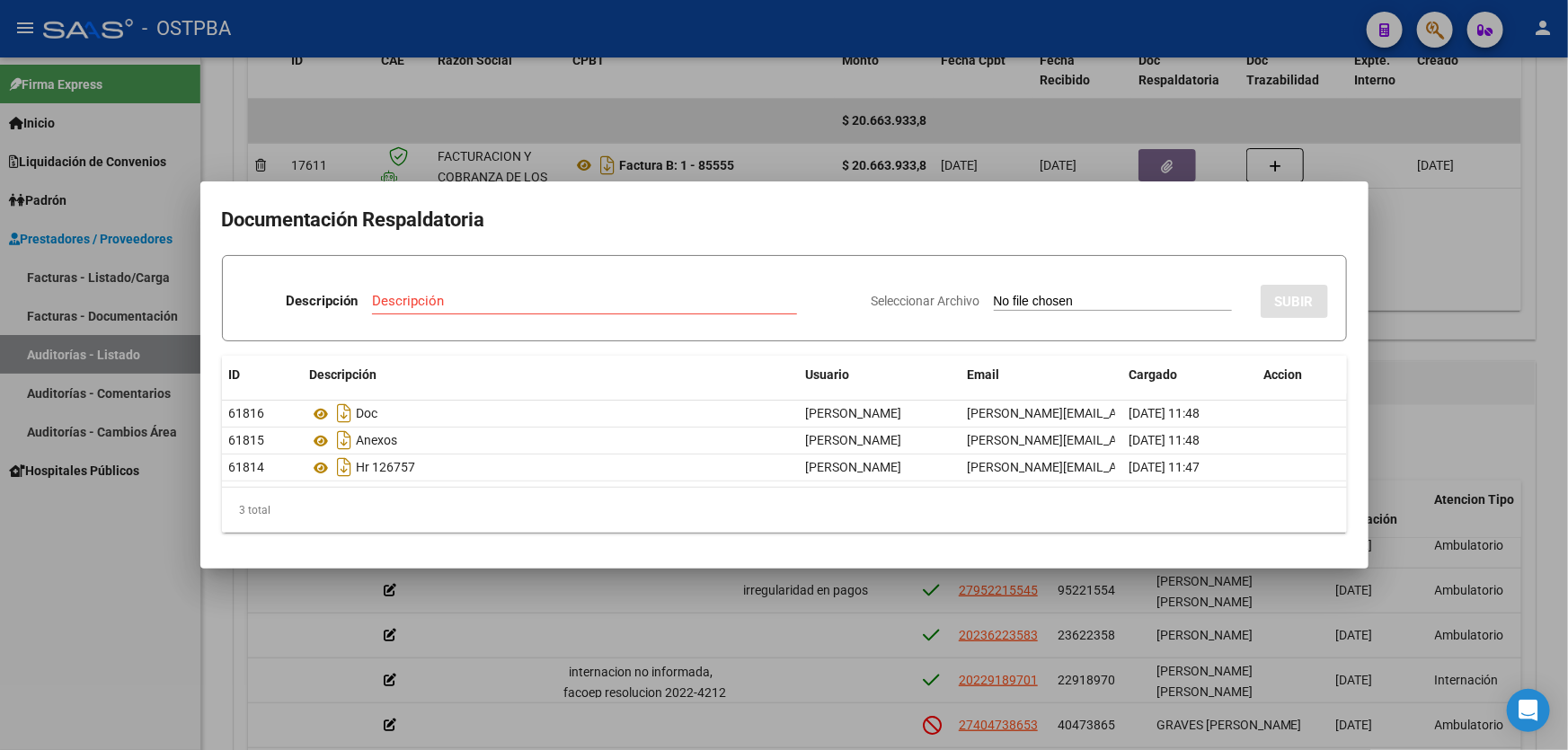
click at [1465, 273] on div at bounding box center [784, 375] width 1568 height 750
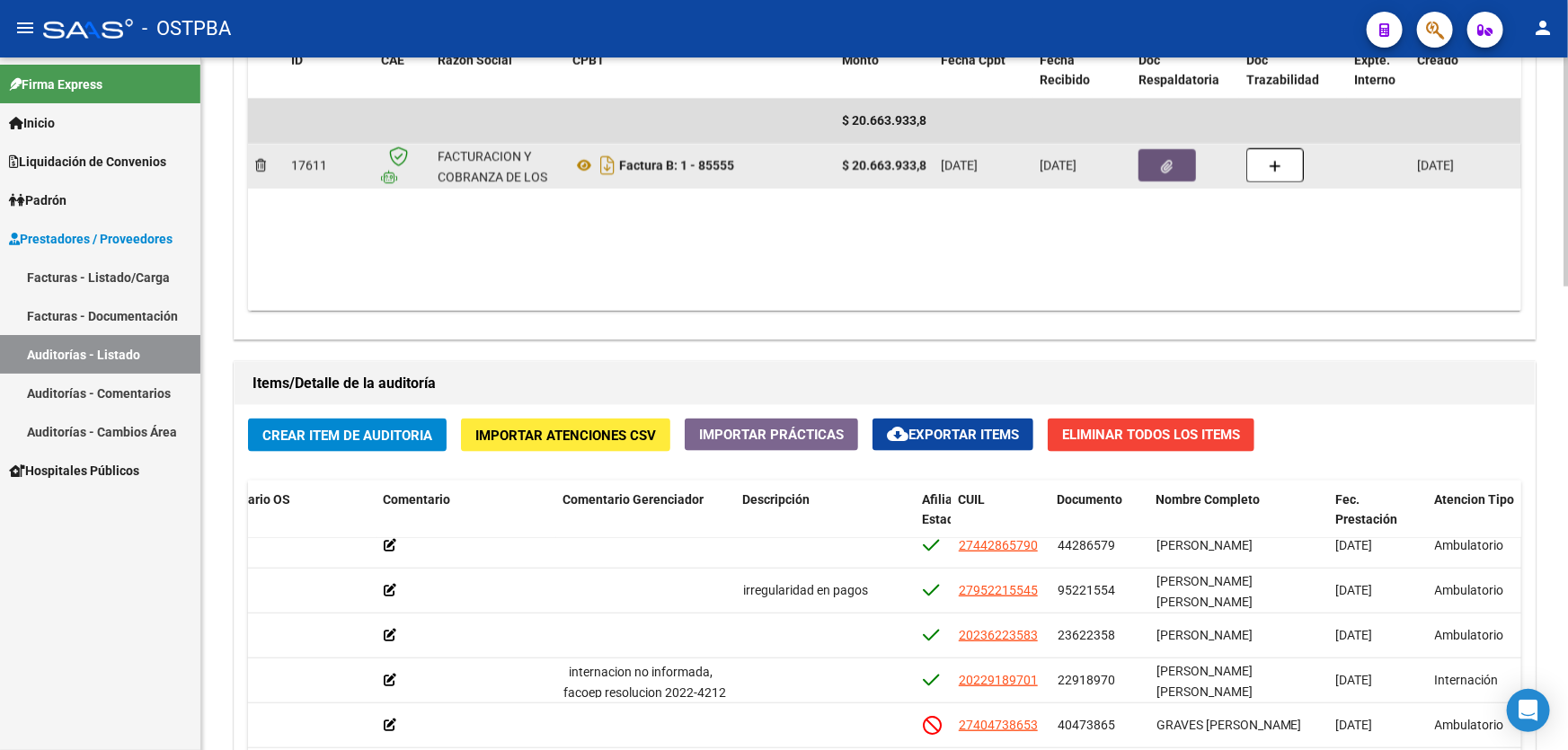
click at [1172, 172] on button "button" at bounding box center [1167, 165] width 57 height 32
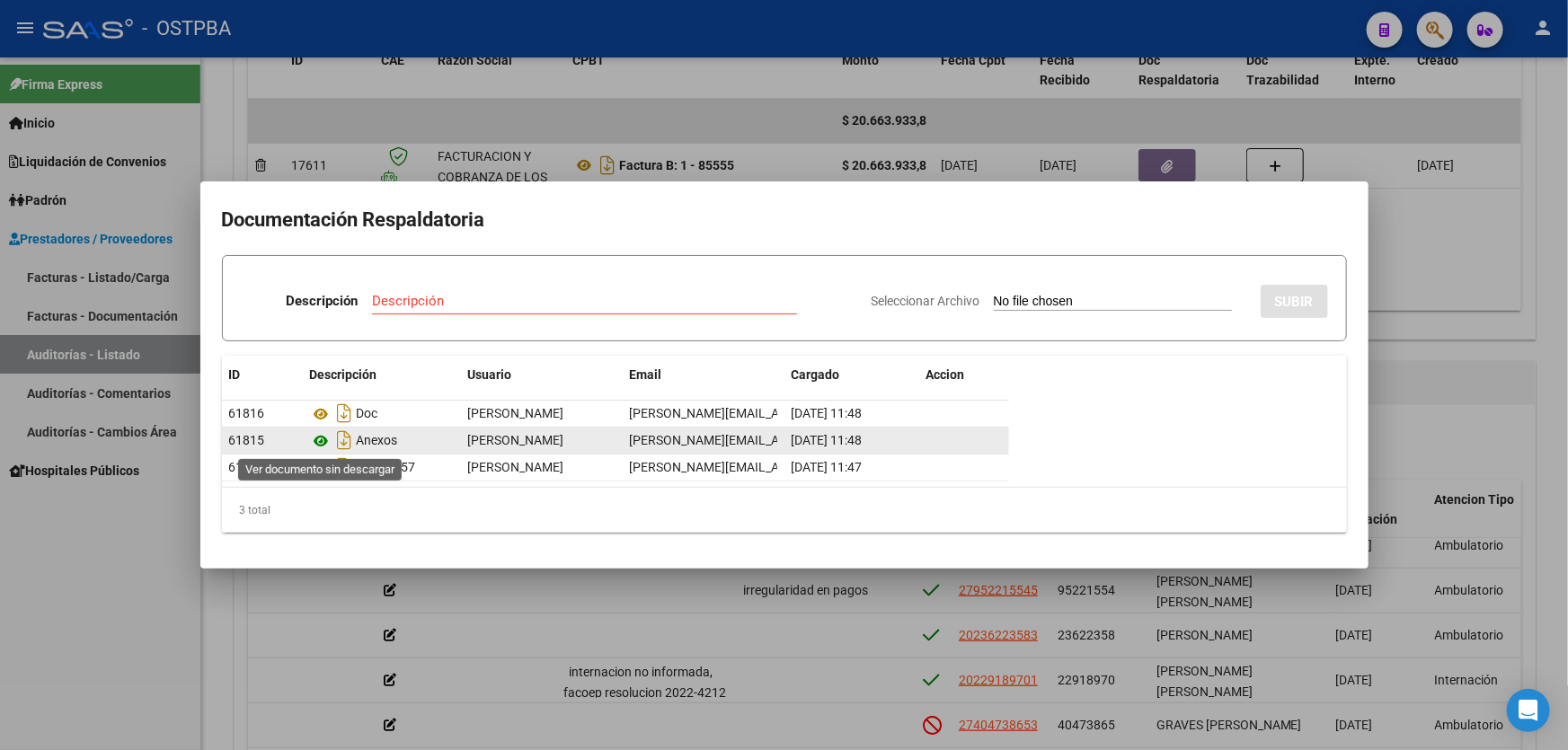
click at [323, 439] on icon at bounding box center [321, 441] width 24 height 22
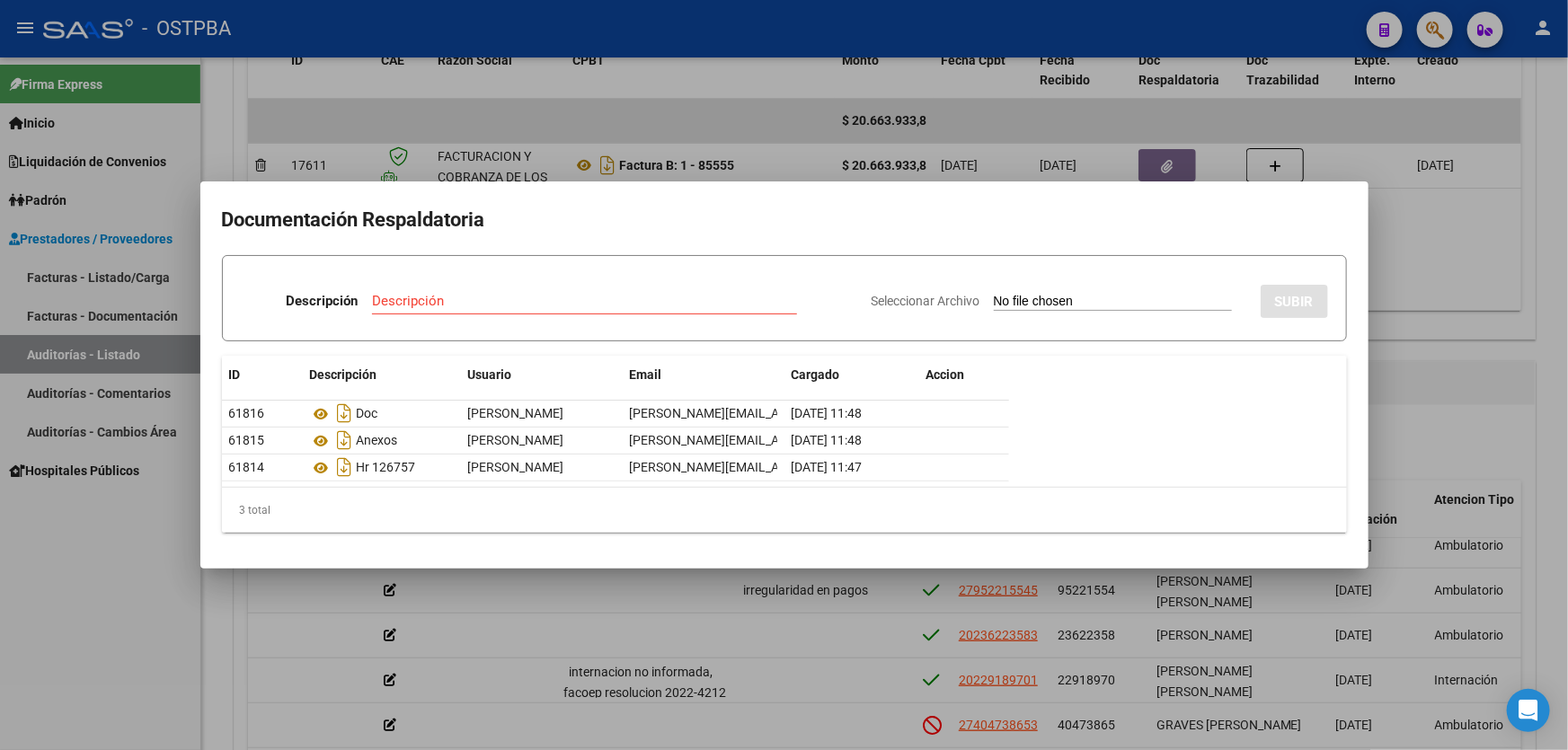
click at [1438, 357] on div at bounding box center [784, 375] width 1568 height 750
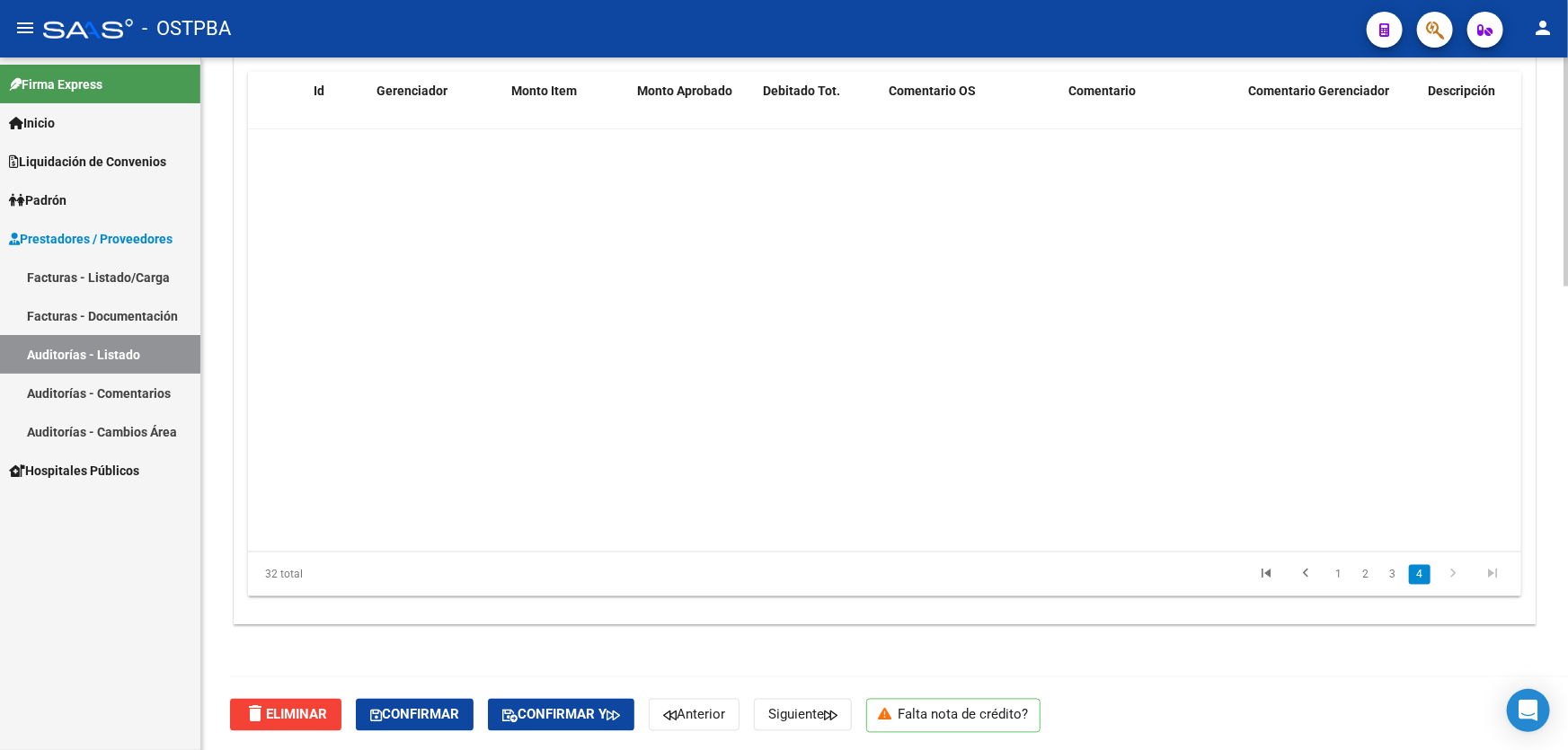
scroll to position [1031, 0]
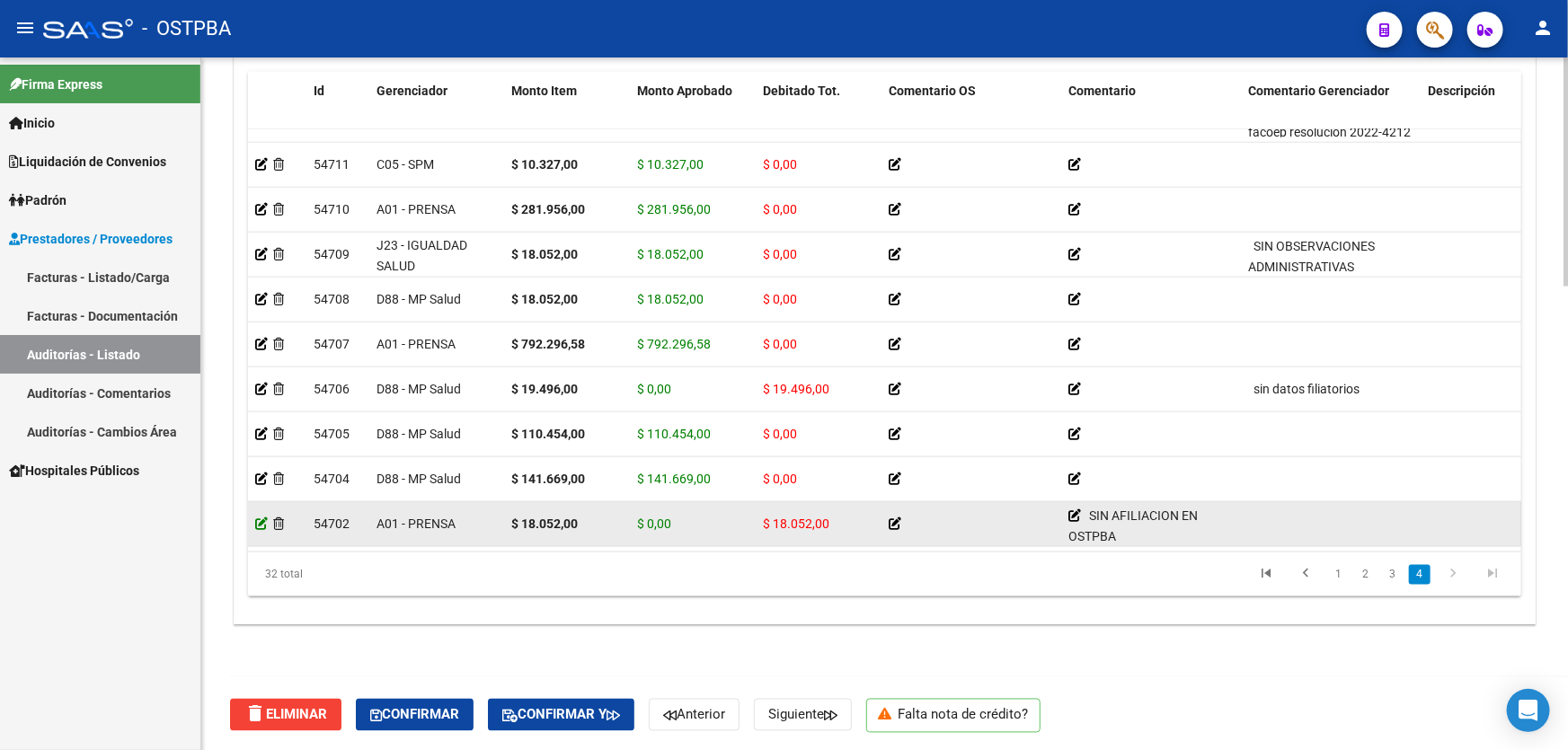
click at [261, 518] on icon at bounding box center [261, 523] width 12 height 12
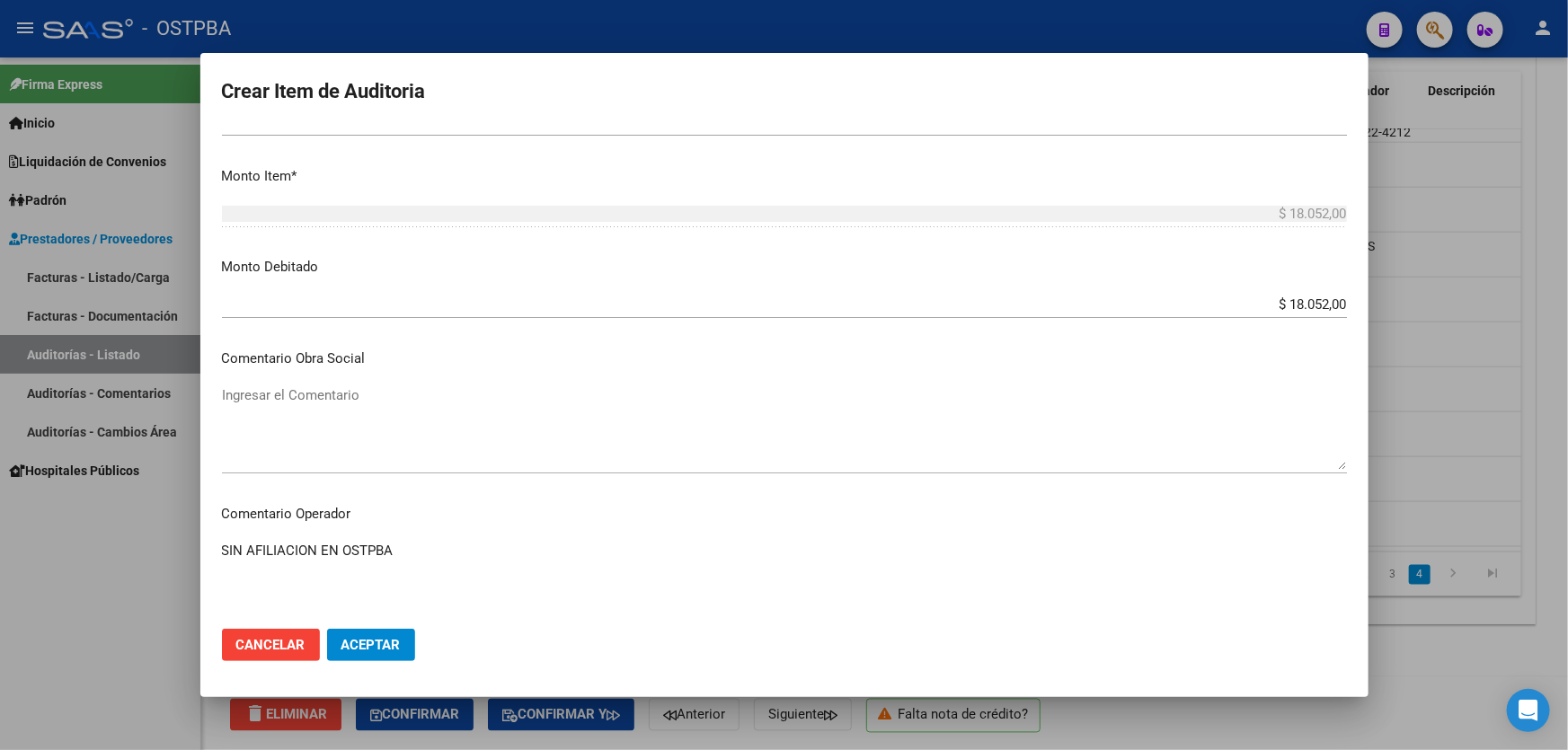
scroll to position [571, 0]
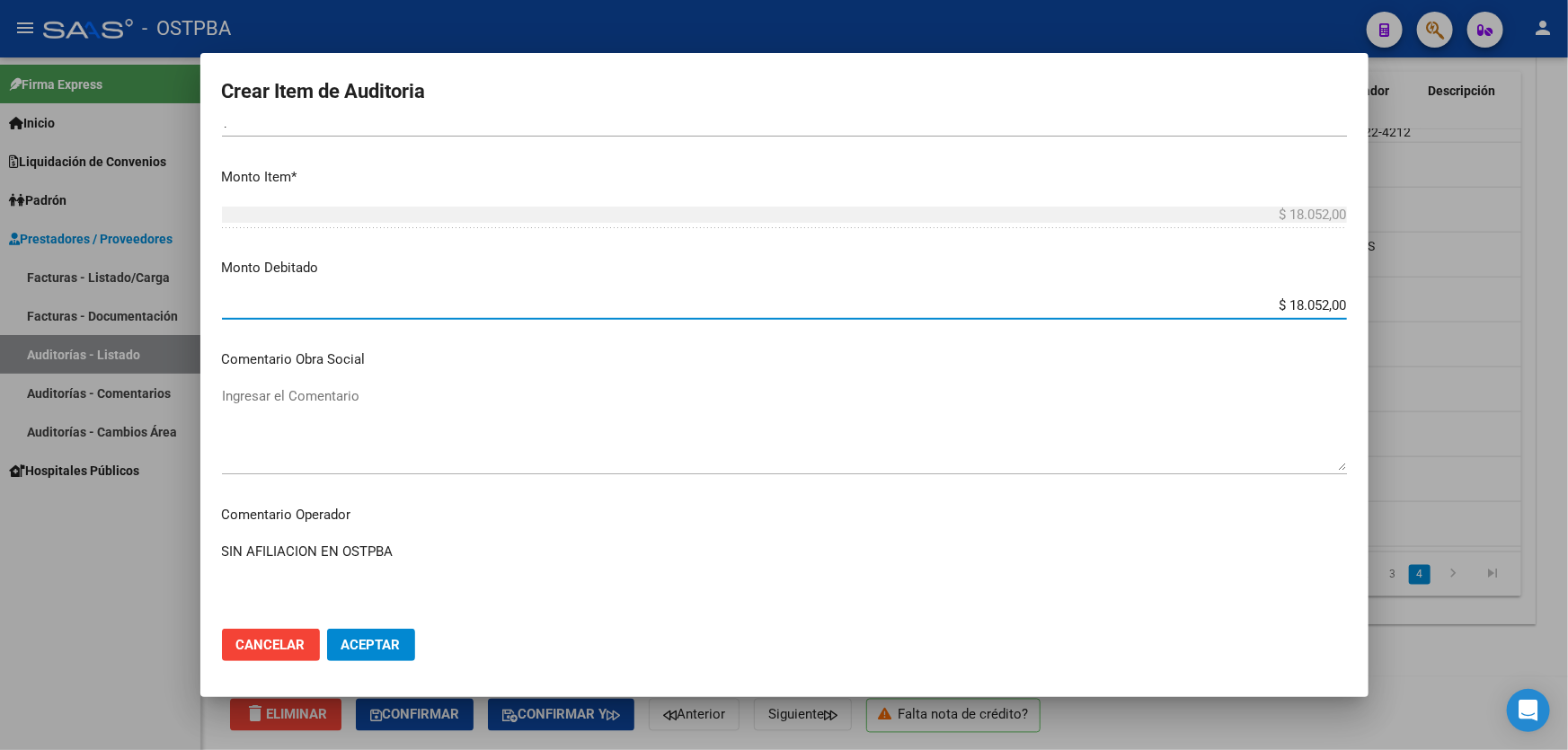
click at [1318, 299] on input "$ 18.052,00" at bounding box center [784, 305] width 1125 height 16
type input "$ 0,00"
click at [988, 444] on textarea "Ingresar el Comentario" at bounding box center [784, 429] width 1125 height 85
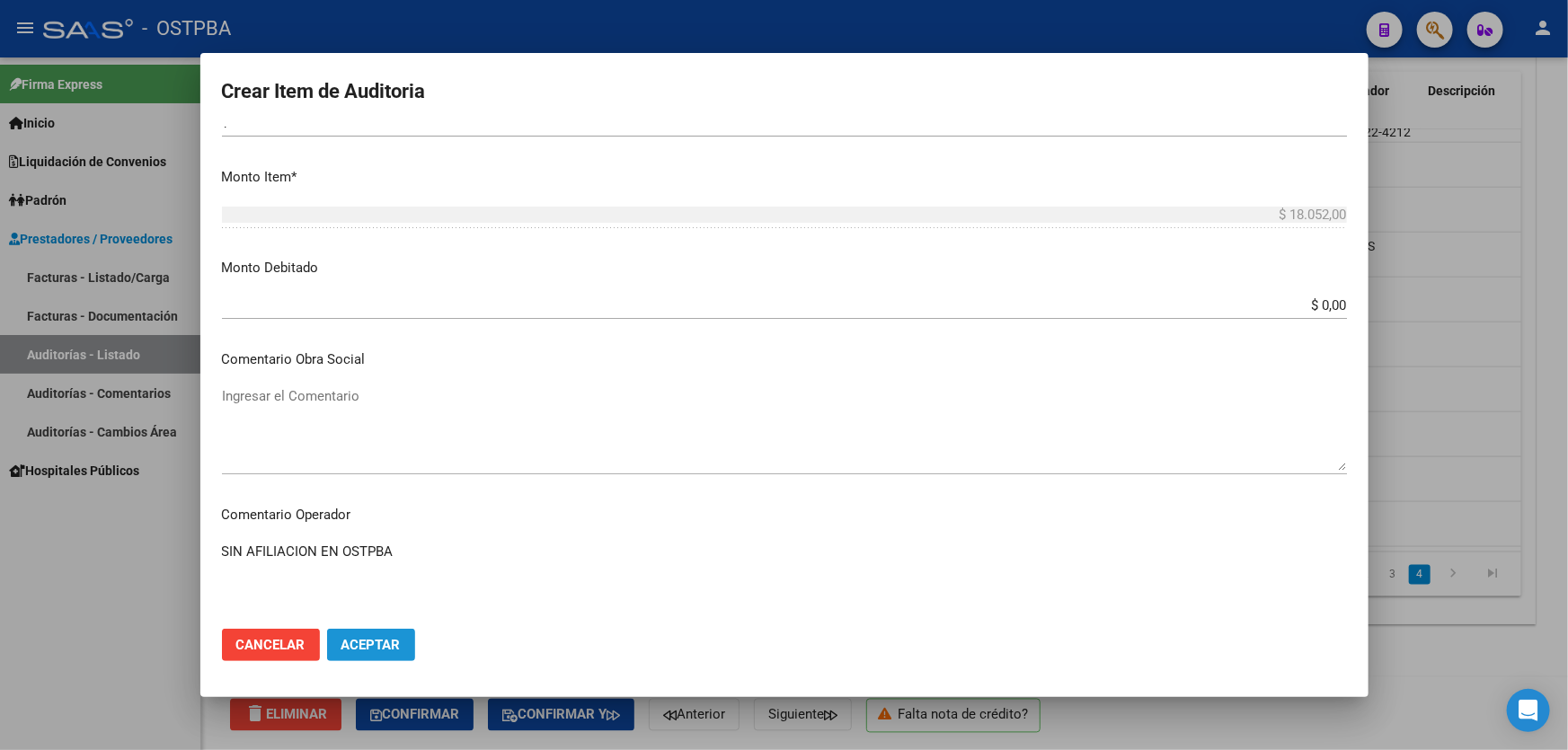
drag, startPoint x: 370, startPoint y: 648, endPoint x: 377, endPoint y: 631, distance: 18.4
click at [368, 646] on span "Aceptar" at bounding box center [370, 645] width 59 height 16
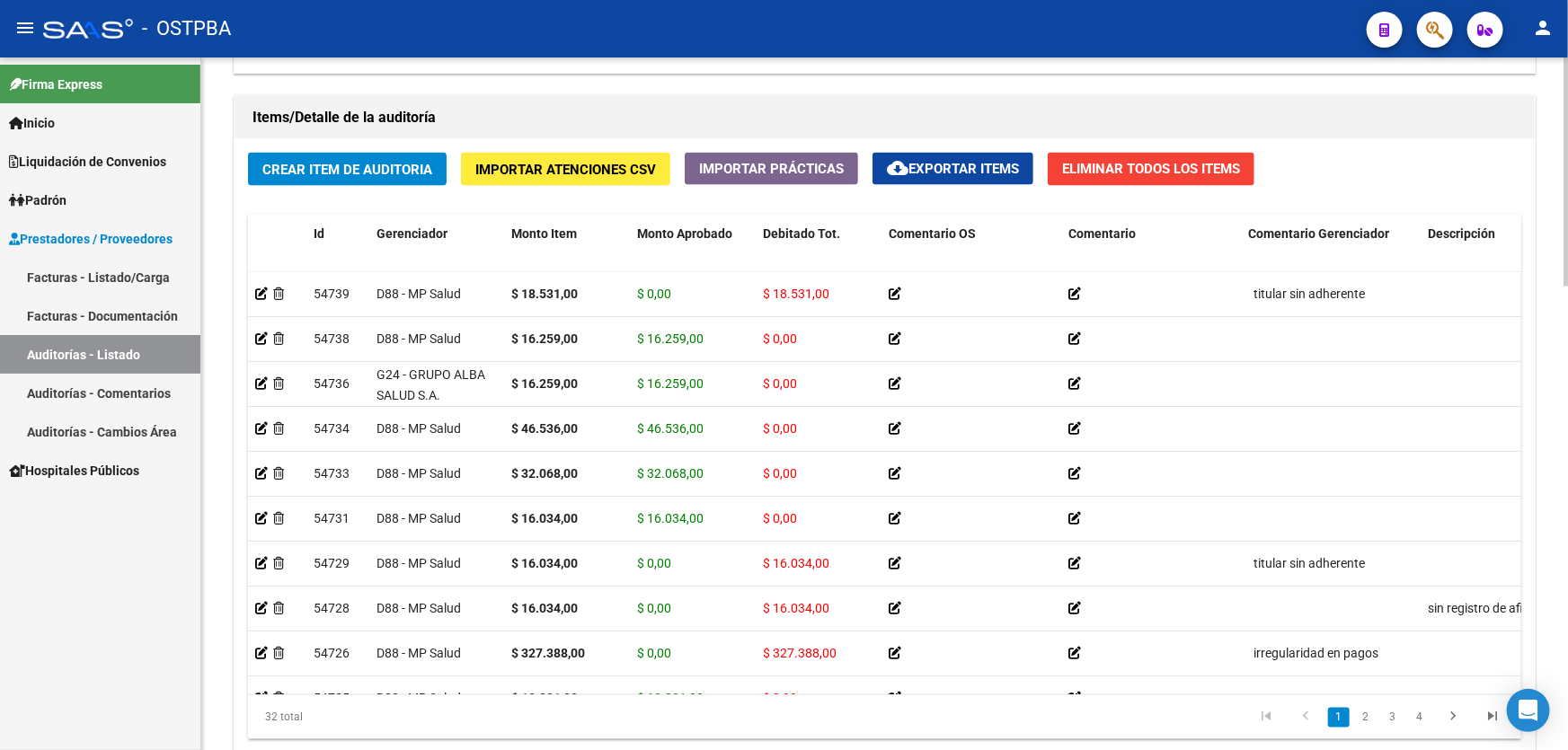
scroll to position [1275, 0]
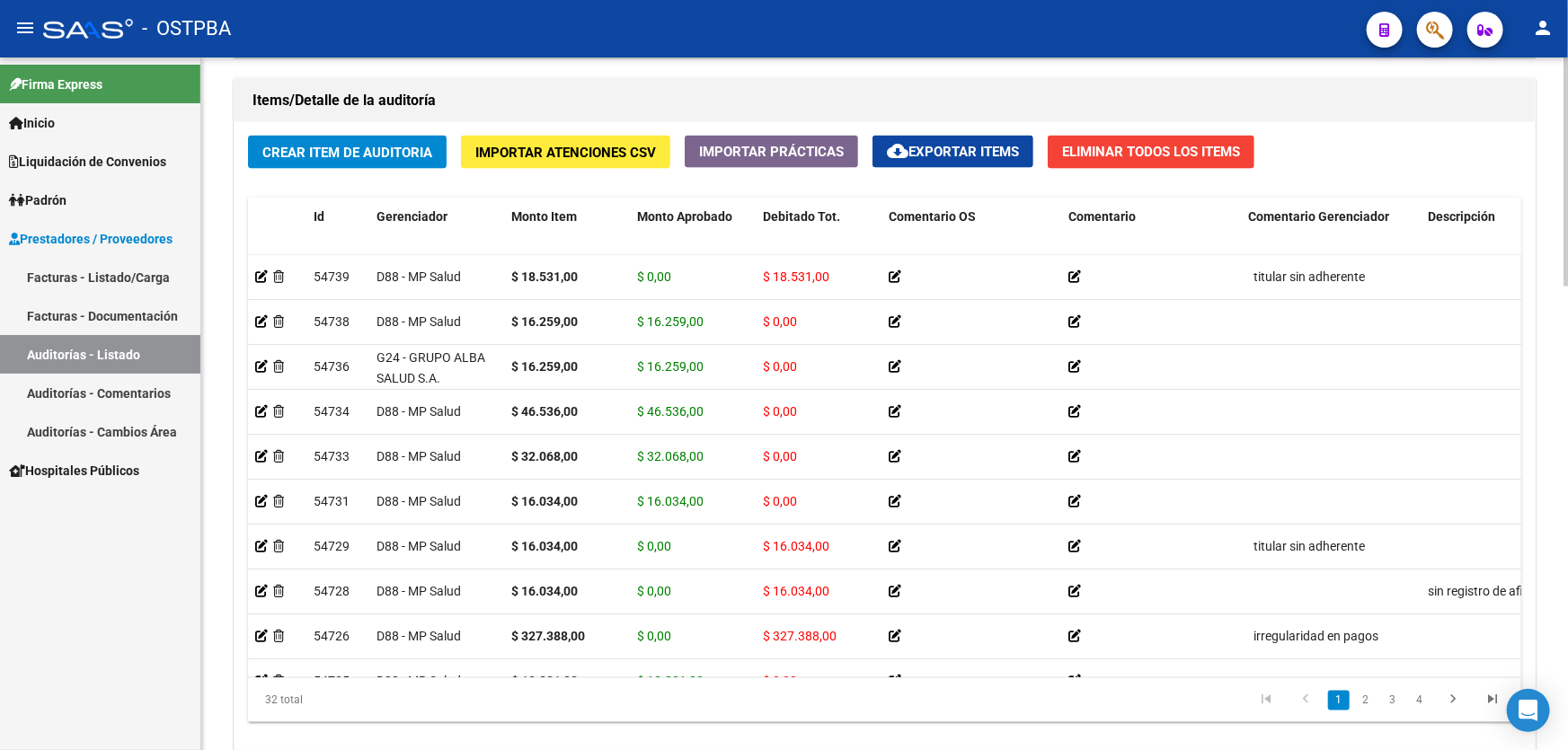
click at [1566, 518] on div at bounding box center [1565, 594] width 5 height 229
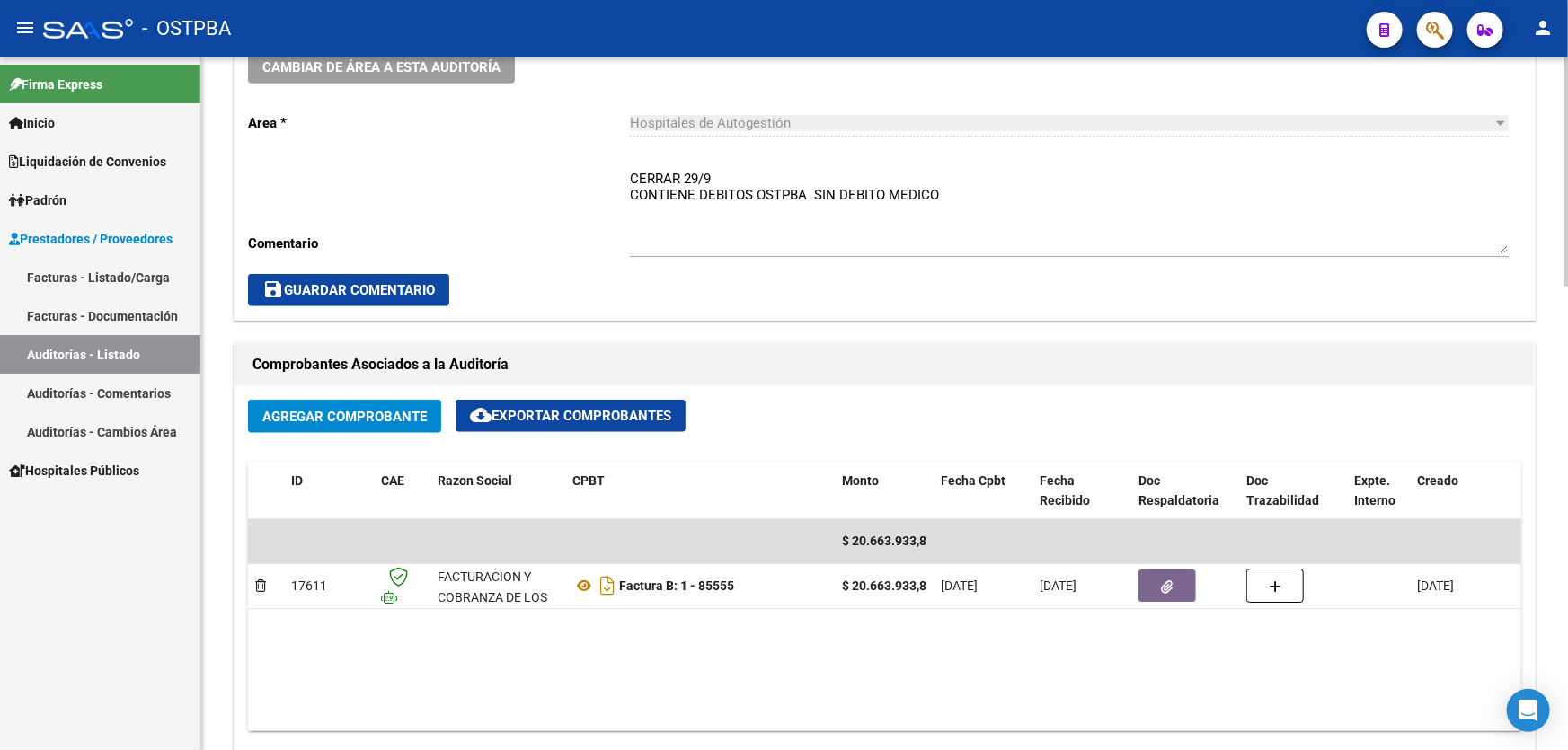
scroll to position [244, 0]
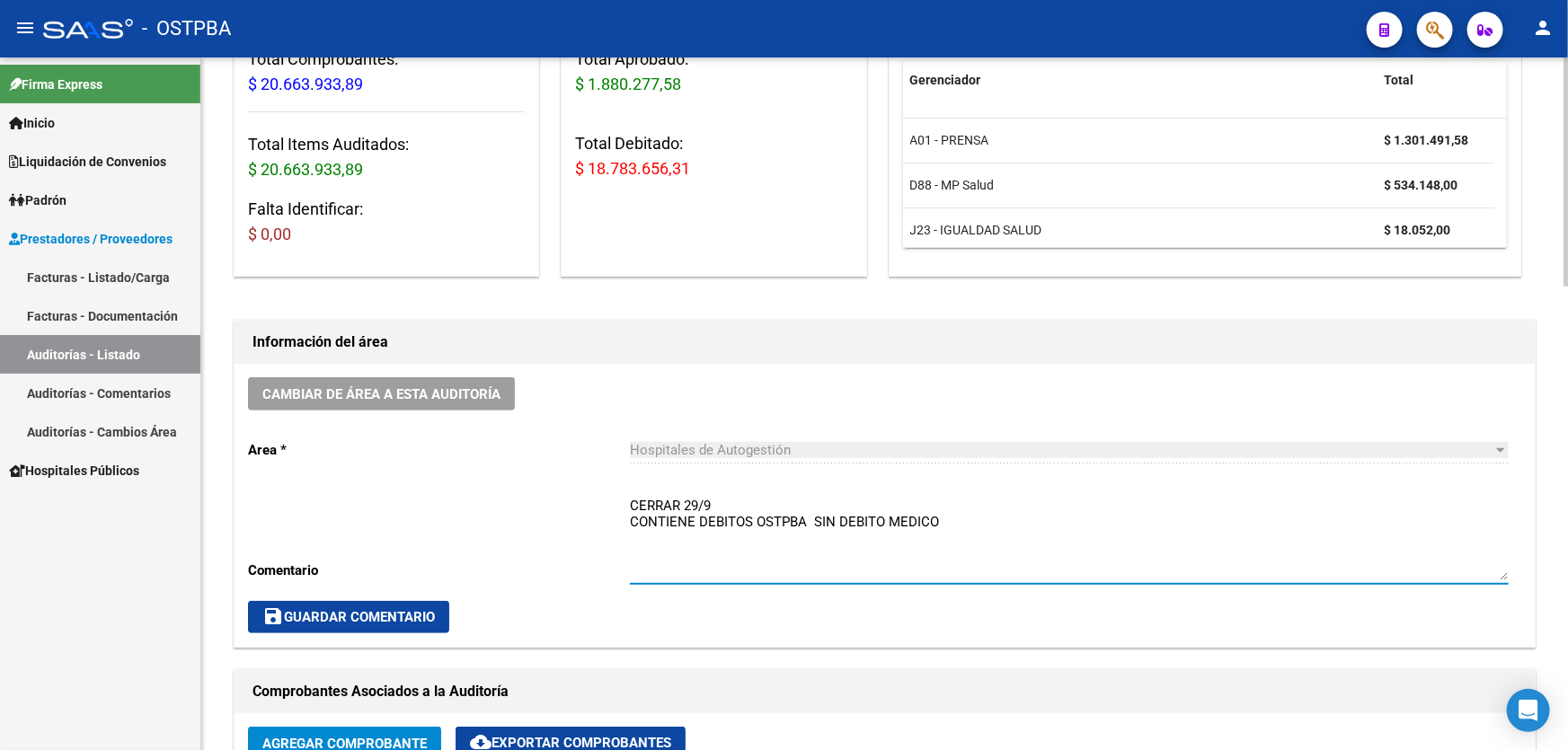
click at [941, 520] on textarea "CERRAR 29/9 CONTIENE DEBITOS OSTPBA SIN DEBITO MEDICO" at bounding box center [1069, 539] width 879 height 85
click at [799, 539] on textarea "CERRAR 29/9 CONTIENE DEBITOS OSTPBA CONTIENE DEBITOS MP" at bounding box center [1069, 539] width 879 height 85
type textarea "CERRAR 29/9 CONTIENE DEBITOS OSTPBA CONTIENE DEBITOS MP TODO EN CARPETA"
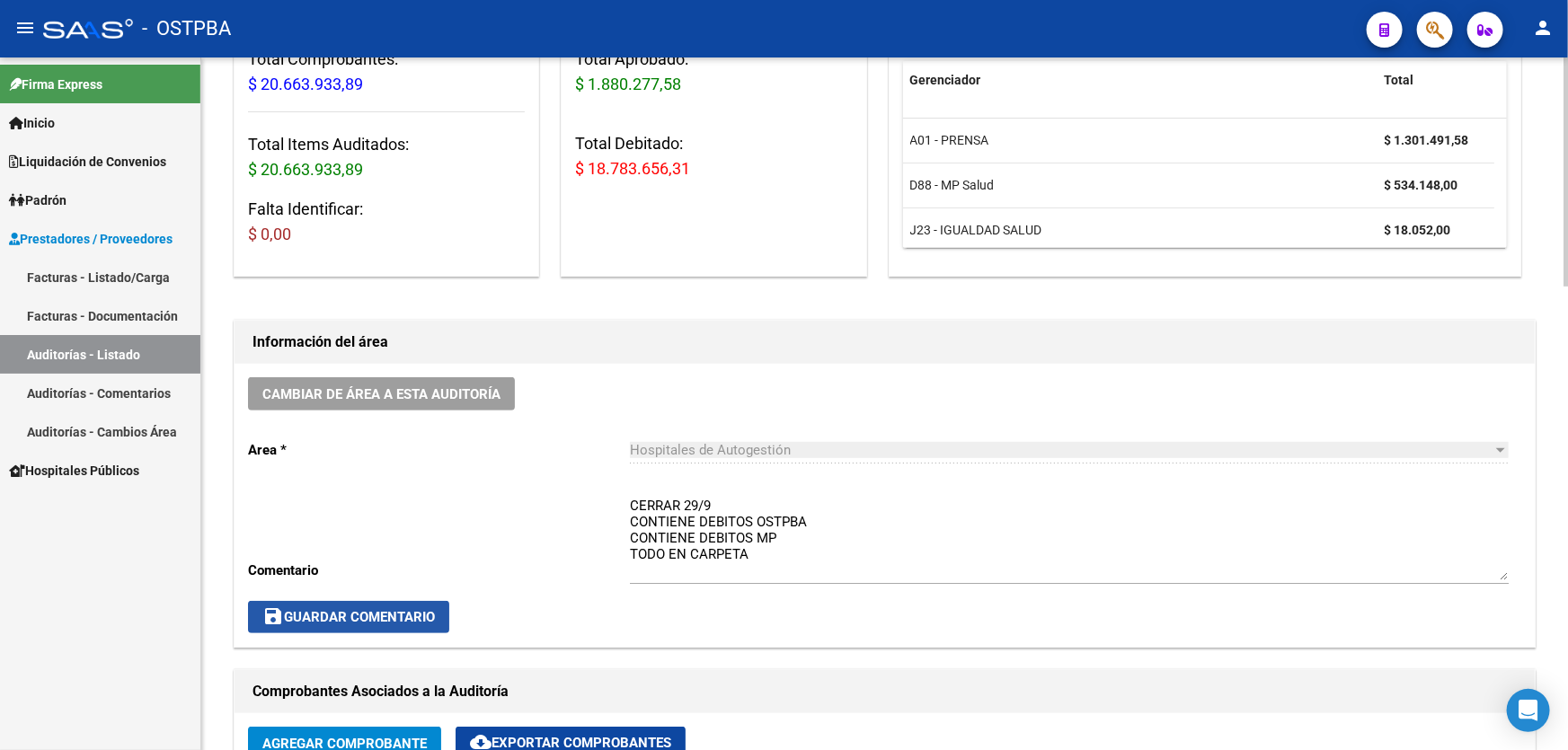
click at [368, 611] on span "save Guardar Comentario" at bounding box center [349, 617] width 173 height 16
click at [971, 354] on h1 "Información del área" at bounding box center [885, 342] width 1264 height 29
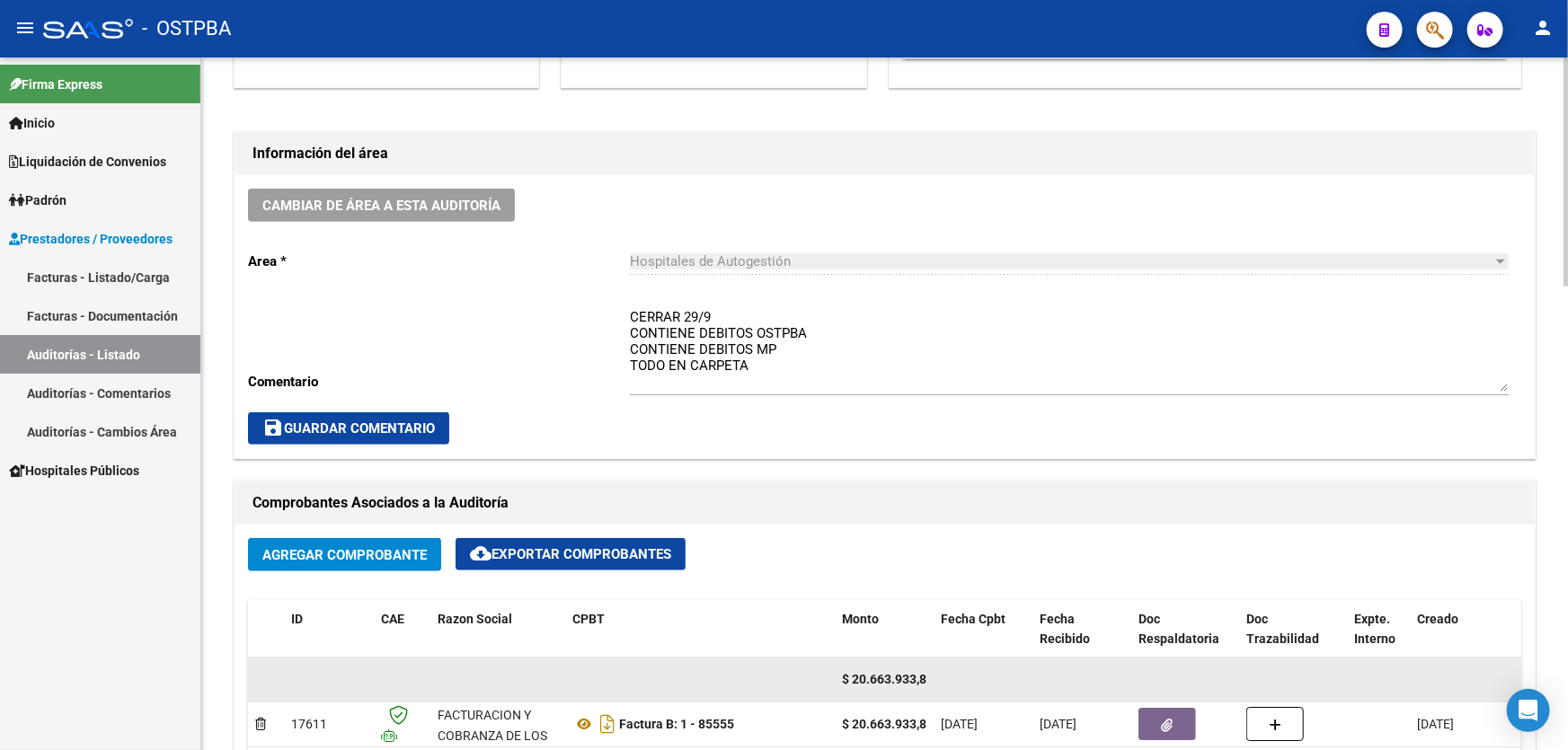
scroll to position [571, 0]
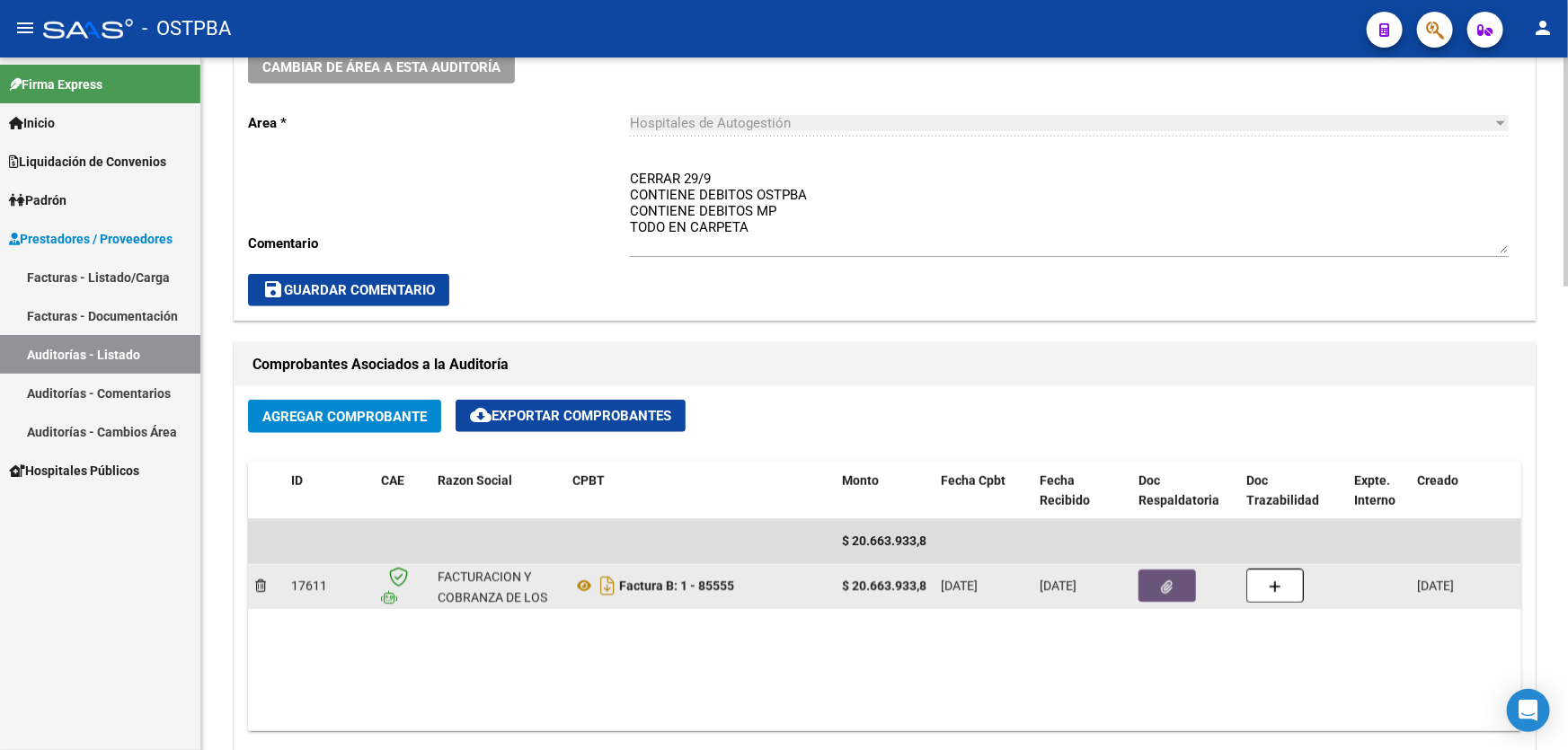
click at [1171, 581] on icon "button" at bounding box center [1168, 587] width 11 height 13
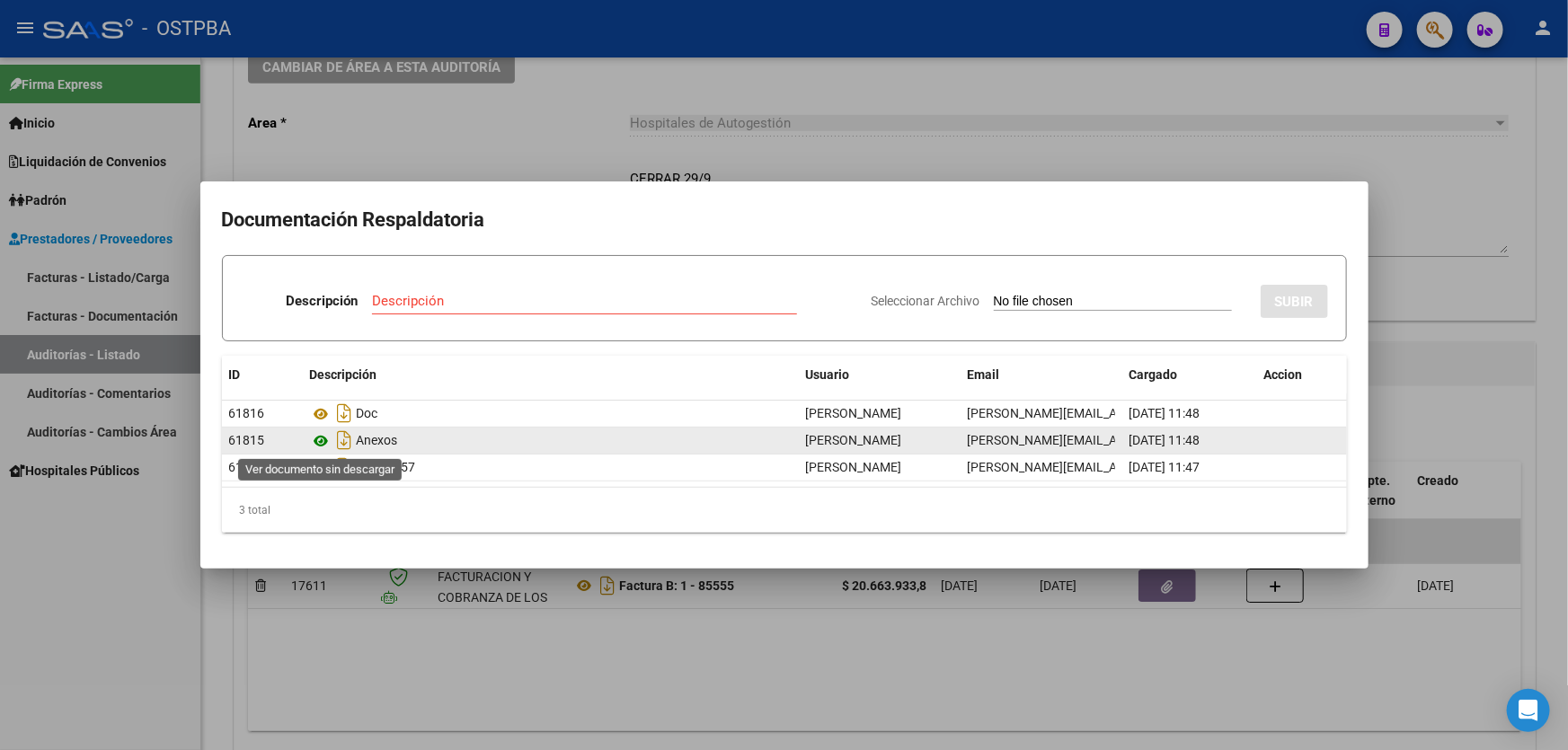
click at [325, 440] on icon at bounding box center [321, 441] width 24 height 22
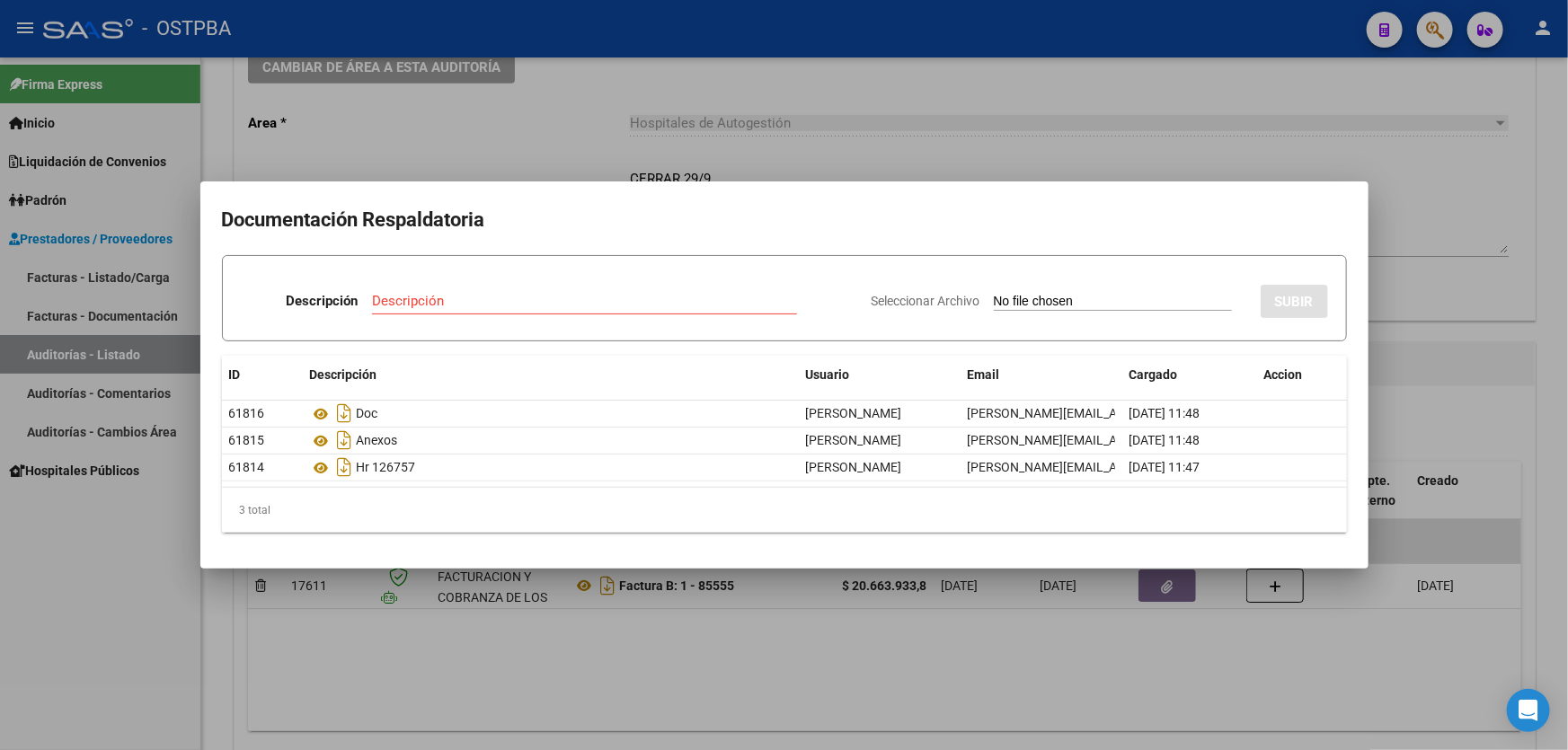
click at [933, 134] on div at bounding box center [784, 375] width 1568 height 750
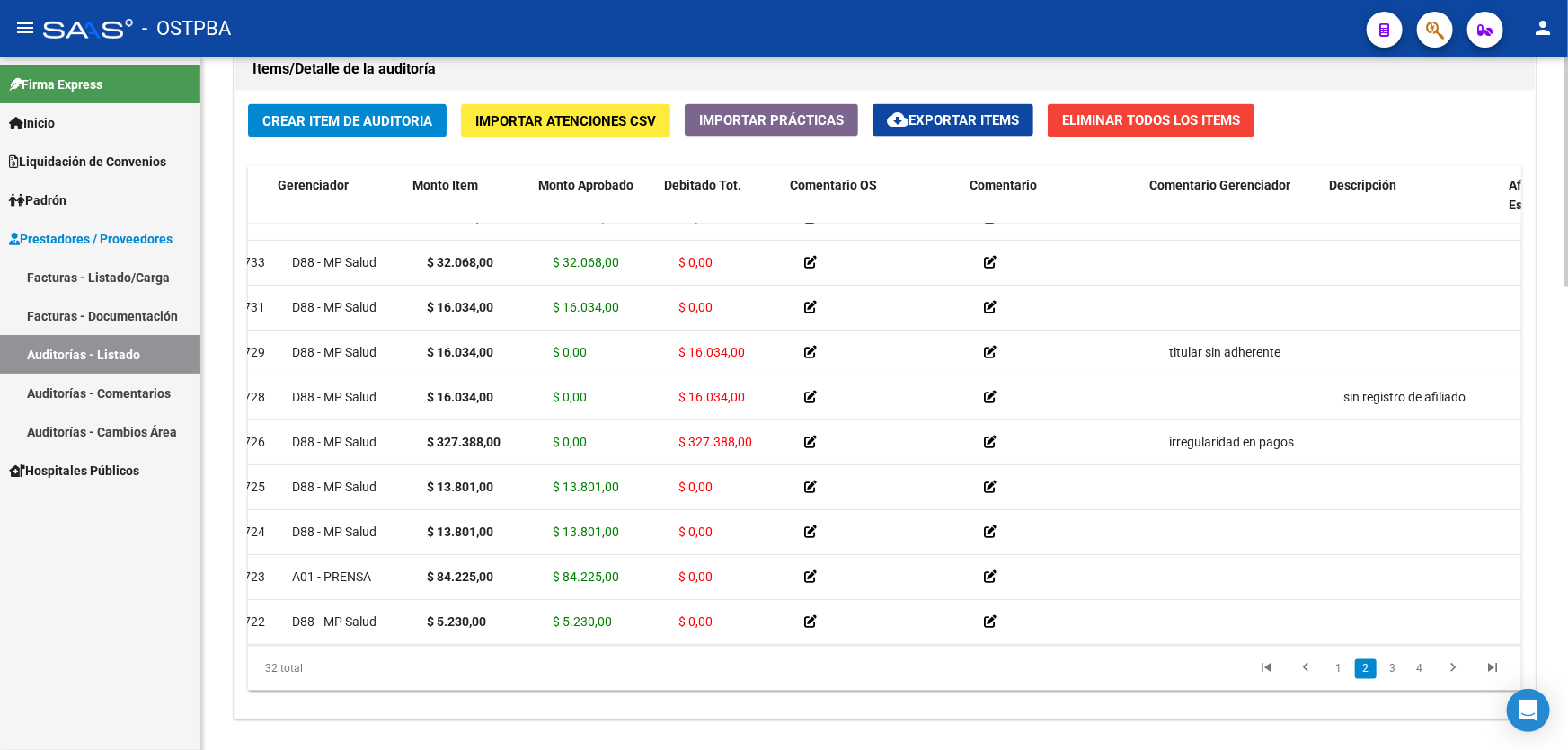
scroll to position [163, 0]
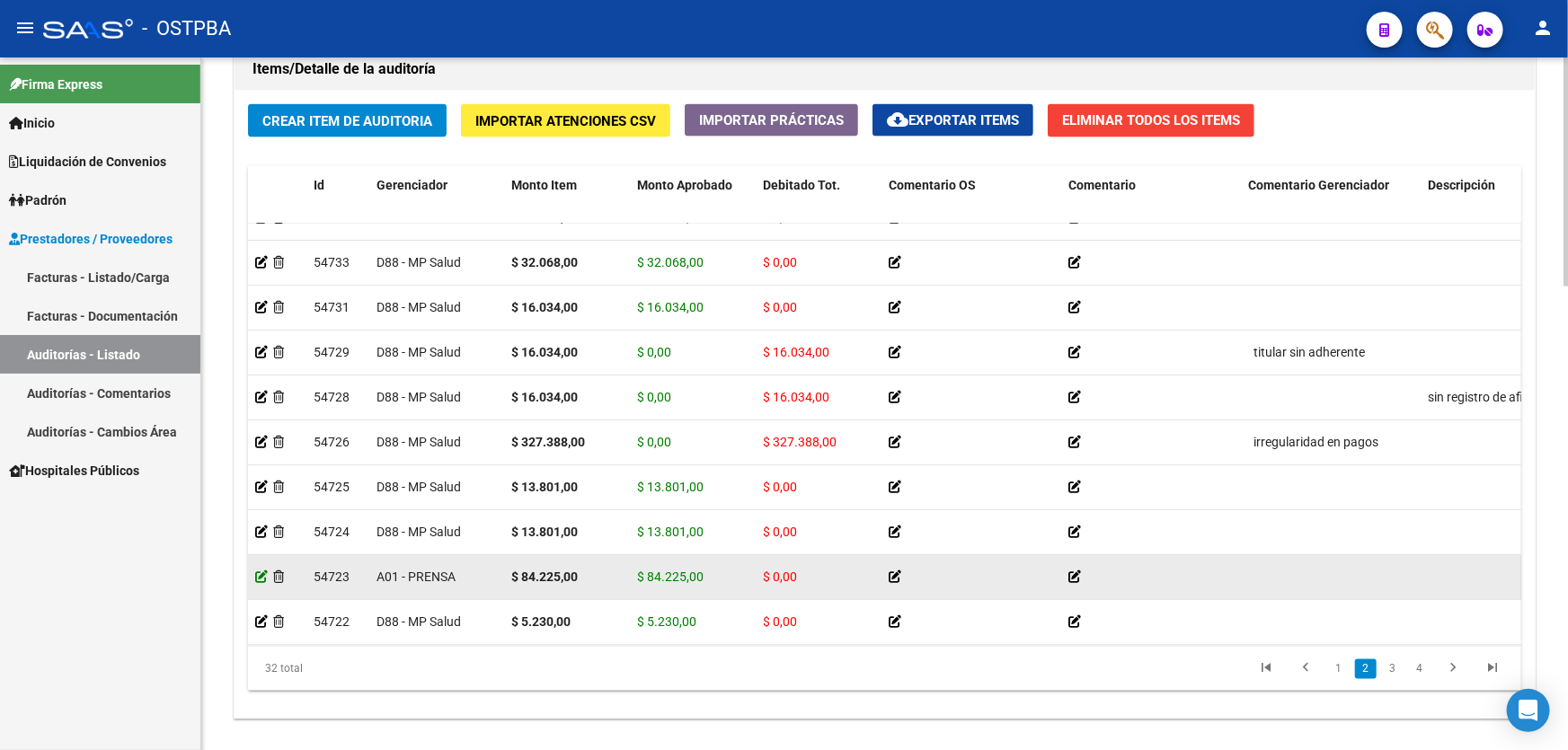
click at [256, 572] on icon at bounding box center [261, 576] width 12 height 12
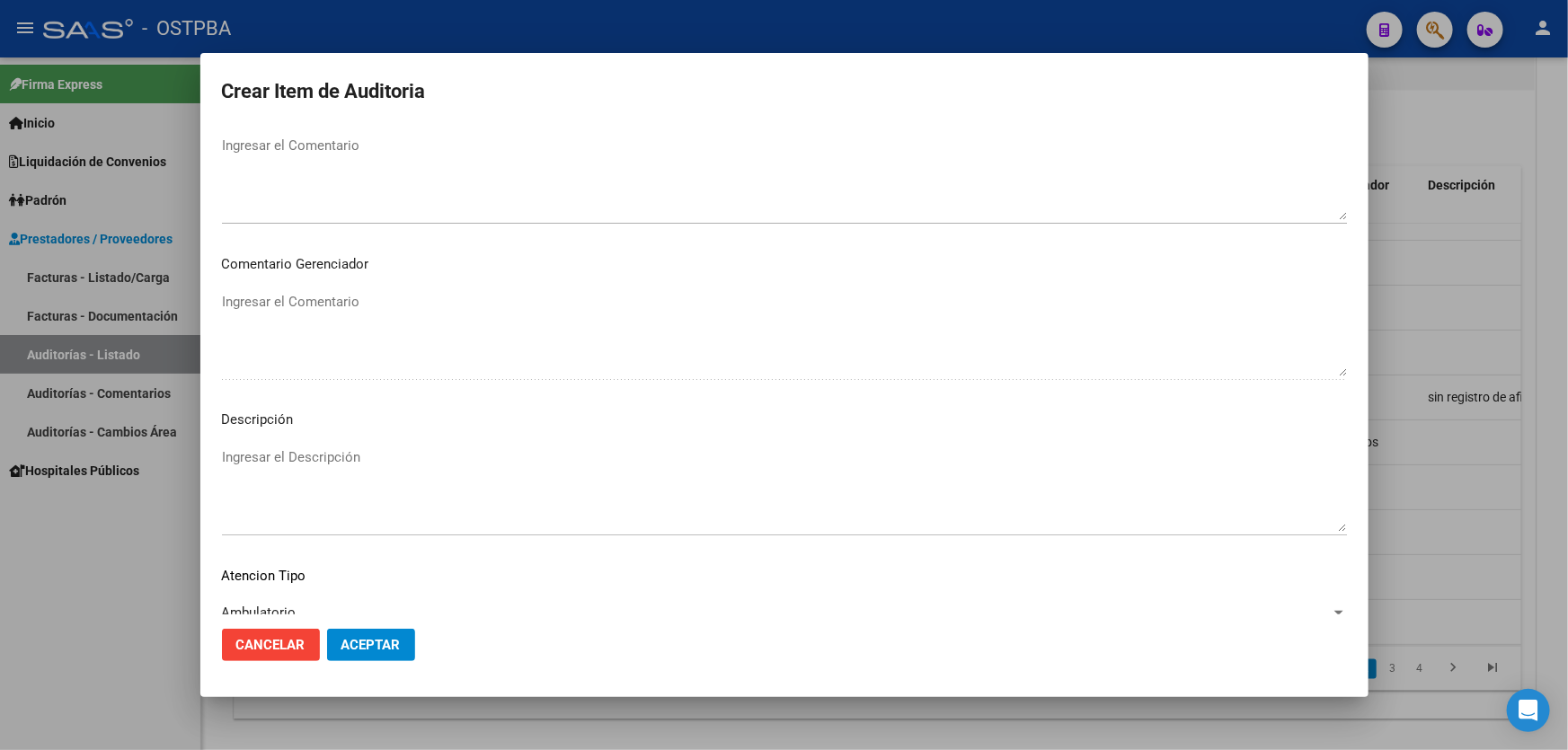
scroll to position [979, 0]
click at [351, 467] on textarea "Ingresar el Descripción" at bounding box center [784, 488] width 1125 height 85
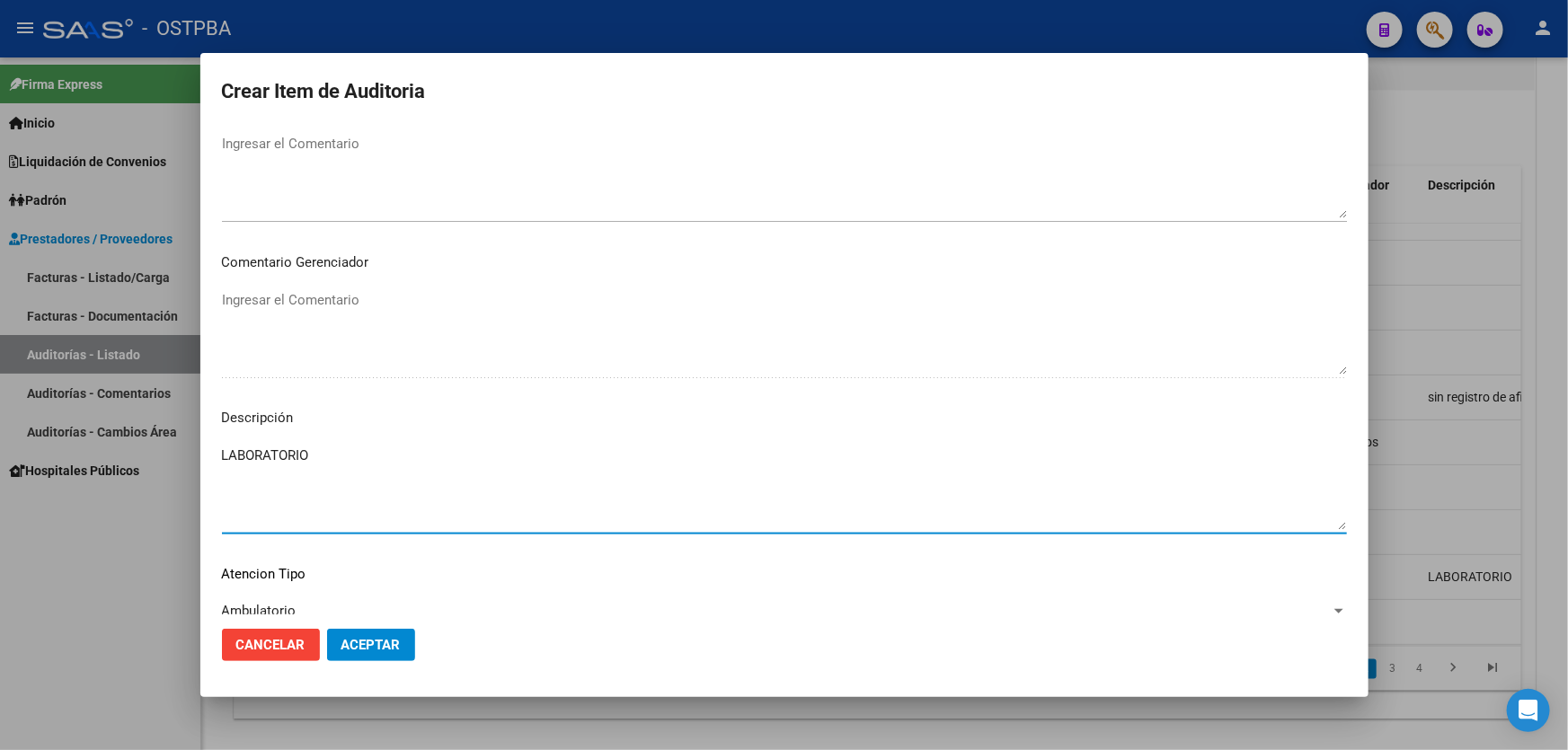
type textarea "LABORATORIO"
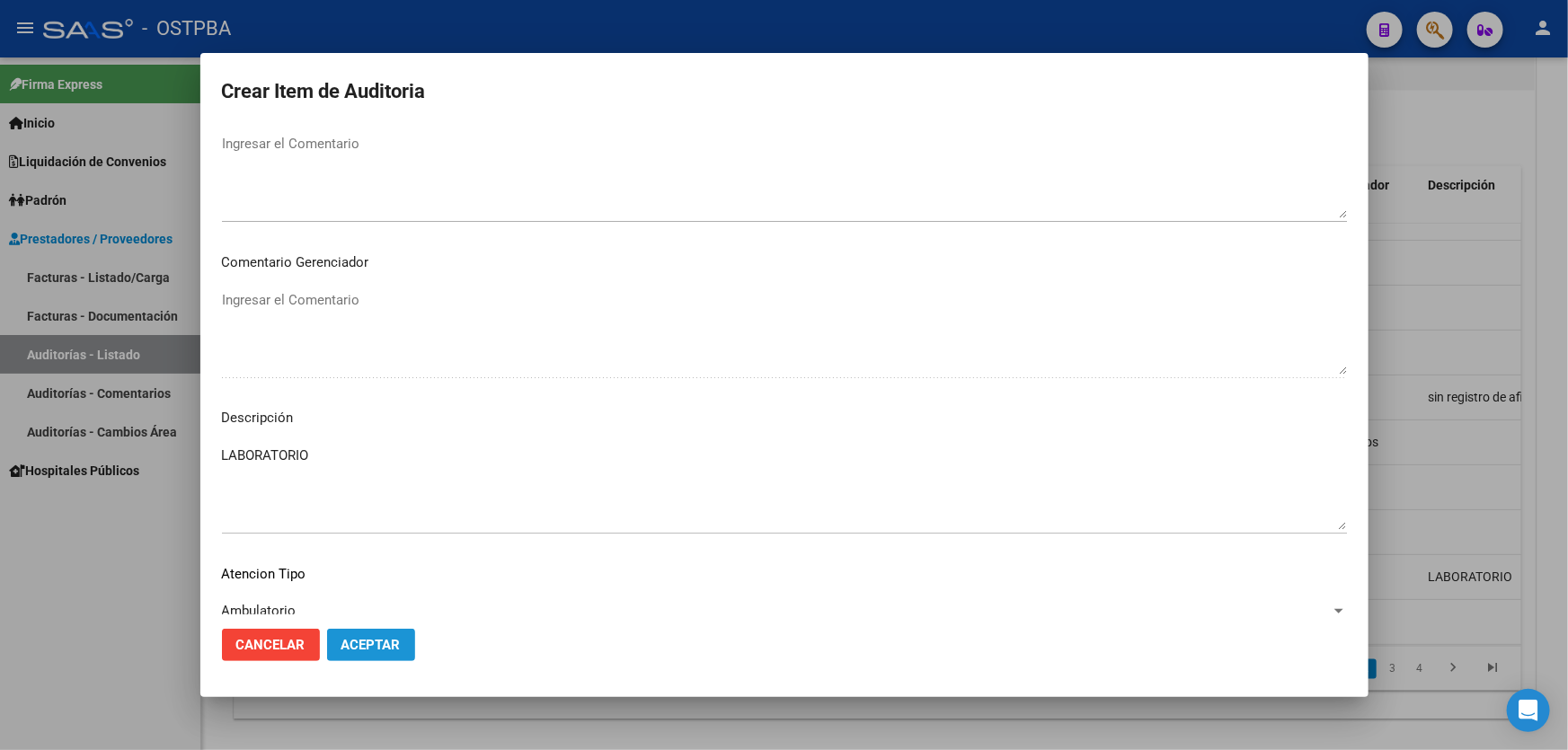
click at [375, 649] on span "Aceptar" at bounding box center [370, 645] width 59 height 16
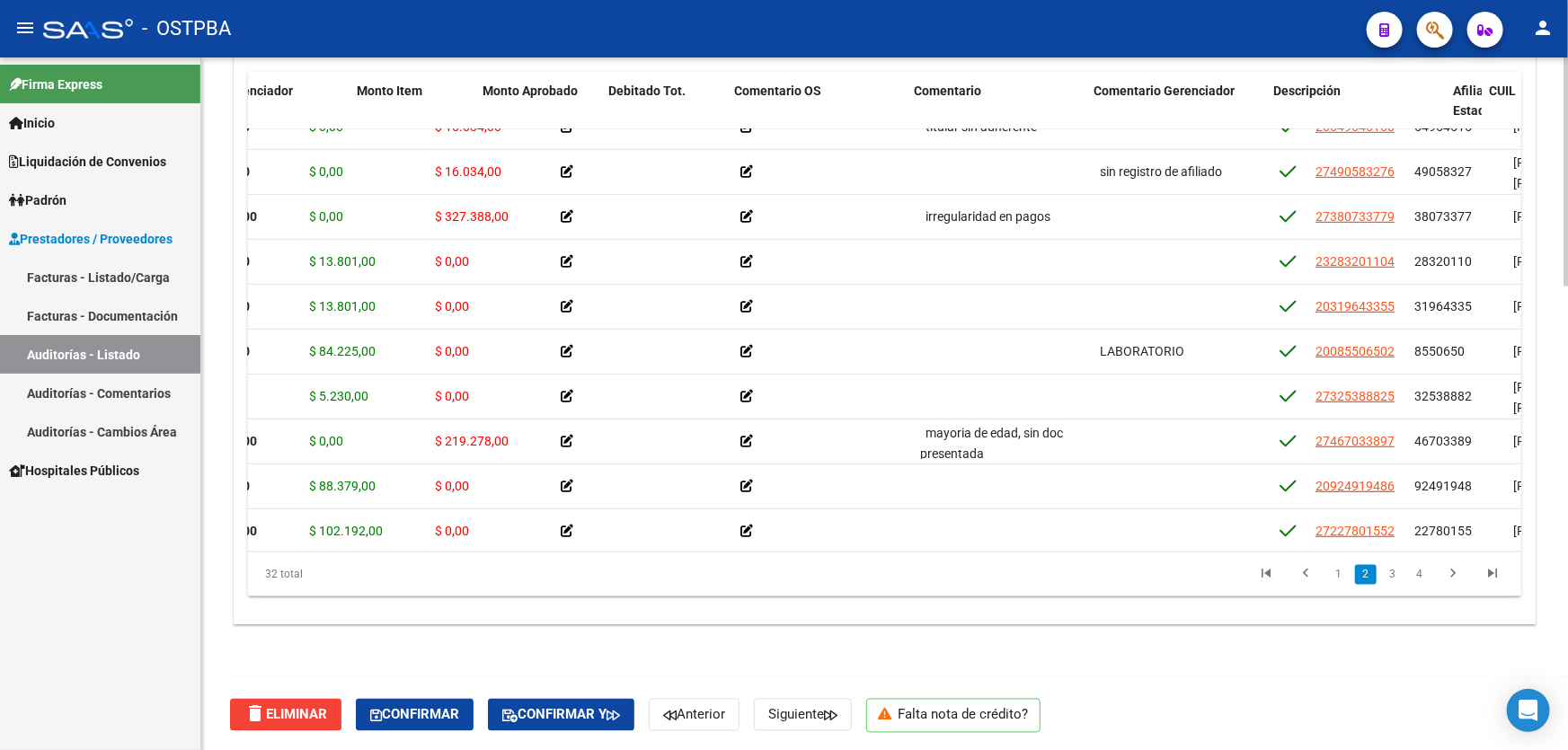
scroll to position [294, 0]
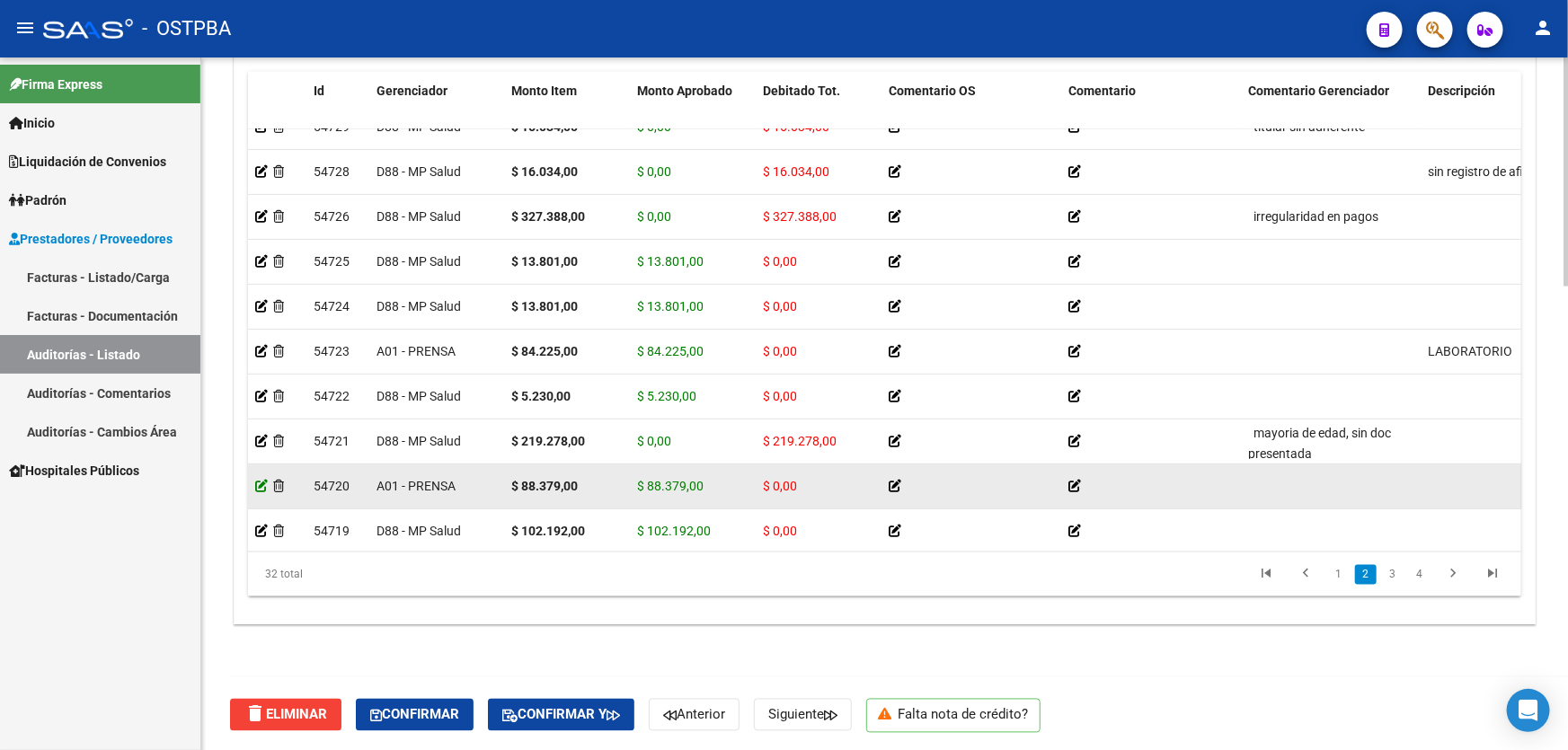
click at [260, 486] on icon at bounding box center [261, 486] width 12 height 12
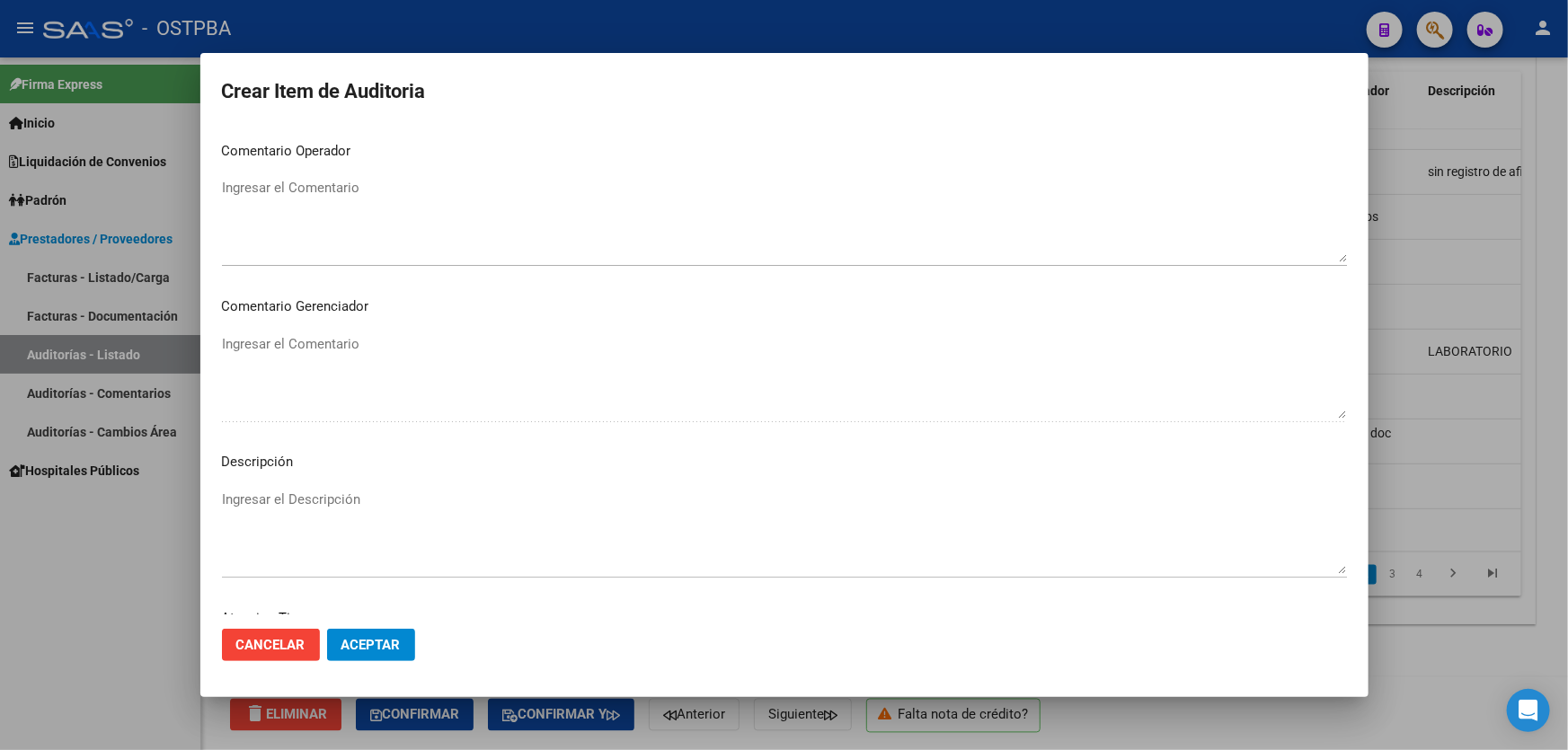
scroll to position [979, 0]
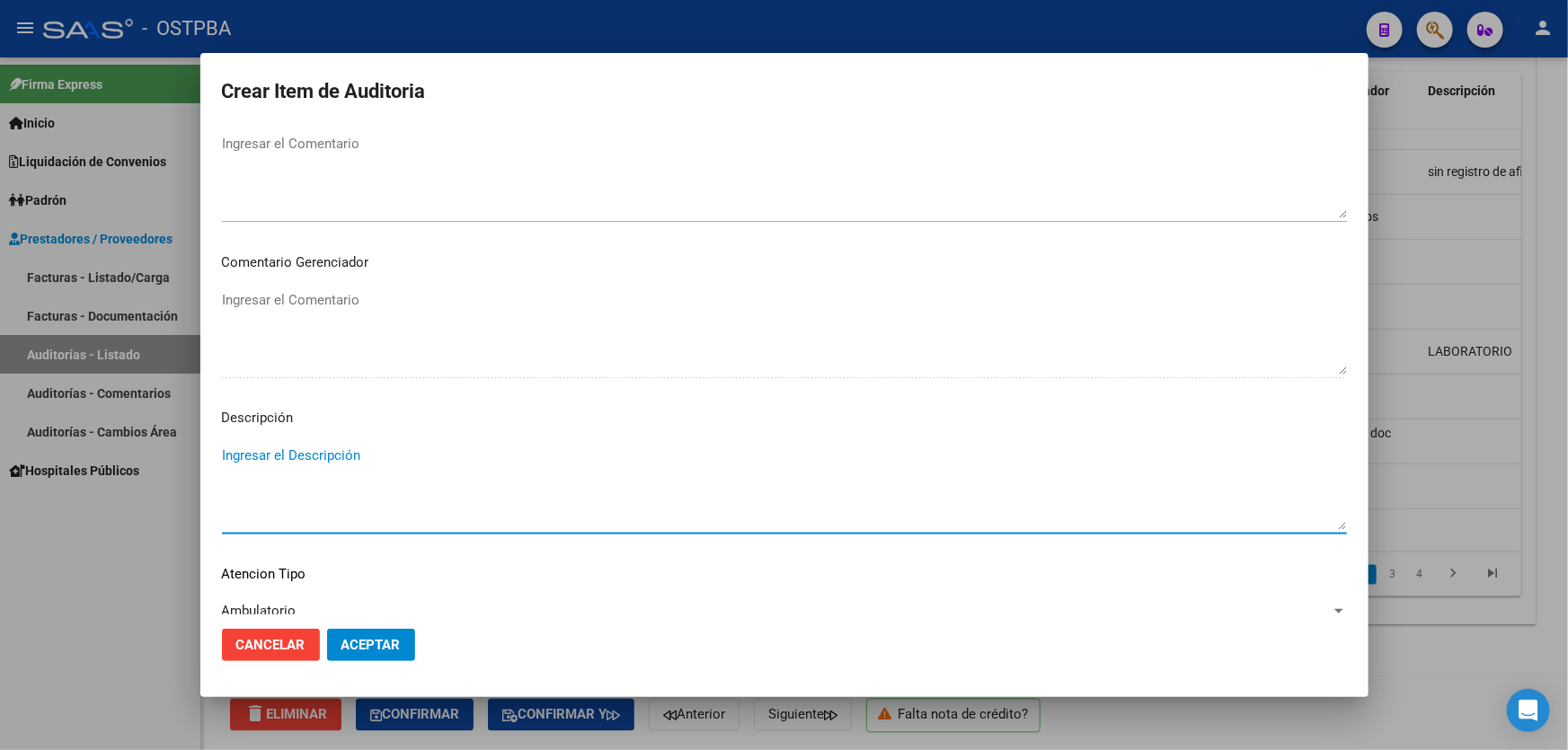
click at [352, 485] on textarea "Ingresar el Descripción" at bounding box center [784, 488] width 1125 height 85
type textarea "LABORATORIO"
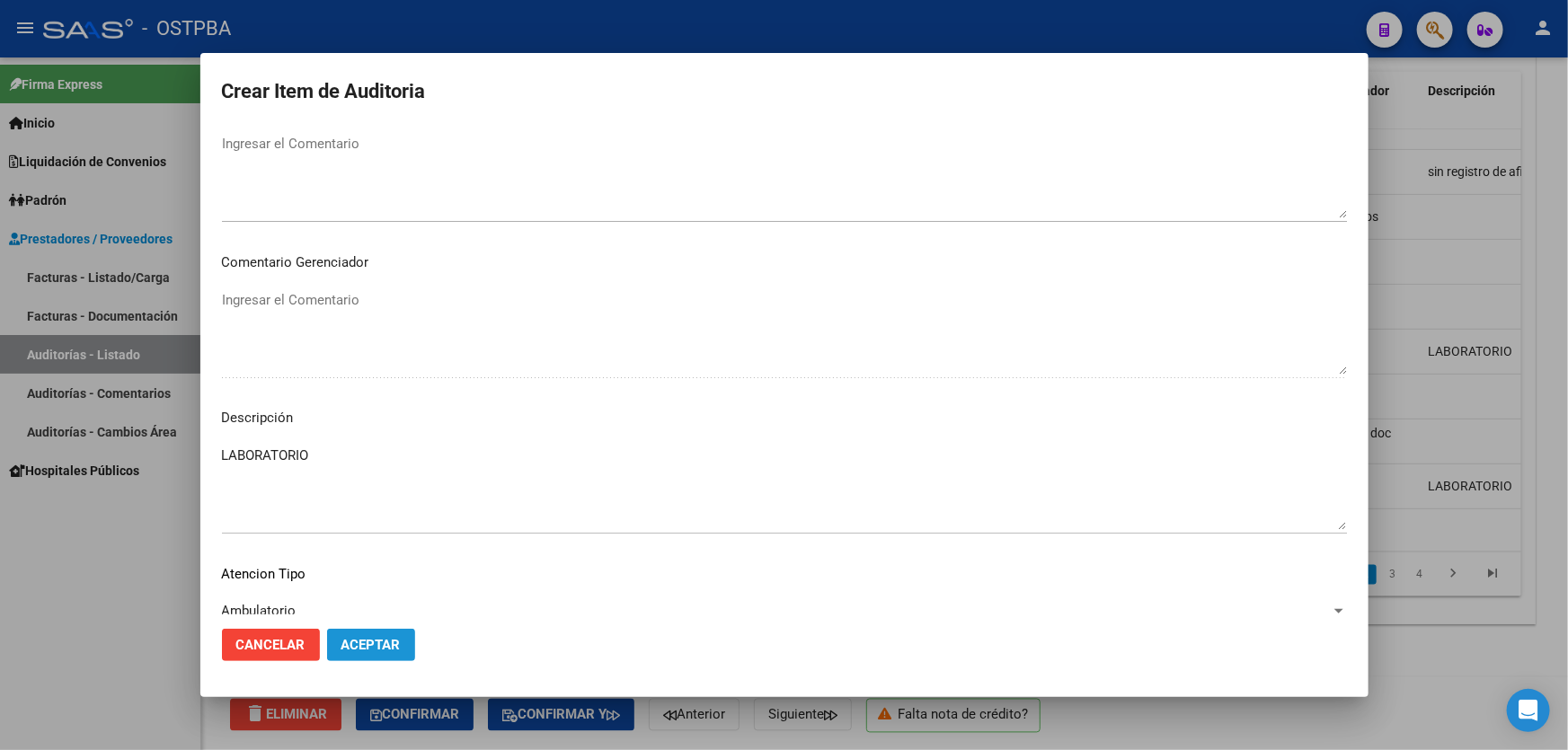
click at [389, 647] on span "Aceptar" at bounding box center [370, 645] width 59 height 16
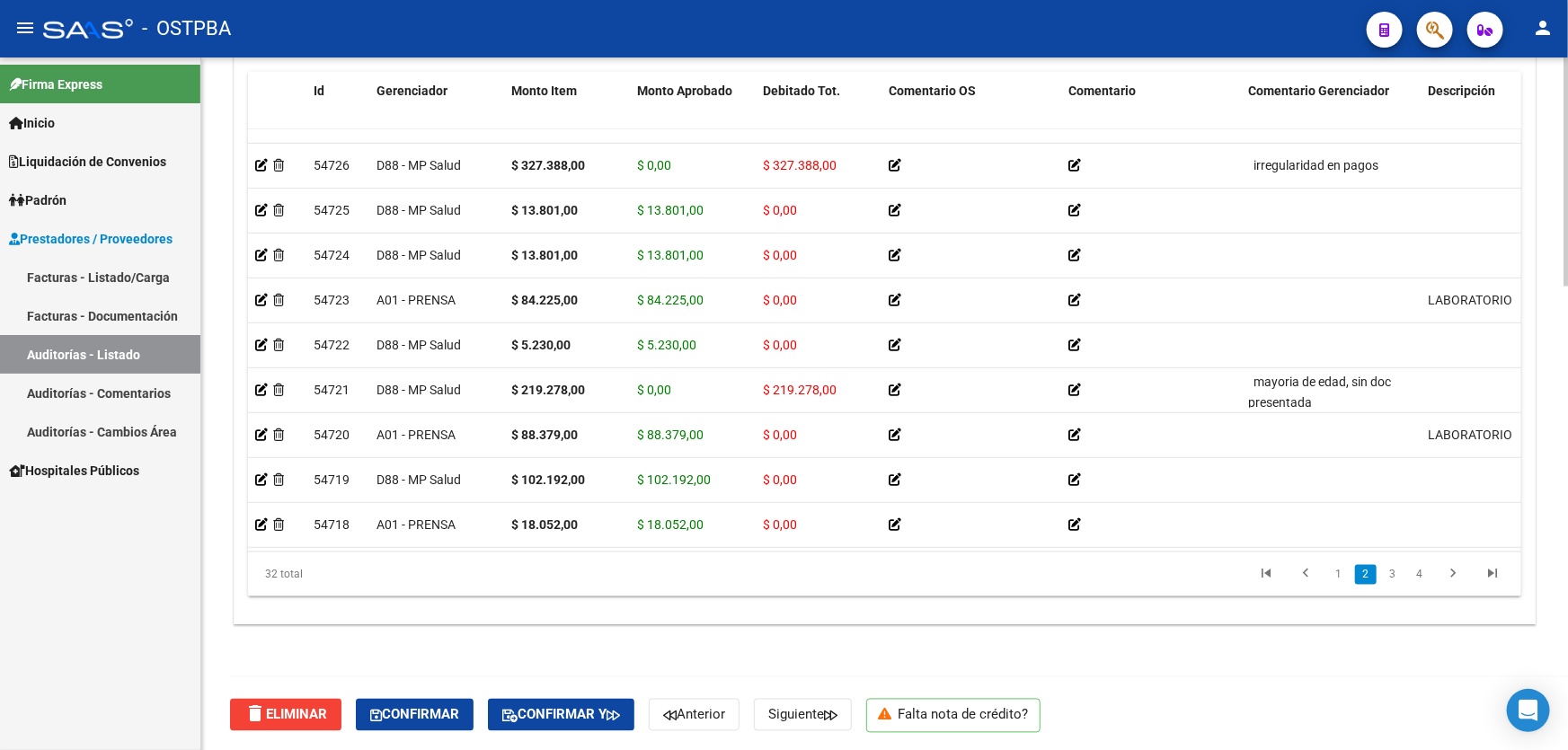
scroll to position [359, 0]
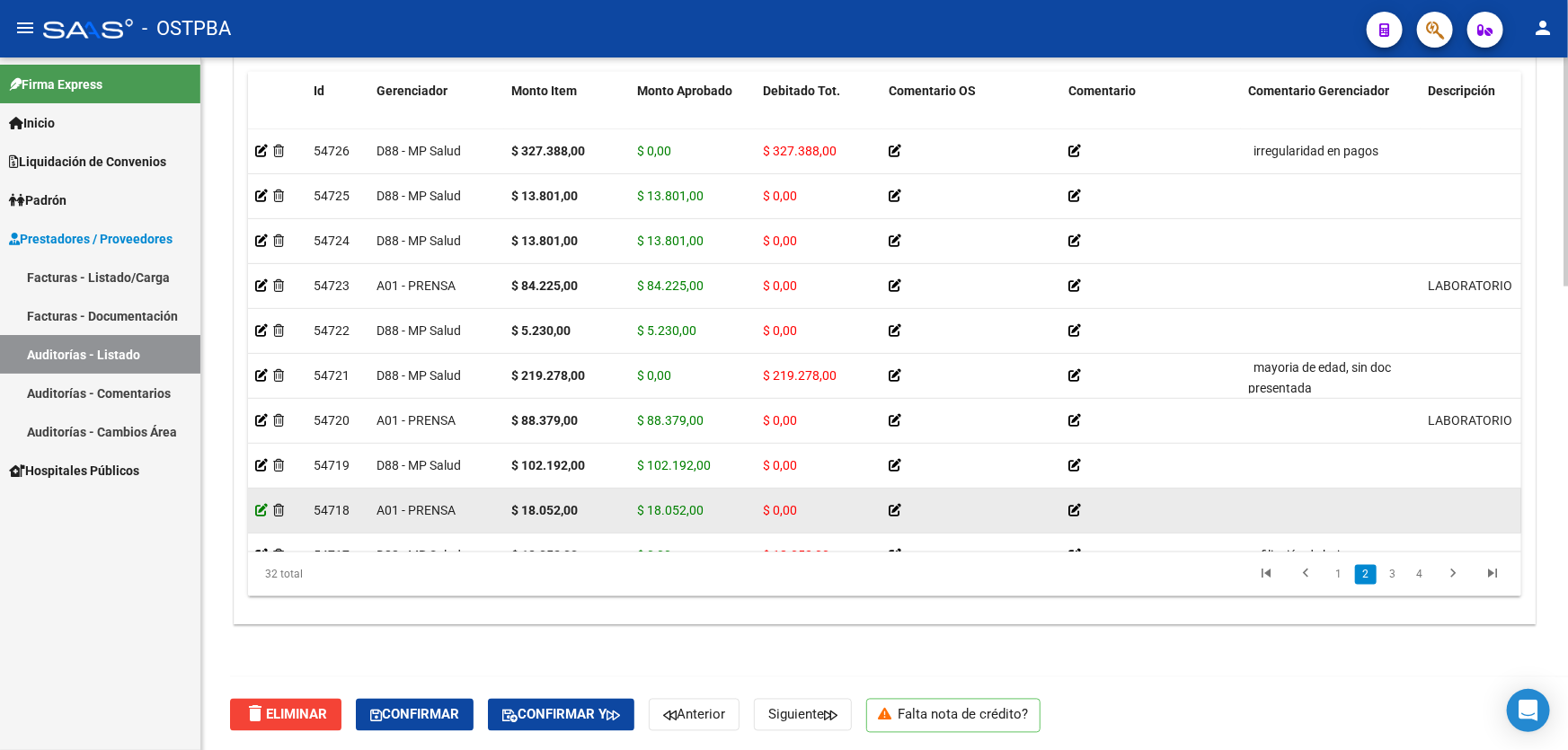
click at [256, 508] on icon at bounding box center [261, 509] width 12 height 12
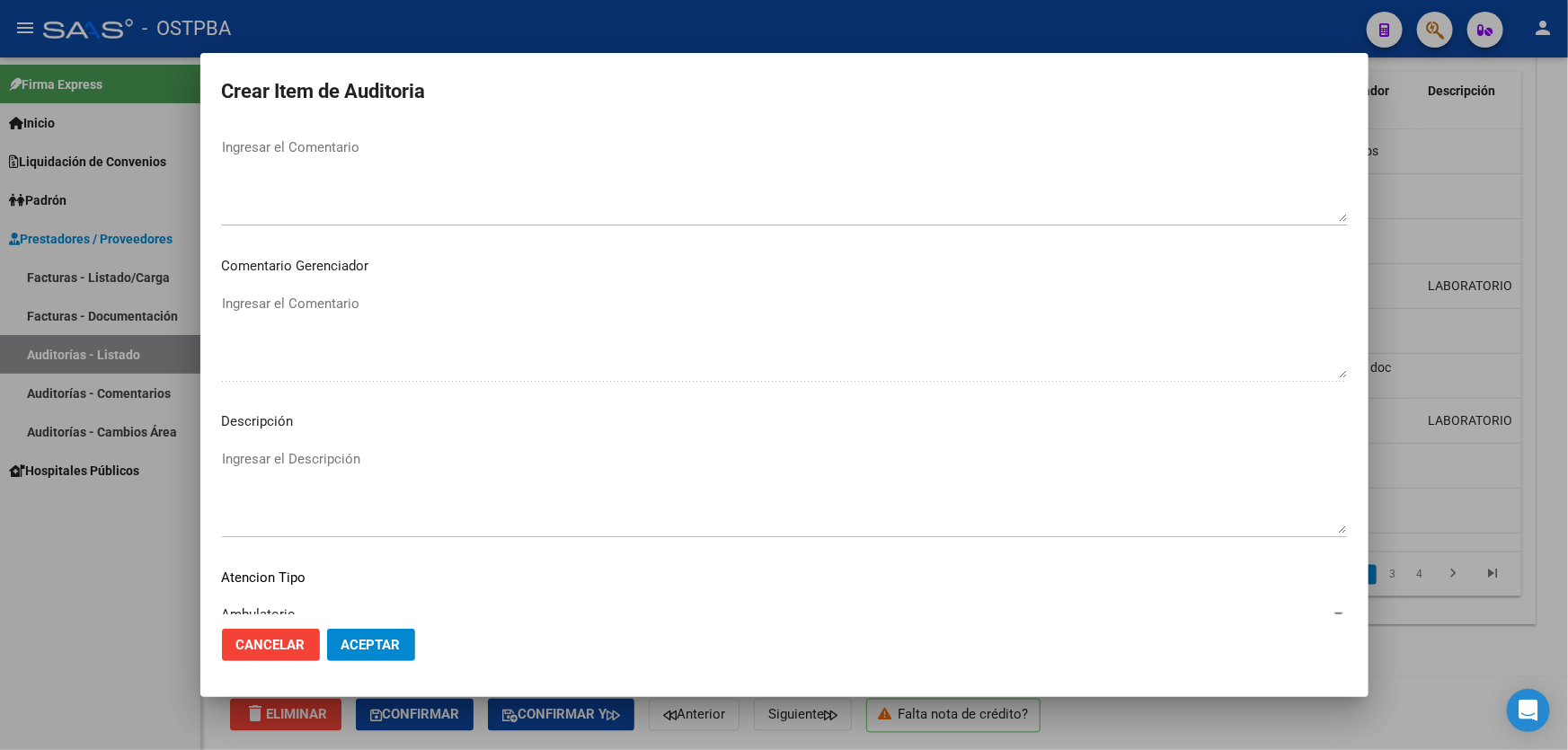
scroll to position [1096, 0]
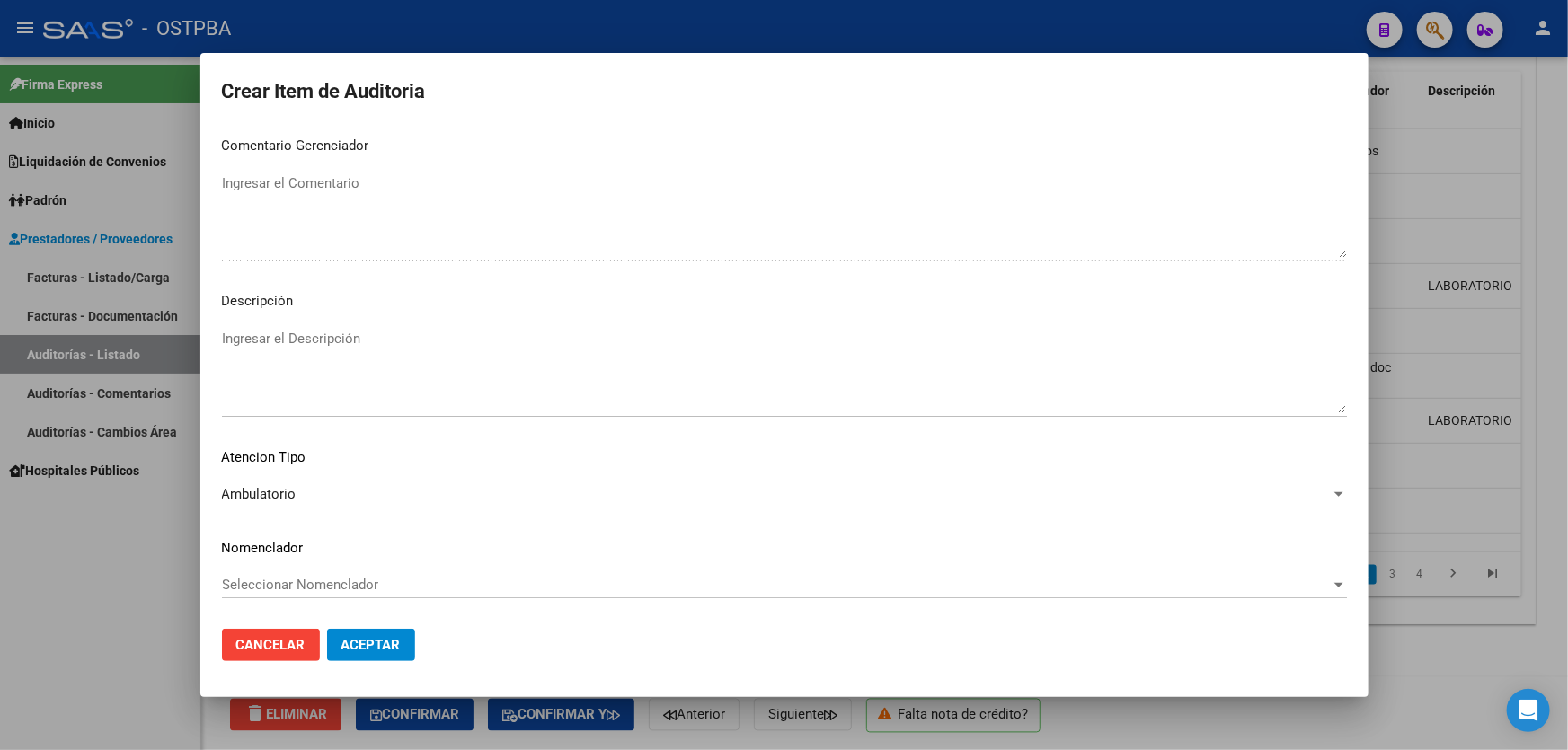
click at [321, 383] on textarea "Ingresar el Descripción" at bounding box center [784, 371] width 1125 height 85
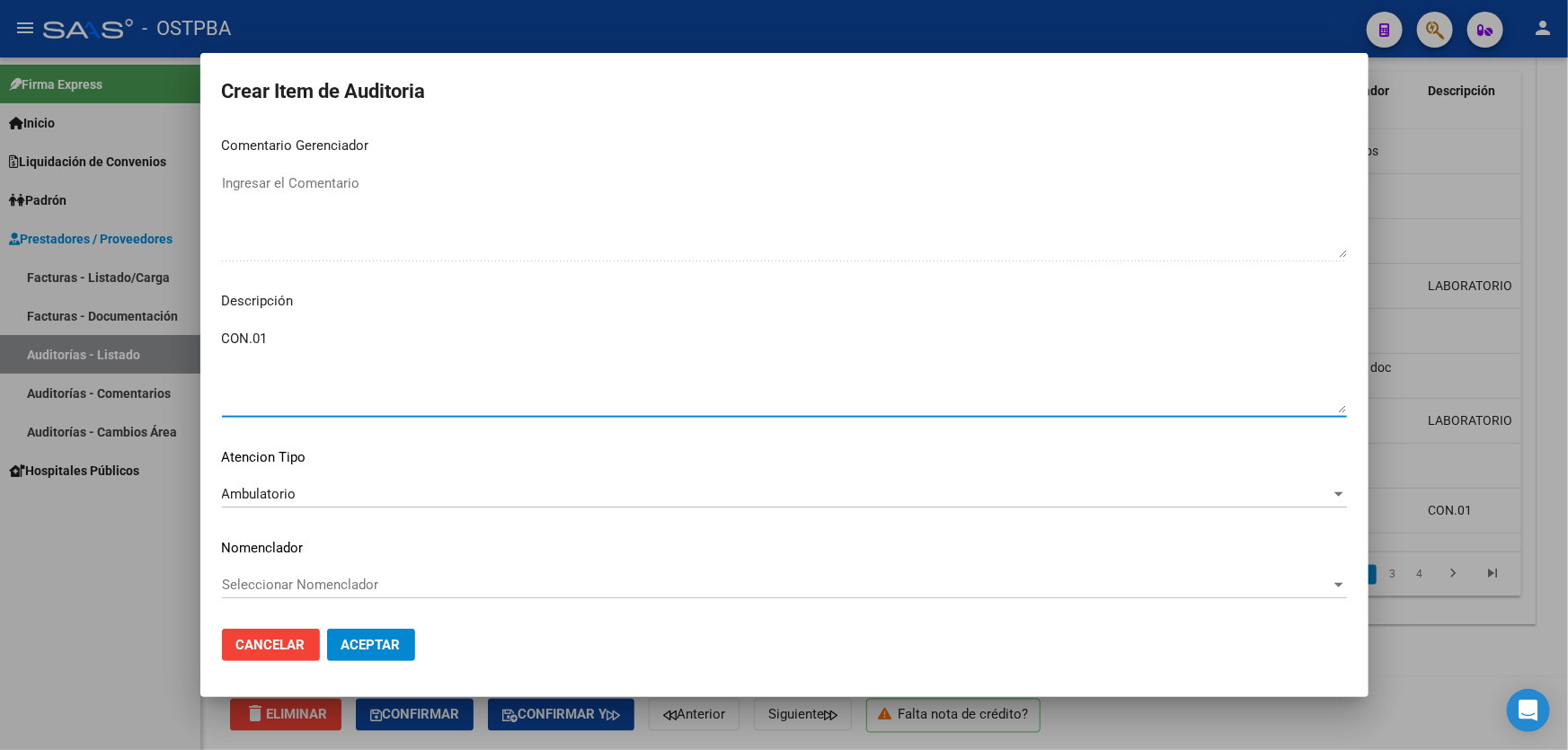
type textarea "CON.01"
click at [362, 637] on span "Aceptar" at bounding box center [370, 645] width 59 height 16
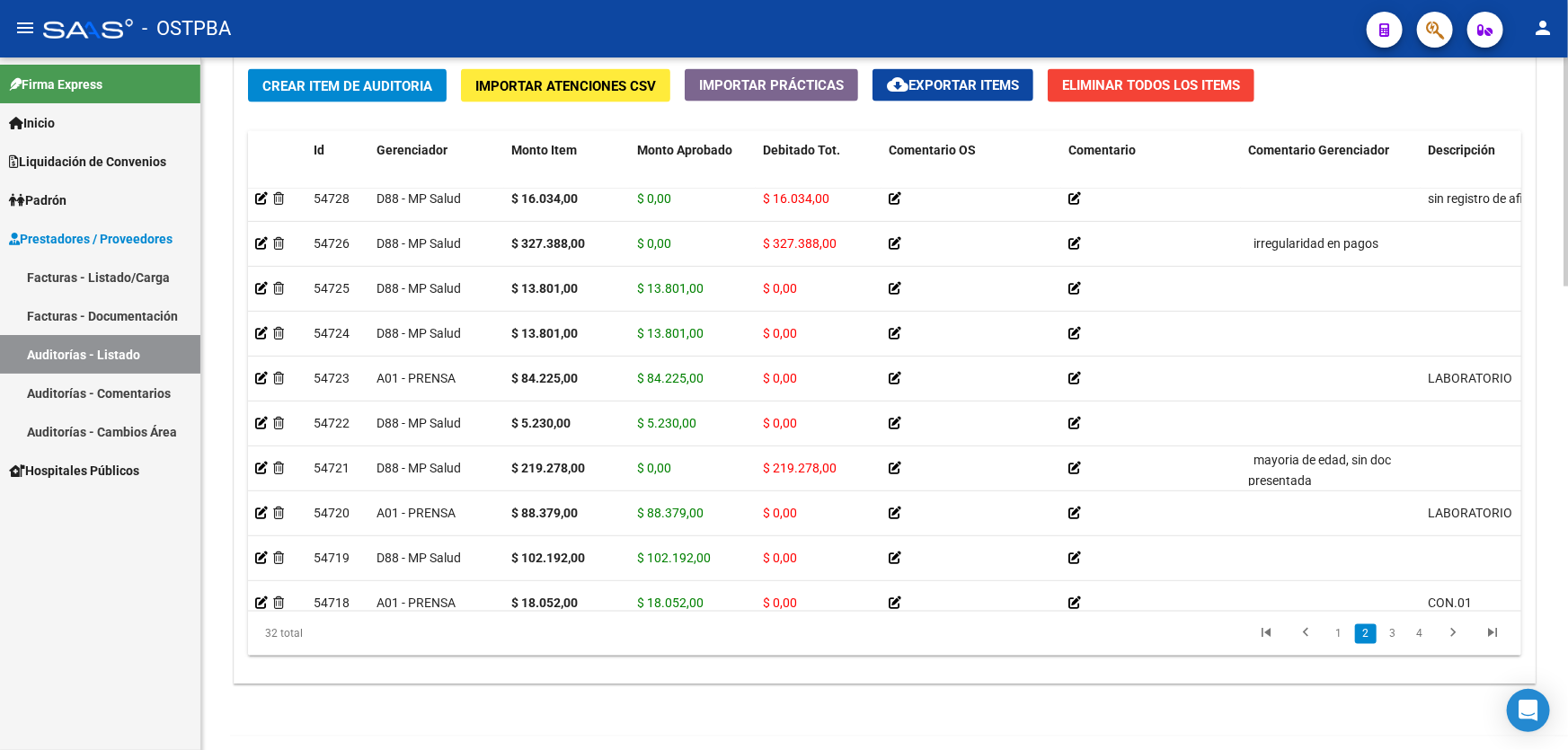
scroll to position [1400, 0]
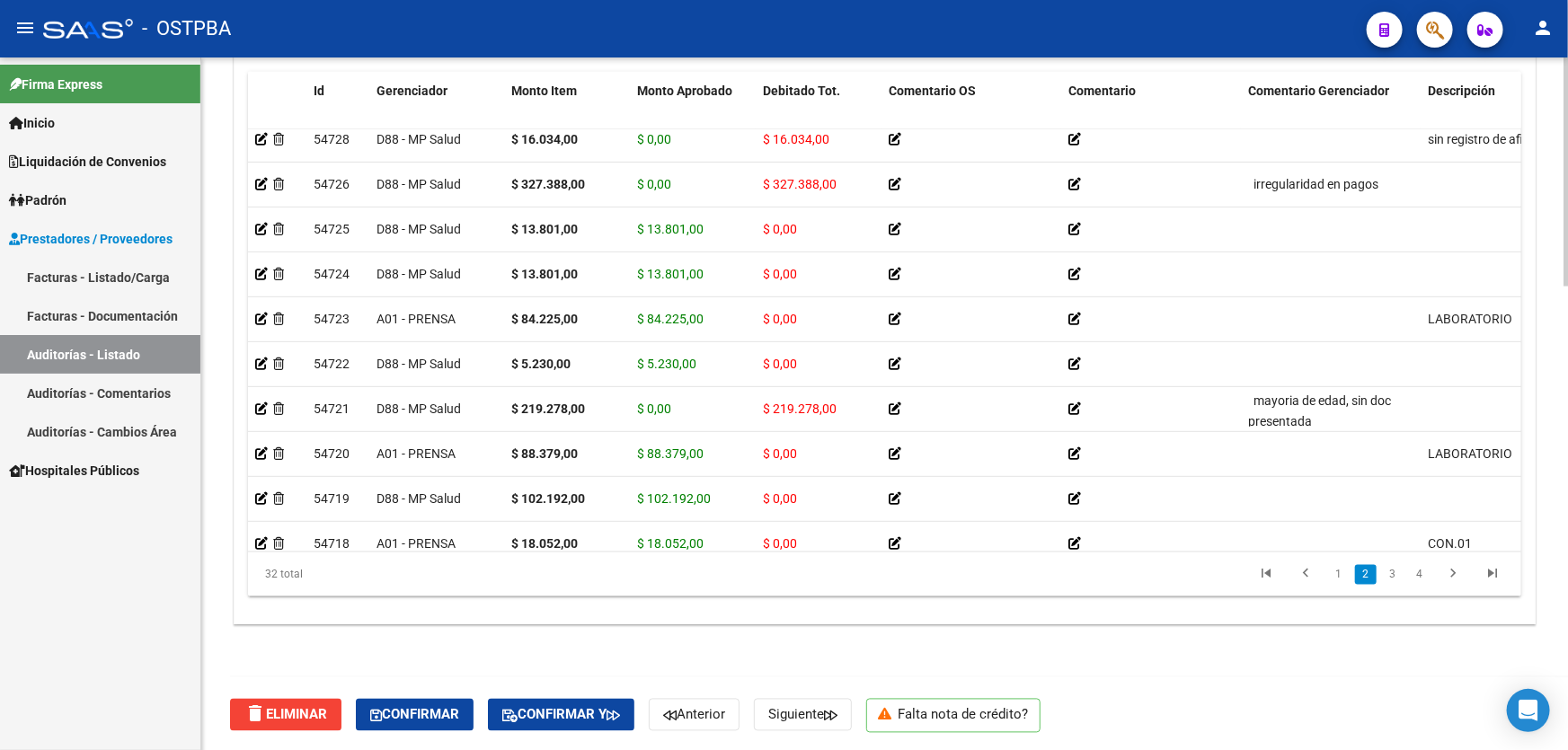
click at [1567, 621] on div at bounding box center [1565, 635] width 5 height 229
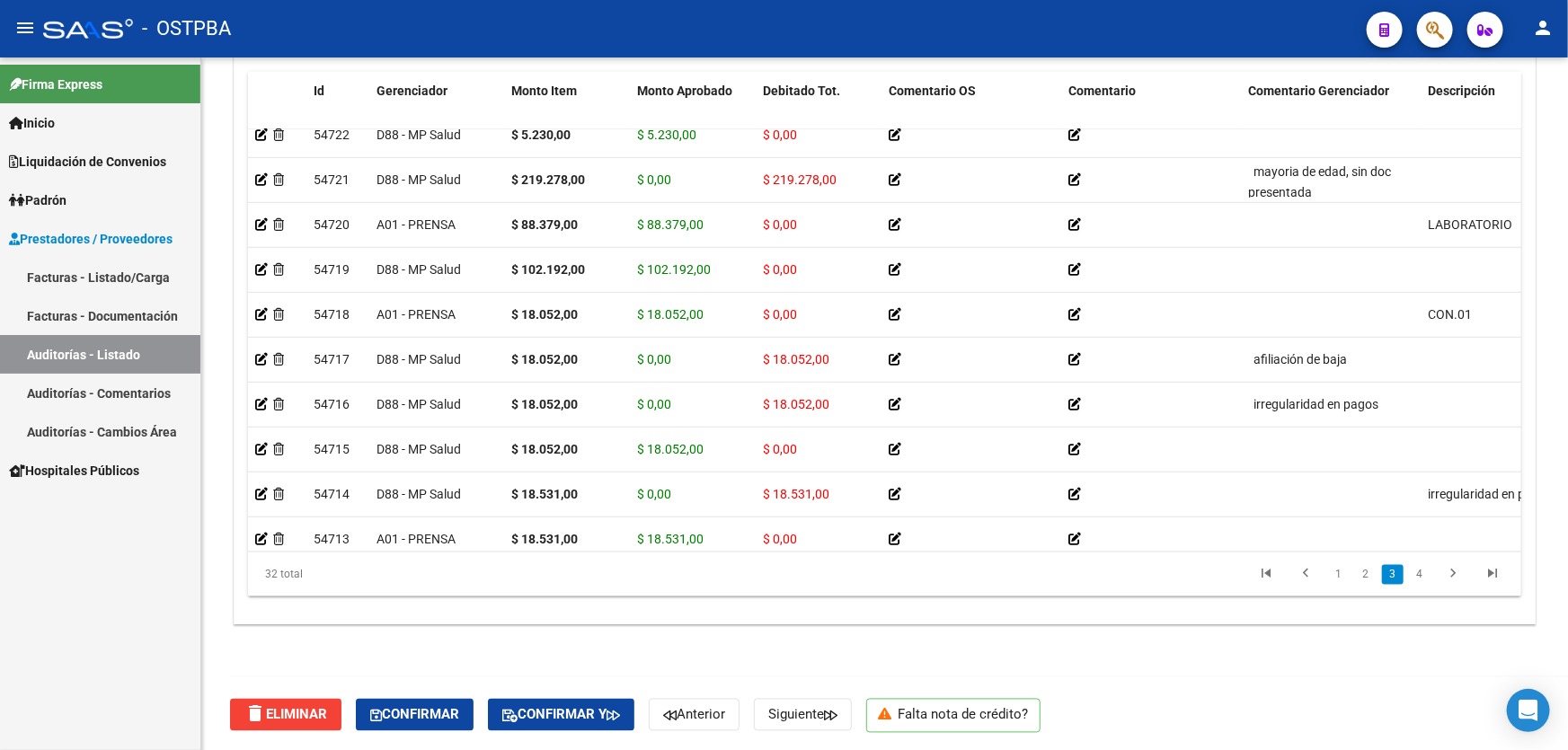
scroll to position [587, 0]
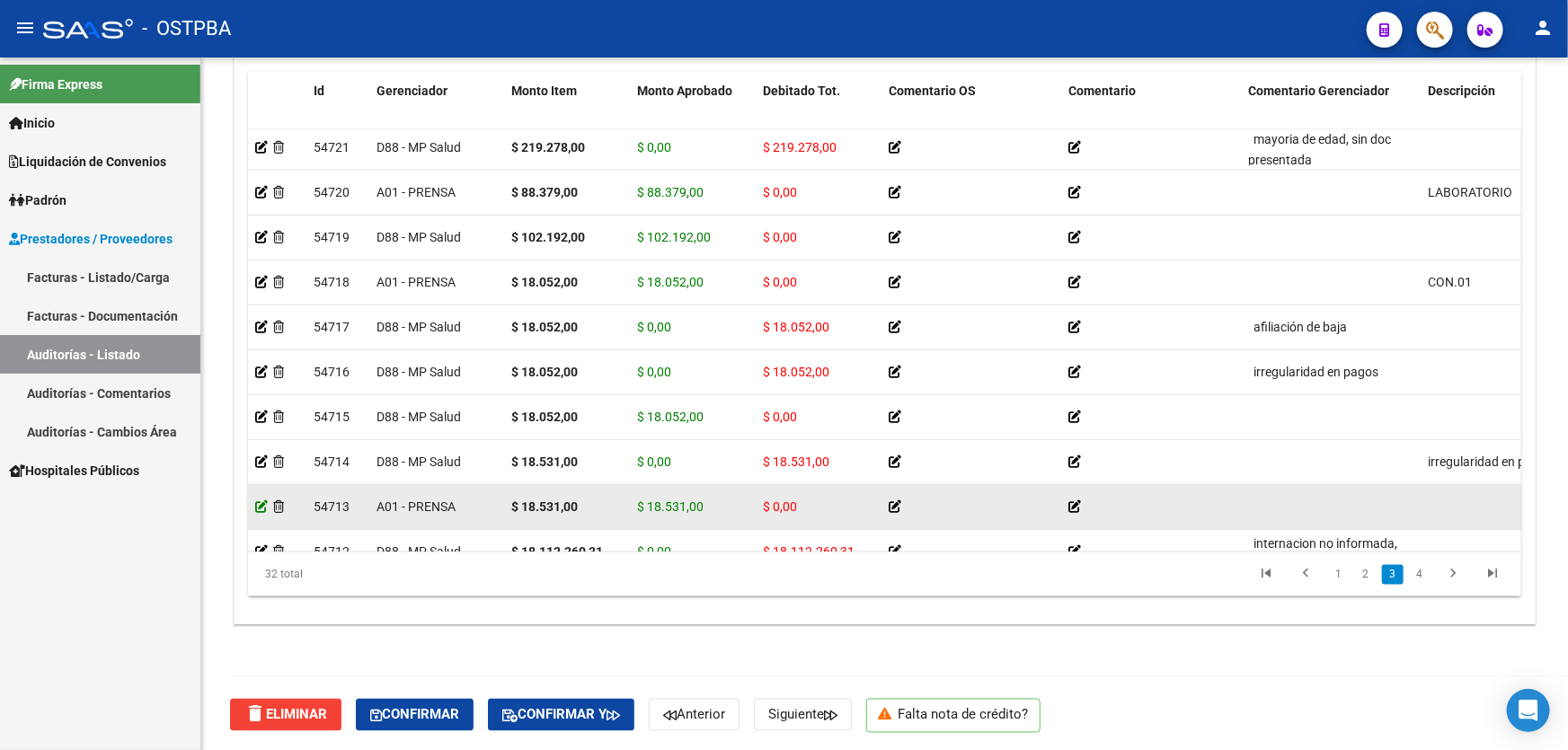
click at [257, 502] on icon at bounding box center [261, 506] width 12 height 12
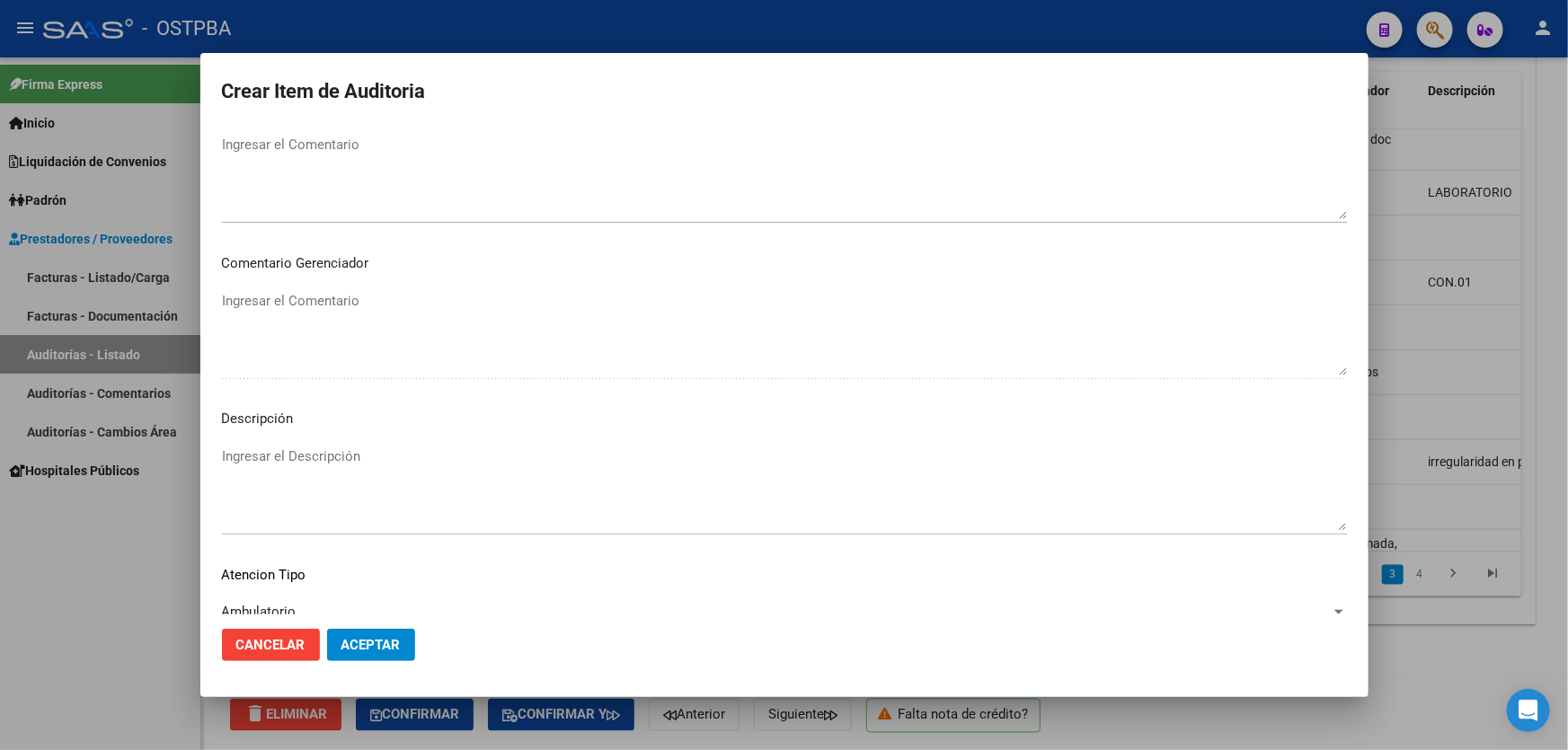
scroll to position [979, 0]
click at [324, 465] on textarea "Ingresar el Descripción" at bounding box center [784, 488] width 1125 height 85
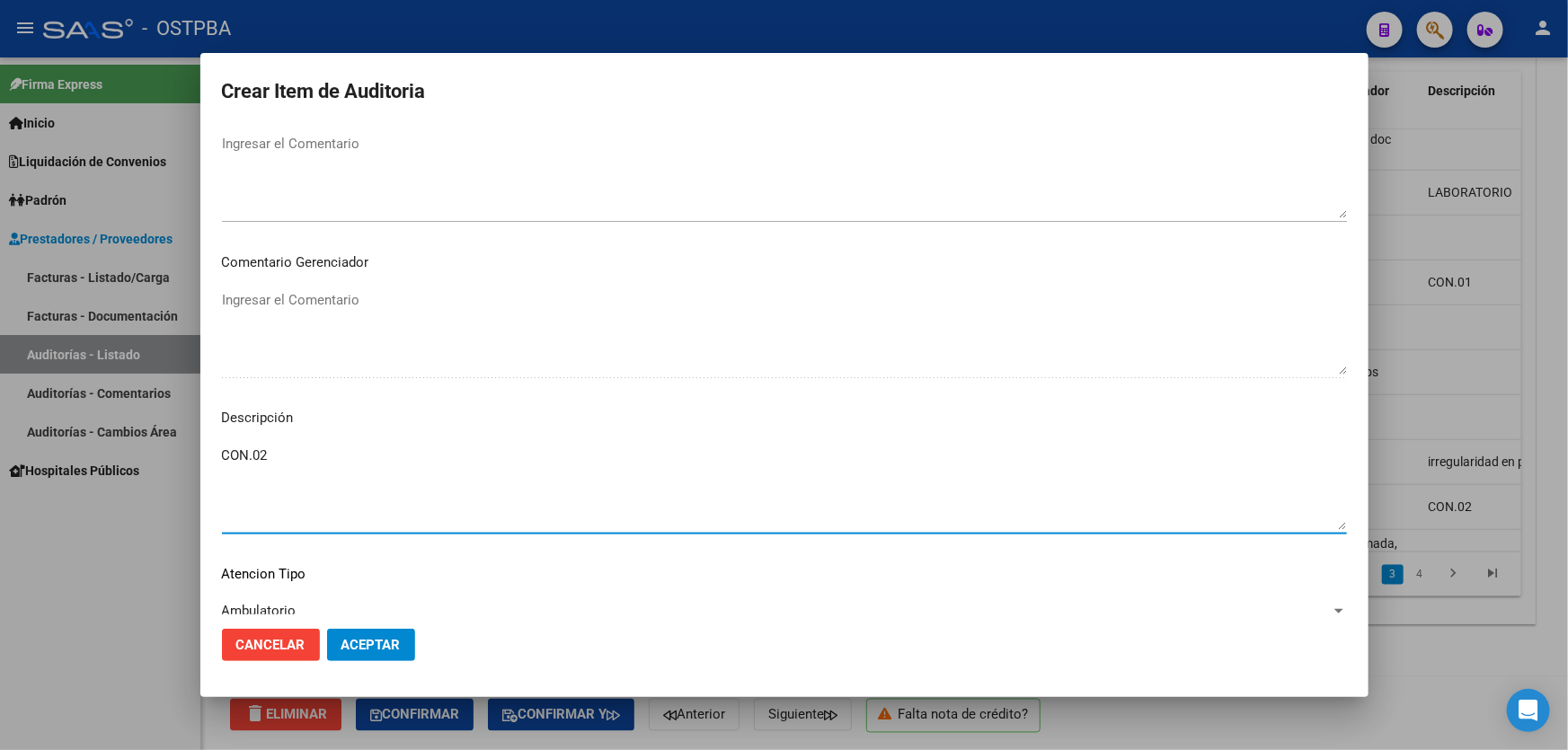
type textarea "CON.02"
click at [359, 643] on span "Aceptar" at bounding box center [370, 645] width 59 height 16
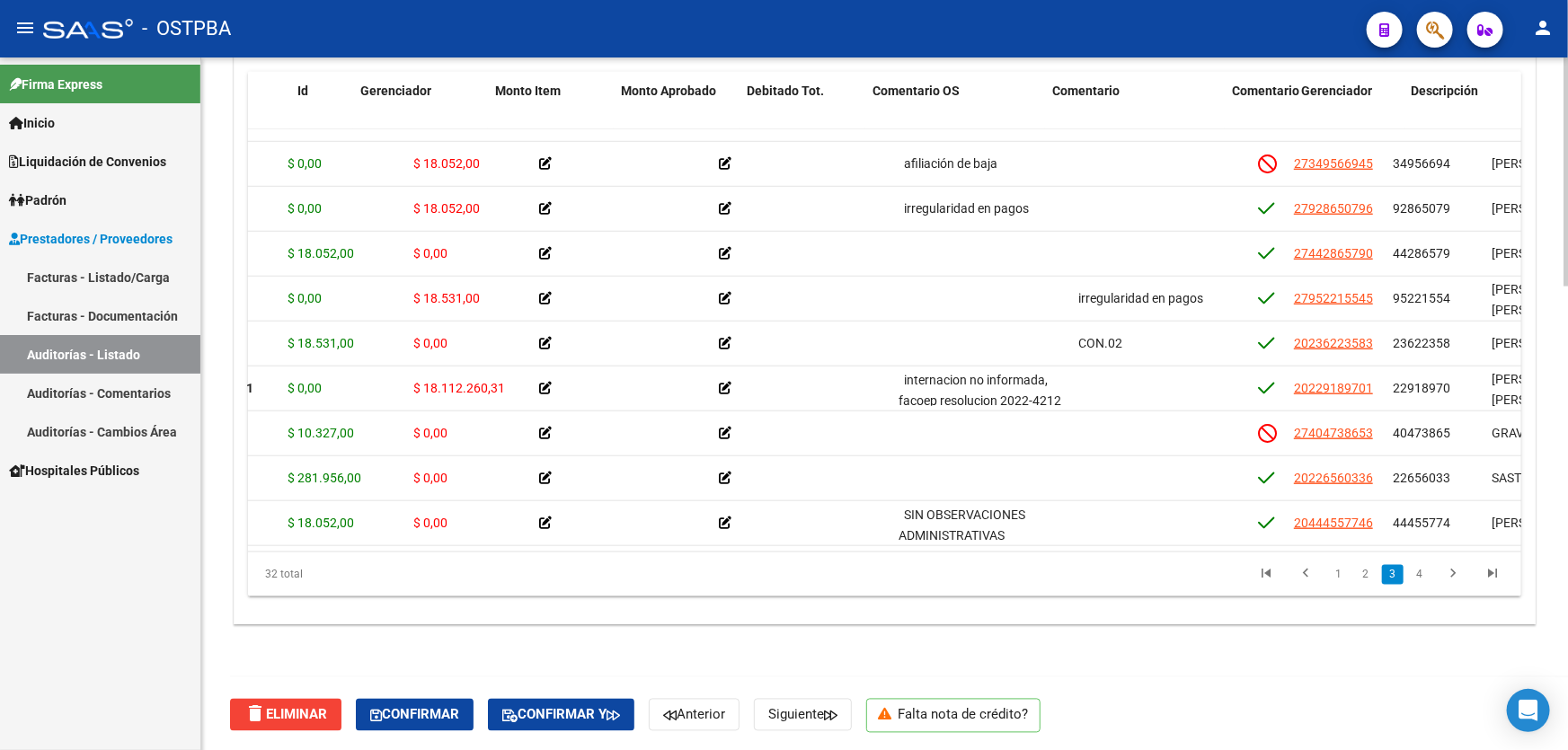
scroll to position [751, 0]
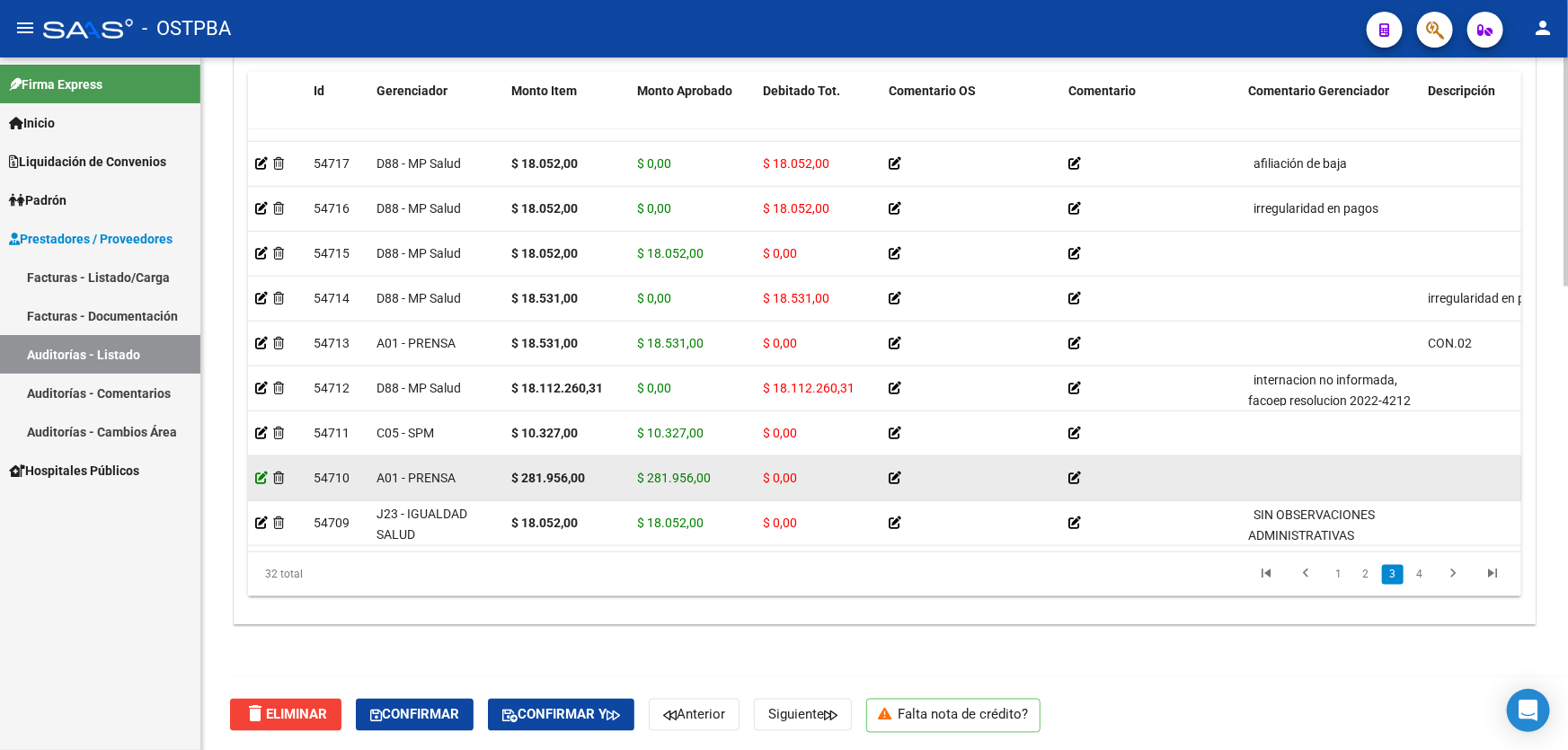
click at [262, 472] on icon at bounding box center [261, 477] width 12 height 12
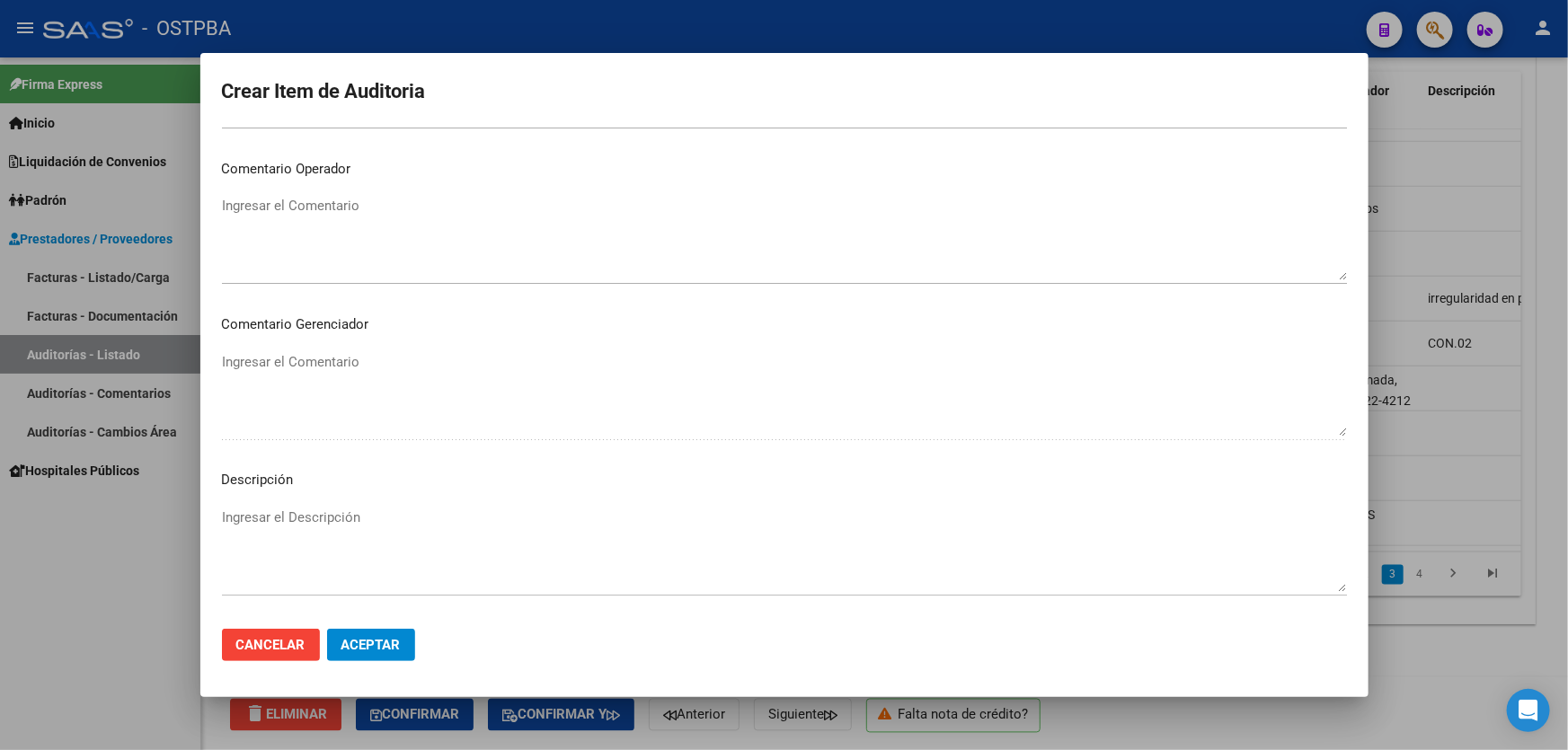
scroll to position [1096, 0]
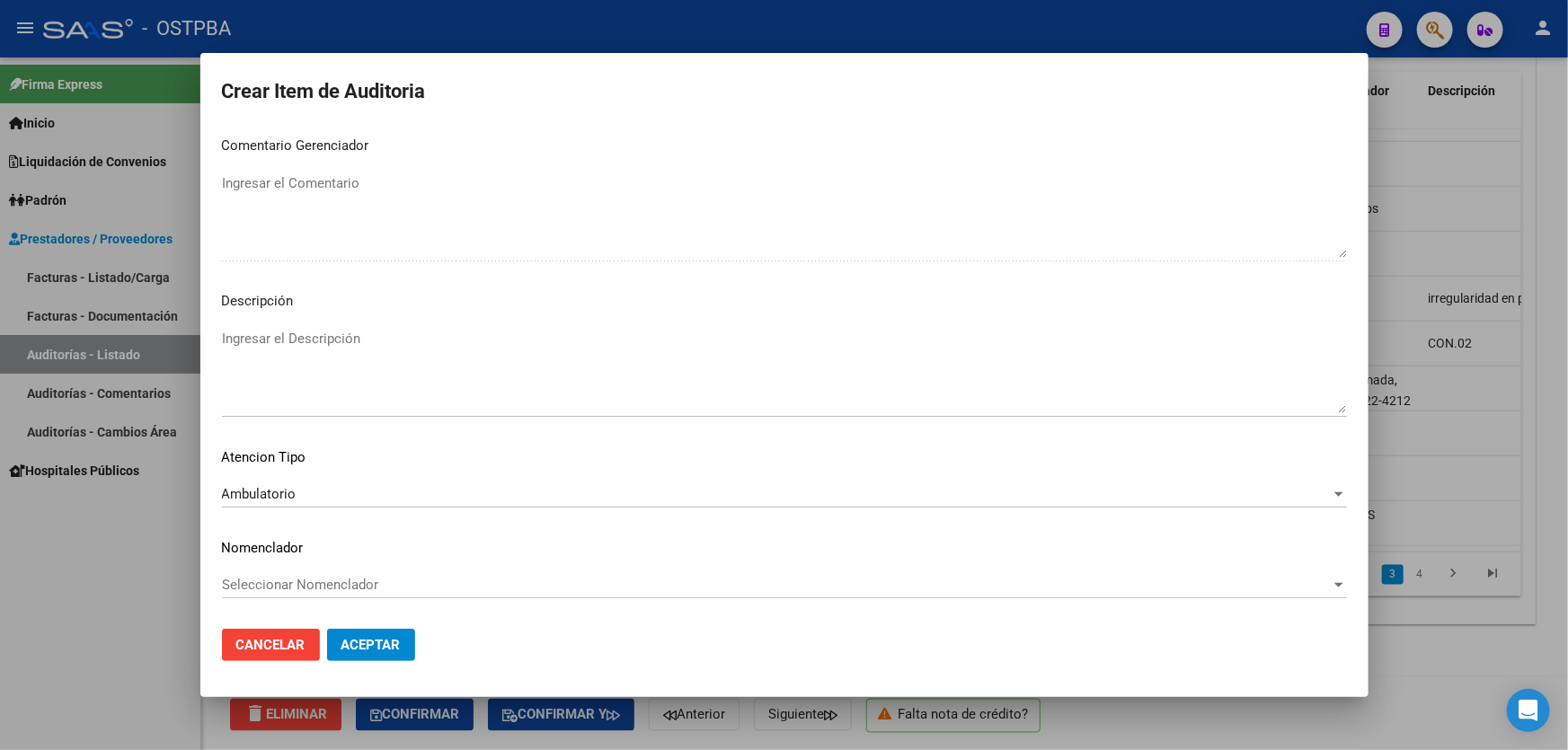
click at [354, 367] on textarea "Ingresar el Descripción" at bounding box center [784, 371] width 1125 height 85
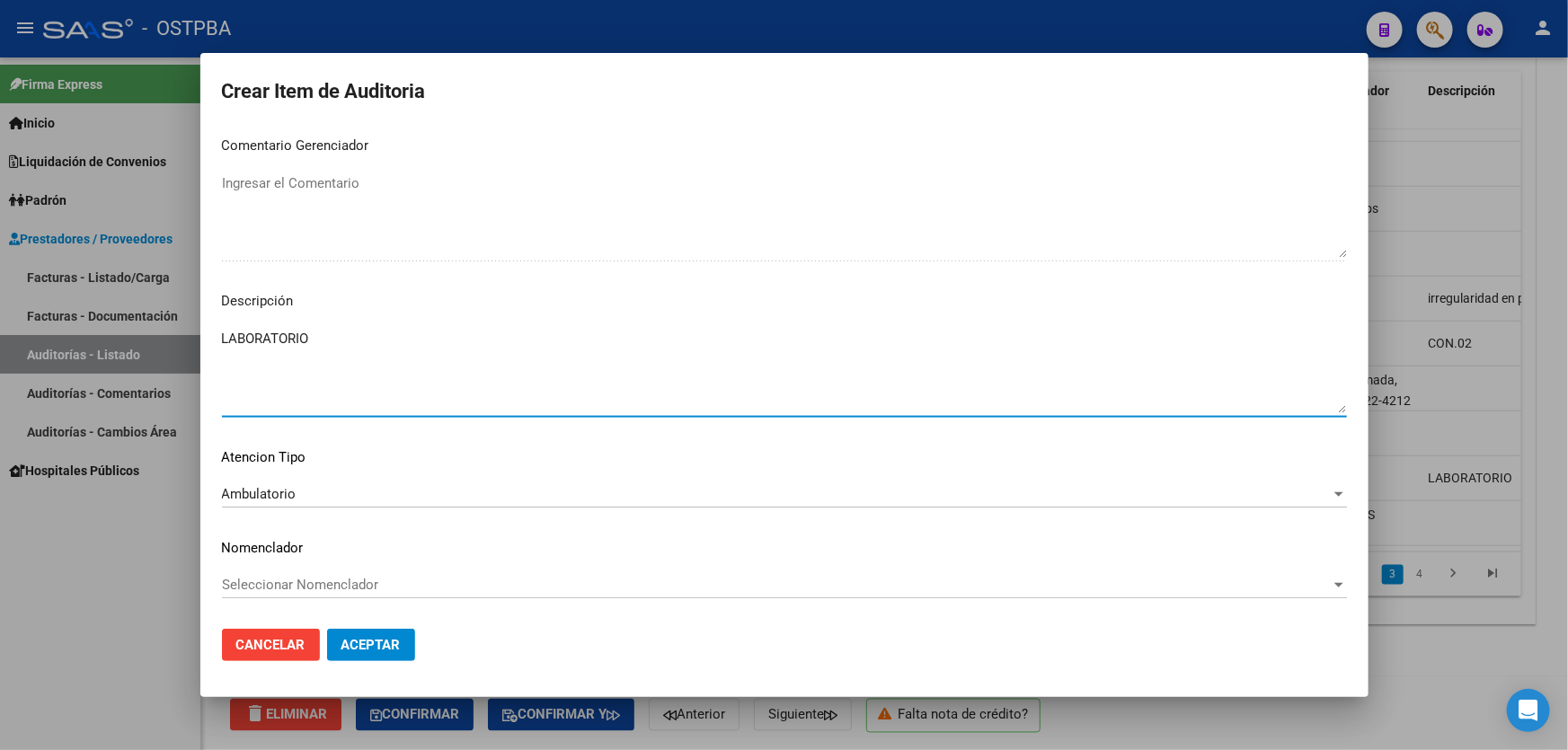
type textarea "LABORATORIO"
click at [381, 643] on span "Aceptar" at bounding box center [370, 645] width 59 height 16
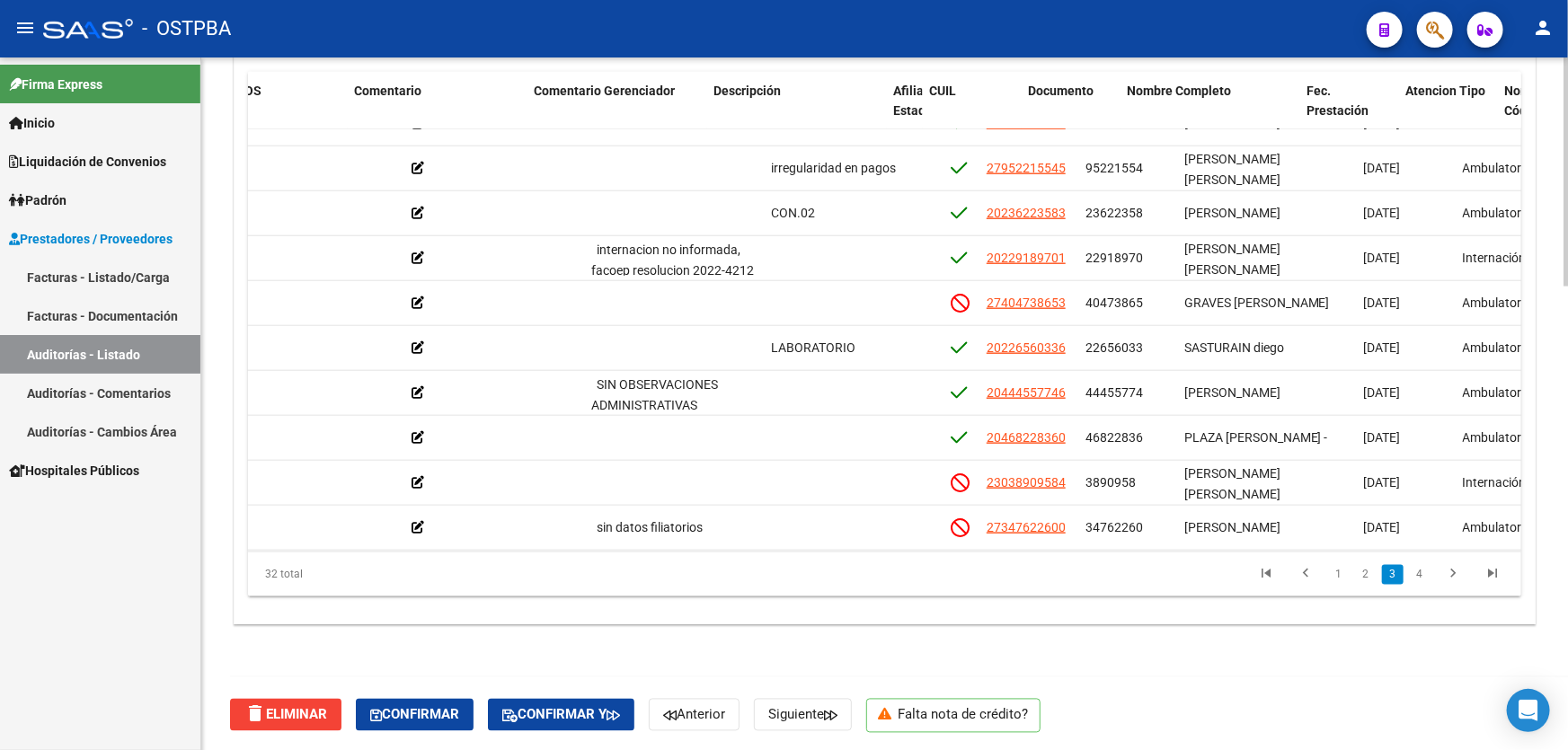
scroll to position [882, 745]
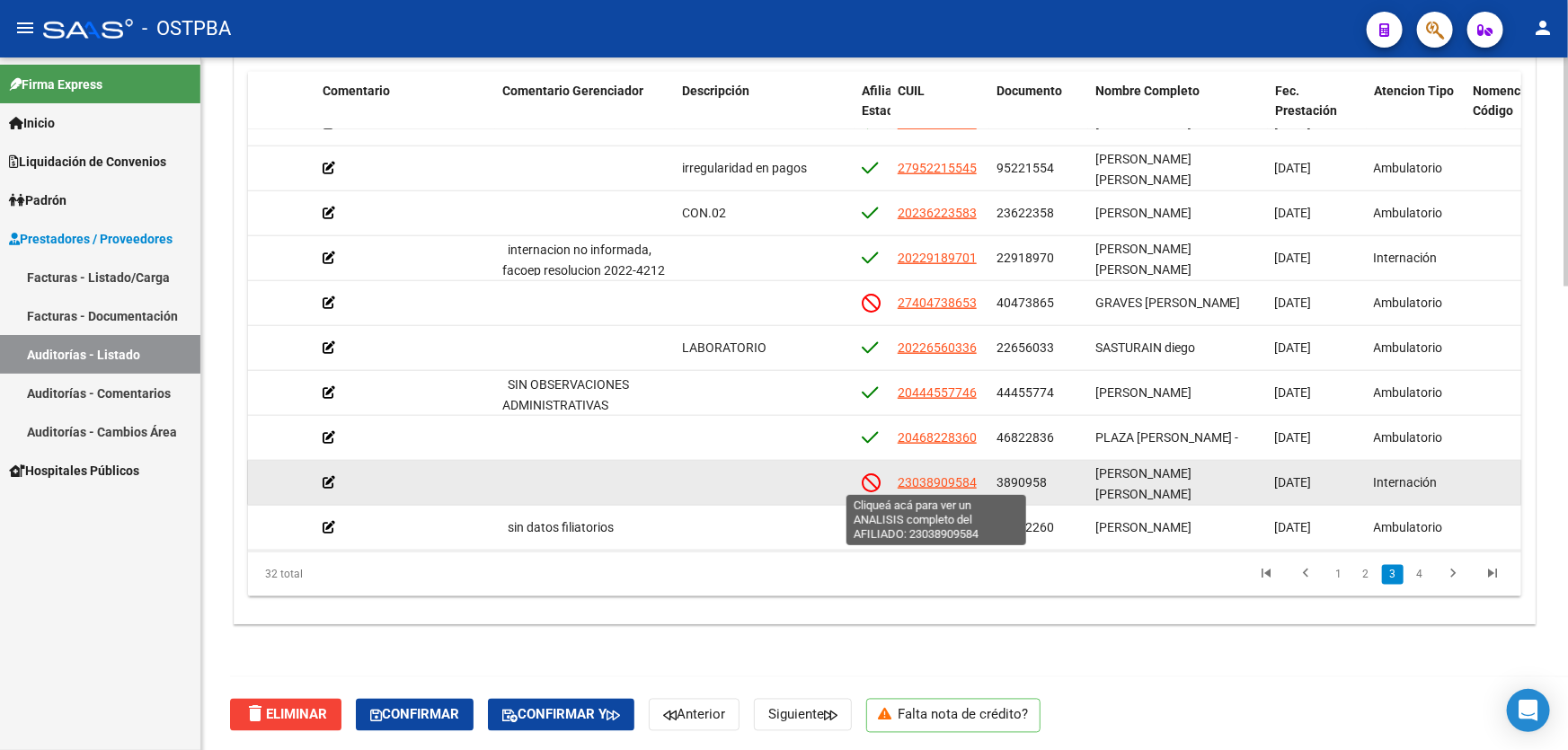
click at [944, 481] on span "23038909584" at bounding box center [937, 482] width 79 height 14
type textarea "23038909584"
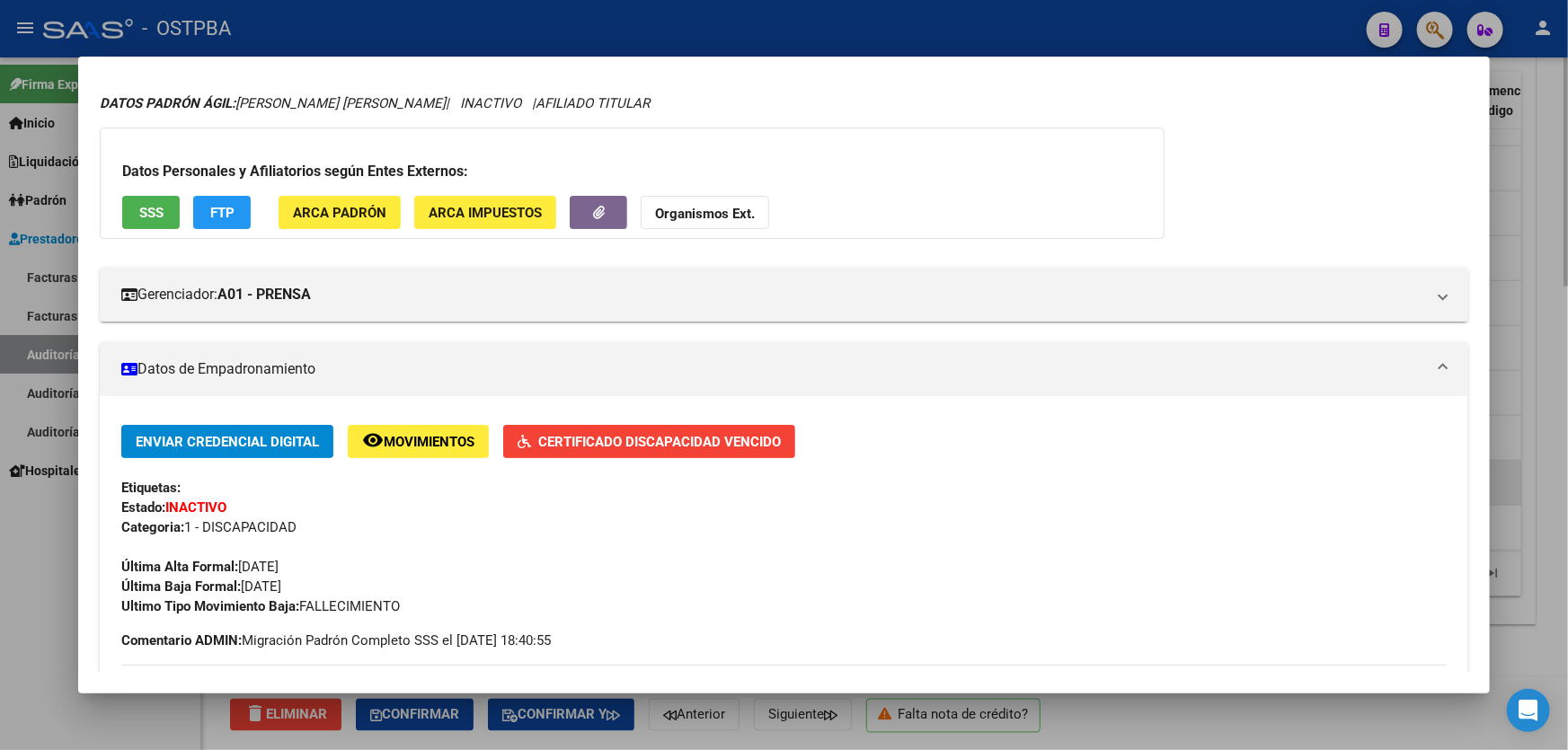
scroll to position [163, 0]
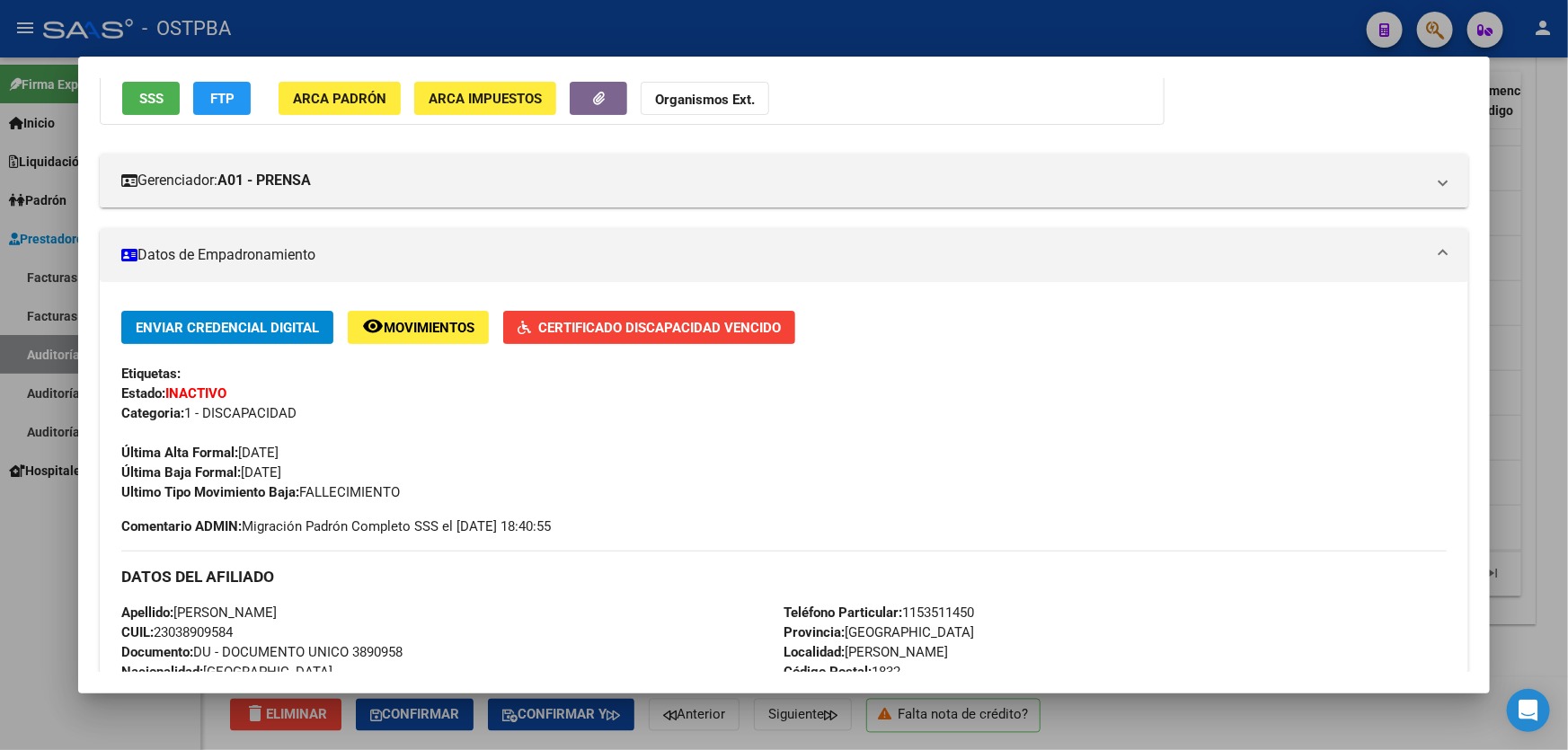
click at [29, 545] on div at bounding box center [784, 375] width 1568 height 750
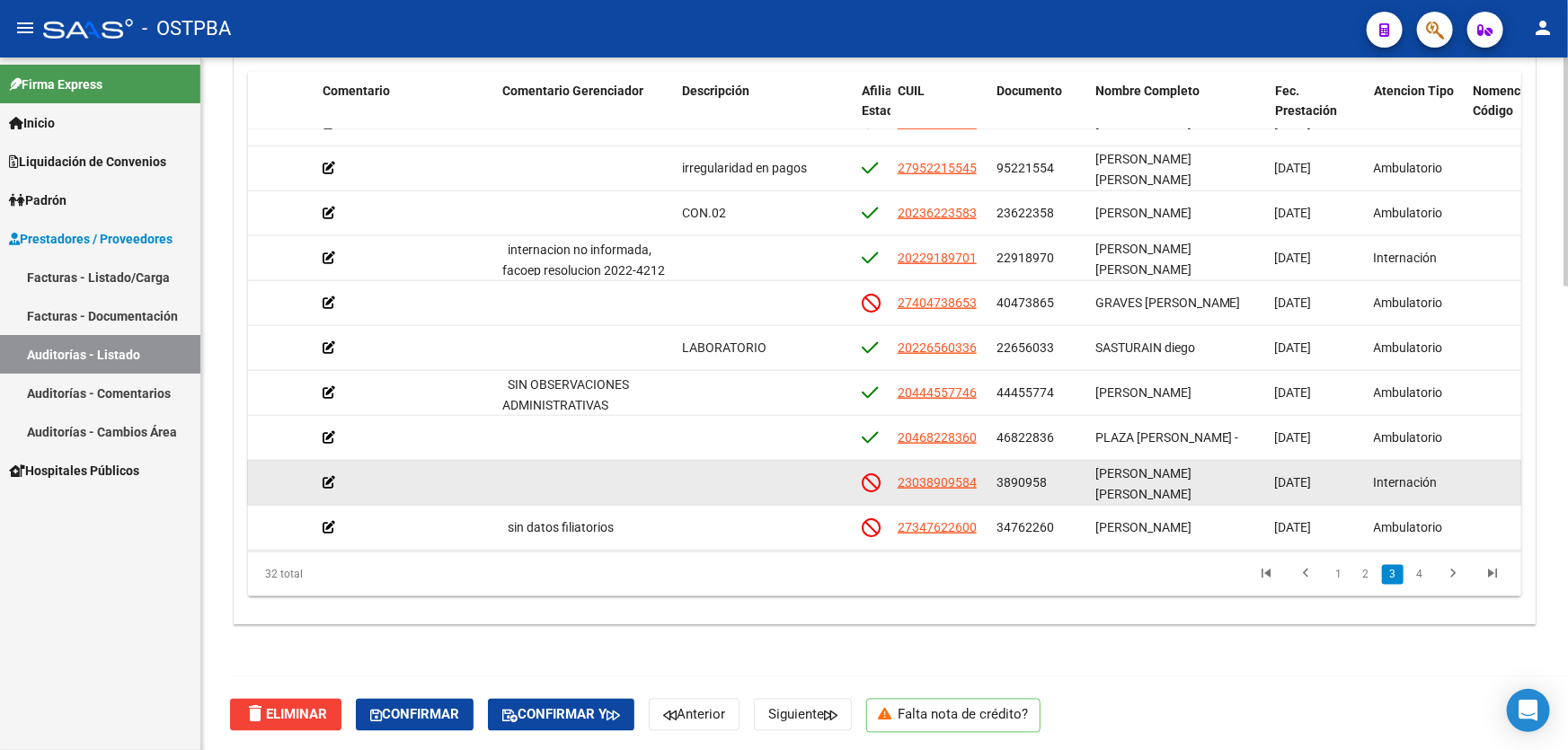
click at [330, 478] on icon at bounding box center [328, 482] width 12 height 12
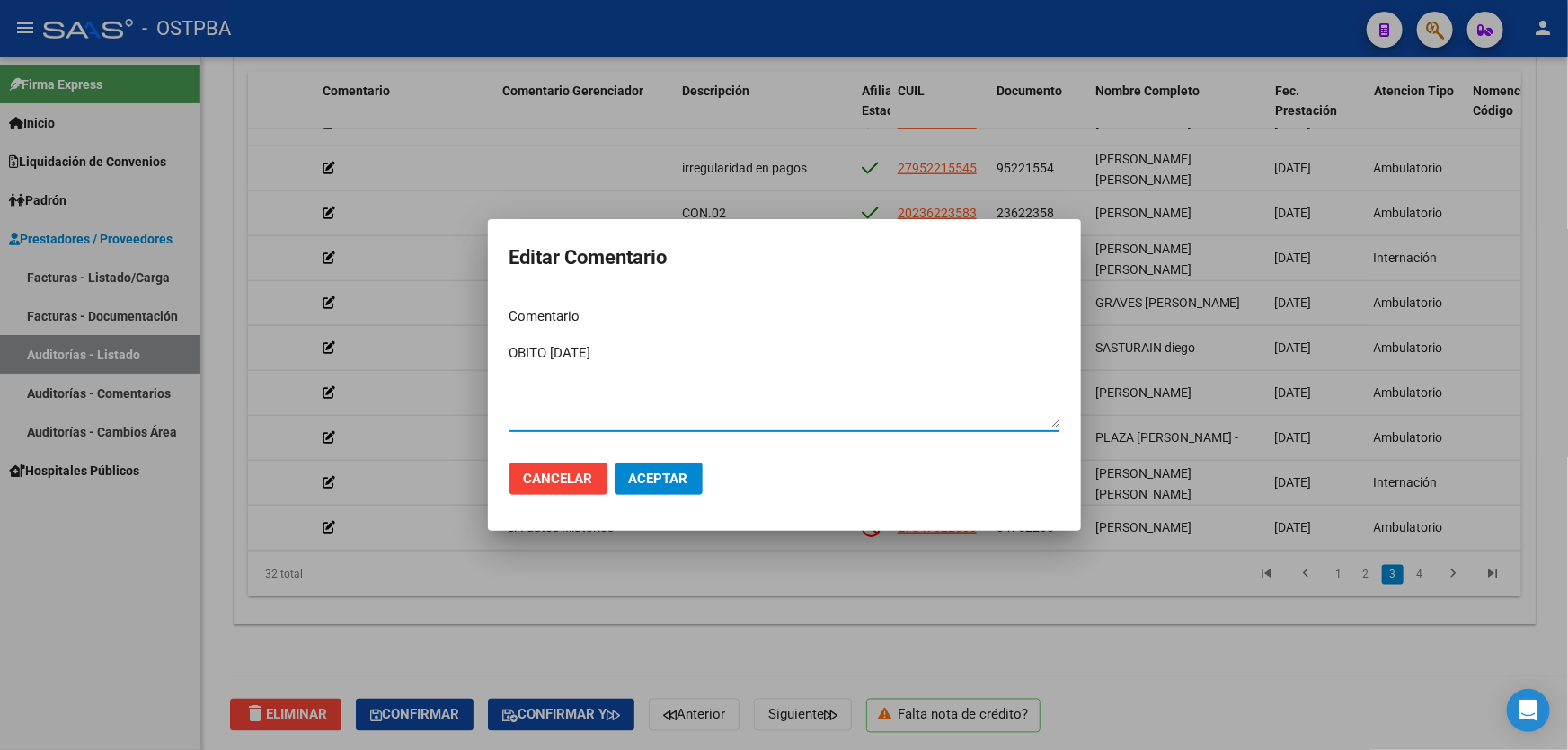
type textarea "OBITO [DATE]"
click at [661, 471] on span "Aceptar" at bounding box center [658, 478] width 59 height 16
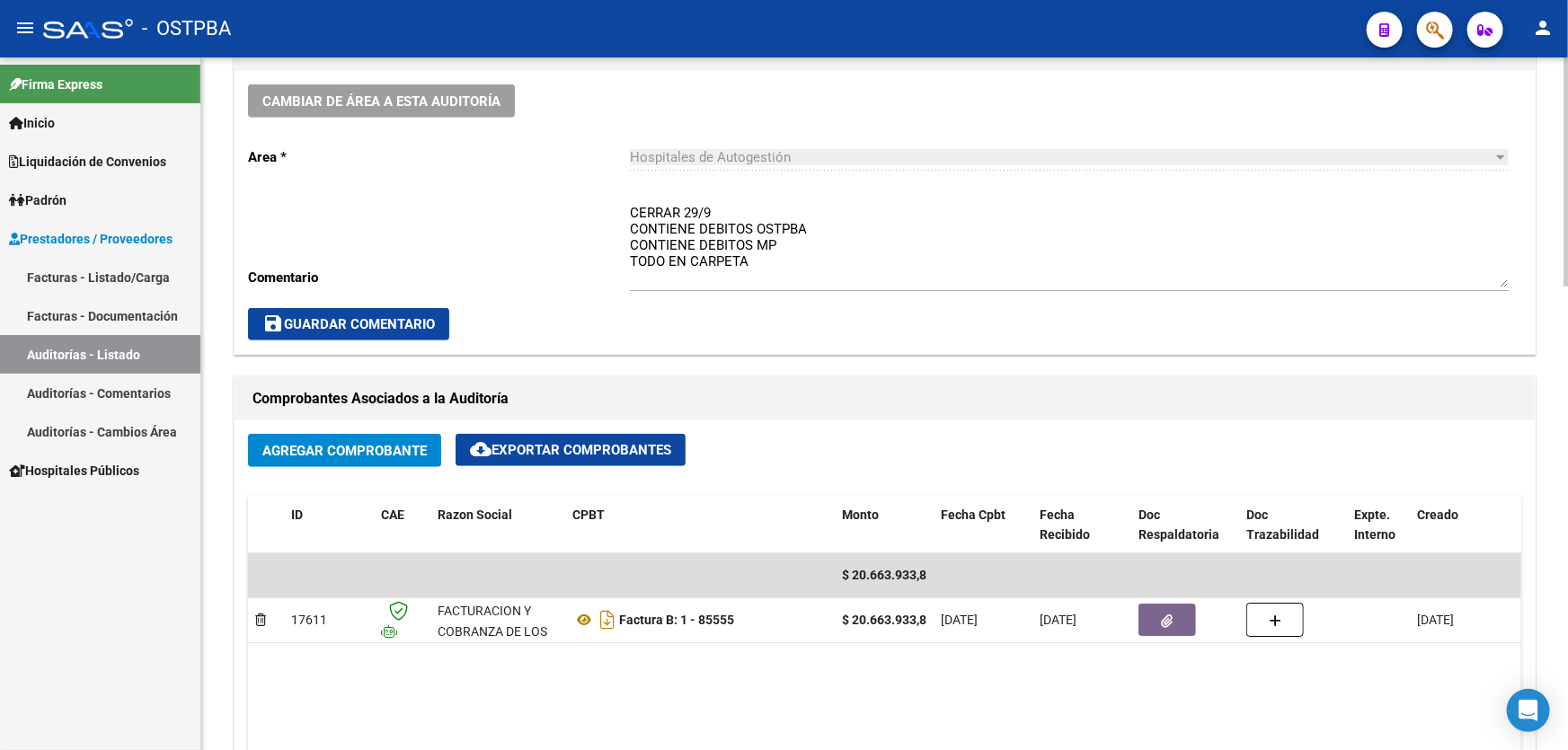
scroll to position [746, 0]
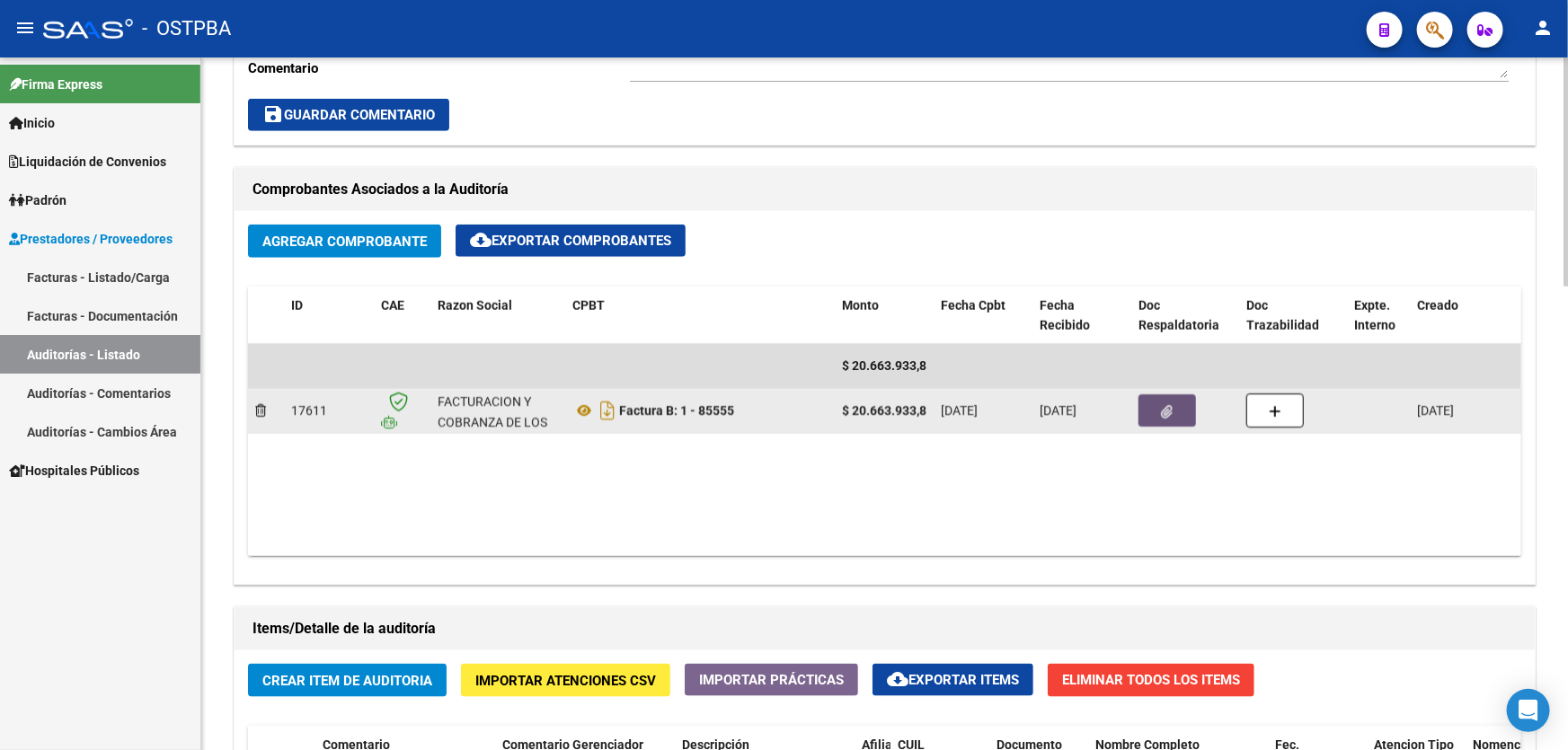
click at [1167, 405] on icon "button" at bounding box center [1168, 412] width 11 height 13
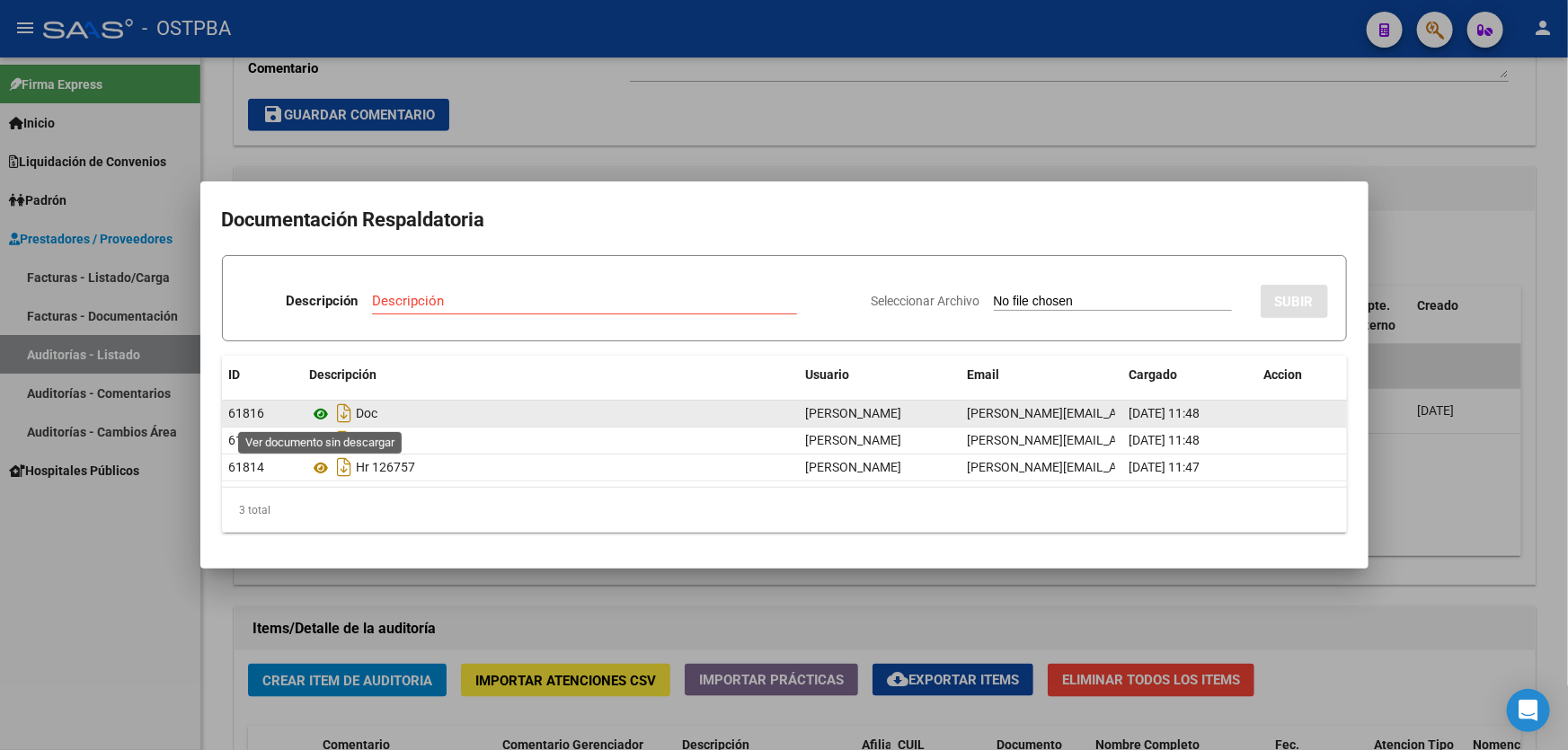
click at [320, 410] on icon at bounding box center [321, 414] width 24 height 22
